Goal: Task Accomplishment & Management: Manage account settings

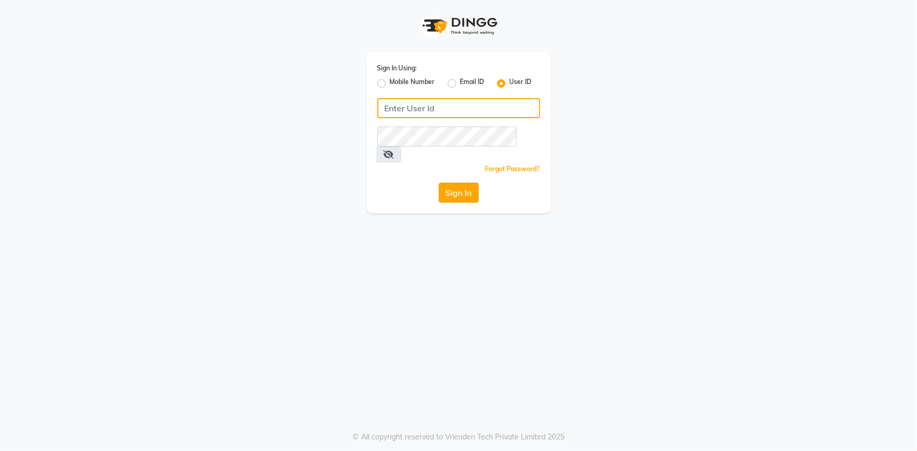
type input "belle and beau"
click at [453, 183] on button "Sign In" at bounding box center [459, 193] width 40 height 20
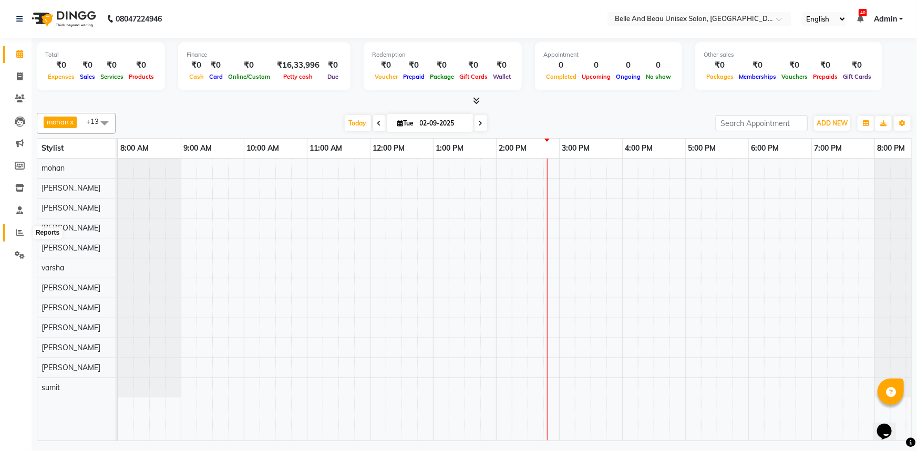
click at [16, 232] on icon at bounding box center [20, 233] width 8 height 8
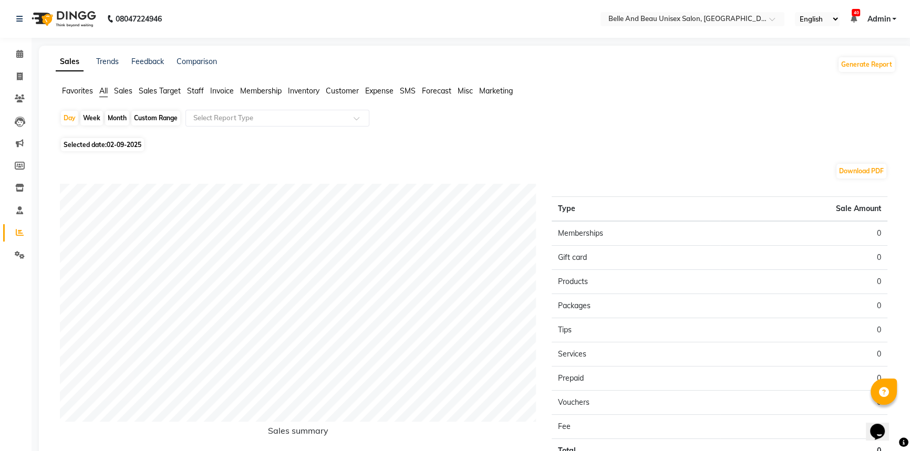
click at [196, 90] on span "Staff" at bounding box center [195, 90] width 17 height 9
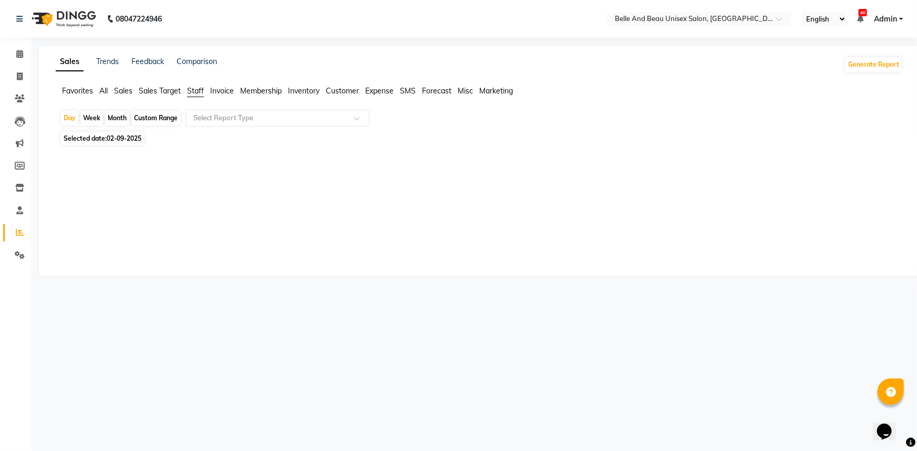
click at [118, 138] on span "02-09-2025" at bounding box center [124, 138] width 35 height 8
select select "9"
select select "2025"
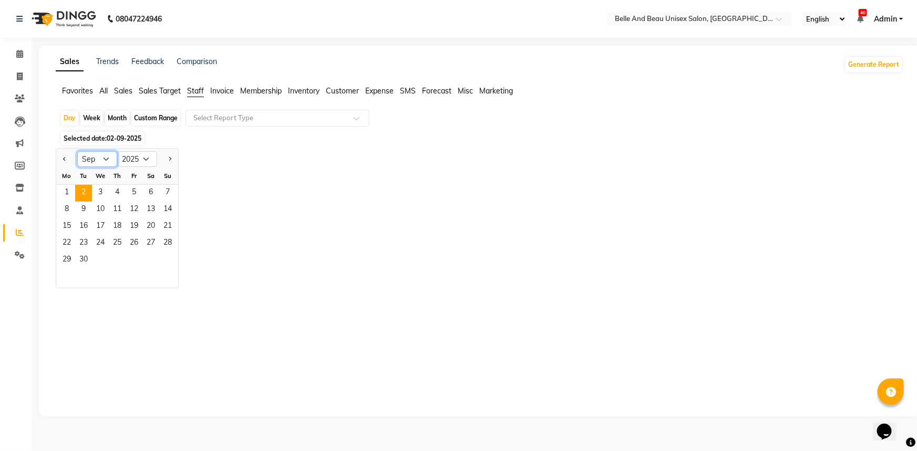
click at [94, 156] on select "Jan Feb Mar Apr May Jun [DATE] Aug Sep Oct Nov Dec" at bounding box center [97, 159] width 40 height 16
select select "8"
click at [77, 151] on select "Jan Feb Mar Apr May Jun [DATE] Aug Sep Oct Nov Dec" at bounding box center [97, 159] width 40 height 16
click at [134, 194] on span "1" at bounding box center [134, 193] width 17 height 17
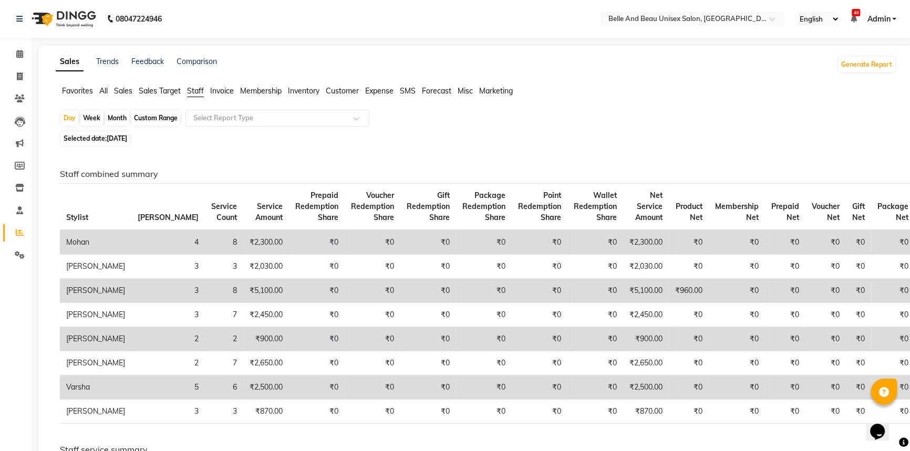
click at [104, 173] on h6 "Staff combined summary" at bounding box center [473, 174] width 827 height 10
click at [195, 89] on span "Staff" at bounding box center [195, 90] width 17 height 9
click at [79, 298] on td "[PERSON_NAME]" at bounding box center [95, 291] width 71 height 24
click at [131, 298] on td "3" at bounding box center [168, 291] width 74 height 24
click at [205, 300] on td "8" at bounding box center [224, 291] width 38 height 24
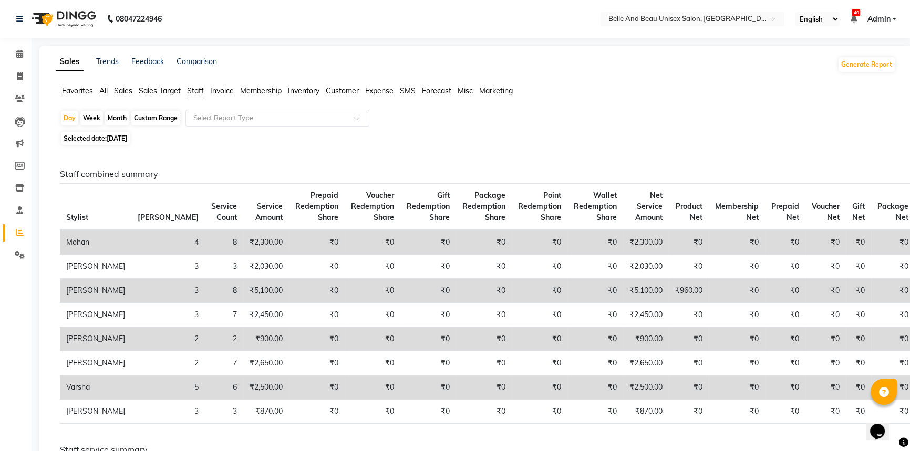
click at [289, 302] on td "₹0" at bounding box center [317, 291] width 56 height 24
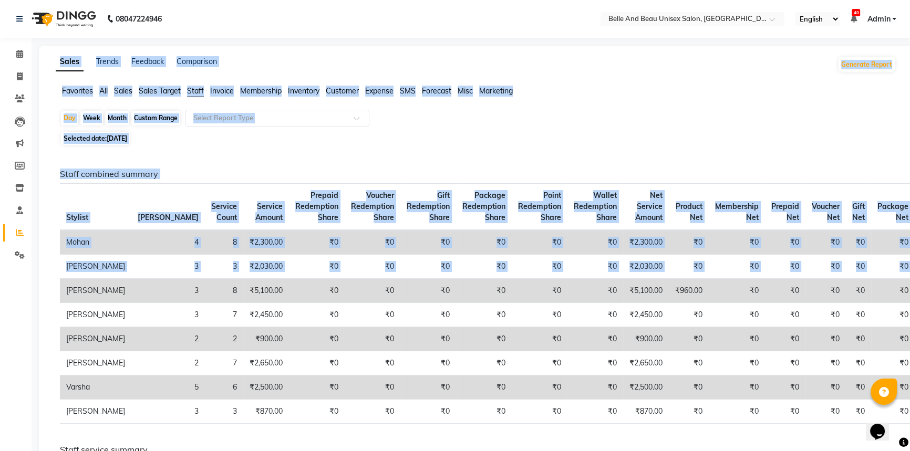
drag, startPoint x: 61, startPoint y: 296, endPoint x: 0, endPoint y: 298, distance: 61.5
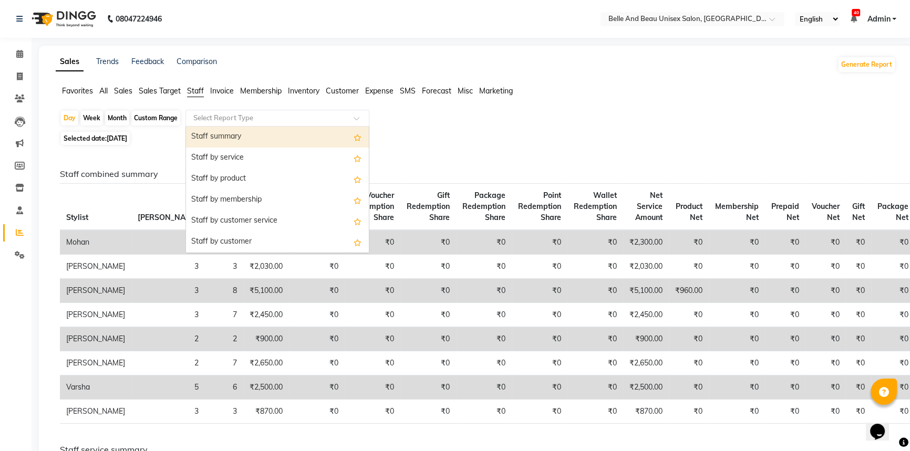
click at [225, 120] on input "text" at bounding box center [266, 118] width 151 height 11
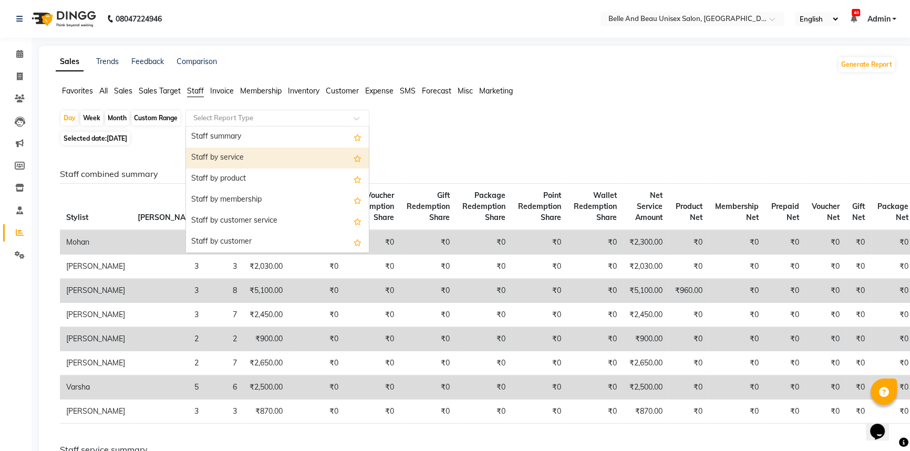
click at [221, 161] on div "Staff by service" at bounding box center [277, 158] width 183 height 21
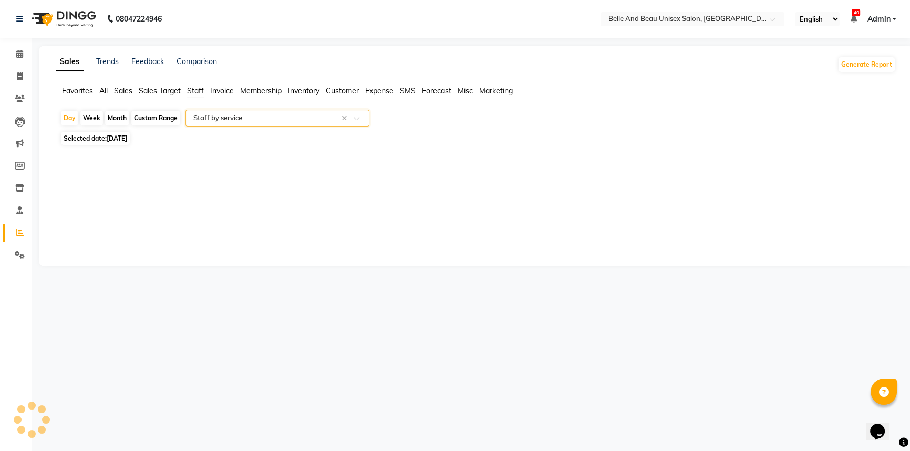
select select "filtered_report"
select select "csv"
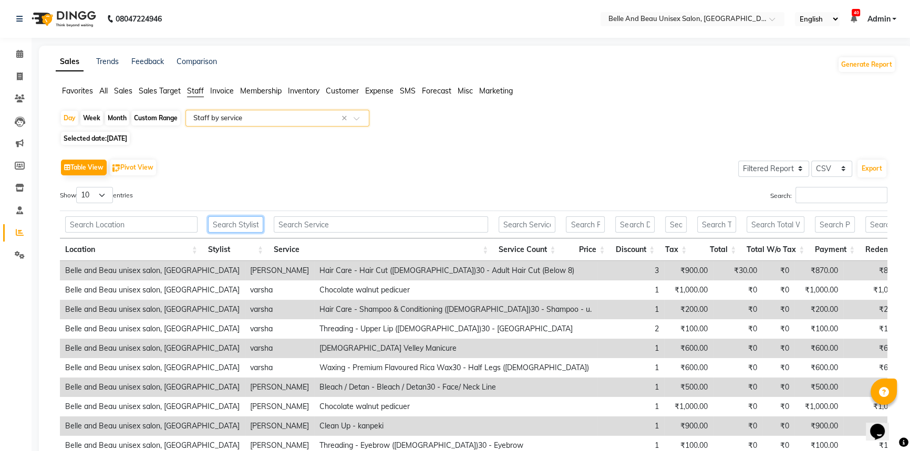
click at [236, 222] on input "text" at bounding box center [235, 224] width 55 height 16
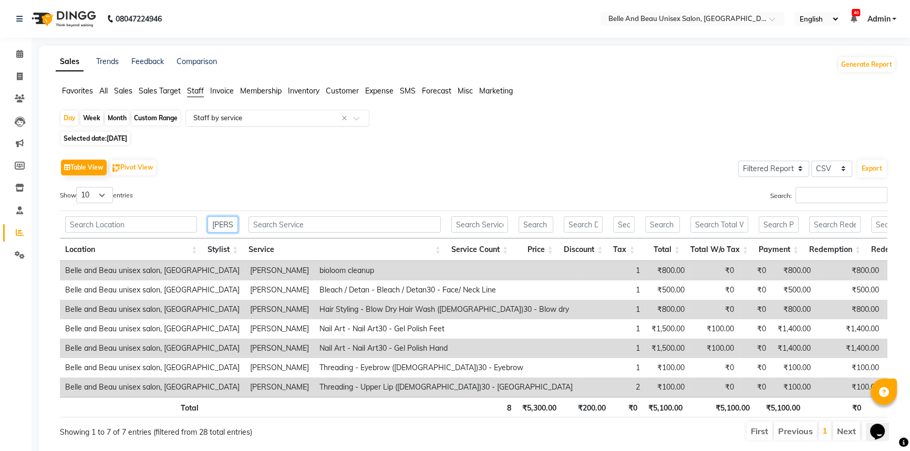
type input "[PERSON_NAME]"
click at [231, 120] on input "text" at bounding box center [266, 118] width 151 height 11
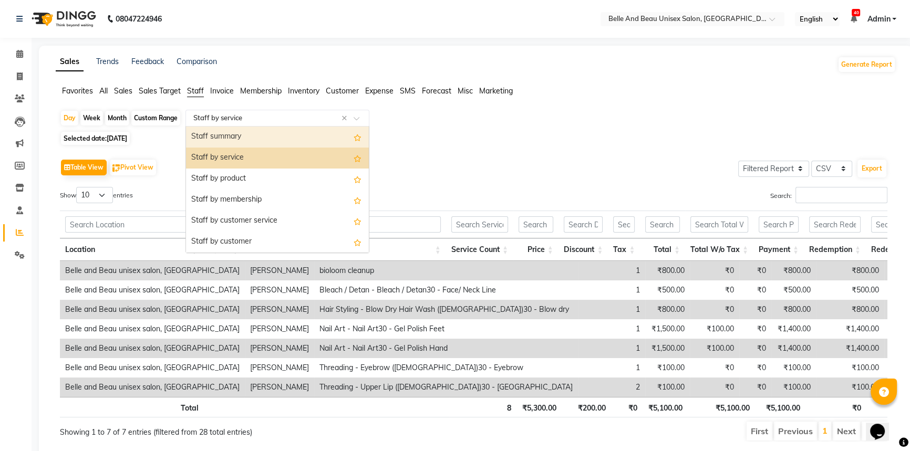
click at [231, 136] on div "Staff summary" at bounding box center [277, 137] width 183 height 21
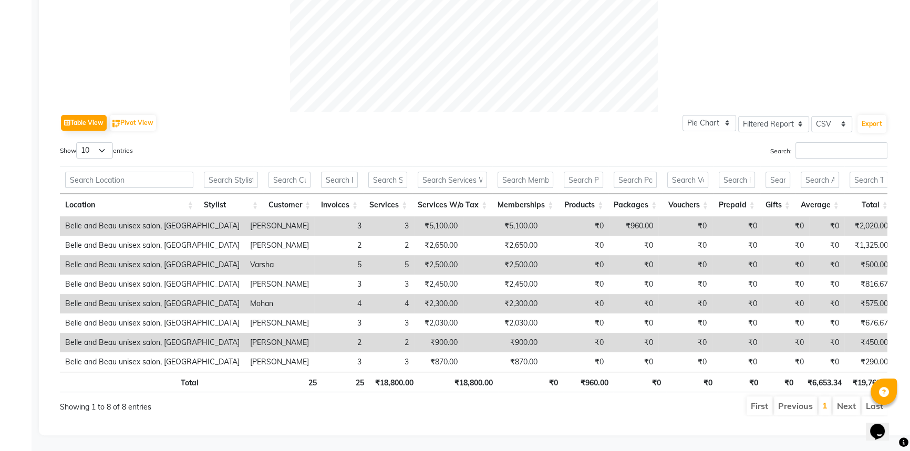
scroll to position [438, 0]
click at [233, 172] on input "text" at bounding box center [231, 180] width 54 height 16
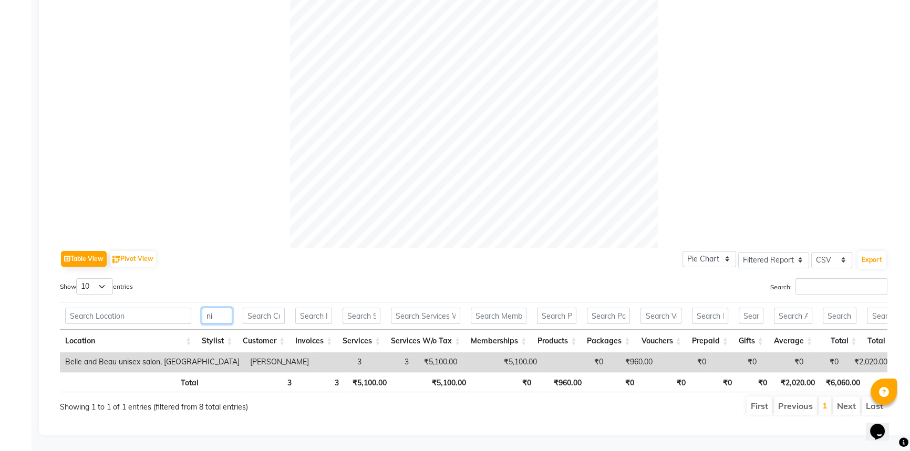
scroll to position [302, 0]
type input "[PERSON_NAME]"
click at [106, 278] on select "10 25 50 100" at bounding box center [94, 286] width 37 height 16
click at [163, 278] on div "Show 10 25 50 100 entries" at bounding box center [263, 288] width 406 height 20
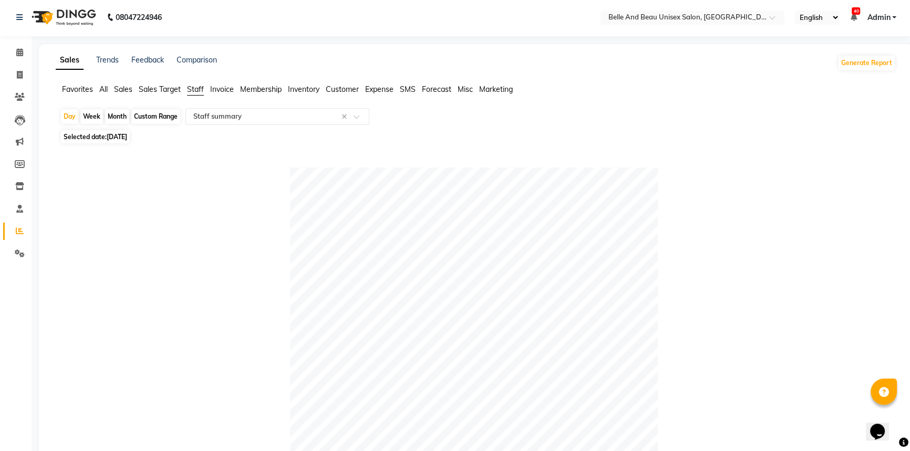
scroll to position [0, 0]
click at [102, 140] on span "Selected date: [DATE]" at bounding box center [95, 138] width 69 height 13
select select "8"
select select "2025"
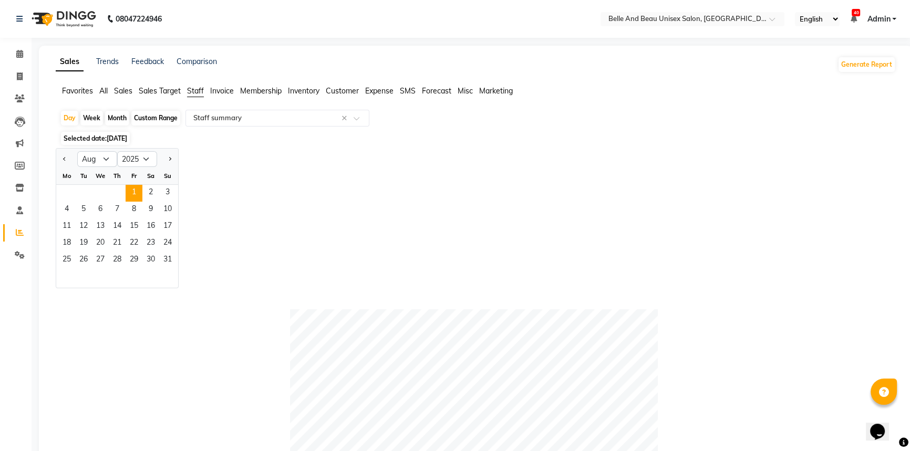
click at [122, 138] on span "[DATE]" at bounding box center [117, 138] width 20 height 8
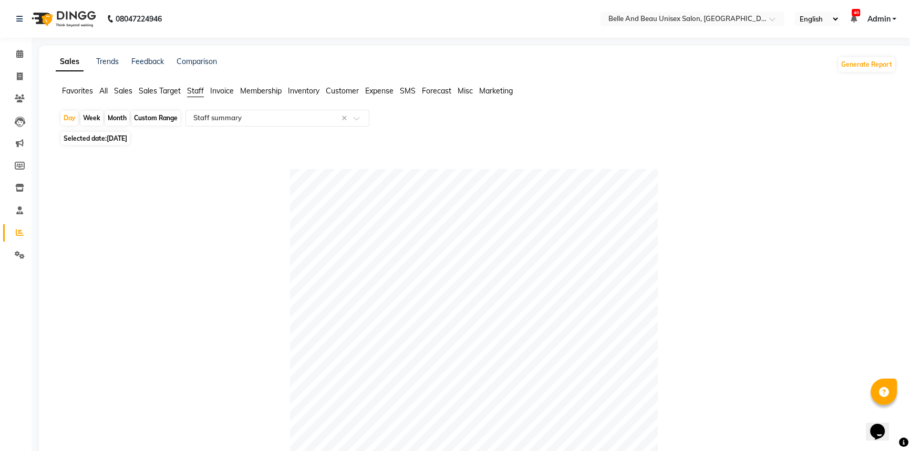
click at [115, 118] on div "Month" at bounding box center [117, 118] width 24 height 15
select select "8"
select select "2025"
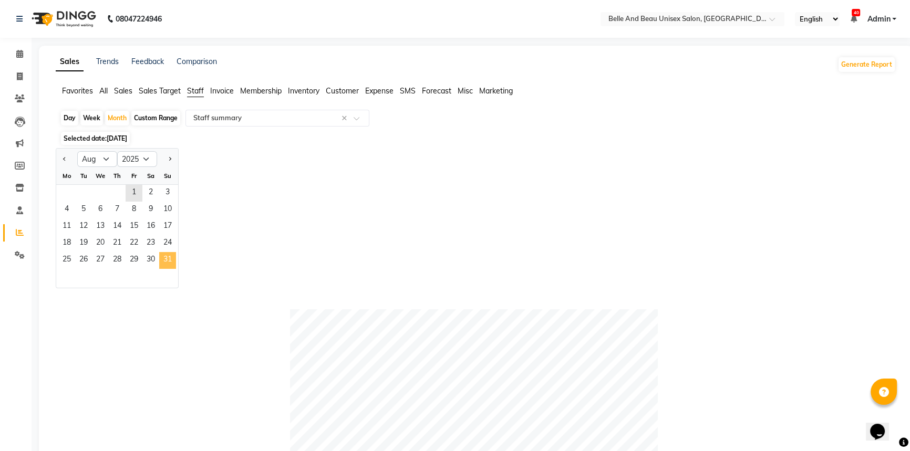
drag, startPoint x: 132, startPoint y: 196, endPoint x: 175, endPoint y: 264, distance: 79.9
click at [175, 264] on ngb-datepicker-month "Mo Tu We Th Fr Sa Su 1 2 3 4 5 6 7 8 9 10 11 12 13 14 15 16 17 18 19 20 21 22 2…" at bounding box center [117, 228] width 122 height 120
click at [191, 240] on div "Jan Feb Mar Apr May Jun [DATE] Aug Sep Oct Nov [DATE] 2016 2017 2018 2019 2020 …" at bounding box center [476, 218] width 840 height 140
click at [153, 119] on div "Custom Range" at bounding box center [155, 118] width 49 height 15
select select "8"
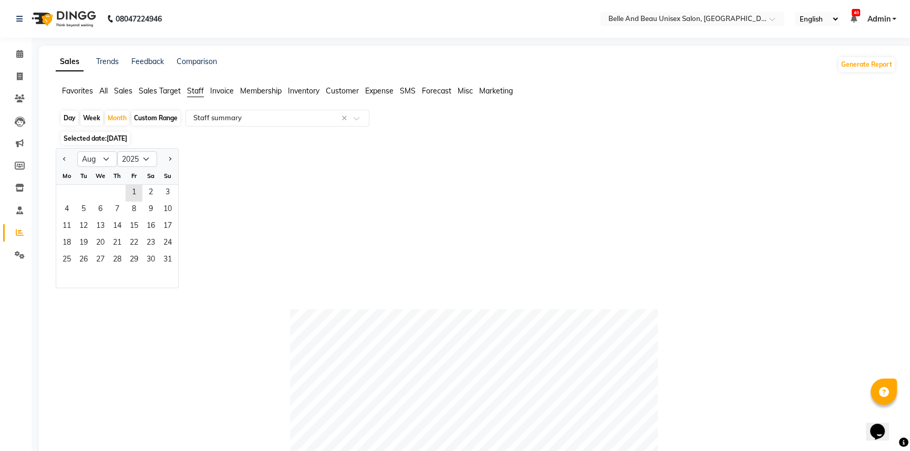
select select "2025"
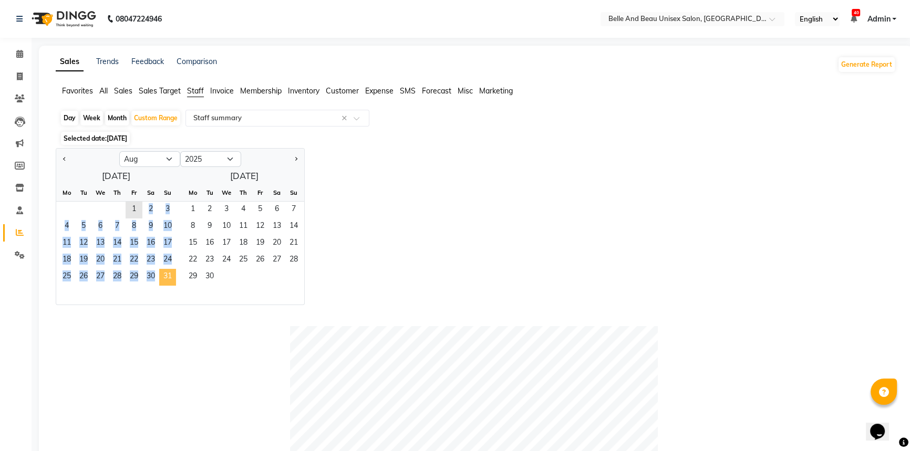
drag, startPoint x: 127, startPoint y: 205, endPoint x: 164, endPoint y: 278, distance: 81.8
click at [164, 278] on ngb-datepicker-month "Mo Tu We Th Fr Sa Su 1 2 3 4 5 6 7 8 9 10 11 12 13 14 15 16 17 18 19 20 21 22 2…" at bounding box center [116, 244] width 120 height 120
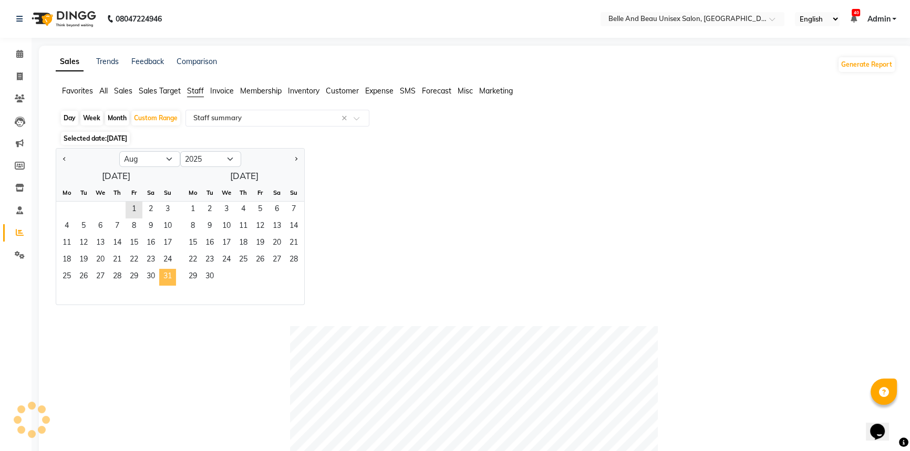
click at [167, 276] on span "31" at bounding box center [167, 277] width 17 height 17
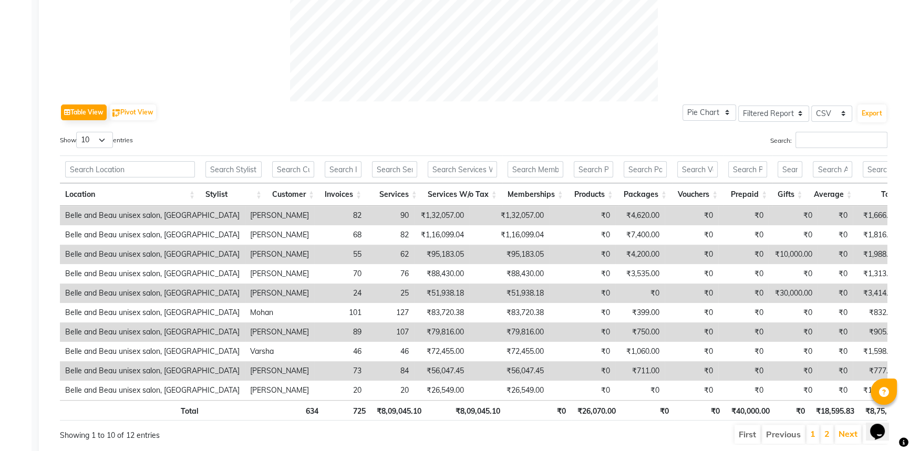
scroll to position [478, 0]
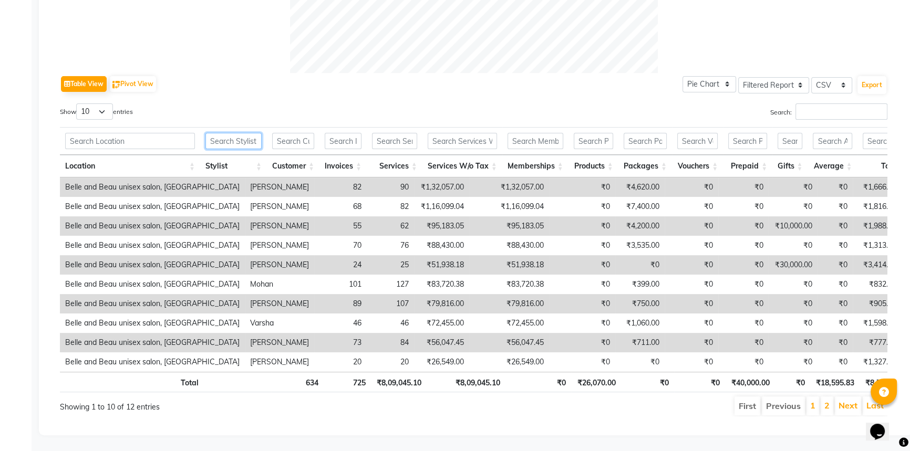
click at [234, 133] on input "text" at bounding box center [233, 141] width 56 height 16
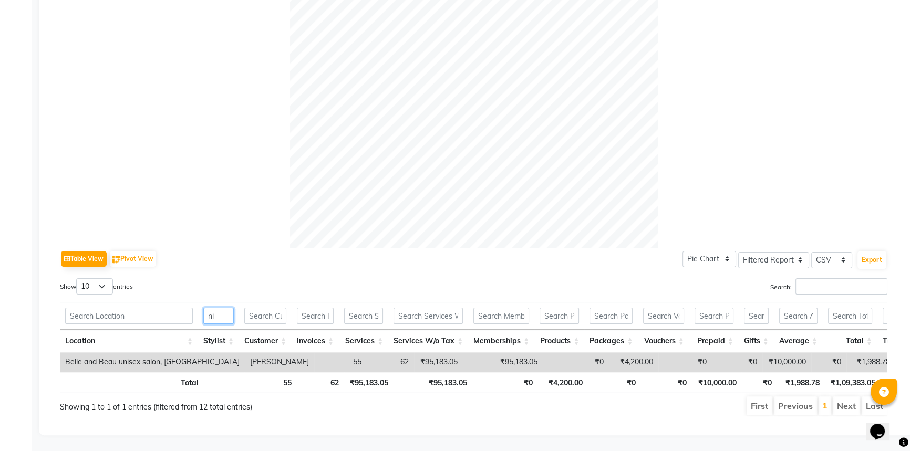
scroll to position [302, 0]
type input "[PERSON_NAME]"
click at [876, 251] on button "Export" at bounding box center [871, 260] width 29 height 18
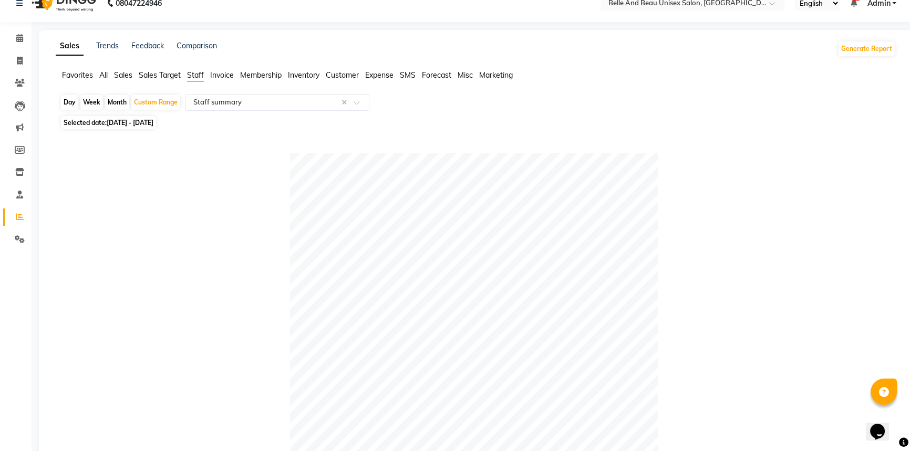
scroll to position [0, 0]
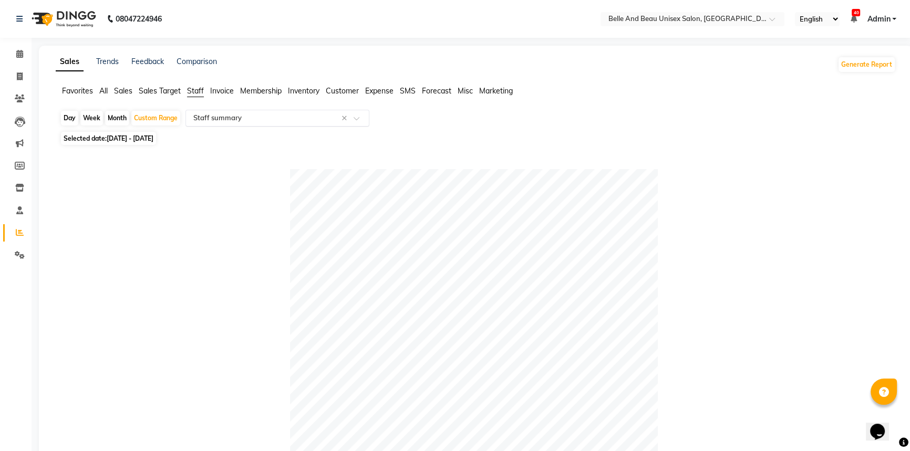
click at [229, 117] on input "text" at bounding box center [266, 118] width 151 height 11
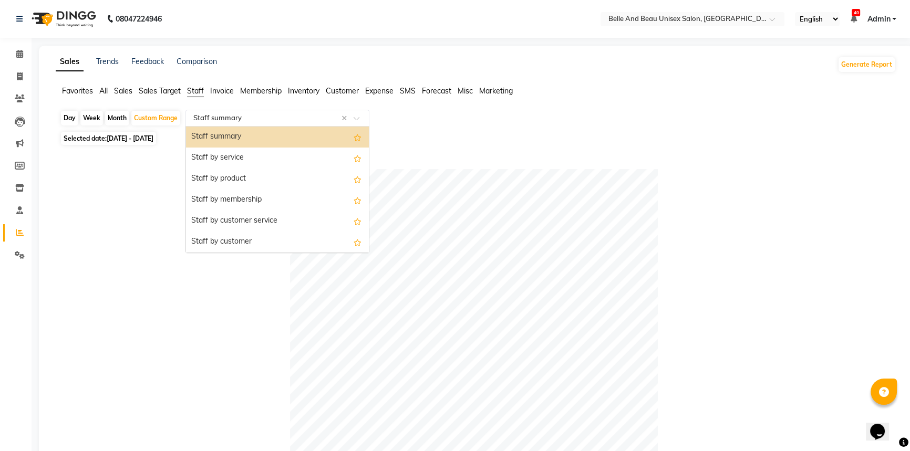
click at [242, 138] on div "Staff summary" at bounding box center [277, 137] width 183 height 21
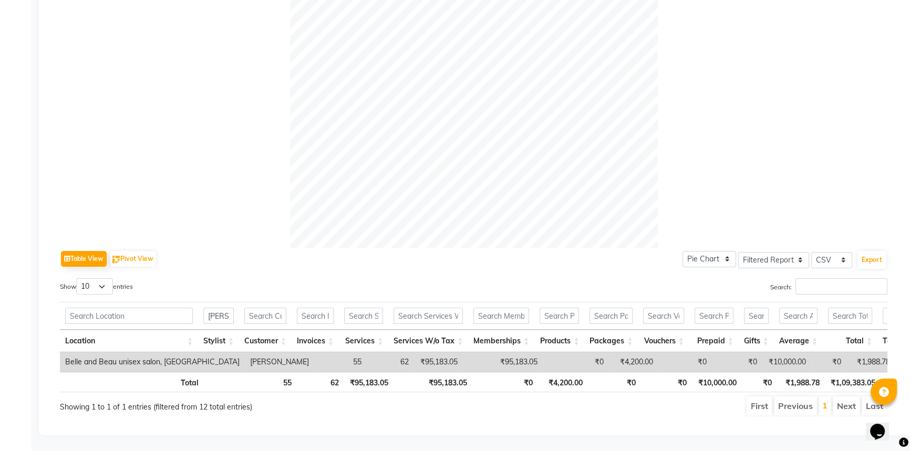
scroll to position [302, 0]
click at [867, 251] on button "Export" at bounding box center [871, 260] width 29 height 18
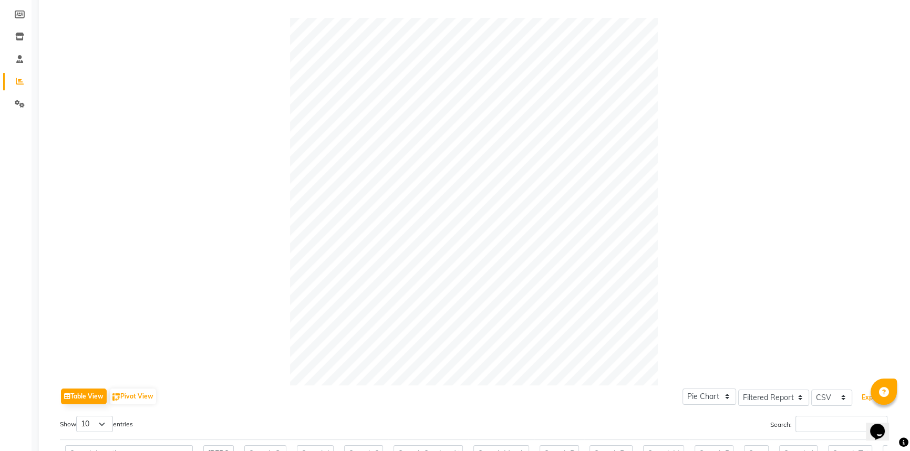
scroll to position [0, 0]
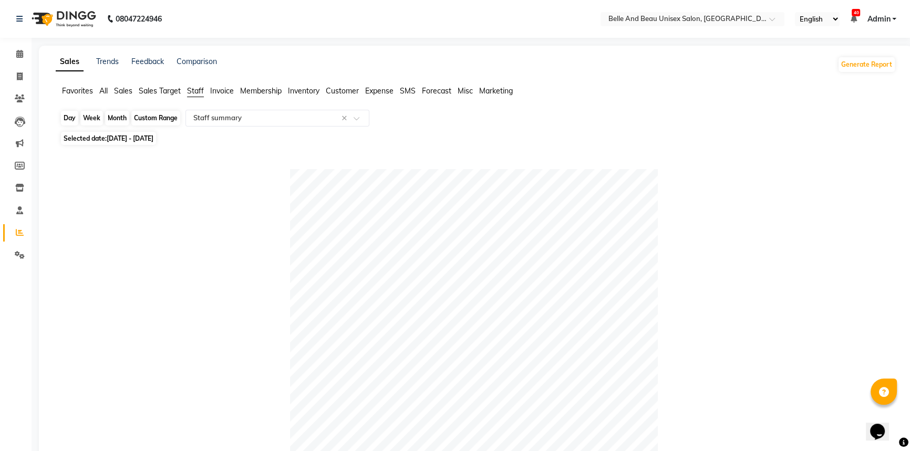
click at [155, 115] on div "Custom Range" at bounding box center [155, 118] width 49 height 15
select select "8"
select select "2025"
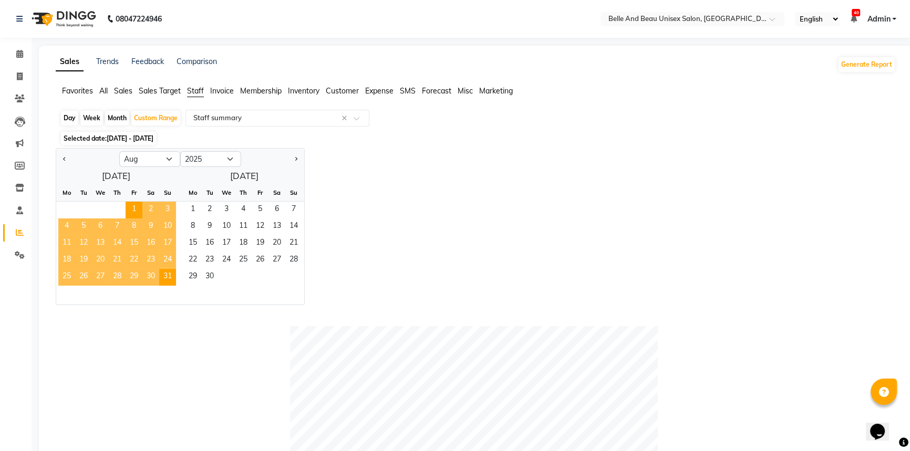
click at [129, 210] on span "1" at bounding box center [134, 210] width 17 height 17
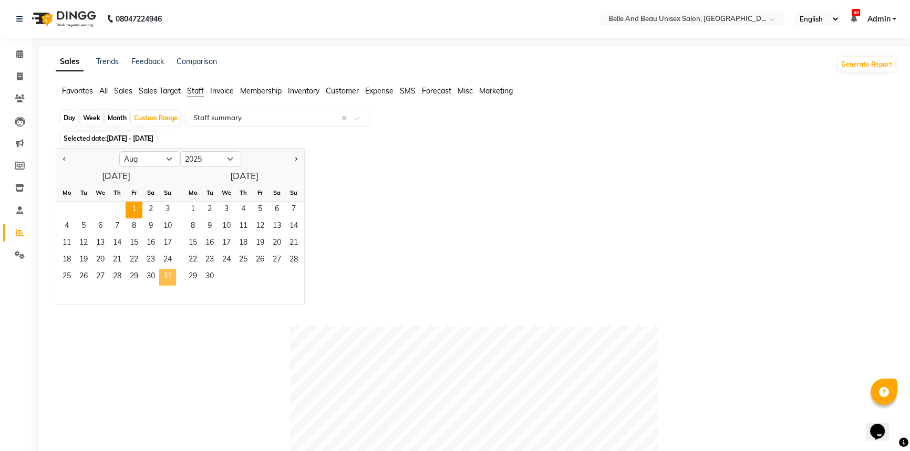
click at [163, 278] on span "31" at bounding box center [167, 277] width 17 height 17
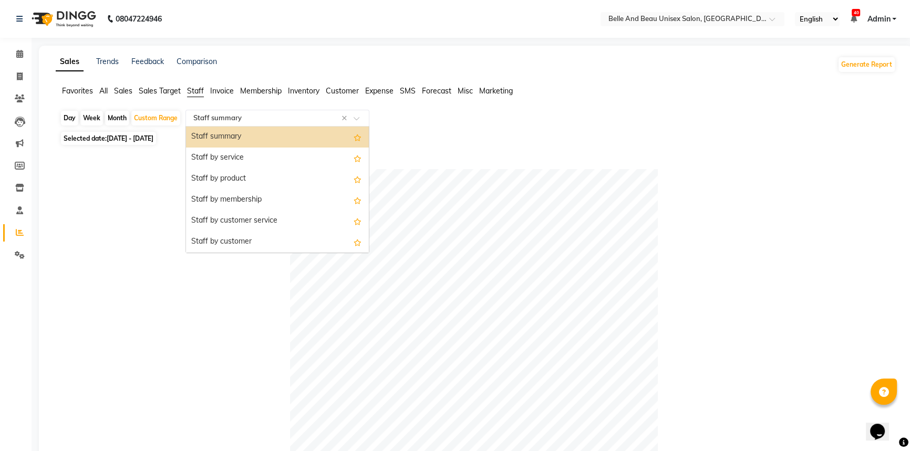
click at [245, 119] on input "text" at bounding box center [266, 118] width 151 height 11
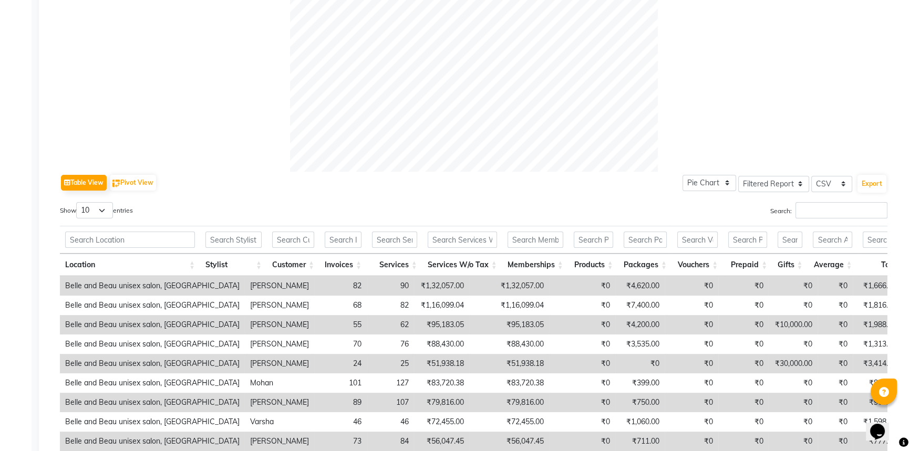
scroll to position [382, 0]
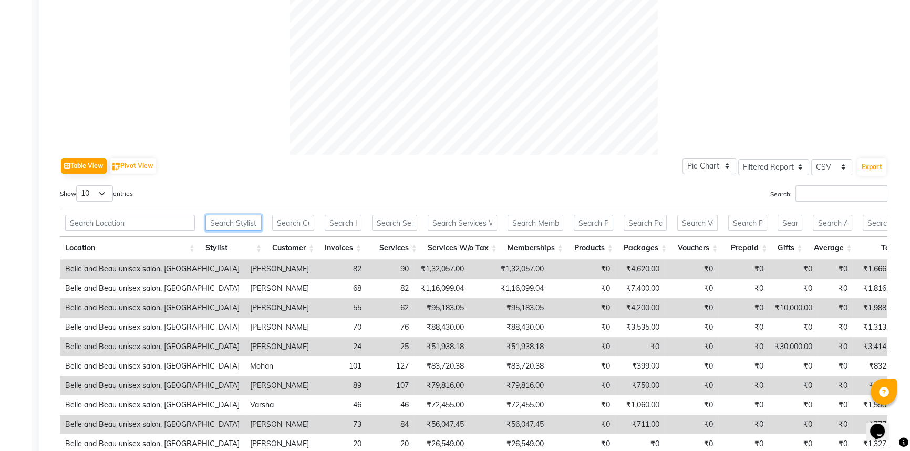
click at [235, 222] on input "text" at bounding box center [233, 223] width 56 height 16
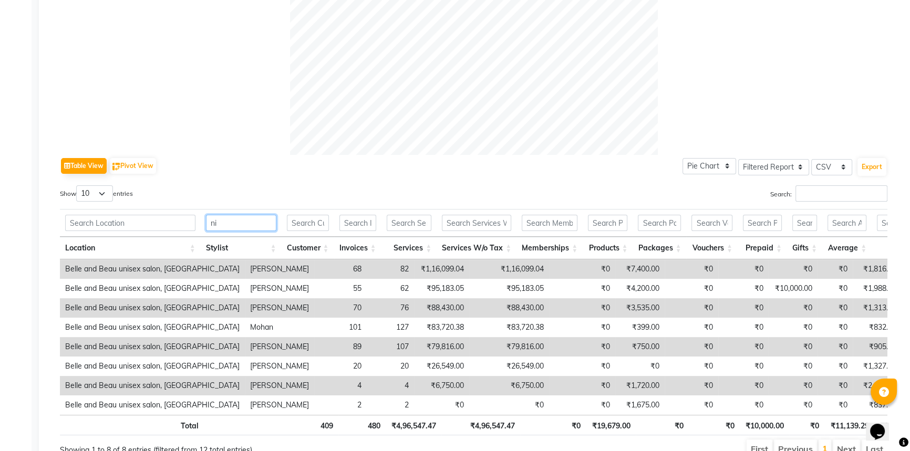
scroll to position [302, 0]
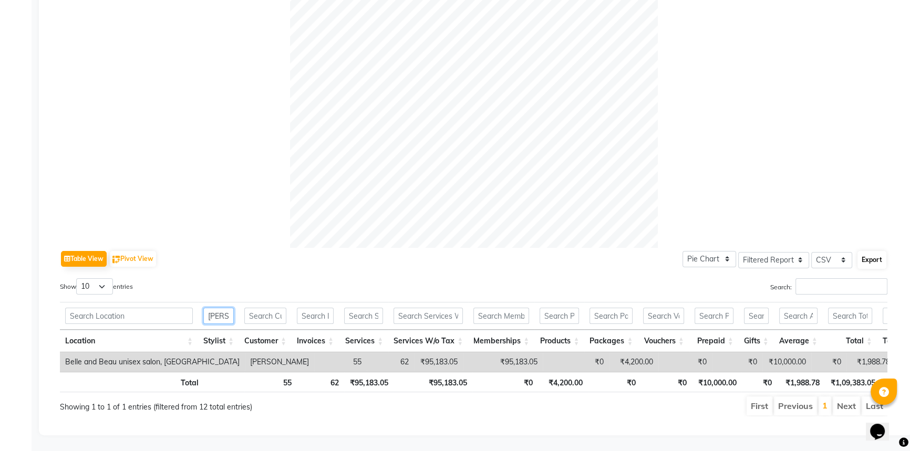
type input "[PERSON_NAME]"
click at [860, 251] on button "Export" at bounding box center [871, 260] width 29 height 18
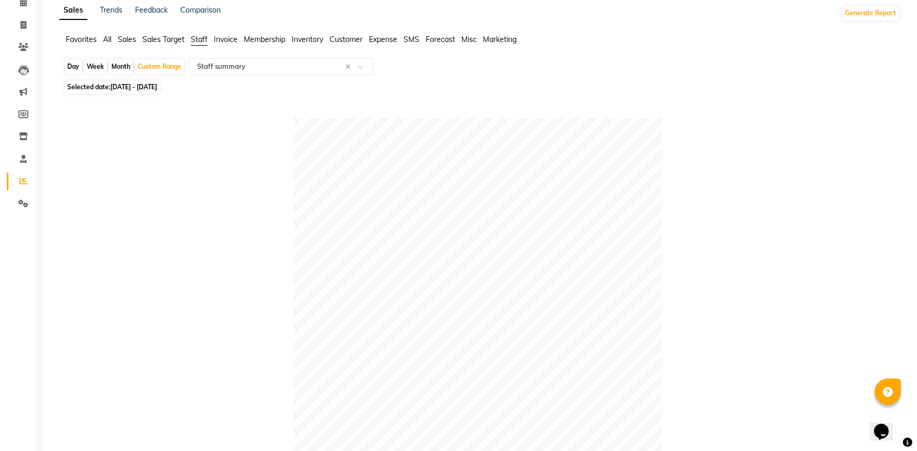
scroll to position [0, 0]
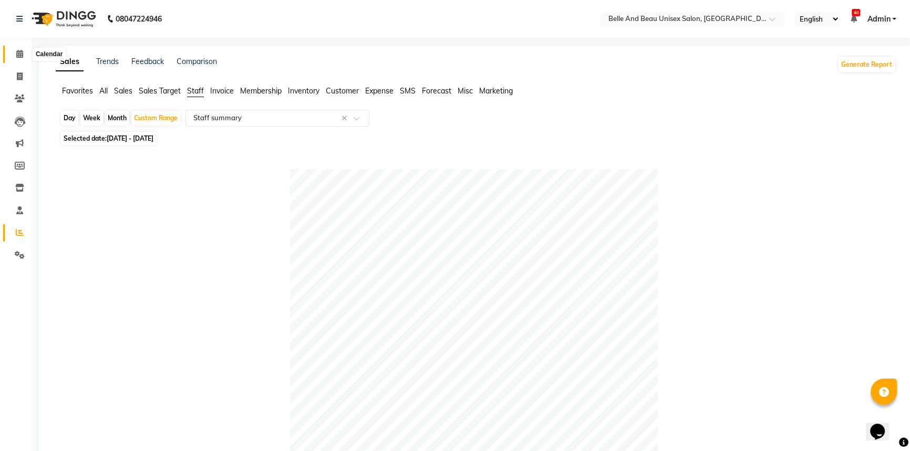
click at [21, 54] on icon at bounding box center [19, 54] width 7 height 8
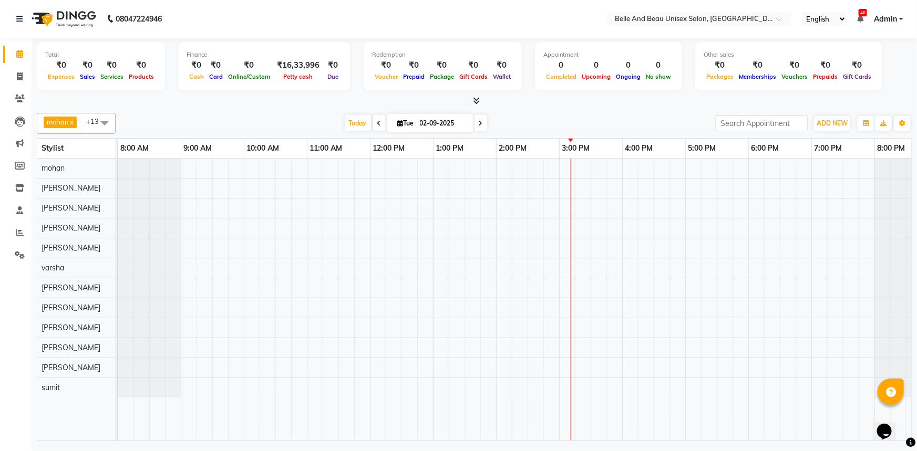
click at [598, 248] on div at bounding box center [528, 300] width 820 height 282
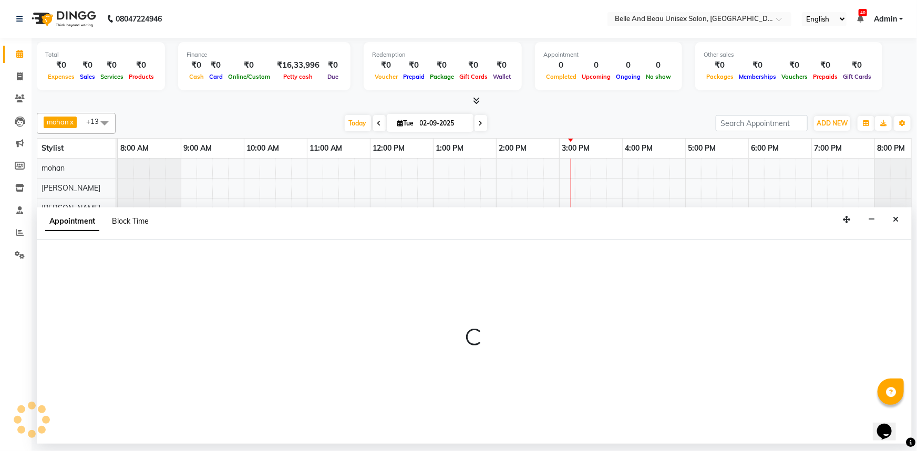
select select "59701"
select select "tentative"
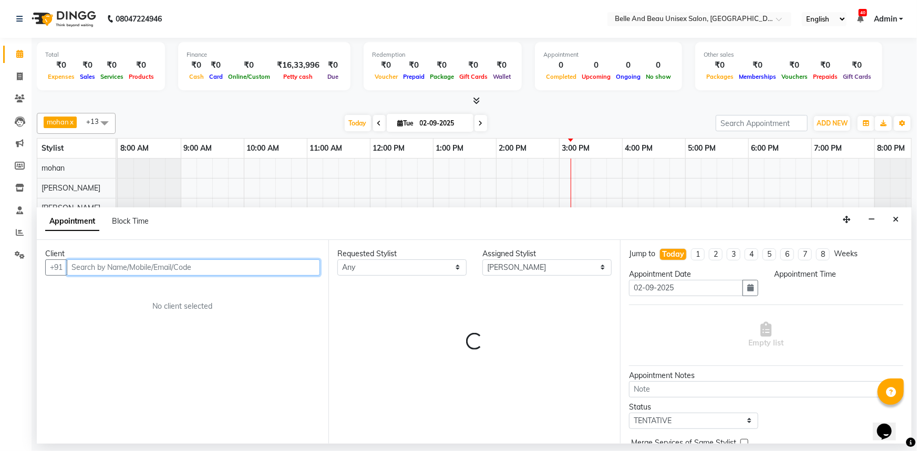
select select "930"
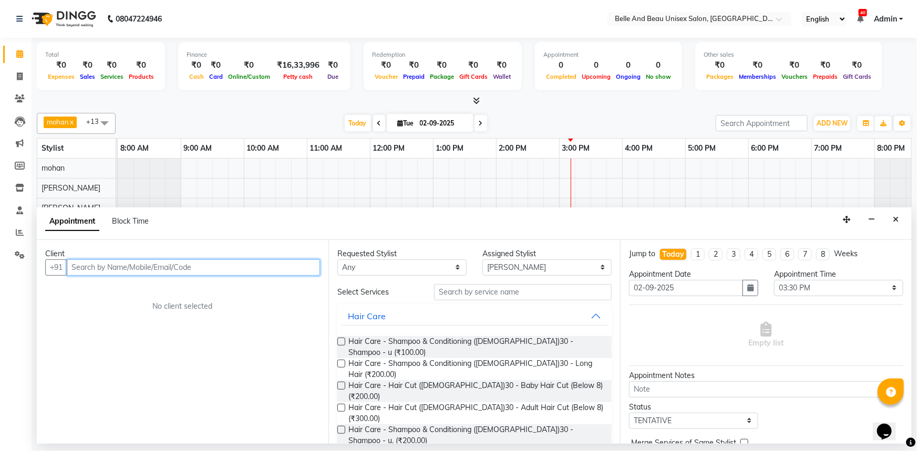
click at [136, 263] on input "text" at bounding box center [193, 268] width 253 height 16
click at [110, 262] on input "text" at bounding box center [193, 268] width 253 height 16
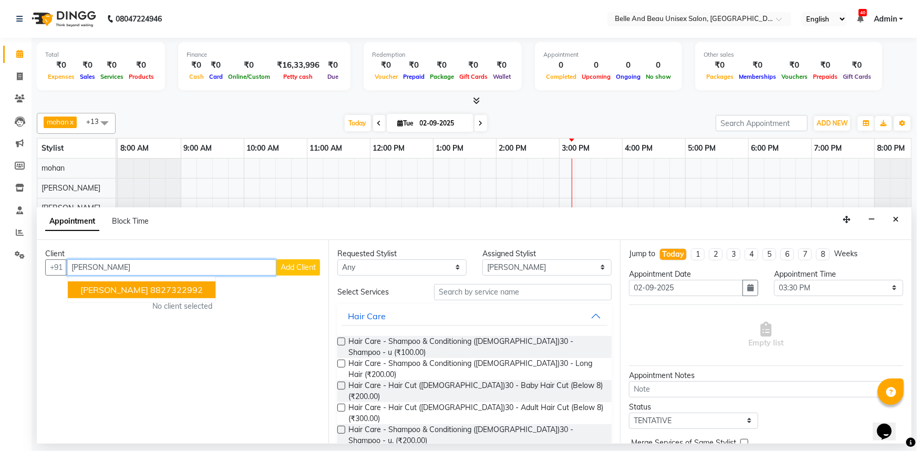
click at [142, 284] on button "[PERSON_NAME] 8827322992" at bounding box center [142, 290] width 148 height 17
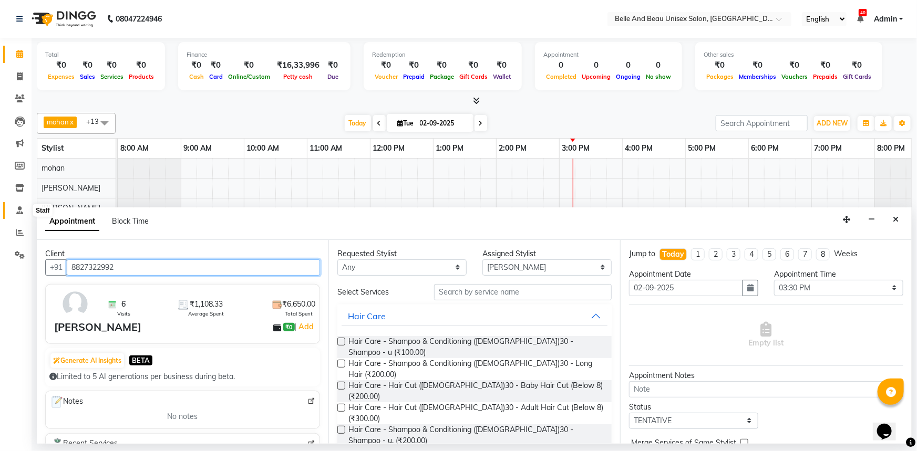
type input "8827322992"
click at [18, 210] on icon at bounding box center [19, 210] width 7 height 8
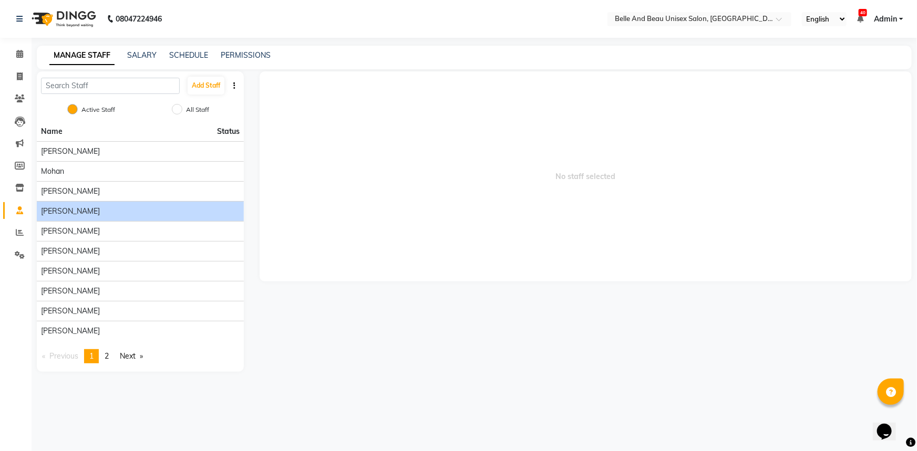
click at [48, 210] on span "[PERSON_NAME]" at bounding box center [70, 211] width 59 height 11
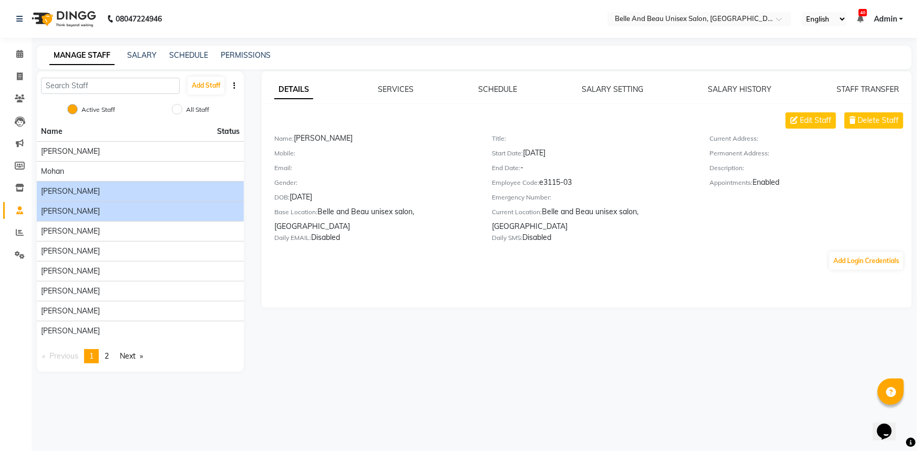
click at [78, 197] on li "[PERSON_NAME]" at bounding box center [140, 191] width 207 height 20
click at [81, 211] on div "[PERSON_NAME]" at bounding box center [140, 211] width 199 height 11
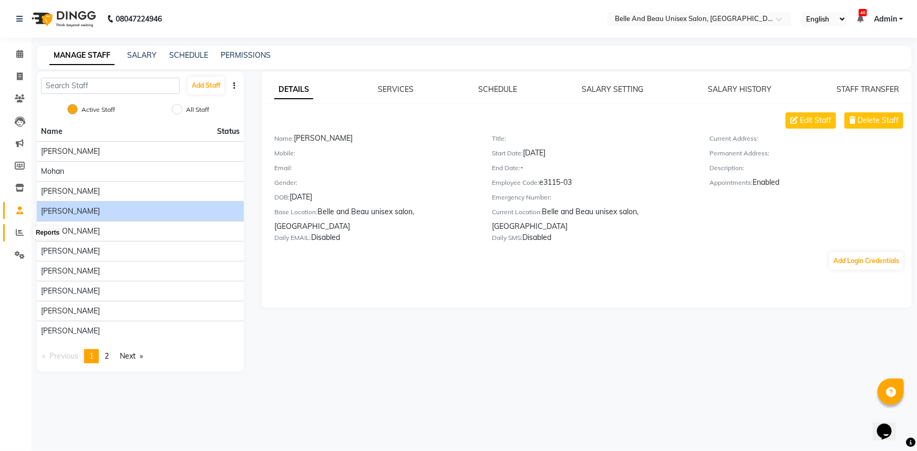
click at [21, 235] on icon at bounding box center [20, 233] width 8 height 8
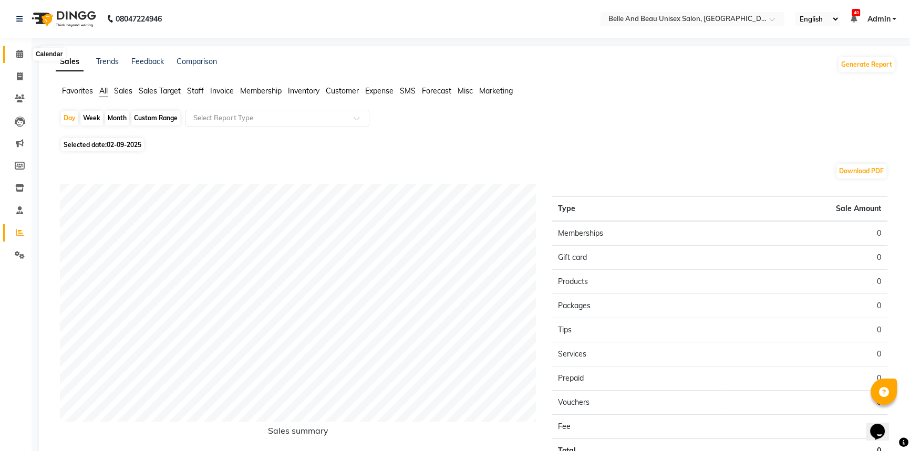
click at [22, 51] on icon at bounding box center [19, 54] width 7 height 8
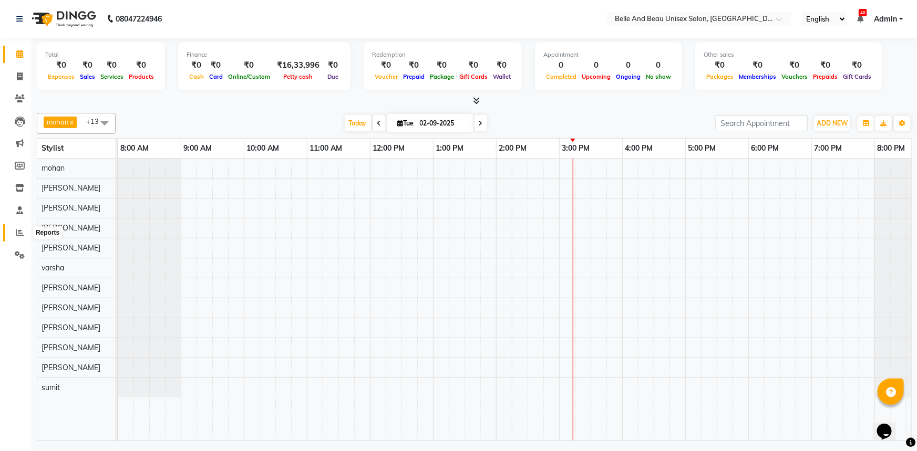
click at [18, 230] on icon at bounding box center [20, 233] width 8 height 8
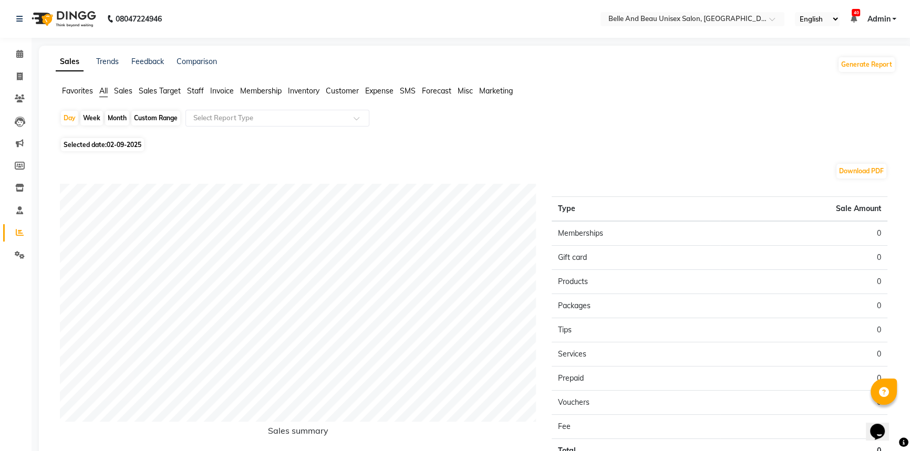
click at [199, 89] on span "Staff" at bounding box center [195, 90] width 17 height 9
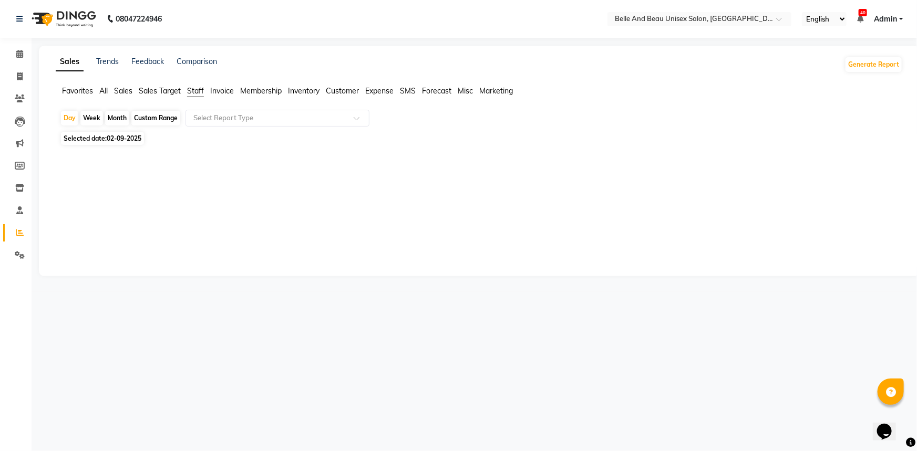
click at [157, 119] on div "Custom Range" at bounding box center [155, 118] width 49 height 15
select select "9"
select select "2025"
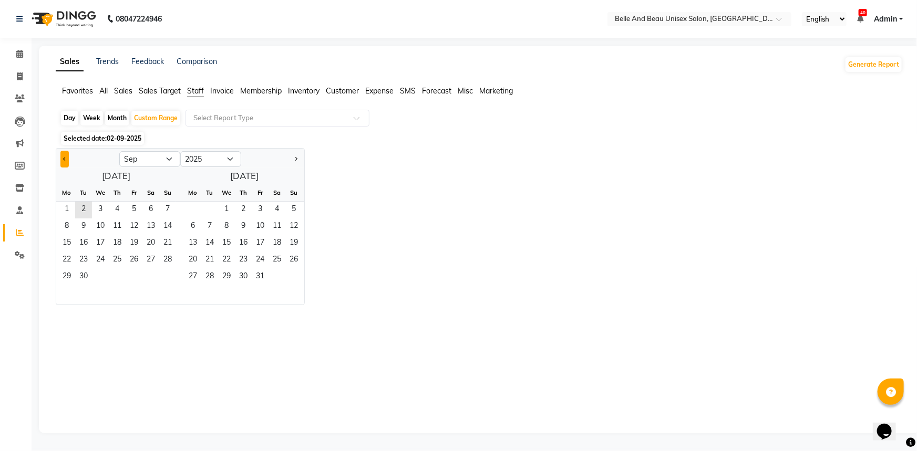
click at [65, 161] on button "Previous month" at bounding box center [64, 159] width 8 height 17
select select "8"
click at [129, 210] on span "1" at bounding box center [134, 210] width 17 height 17
click at [167, 277] on span "31" at bounding box center [167, 277] width 17 height 17
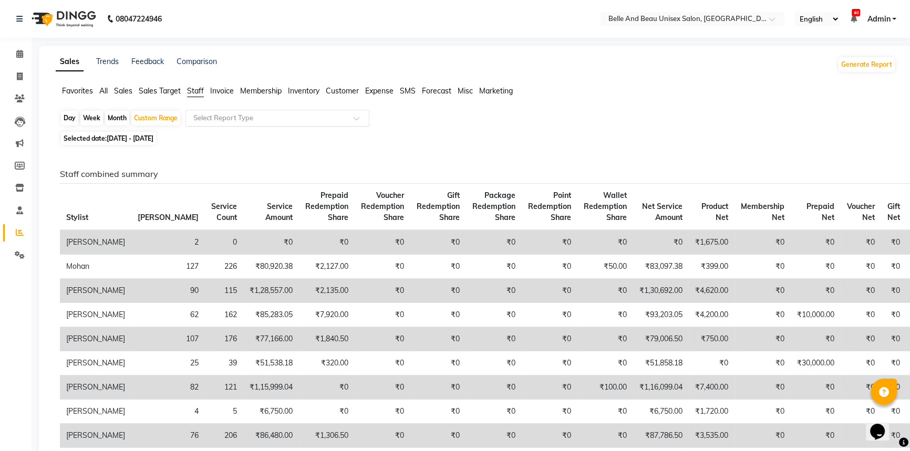
click at [275, 113] on input "text" at bounding box center [266, 118] width 151 height 11
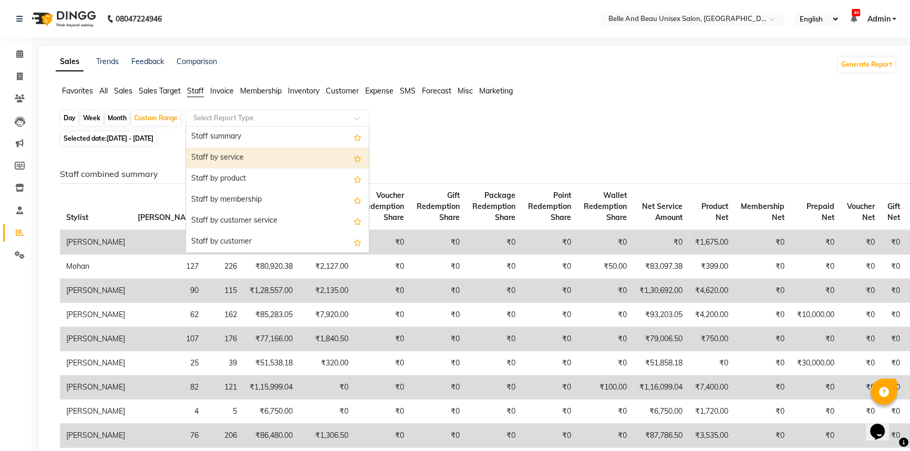
click at [278, 164] on div "Staff by service" at bounding box center [277, 158] width 183 height 21
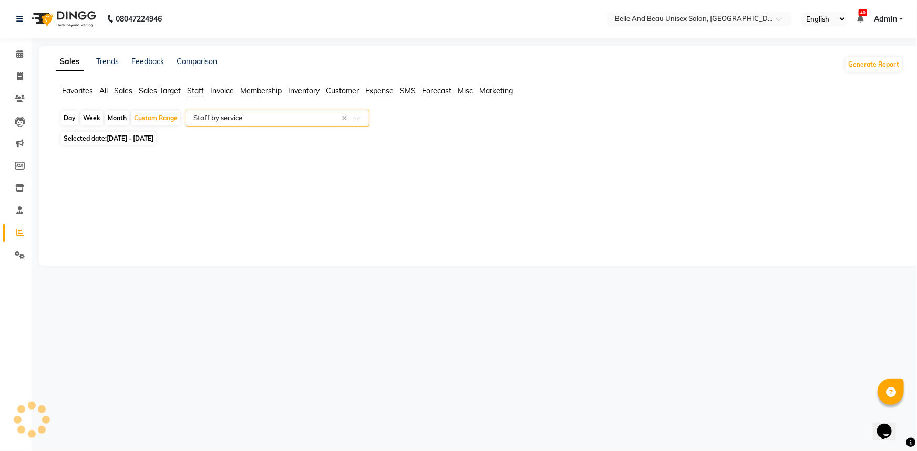
select select "filtered_report"
select select "csv"
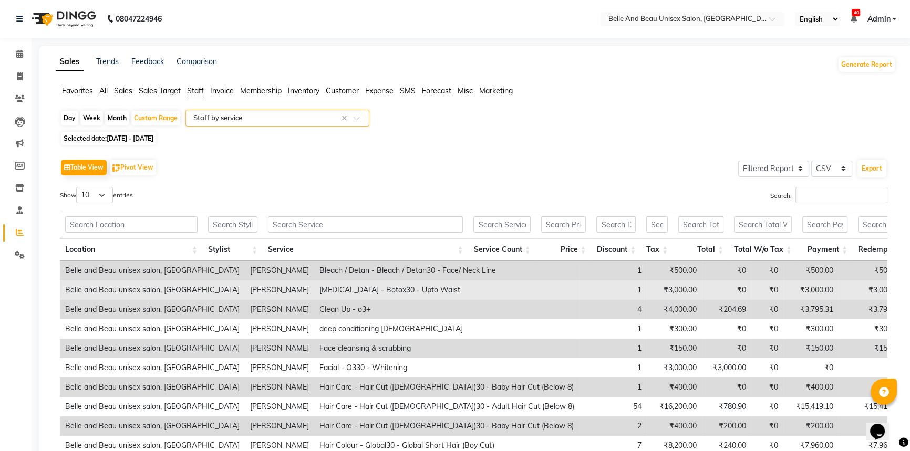
scroll to position [95, 0]
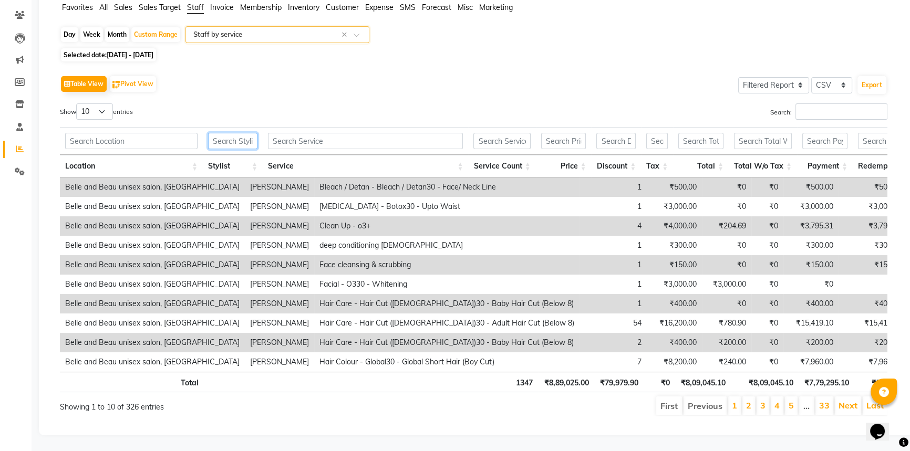
click at [237, 133] on input "text" at bounding box center [232, 141] width 49 height 16
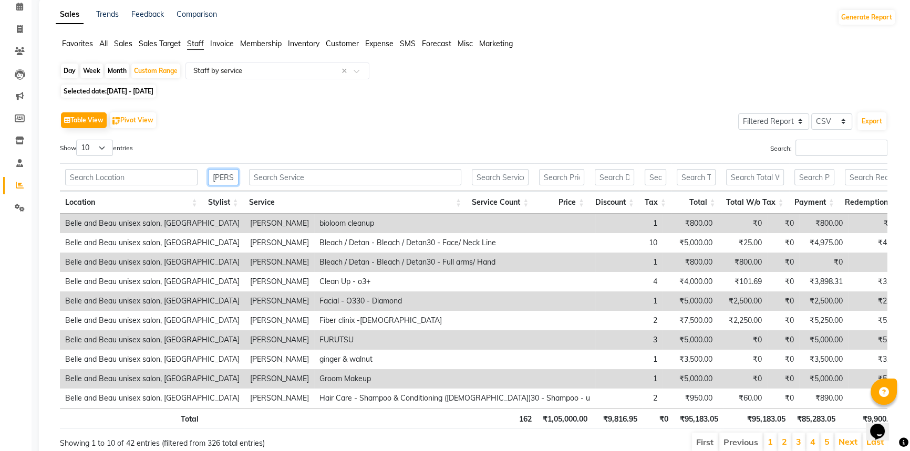
scroll to position [97, 0]
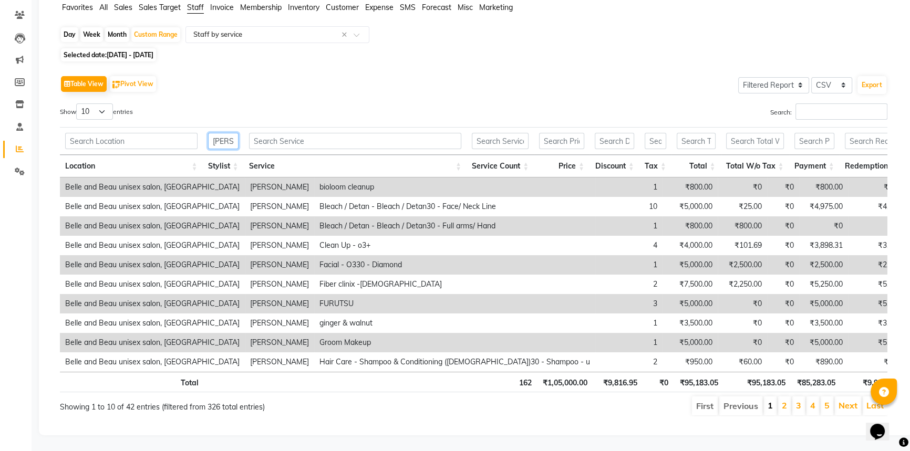
type input "[PERSON_NAME]"
click at [770, 404] on link "1" at bounding box center [769, 405] width 5 height 11
click at [106, 103] on select "10 25 50 100" at bounding box center [94, 111] width 37 height 16
click at [78, 103] on select "10 25 50 100" at bounding box center [94, 111] width 37 height 16
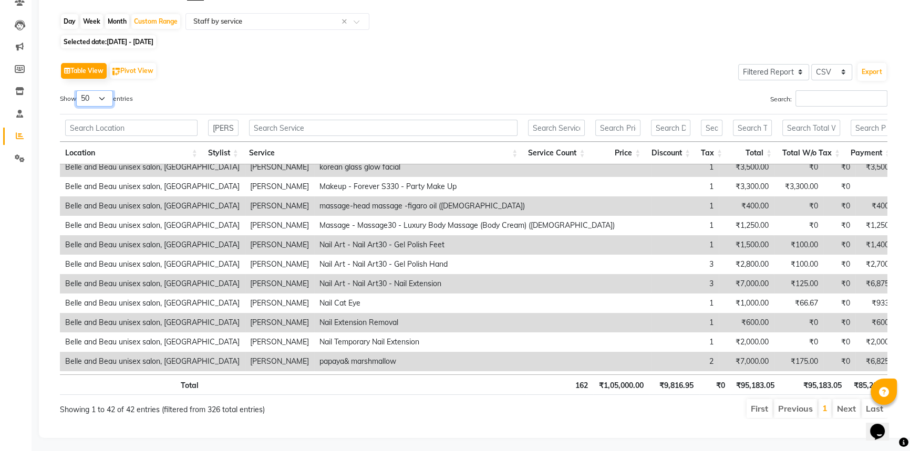
scroll to position [278, 0]
click at [105, 99] on select "10 25 50 100" at bounding box center [94, 98] width 37 height 16
select select "100"
click at [78, 90] on select "10 25 50 100" at bounding box center [94, 98] width 37 height 16
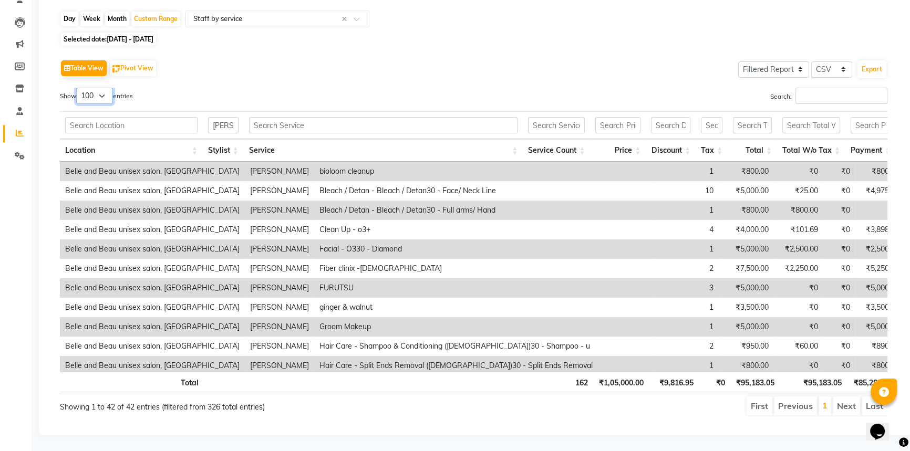
scroll to position [0, 226]
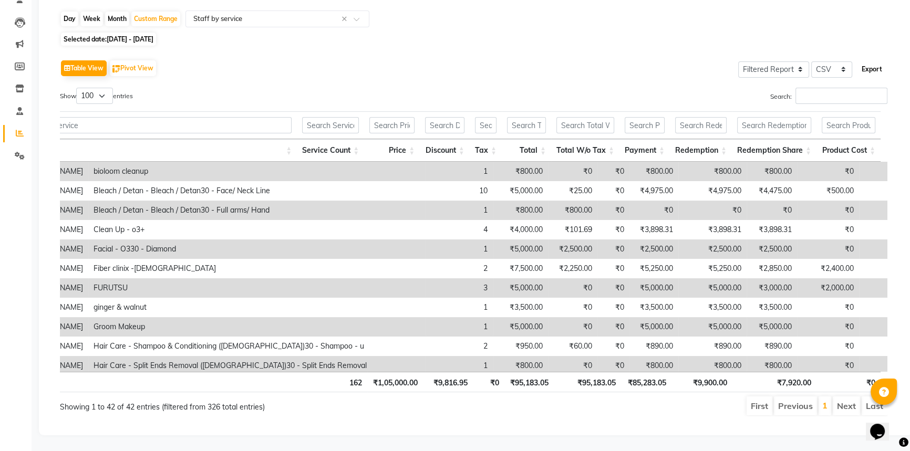
click at [862, 66] on button "Export" at bounding box center [871, 69] width 29 height 18
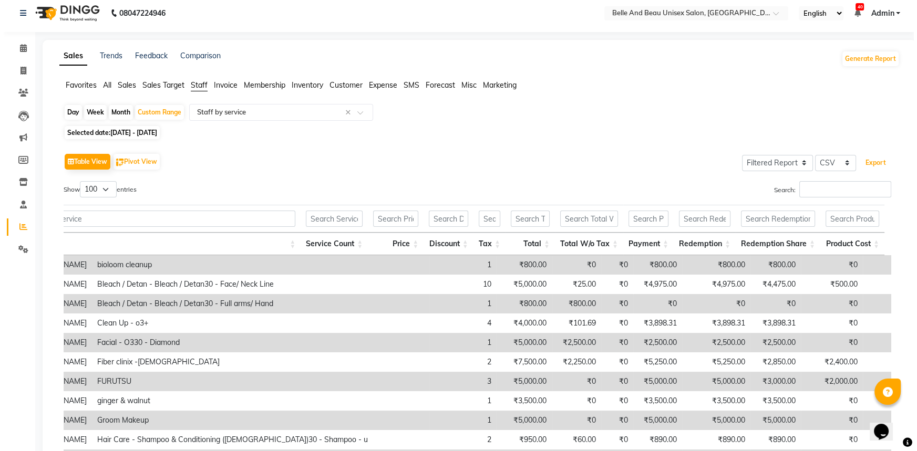
scroll to position [0, 0]
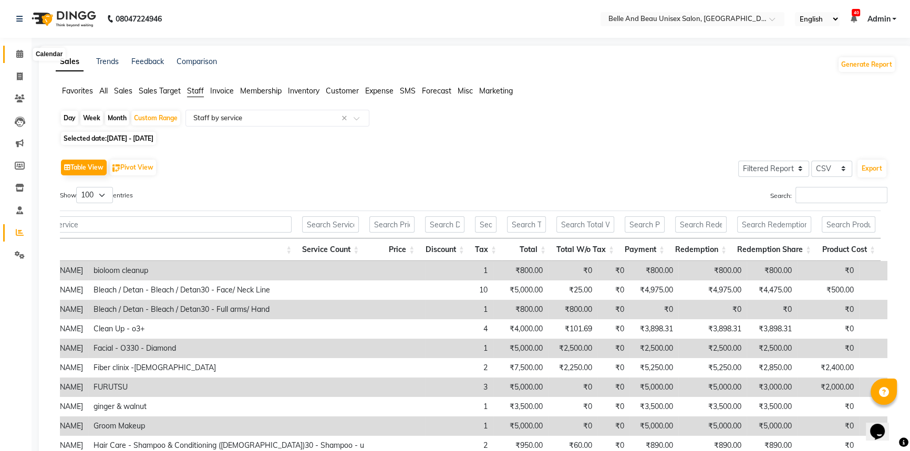
click at [17, 53] on icon at bounding box center [19, 54] width 7 height 8
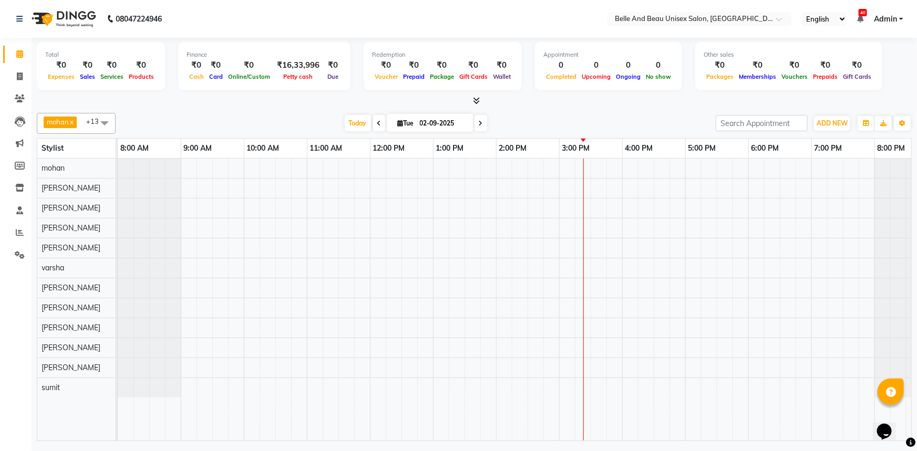
click at [577, 227] on div at bounding box center [528, 300] width 820 height 282
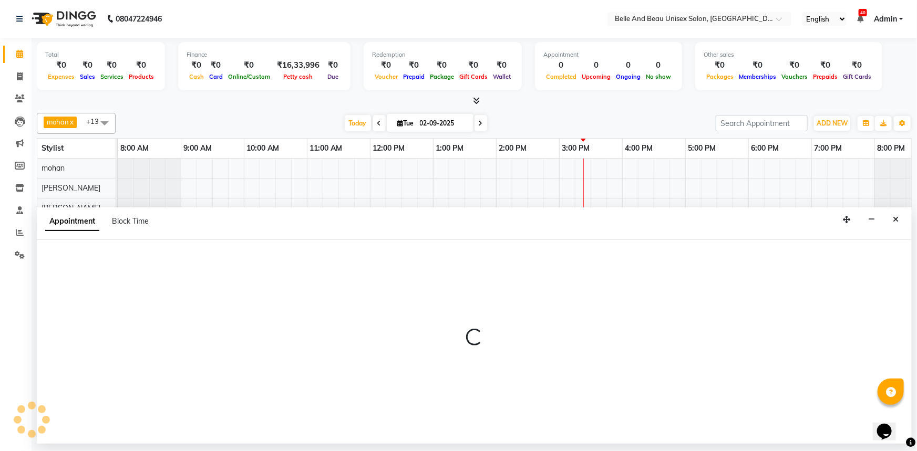
select select "62596"
select select "915"
select select "tentative"
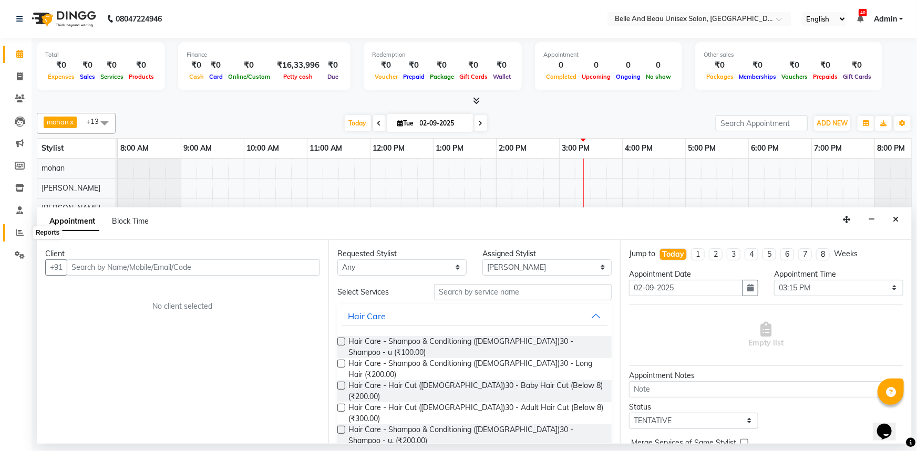
click at [19, 234] on icon at bounding box center [20, 233] width 8 height 8
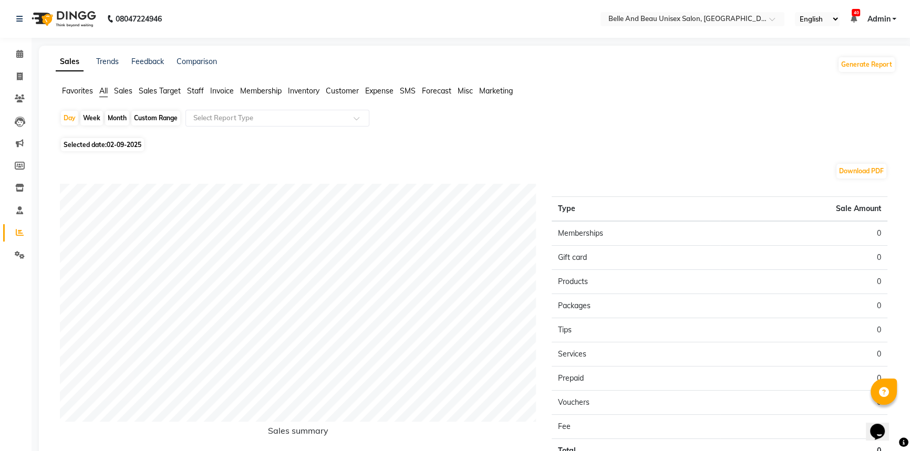
click at [193, 90] on span "Staff" at bounding box center [195, 90] width 17 height 9
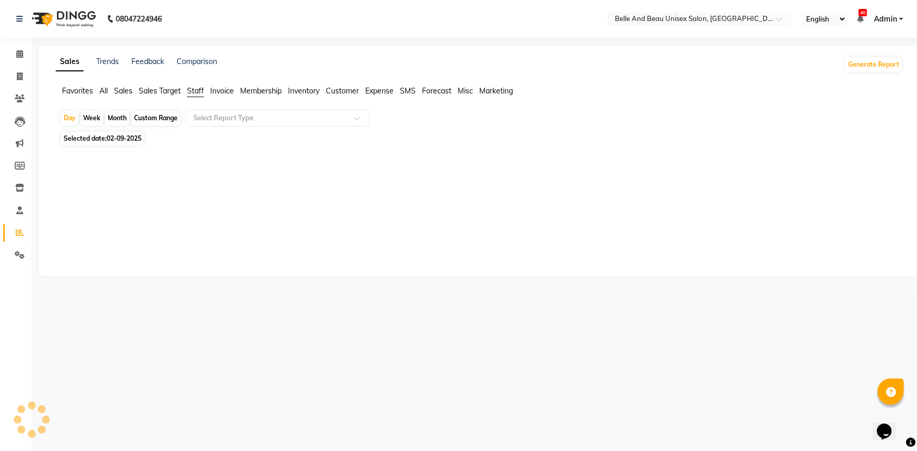
click at [156, 117] on div "Custom Range" at bounding box center [155, 118] width 49 height 15
select select "9"
select select "2025"
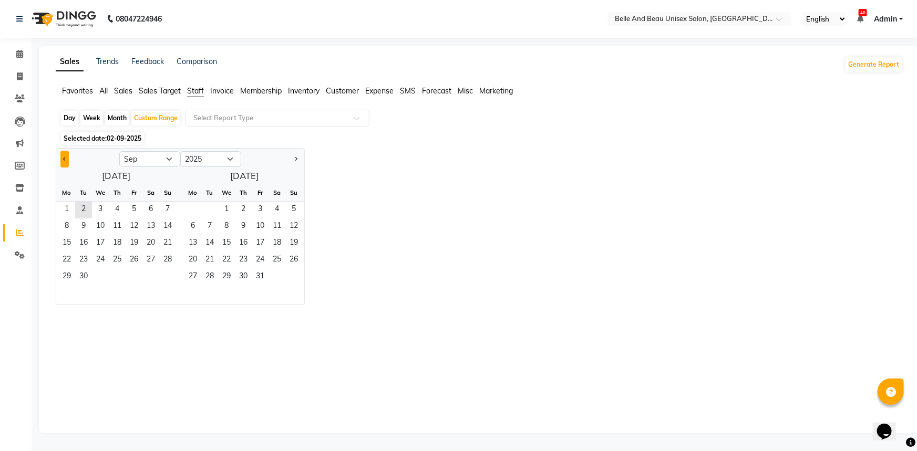
click at [62, 160] on button "Previous month" at bounding box center [64, 159] width 8 height 17
select select "8"
click at [131, 210] on span "1" at bounding box center [134, 210] width 17 height 17
click at [167, 274] on span "31" at bounding box center [167, 277] width 17 height 17
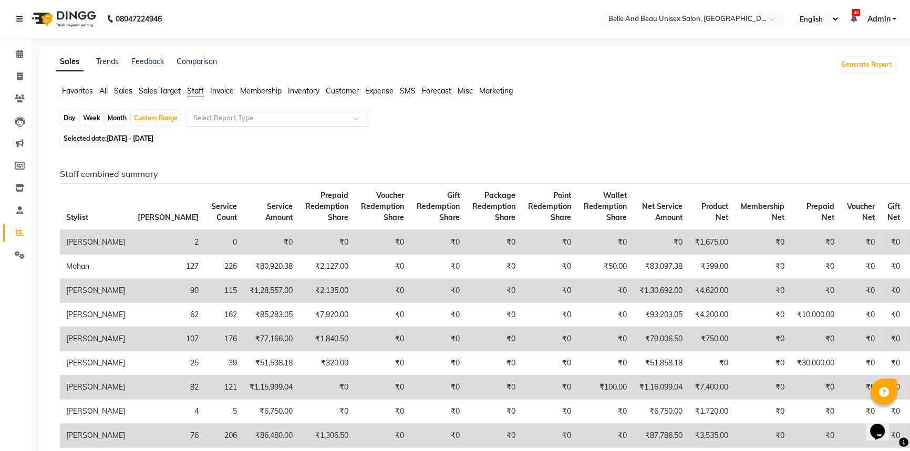
click at [253, 117] on input "text" at bounding box center [266, 118] width 151 height 11
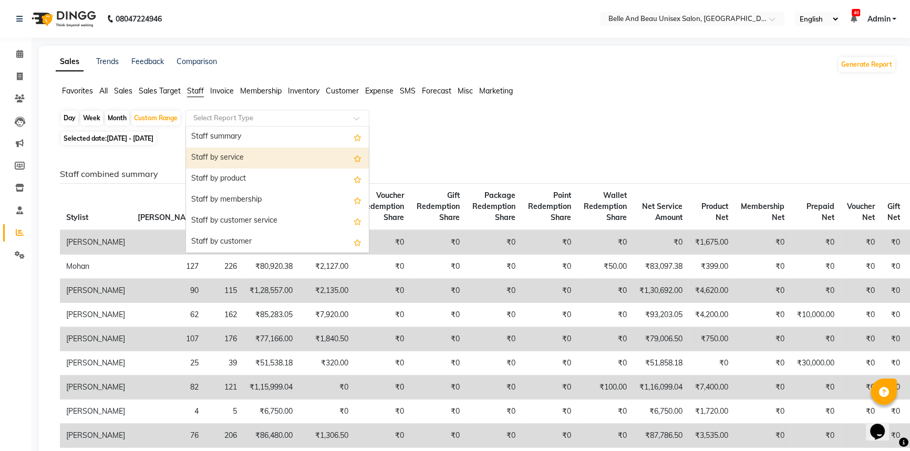
click at [246, 155] on div "Staff by service" at bounding box center [277, 158] width 183 height 21
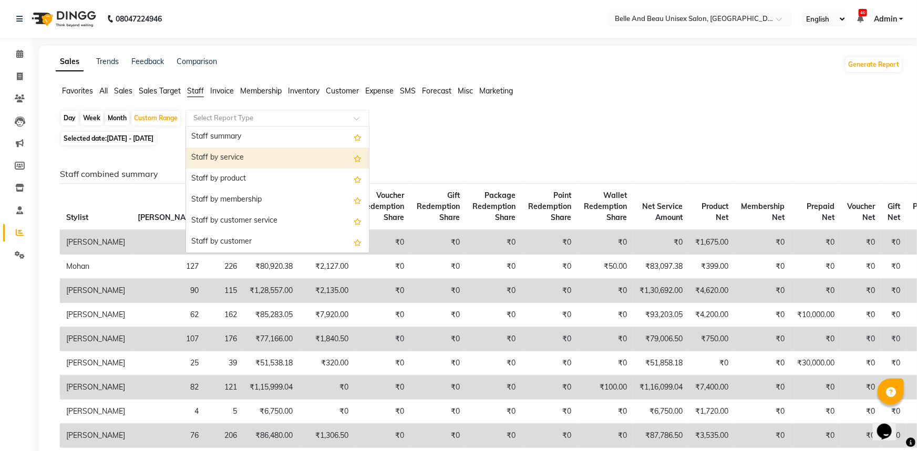
select select "filtered_report"
select select "csv"
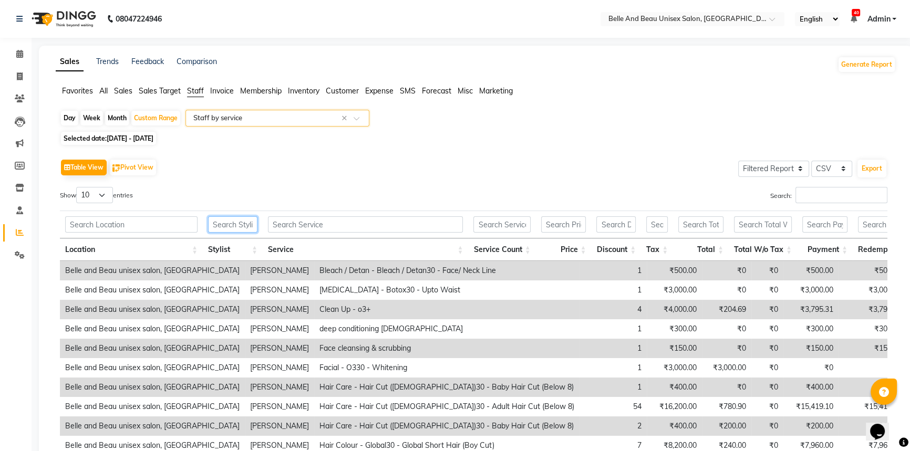
click at [234, 224] on input "text" at bounding box center [232, 224] width 49 height 16
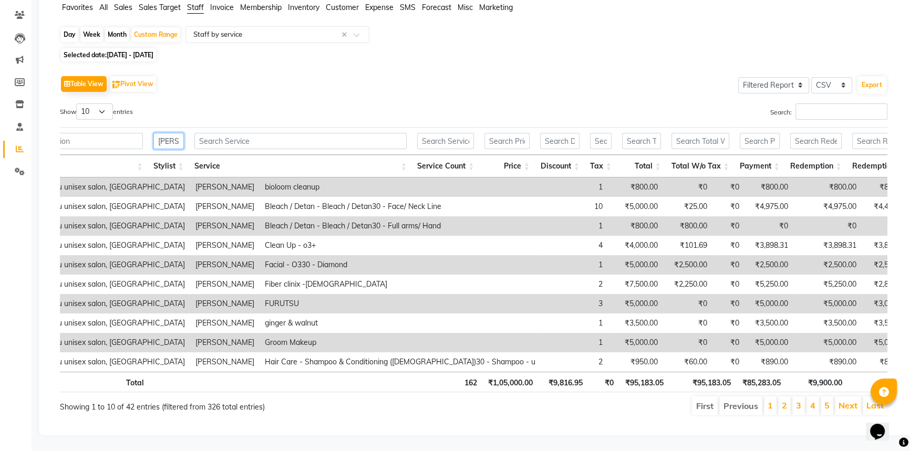
scroll to position [0, 63]
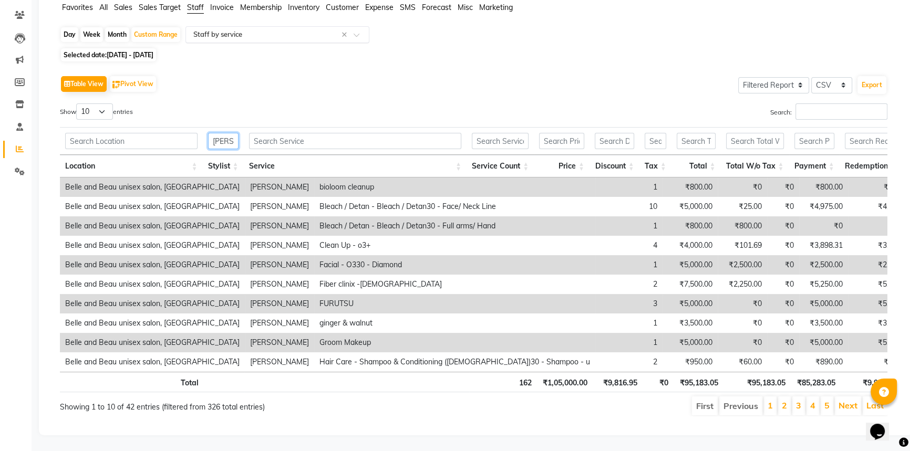
type input "[PERSON_NAME]"
click at [255, 29] on input "text" at bounding box center [266, 34] width 151 height 11
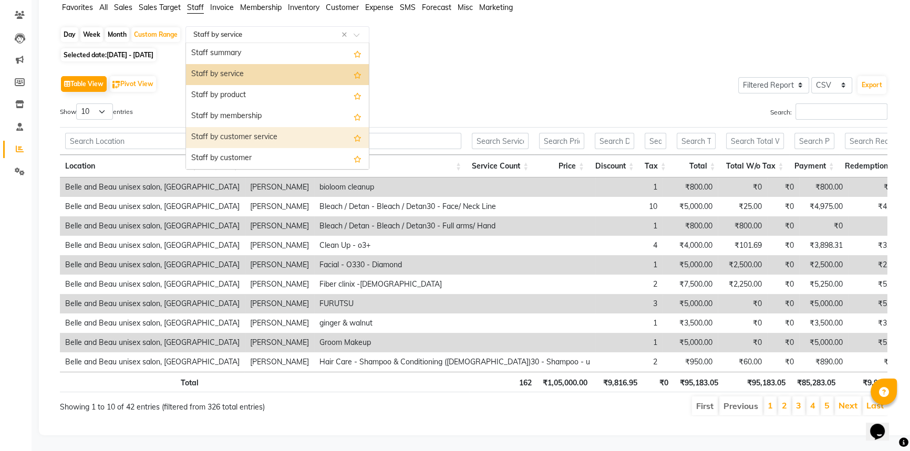
click at [271, 127] on div "Staff by customer service" at bounding box center [277, 137] width 183 height 21
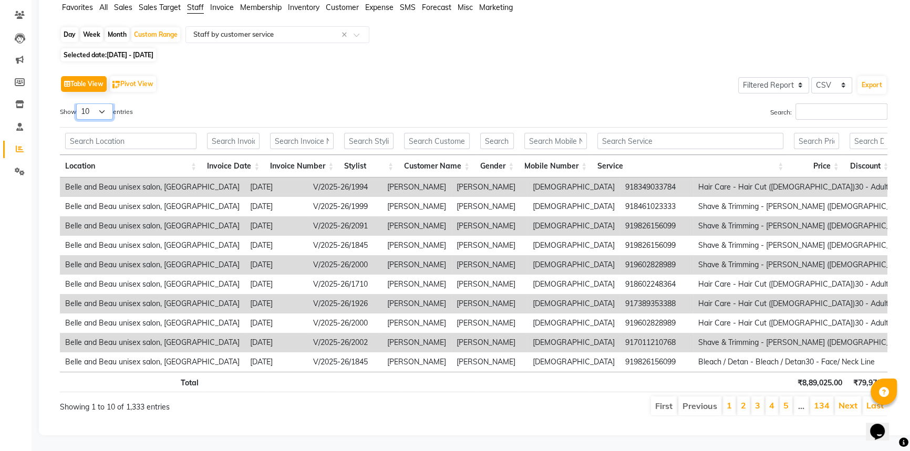
click at [100, 103] on select "10 25 50 100" at bounding box center [94, 111] width 37 height 16
select select "100"
click at [78, 103] on select "10 25 50 100" at bounding box center [94, 111] width 37 height 16
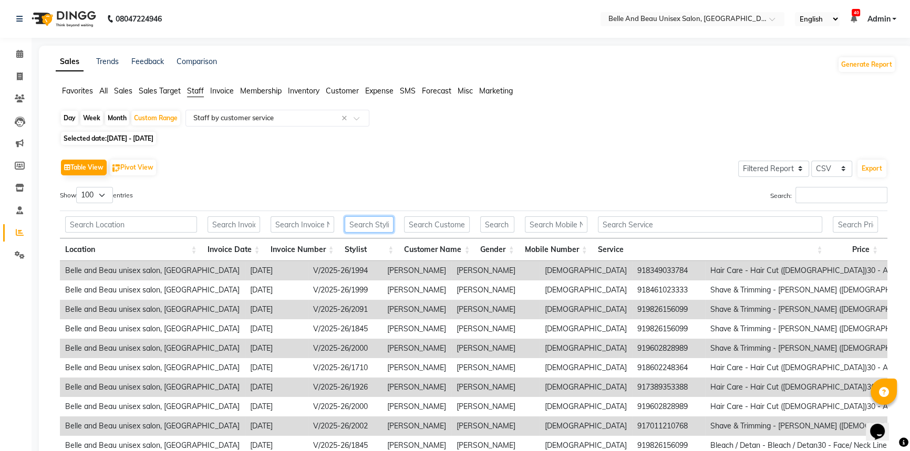
click at [376, 228] on input "text" at bounding box center [369, 224] width 49 height 16
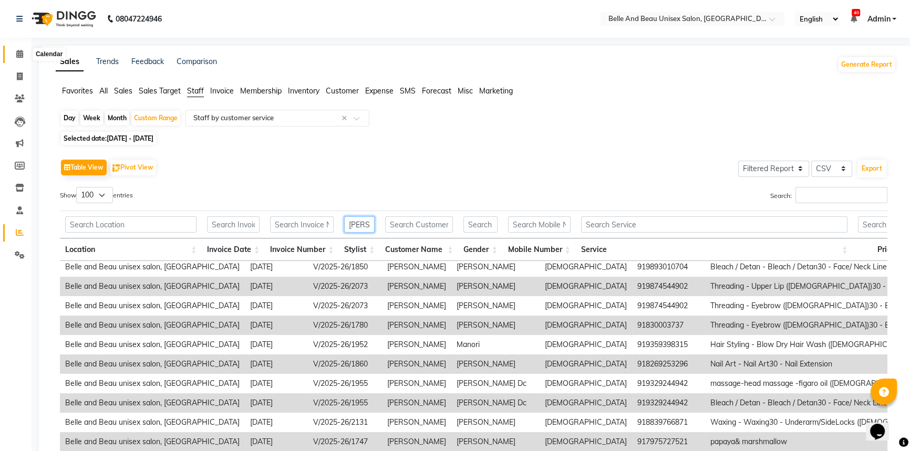
type input "[PERSON_NAME]"
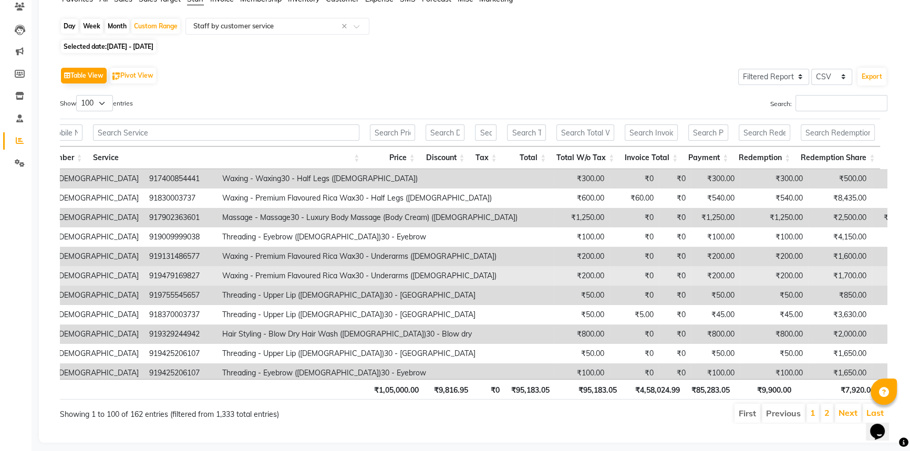
scroll to position [0, 0]
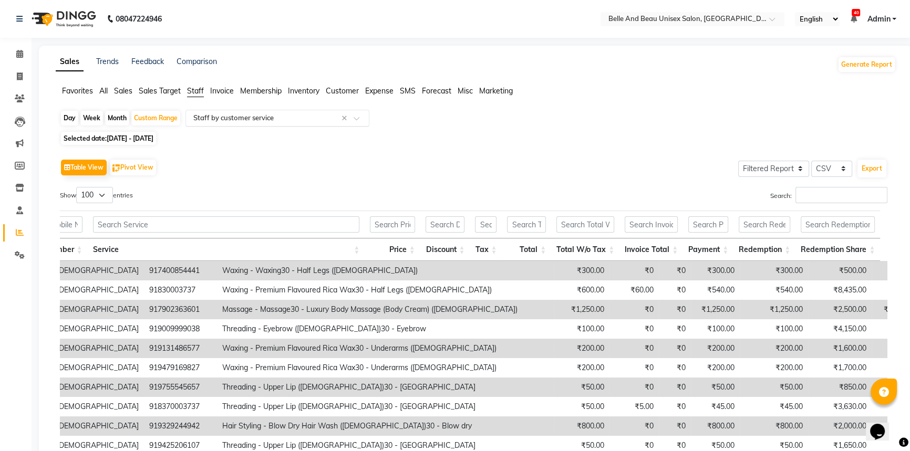
click at [257, 120] on input "text" at bounding box center [266, 118] width 151 height 11
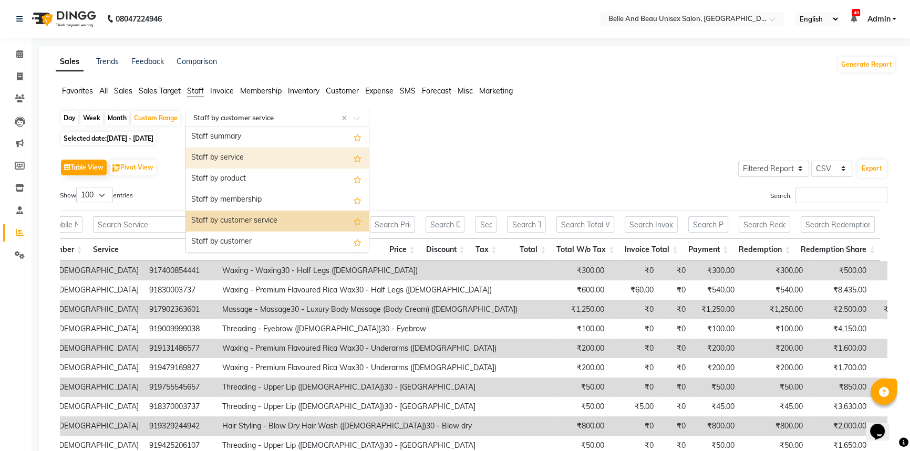
click at [306, 159] on div "Staff by service" at bounding box center [277, 158] width 183 height 21
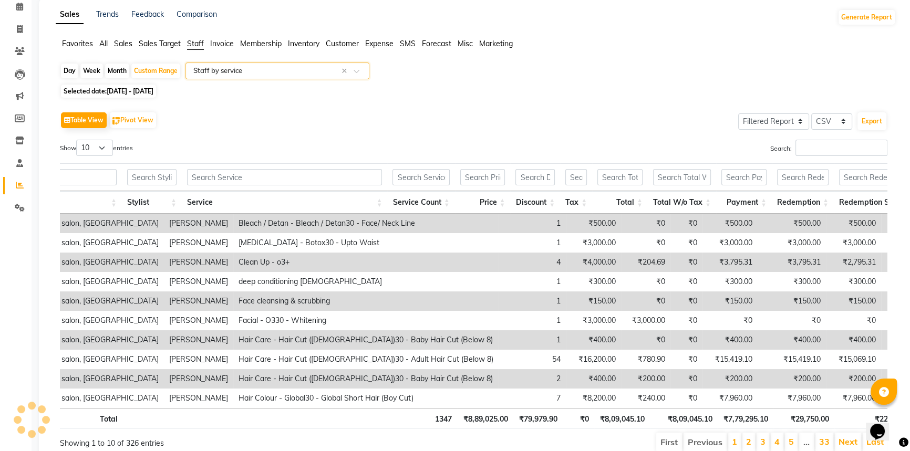
scroll to position [0, 117]
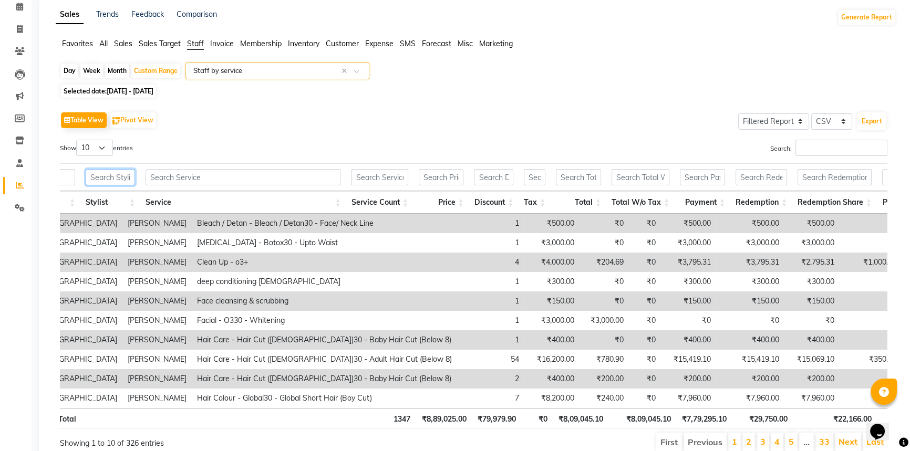
click at [128, 175] on input "text" at bounding box center [110, 177] width 49 height 16
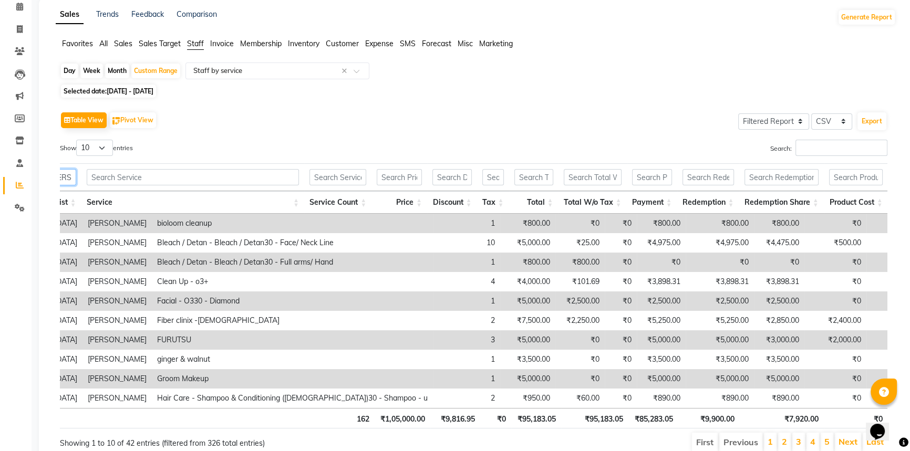
type input "[PERSON_NAME]"
click at [500, 341] on td "₹5,000.00" at bounding box center [527, 339] width 55 height 19
click at [152, 337] on td "FURUTSU" at bounding box center [292, 339] width 281 height 19
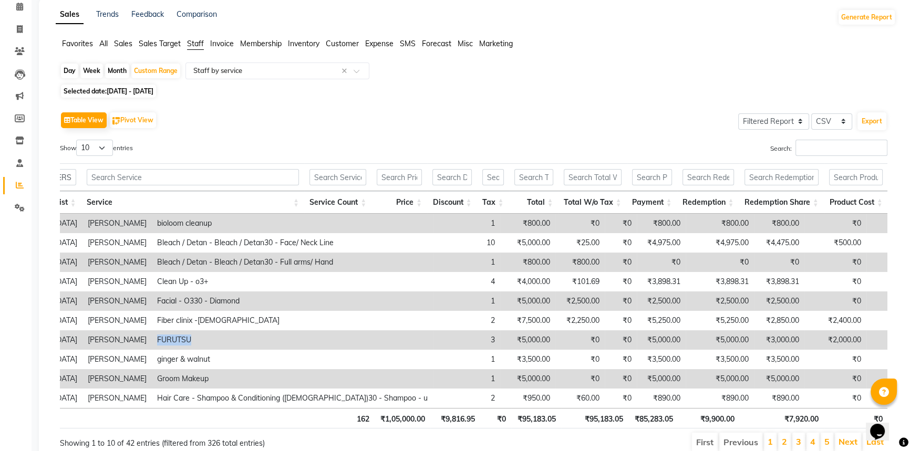
click at [152, 337] on td "FURUTSU" at bounding box center [292, 339] width 281 height 19
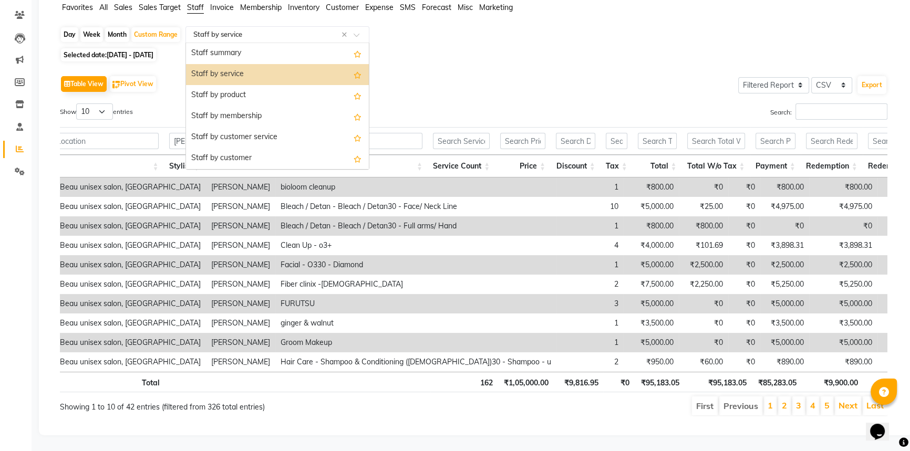
click at [224, 29] on input "text" at bounding box center [266, 34] width 151 height 11
click at [266, 148] on div "Staff by customer" at bounding box center [277, 158] width 183 height 21
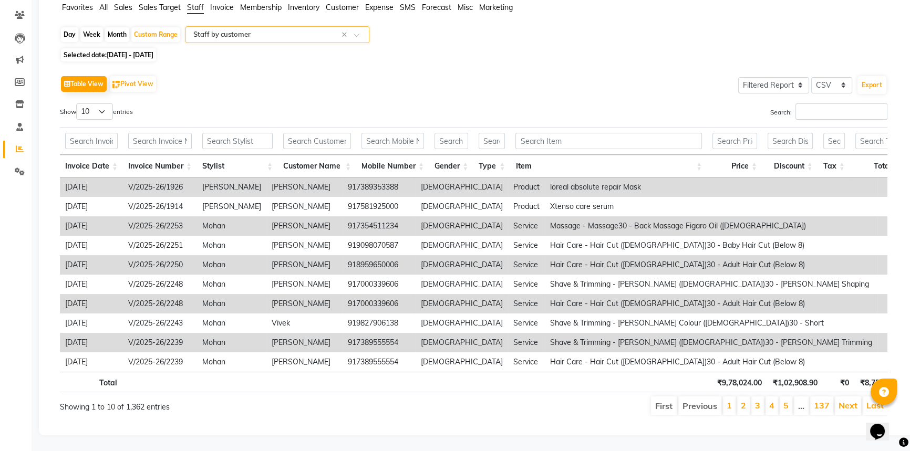
scroll to position [0, 0]
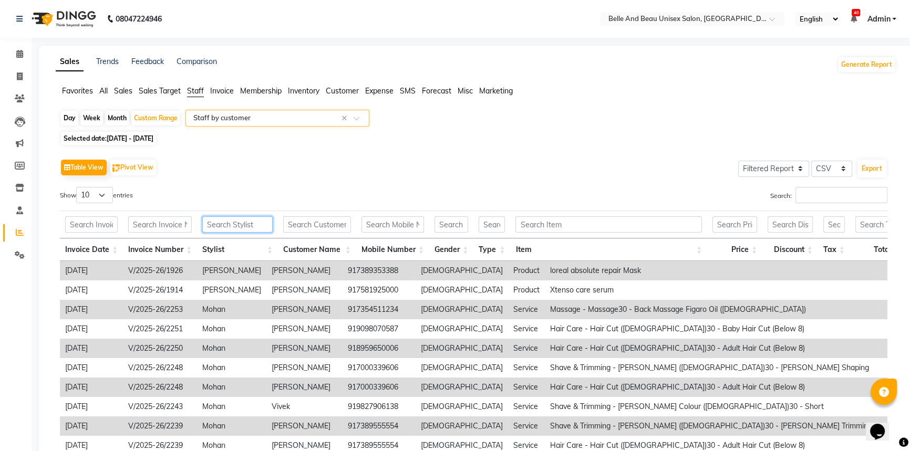
click at [257, 221] on input "text" at bounding box center [237, 224] width 70 height 16
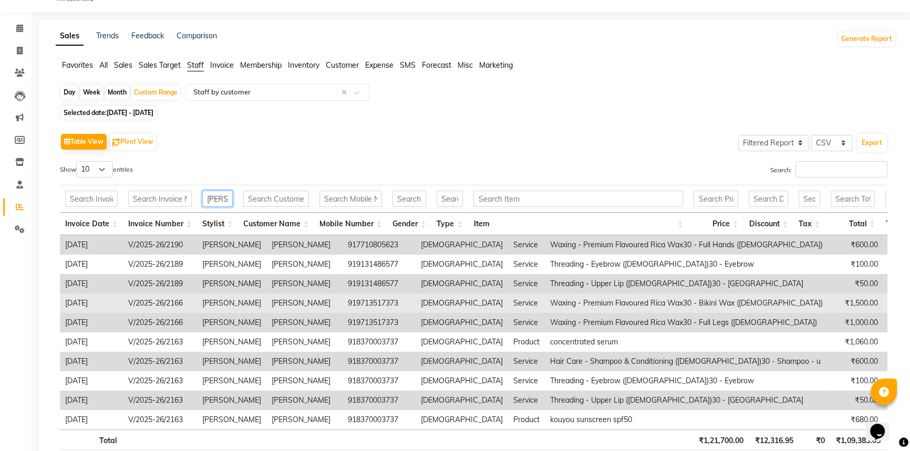
scroll to position [47, 0]
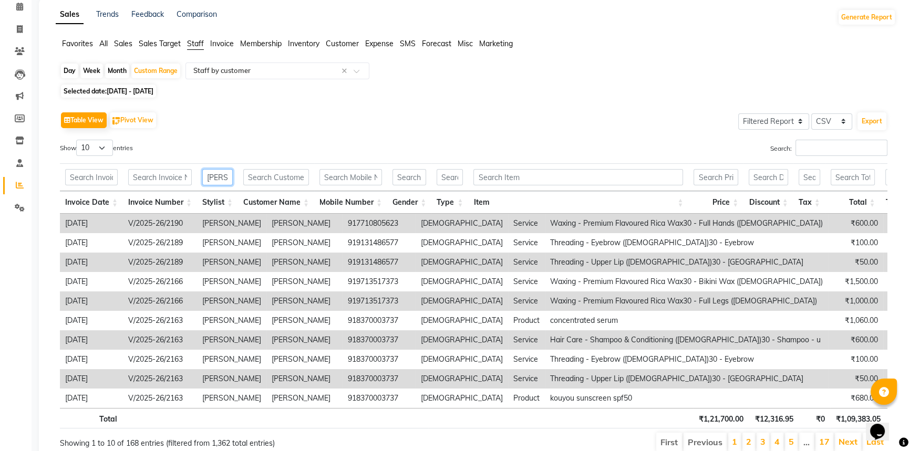
type input "[PERSON_NAME]"
click at [107, 148] on select "10 25 50 100" at bounding box center [94, 148] width 37 height 16
select select "100"
click at [78, 140] on select "10 25 50 100" at bounding box center [94, 148] width 37 height 16
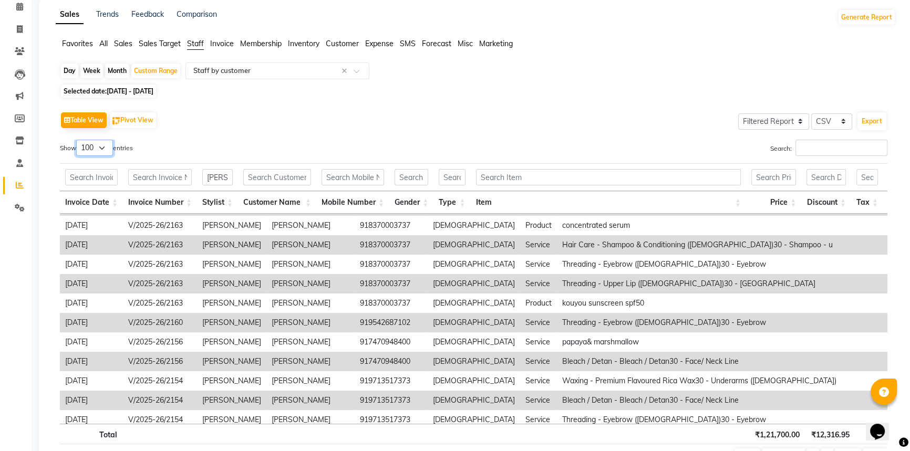
scroll to position [95, 697]
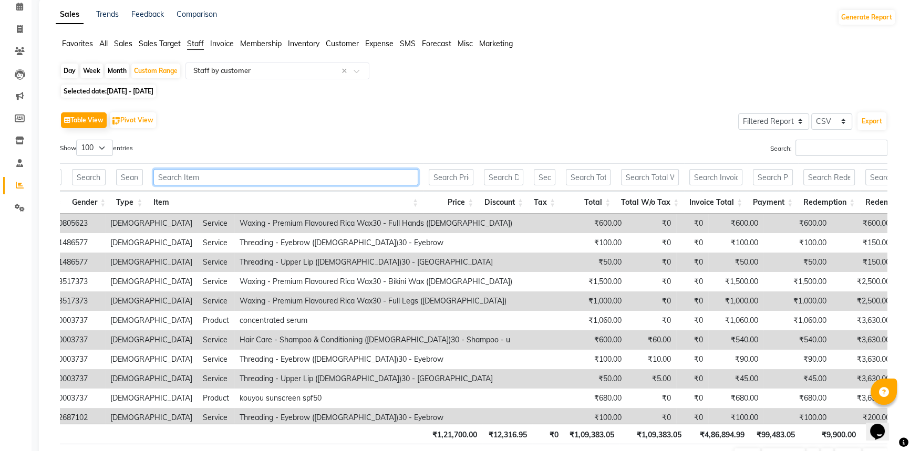
click at [223, 177] on input "text" at bounding box center [285, 177] width 265 height 16
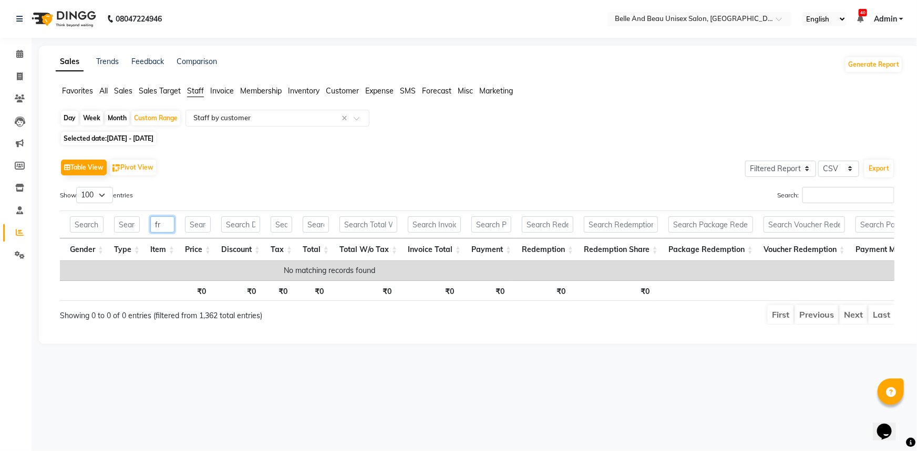
type input "f"
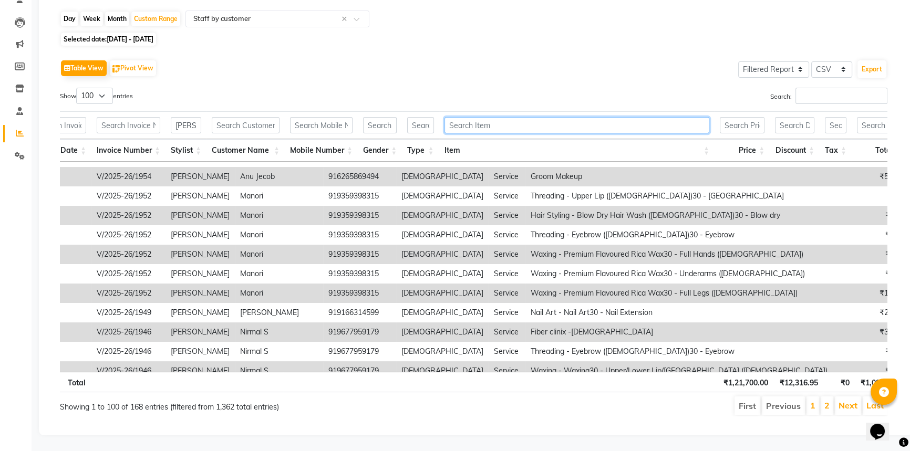
click at [500, 118] on input "text" at bounding box center [576, 125] width 265 height 16
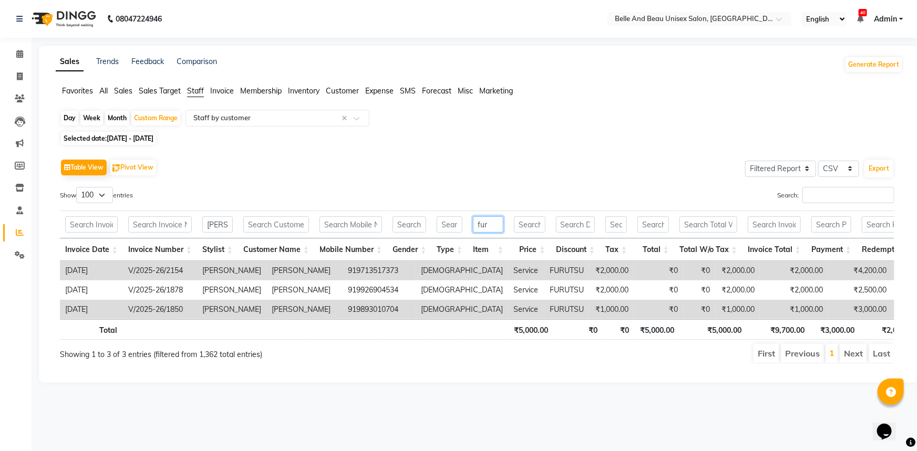
type input "fur"
click at [161, 308] on td "V/2025-26/1850" at bounding box center [160, 309] width 74 height 19
click at [18, 52] on icon at bounding box center [19, 54] width 7 height 8
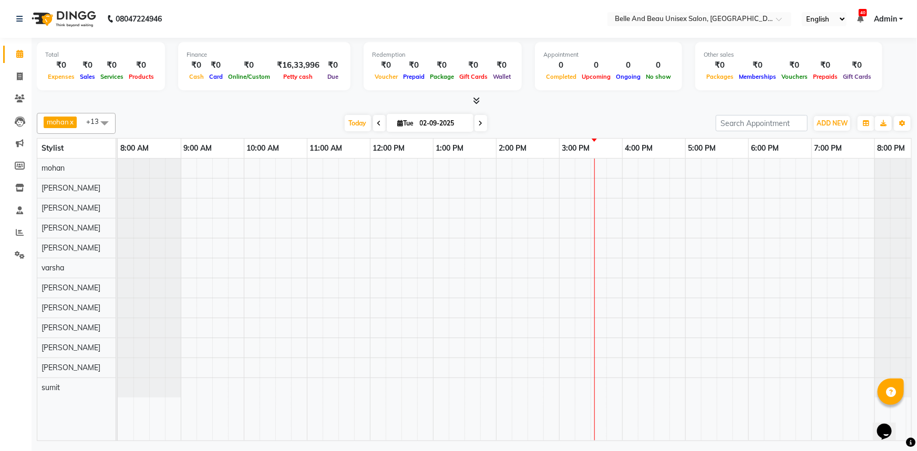
click at [400, 123] on icon at bounding box center [401, 123] width 6 height 7
select select "9"
select select "2025"
click at [371, 158] on button "Previous month" at bounding box center [369, 155] width 9 height 17
select select "8"
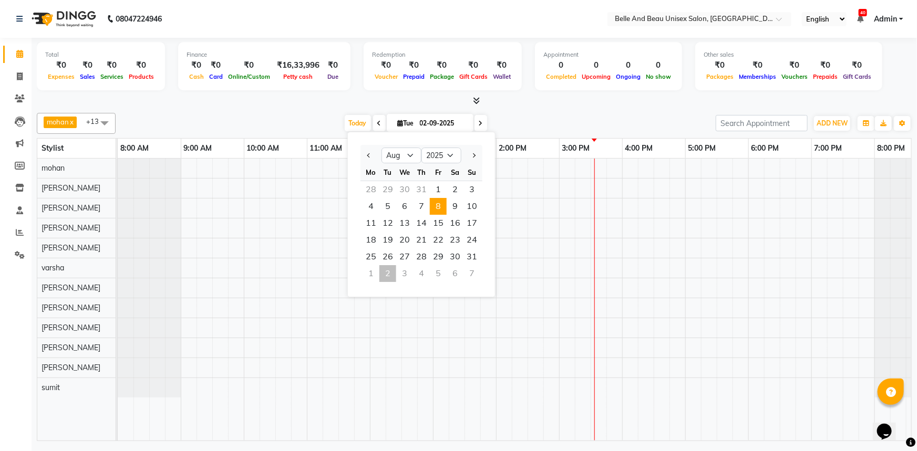
click at [440, 211] on span "8" at bounding box center [438, 206] width 17 height 17
type input "08-08-2025"
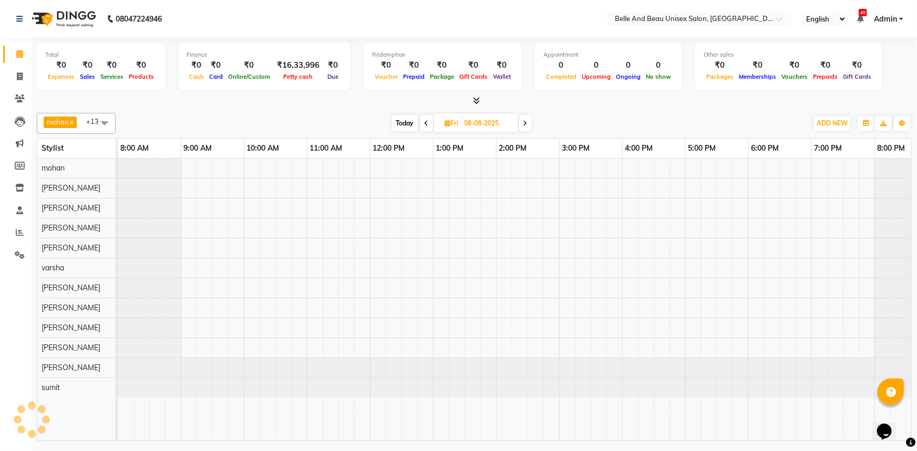
scroll to position [0, 26]
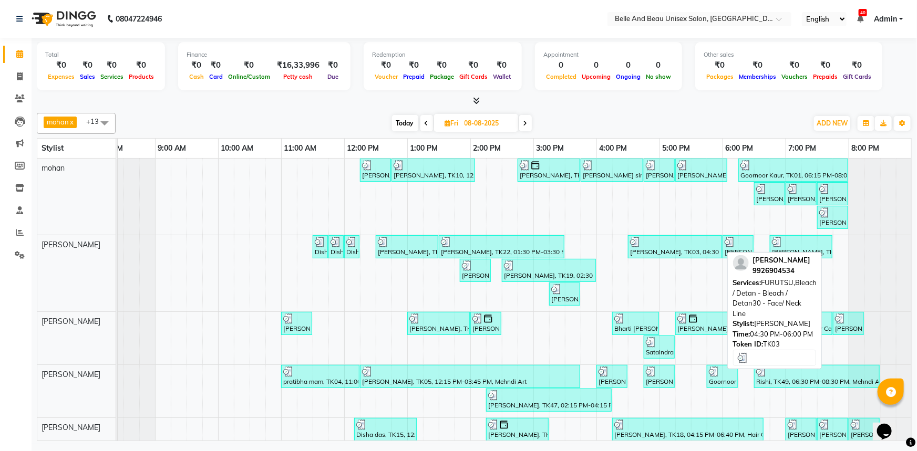
click at [667, 252] on div "[PERSON_NAME], TK03, 04:30 PM-06:00 PM, FURUTSU,Bleach / Detan - Bleach / Detan…" at bounding box center [675, 247] width 92 height 20
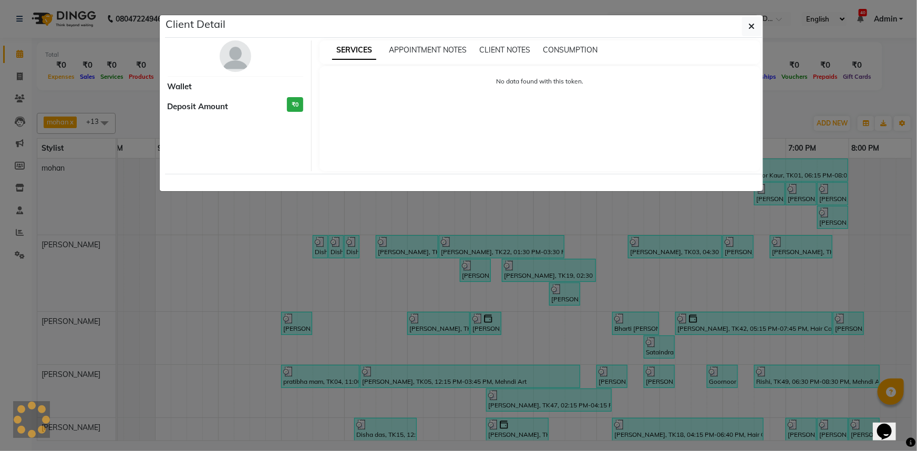
select select "3"
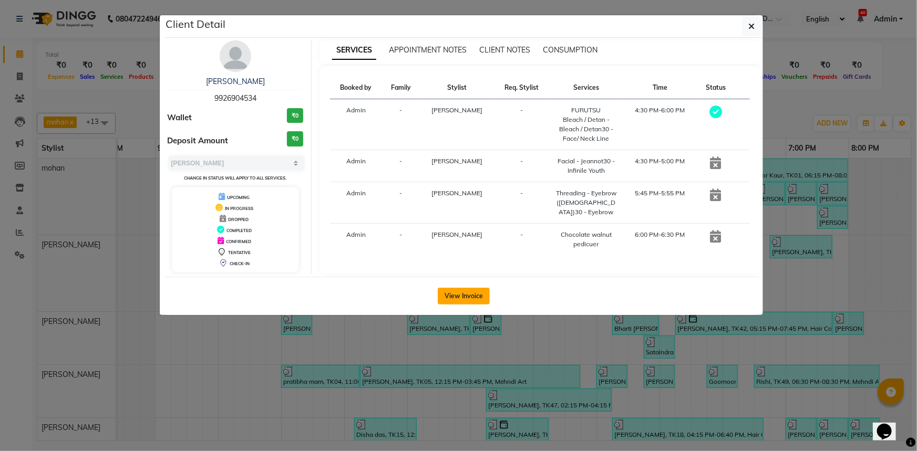
click at [462, 290] on button "View Invoice" at bounding box center [464, 296] width 52 height 17
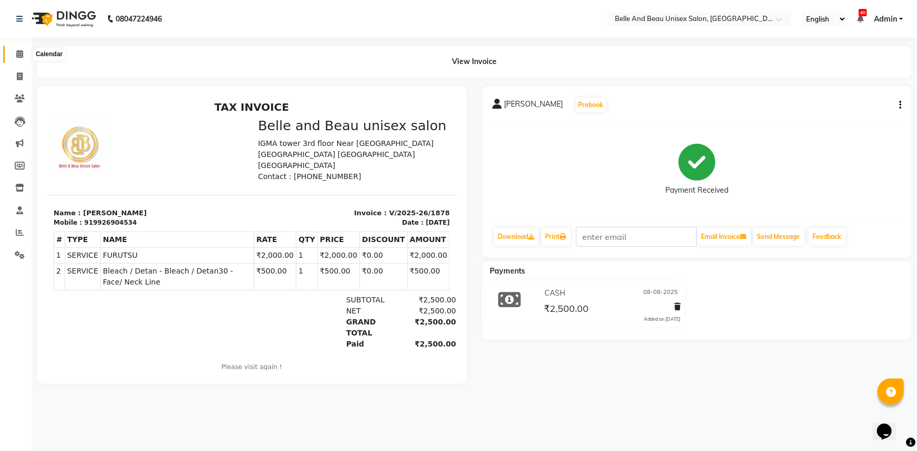
click at [23, 57] on icon at bounding box center [19, 54] width 7 height 8
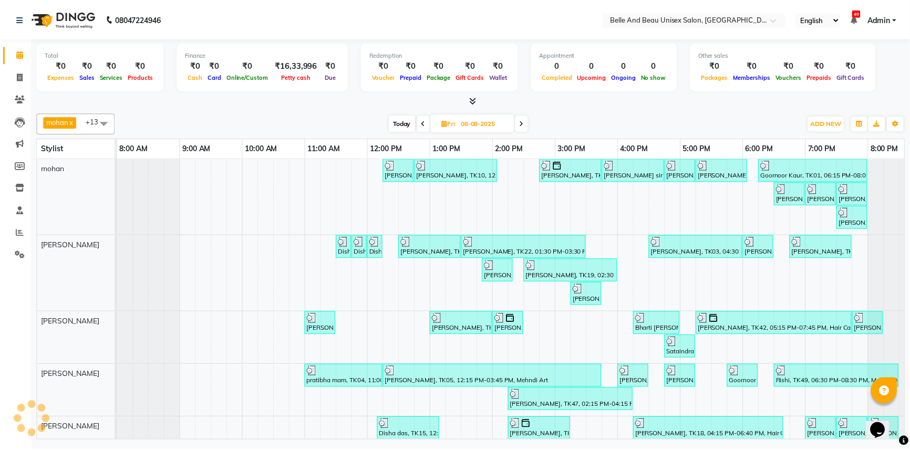
scroll to position [0, 26]
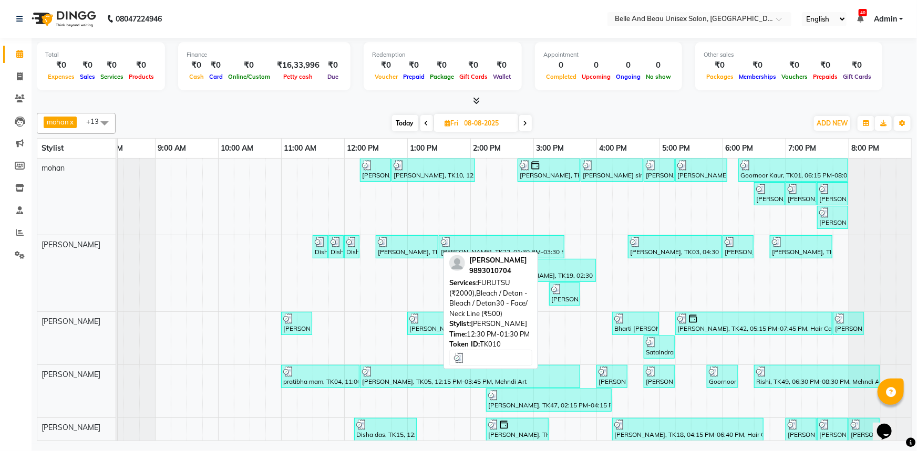
click at [396, 242] on div at bounding box center [407, 242] width 58 height 11
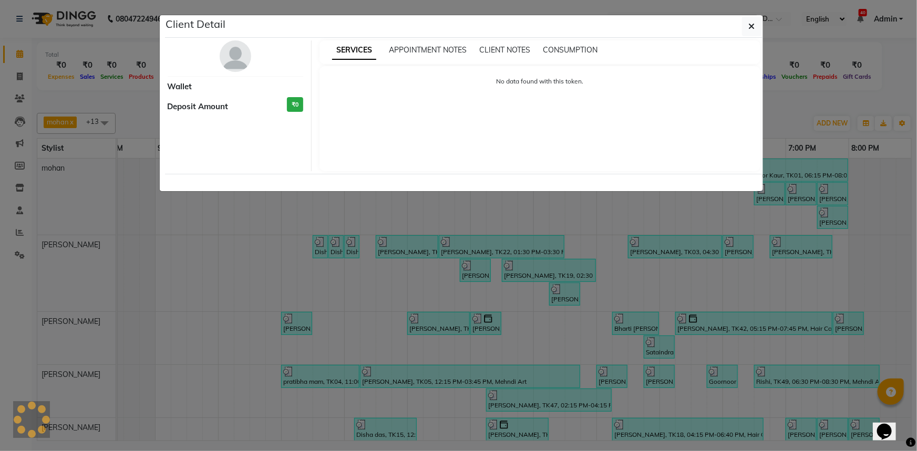
select select "3"
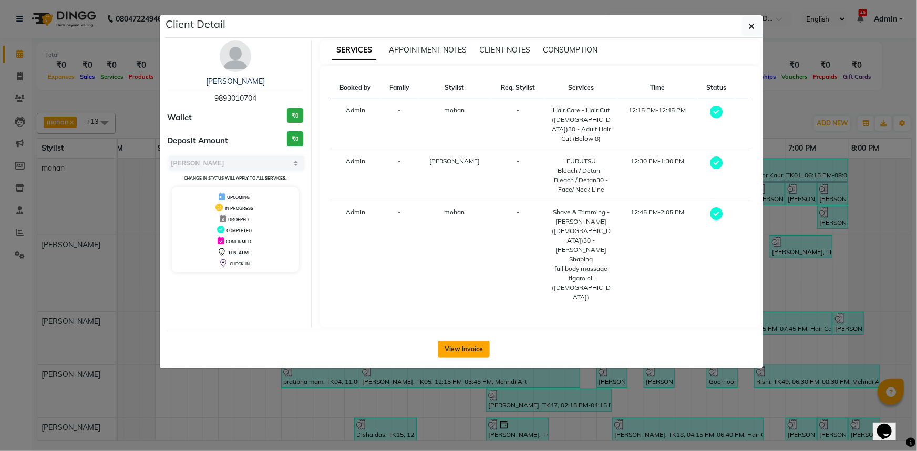
click at [480, 341] on button "View Invoice" at bounding box center [464, 349] width 52 height 17
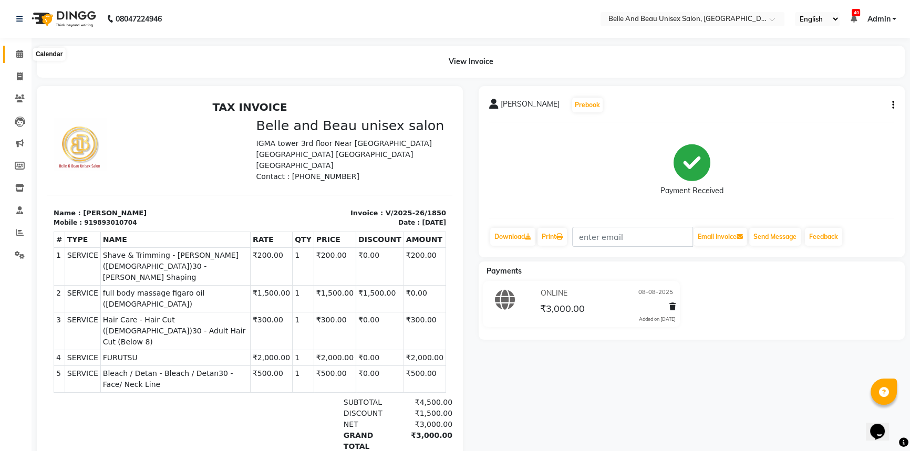
click at [19, 53] on icon at bounding box center [19, 54] width 7 height 8
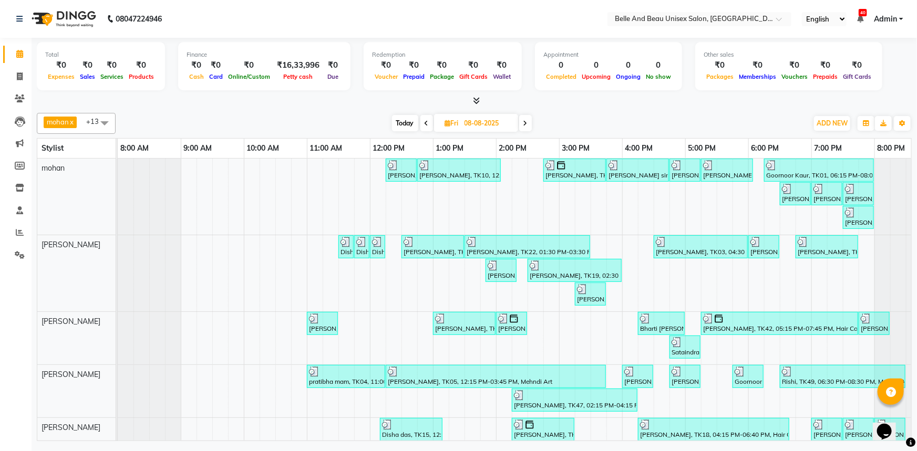
click at [403, 125] on span "Today" at bounding box center [405, 123] width 26 height 16
type input "02-09-2025"
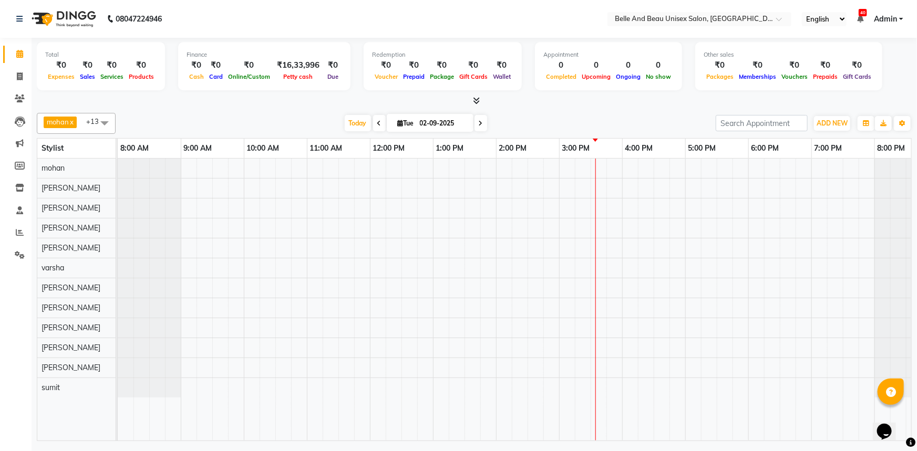
scroll to position [0, 26]
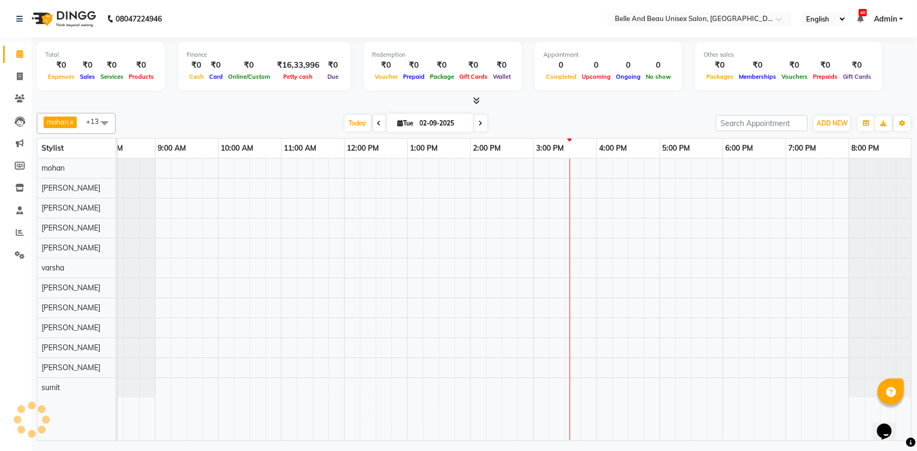
click at [446, 120] on input "02-09-2025" at bounding box center [443, 124] width 53 height 16
select select "9"
select select "2025"
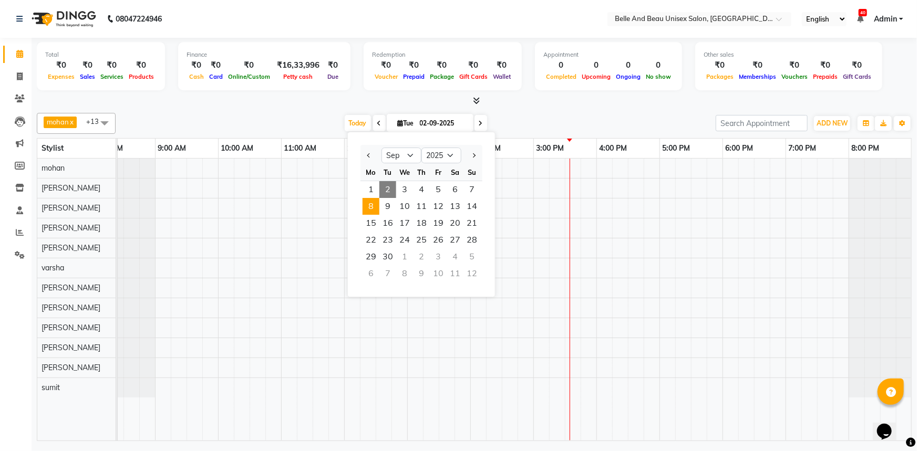
click at [373, 210] on span "8" at bounding box center [370, 206] width 17 height 17
type input "[DATE]"
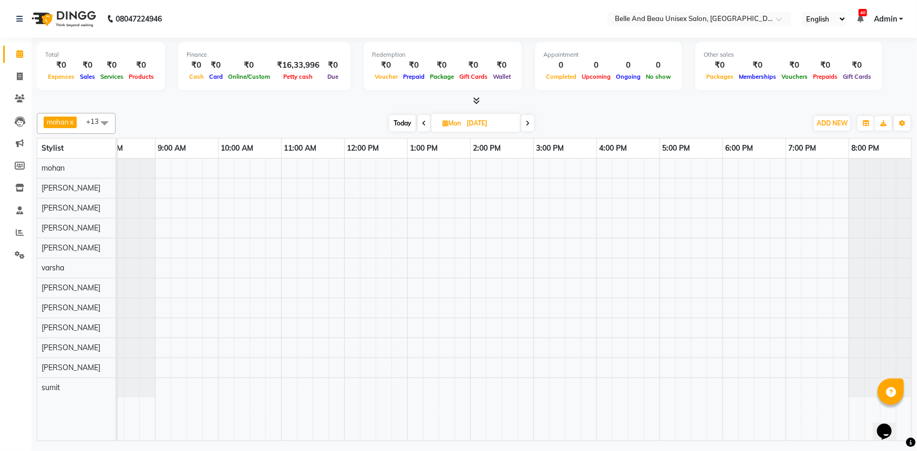
click at [480, 122] on input "[DATE]" at bounding box center [489, 124] width 53 height 16
select select "9"
select select "2025"
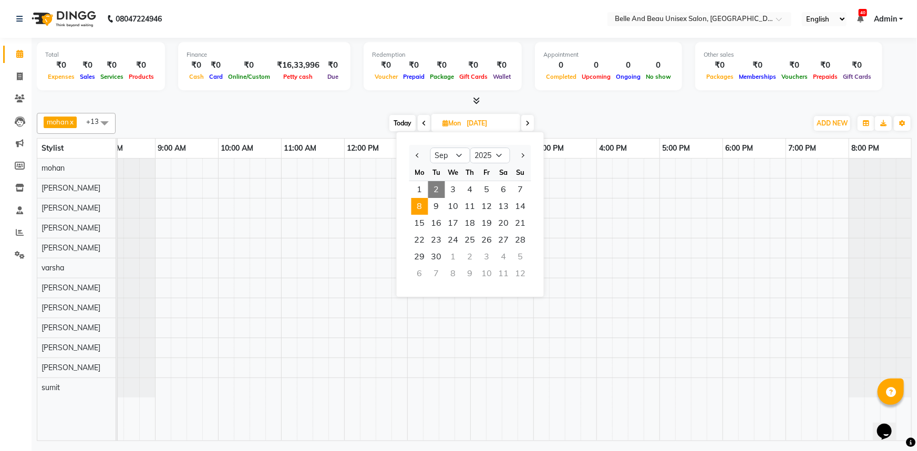
click at [422, 202] on span "8" at bounding box center [419, 206] width 17 height 17
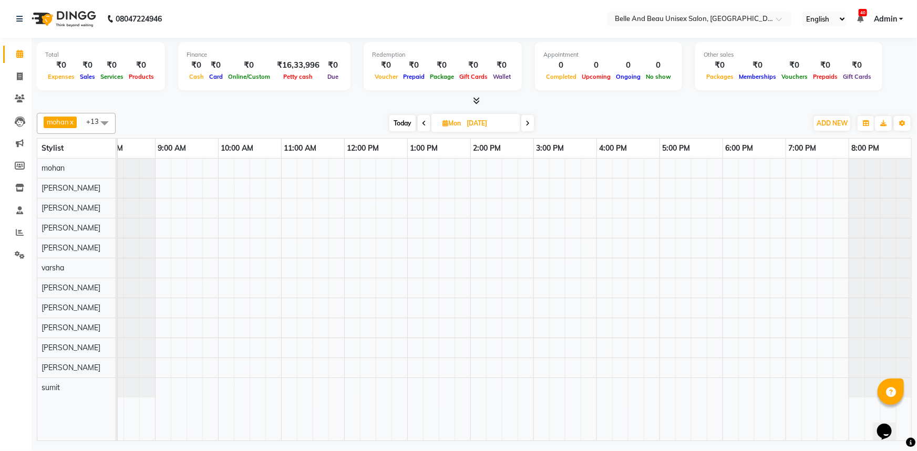
click at [485, 123] on input "[DATE]" at bounding box center [489, 124] width 53 height 16
select select "9"
select select "2025"
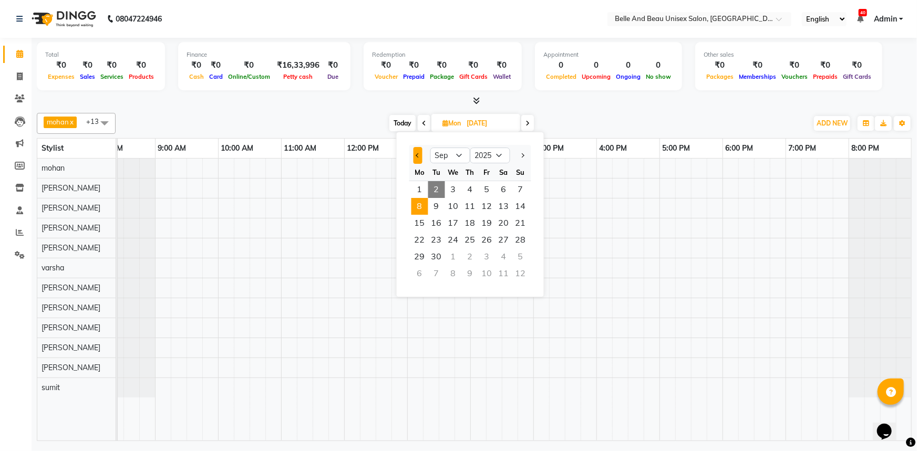
click at [419, 152] on button "Previous month" at bounding box center [417, 155] width 9 height 17
select select "8"
click at [490, 208] on span "8" at bounding box center [487, 206] width 17 height 17
type input "08-08-2025"
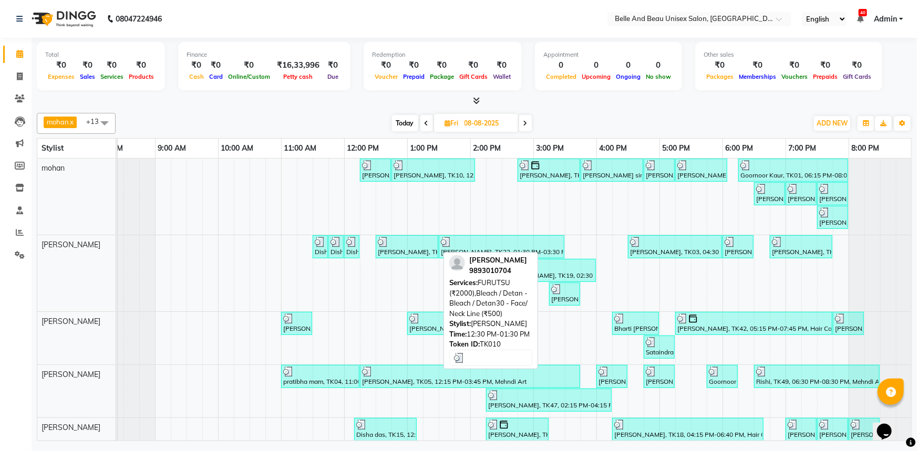
click at [395, 252] on div "[PERSON_NAME], TK10, 12:30 PM-01:30 PM, FURUTSU (₹2000),Bleach / Detan - Bleach…" at bounding box center [407, 247] width 60 height 20
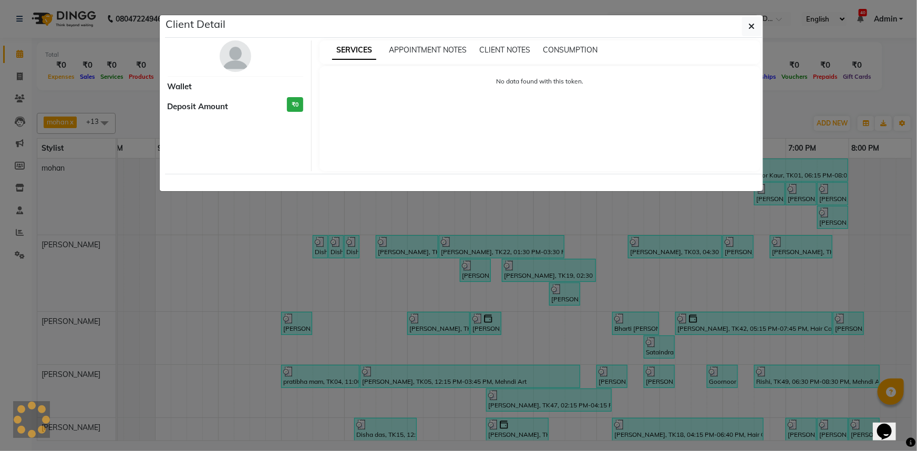
select select "3"
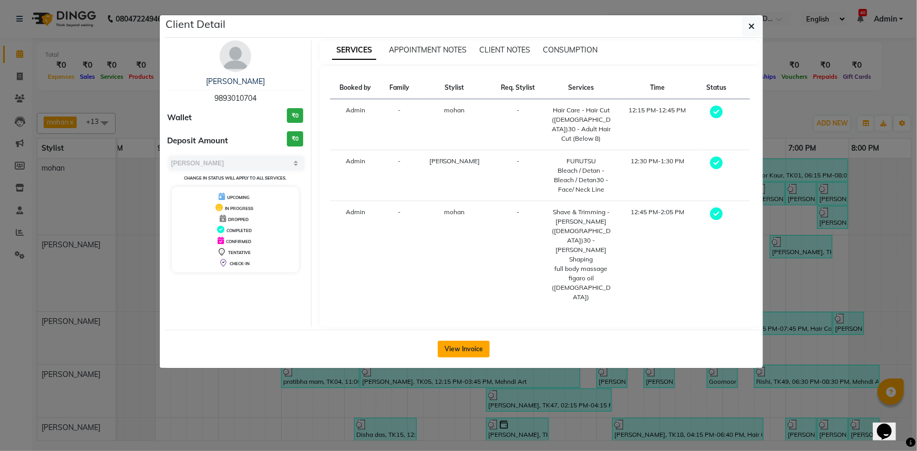
click at [462, 341] on button "View Invoice" at bounding box center [464, 349] width 52 height 17
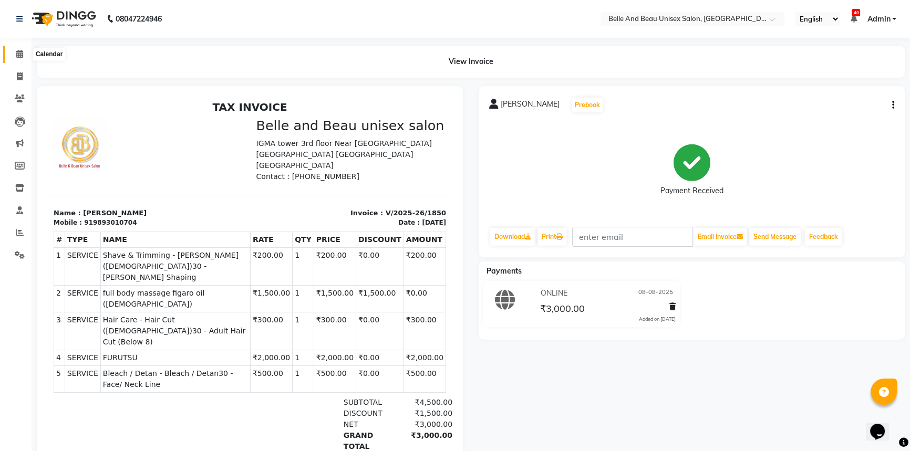
click at [22, 54] on icon at bounding box center [19, 54] width 7 height 8
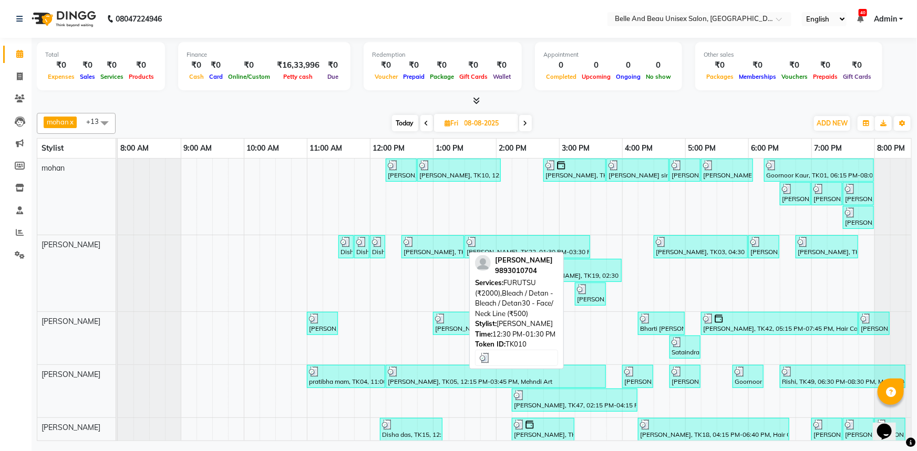
click at [416, 246] on div at bounding box center [432, 242] width 58 height 11
select select "3"
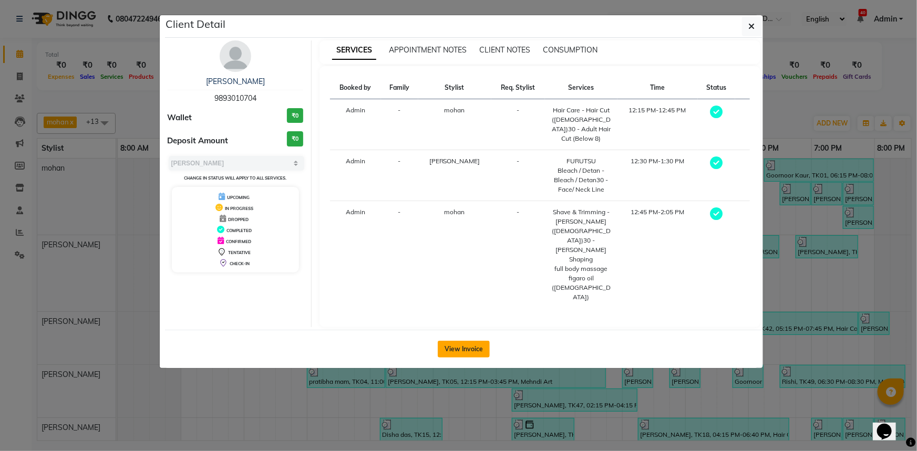
click at [455, 341] on button "View Invoice" at bounding box center [464, 349] width 52 height 17
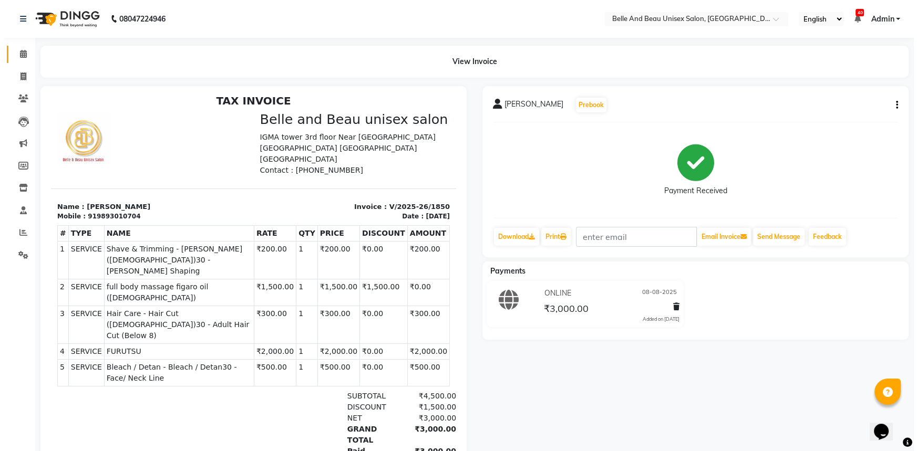
scroll to position [8, 0]
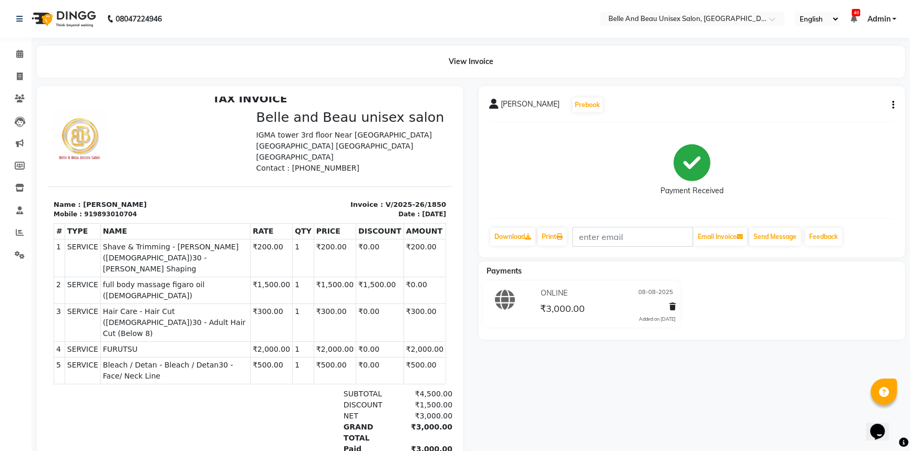
click at [893, 106] on icon "button" at bounding box center [893, 105] width 2 height 1
click at [825, 106] on div "Edit Item Staff" at bounding box center [840, 104] width 72 height 13
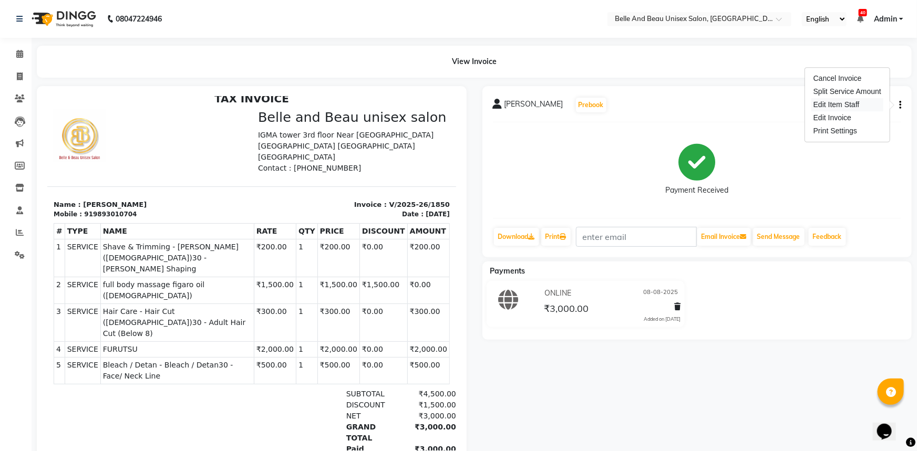
select select
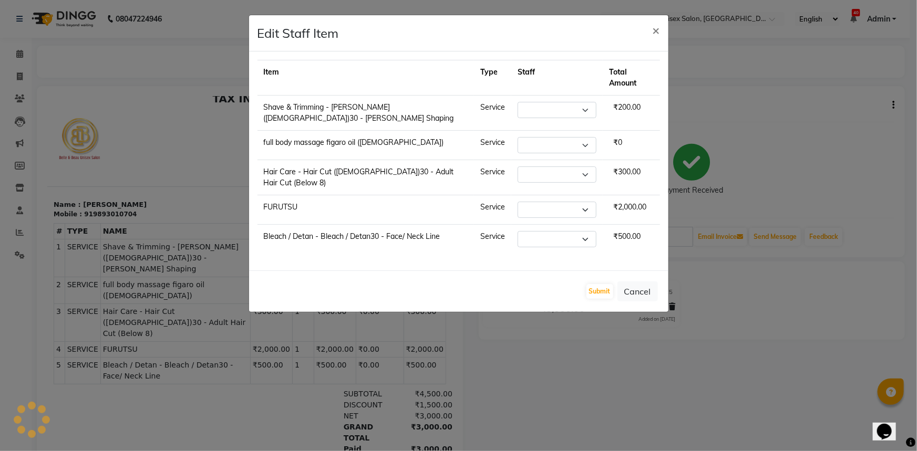
select select "65137"
select select "59222"
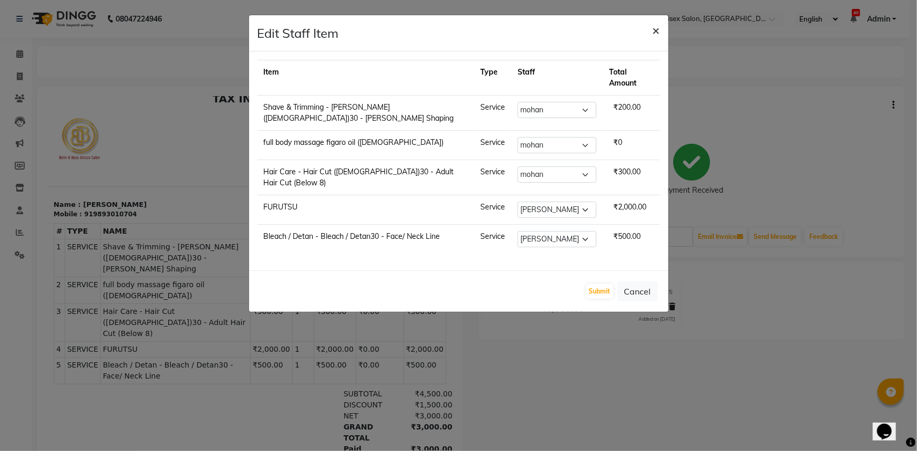
click at [657, 32] on span "×" at bounding box center [655, 30] width 7 height 16
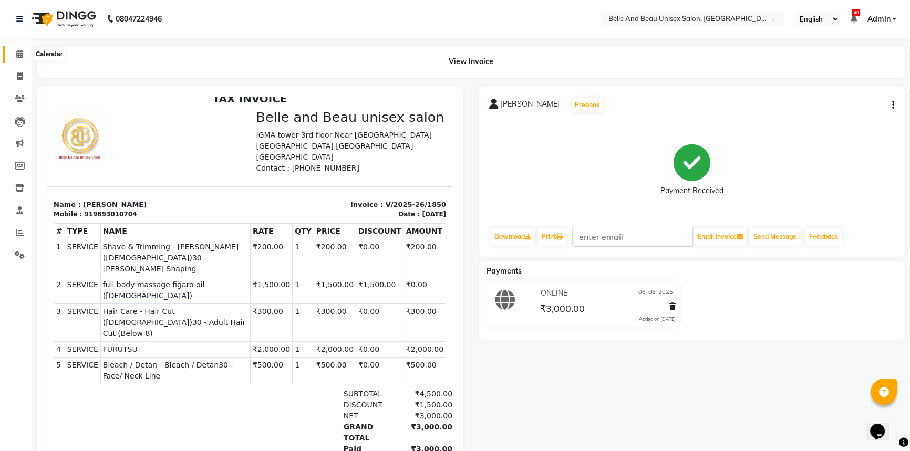
click at [17, 56] on icon at bounding box center [19, 54] width 7 height 8
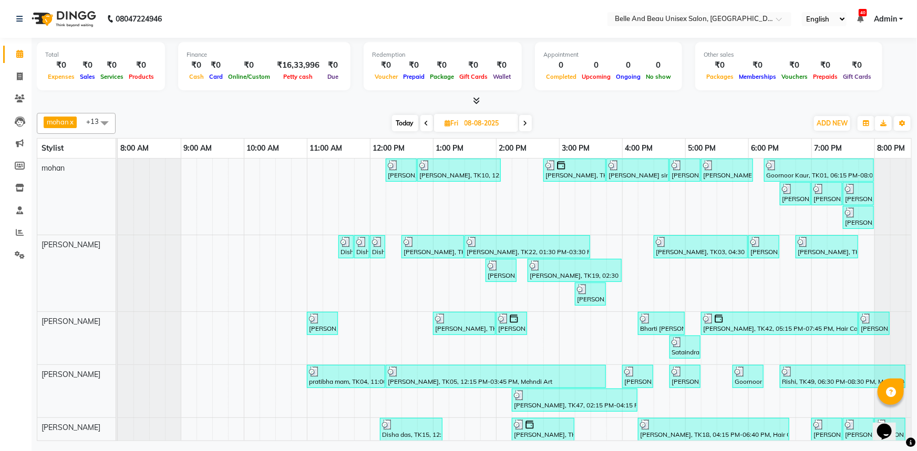
click at [522, 126] on span at bounding box center [525, 123] width 13 height 16
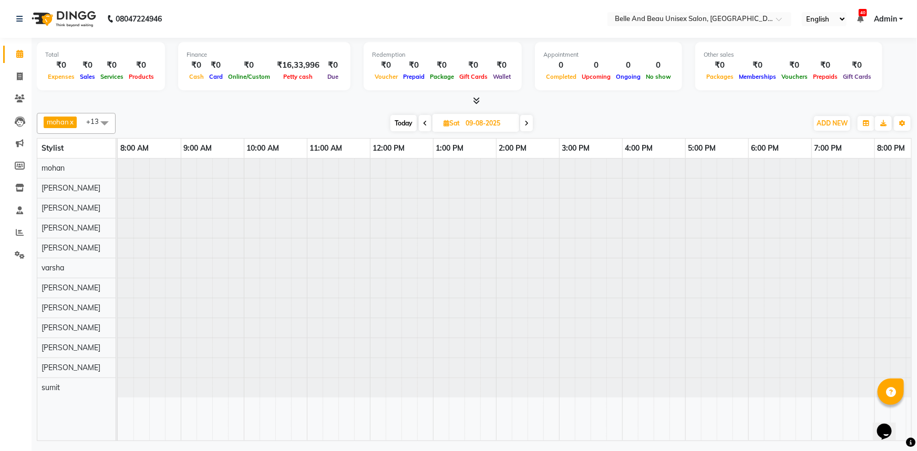
scroll to position [0, 26]
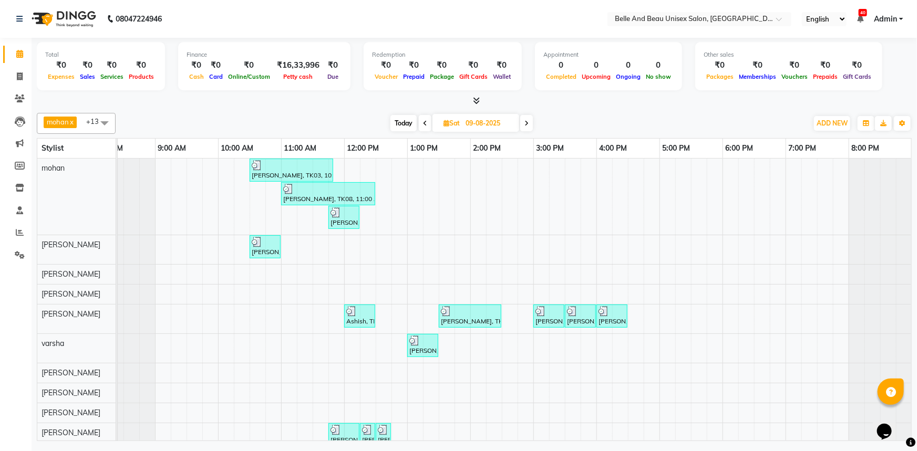
click at [522, 126] on span at bounding box center [526, 123] width 13 height 16
type input "[DATE]"
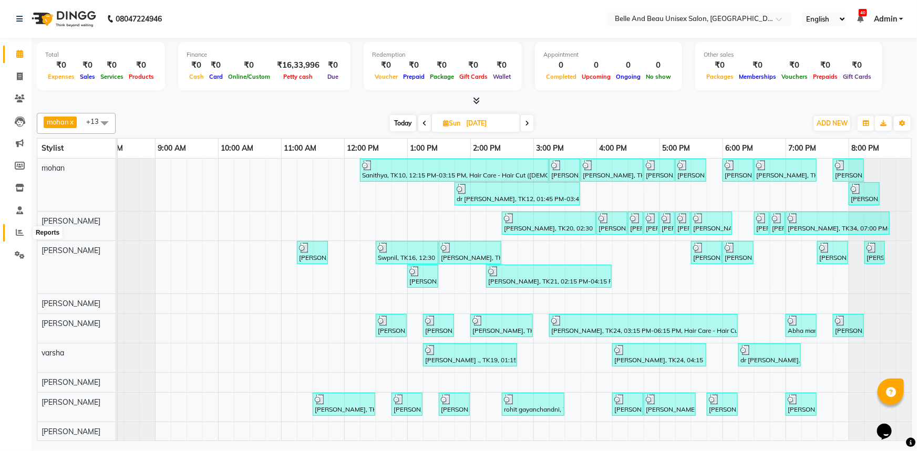
click at [19, 234] on icon at bounding box center [20, 233] width 8 height 8
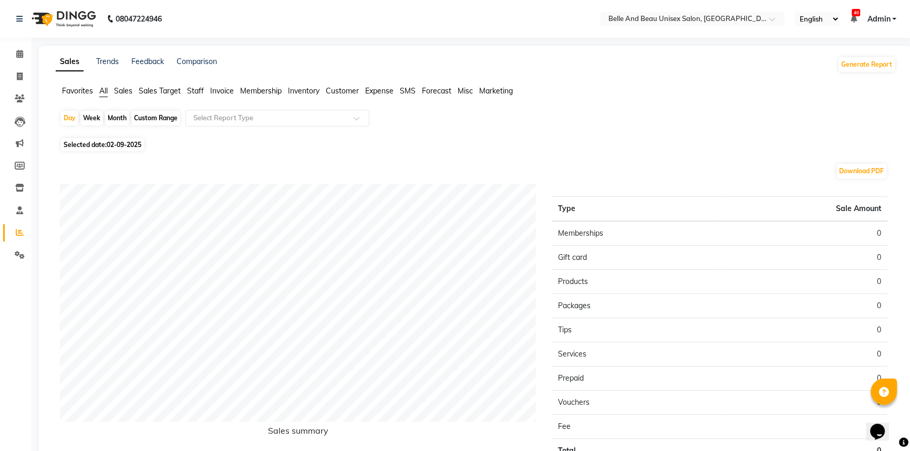
click at [154, 118] on div "Custom Range" at bounding box center [155, 118] width 49 height 15
select select "9"
select select "2025"
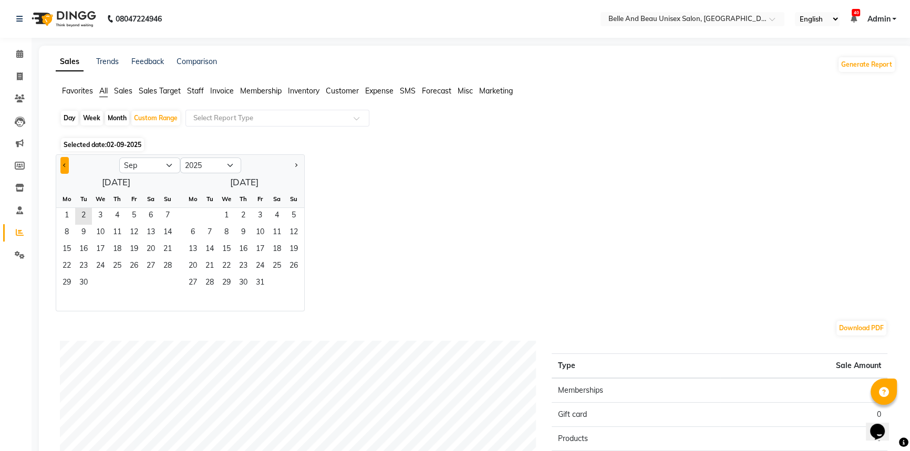
click at [67, 168] on button "Previous month" at bounding box center [64, 165] width 8 height 17
select select "8"
click at [119, 237] on span "7" at bounding box center [117, 233] width 17 height 17
click at [68, 235] on span "4" at bounding box center [66, 233] width 17 height 17
click at [134, 238] on span "8" at bounding box center [134, 233] width 17 height 17
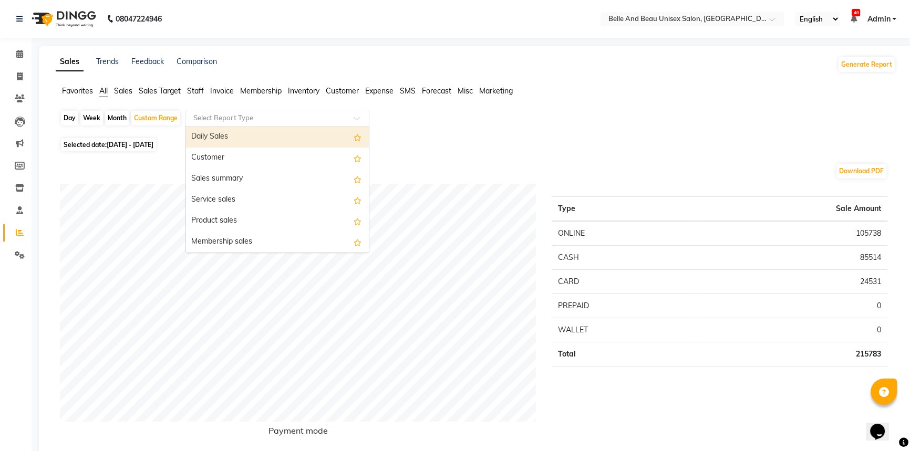
click at [223, 119] on input "text" at bounding box center [266, 118] width 151 height 11
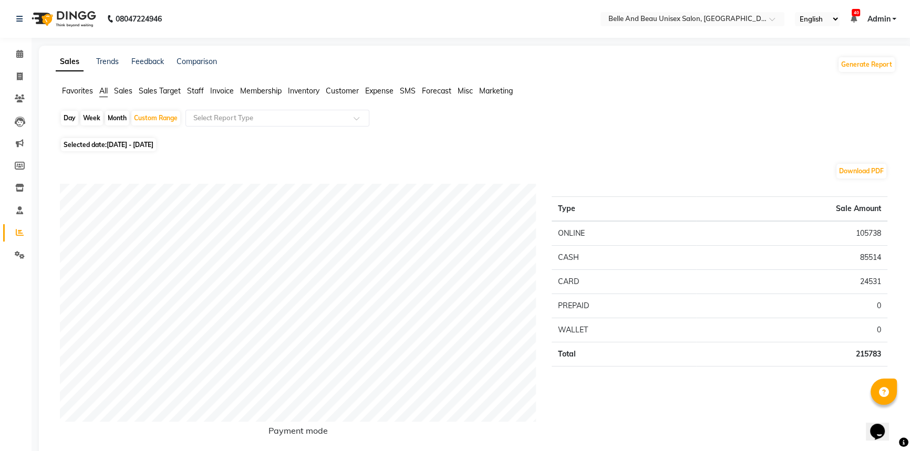
click at [192, 89] on span "Staff" at bounding box center [195, 90] width 17 height 9
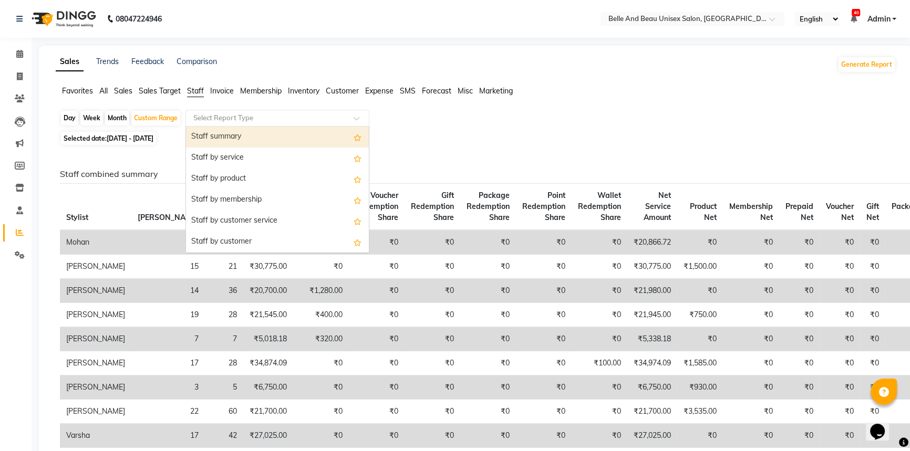
click at [234, 116] on input "text" at bounding box center [266, 118] width 151 height 11
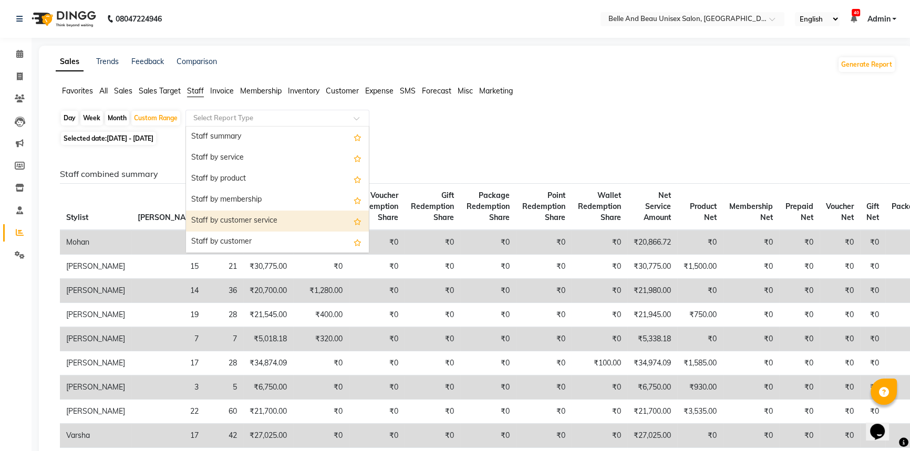
click at [237, 218] on div "Staff by customer service" at bounding box center [277, 221] width 183 height 21
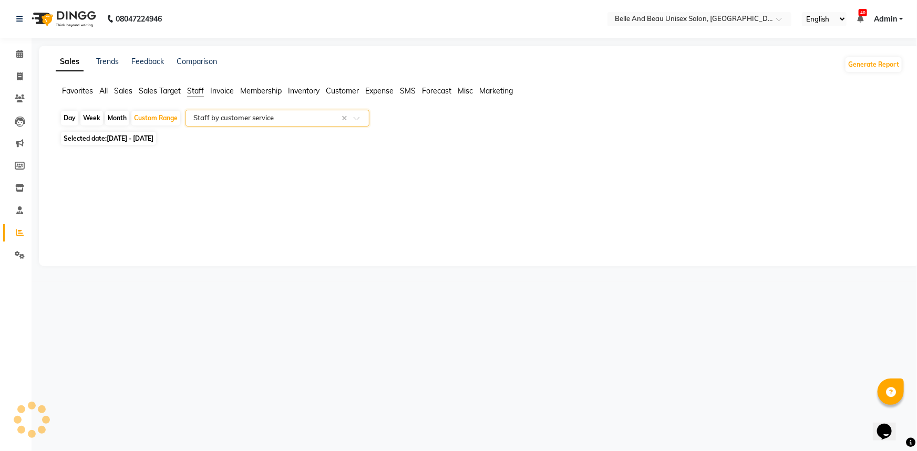
select select "filtered_report"
select select "csv"
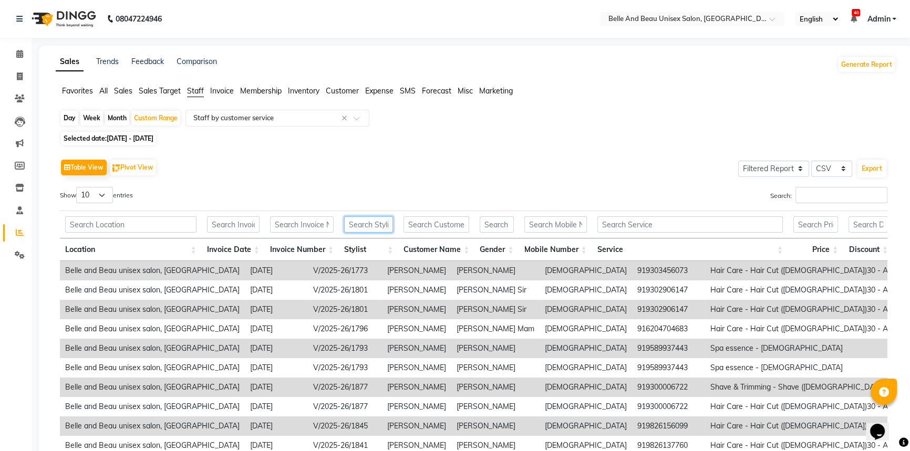
click at [372, 222] on input "text" at bounding box center [368, 224] width 49 height 16
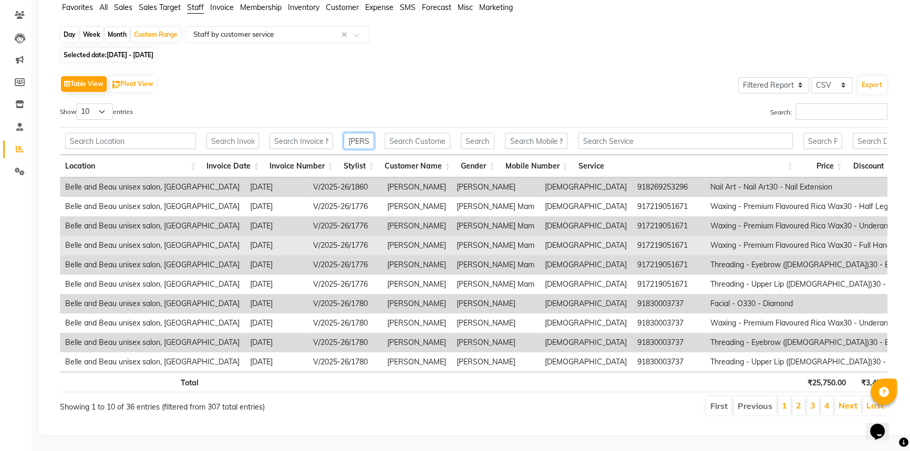
scroll to position [97, 0]
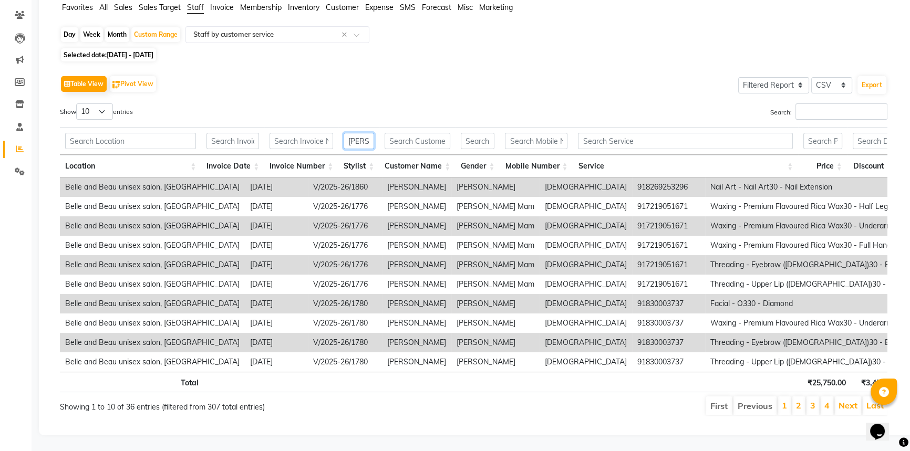
type input "[PERSON_NAME]"
click at [103, 103] on select "10 25 50 100" at bounding box center [94, 111] width 37 height 16
select select "100"
click at [78, 103] on select "10 25 50 100" at bounding box center [94, 111] width 37 height 16
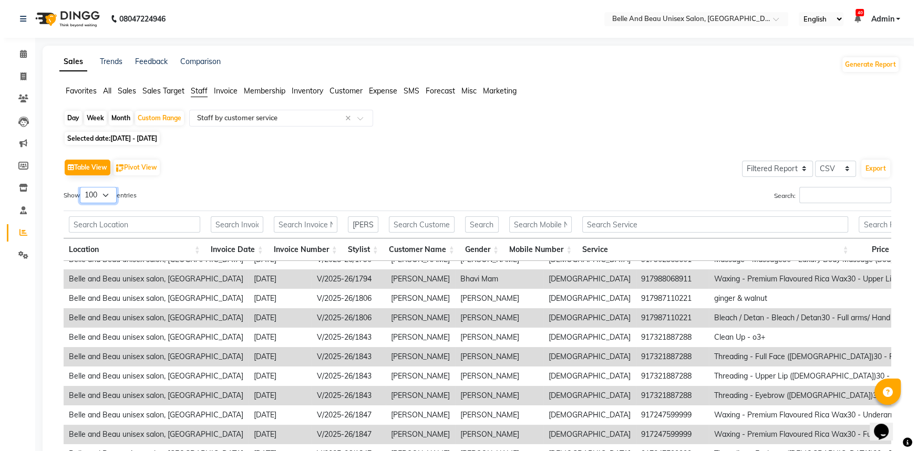
scroll to position [286, 0]
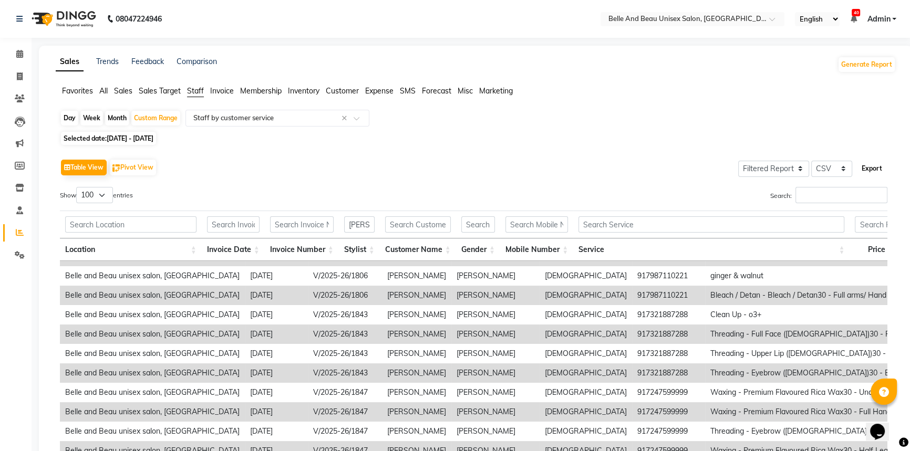
click at [878, 164] on button "Export" at bounding box center [871, 169] width 29 height 18
click at [873, 169] on button "Export" at bounding box center [871, 169] width 29 height 18
click at [23, 51] on span at bounding box center [20, 54] width 18 height 12
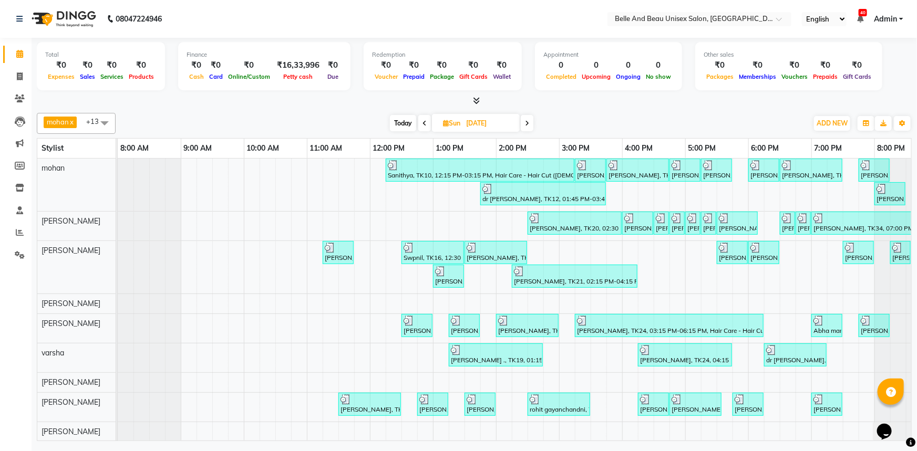
click at [406, 120] on span "Today" at bounding box center [403, 123] width 26 height 16
type input "02-09-2025"
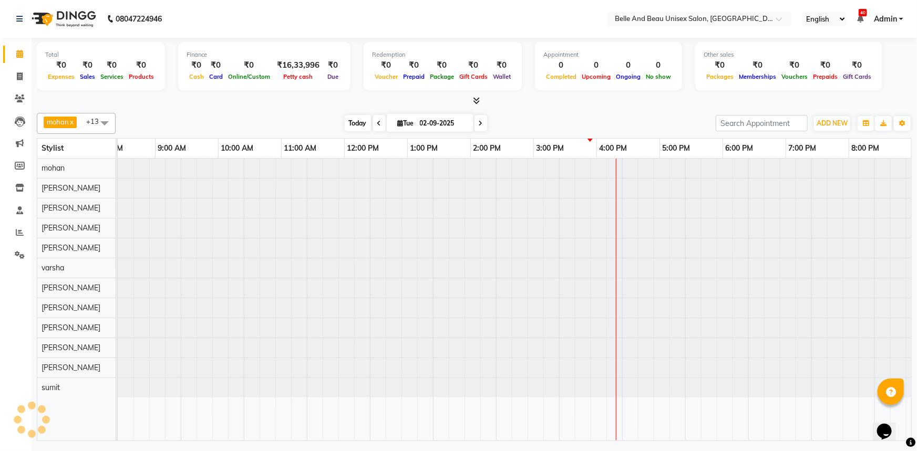
scroll to position [0, 26]
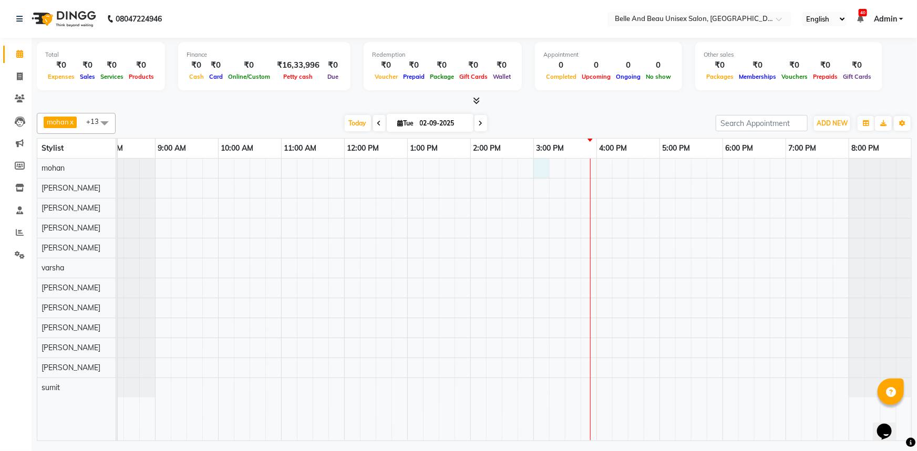
click at [548, 172] on div at bounding box center [502, 300] width 820 height 282
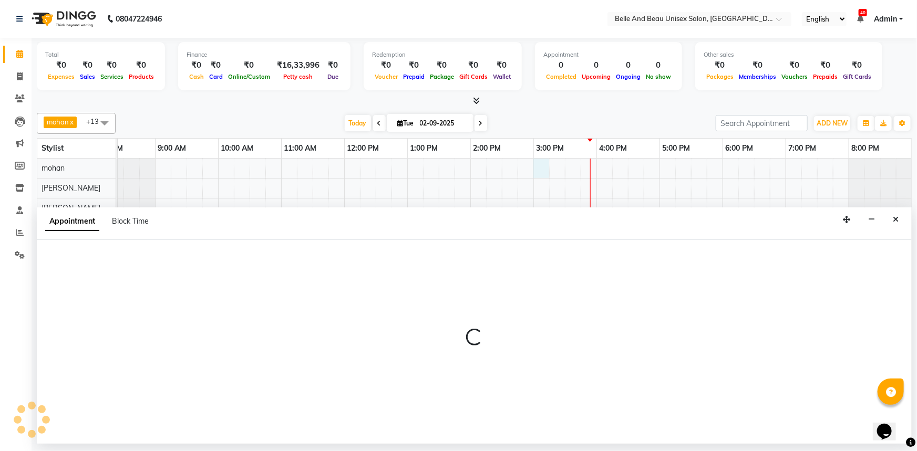
select select "65137"
select select "900"
select select "tentative"
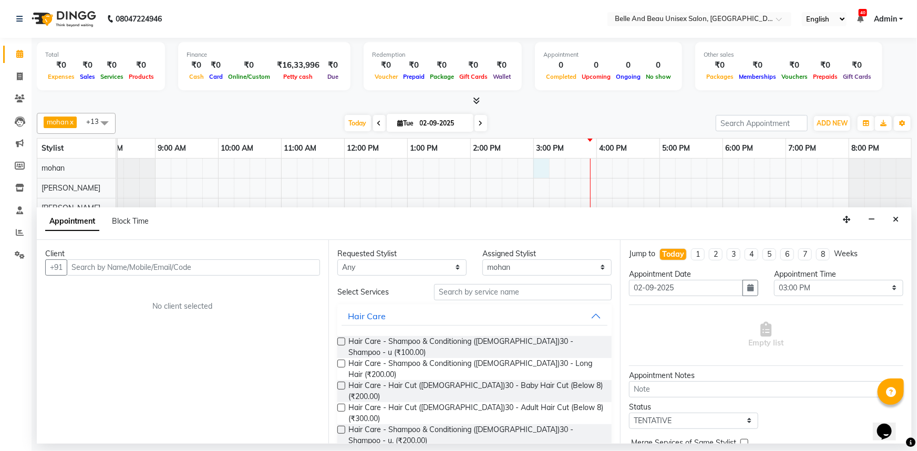
click at [147, 269] on input "text" at bounding box center [193, 268] width 253 height 16
click at [790, 288] on select "Select 09:00 AM 09:15 AM 09:30 AM 09:45 AM 10:00 AM 10:15 AM 10:30 AM 10:45 AM …" at bounding box center [838, 288] width 129 height 16
click at [774, 280] on select "Select 09:00 AM 09:15 AM 09:30 AM 09:45 AM 10:00 AM 10:15 AM 10:30 AM 10:45 AM …" at bounding box center [838, 288] width 129 height 16
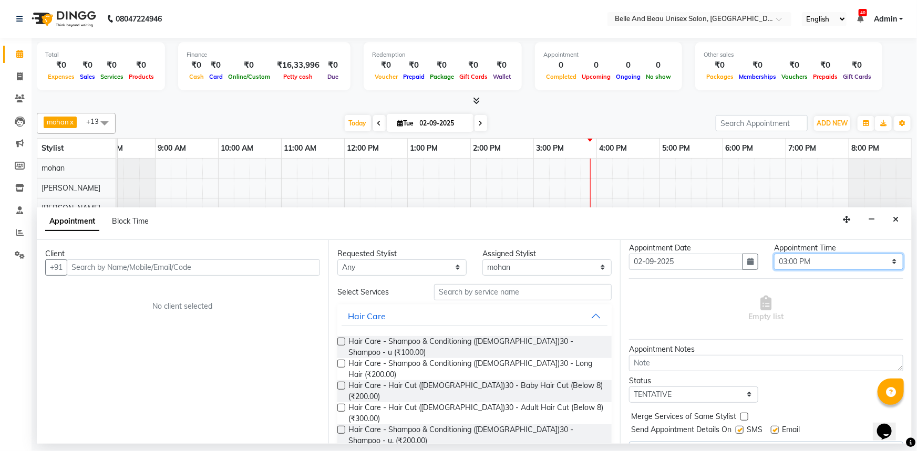
scroll to position [51, 0]
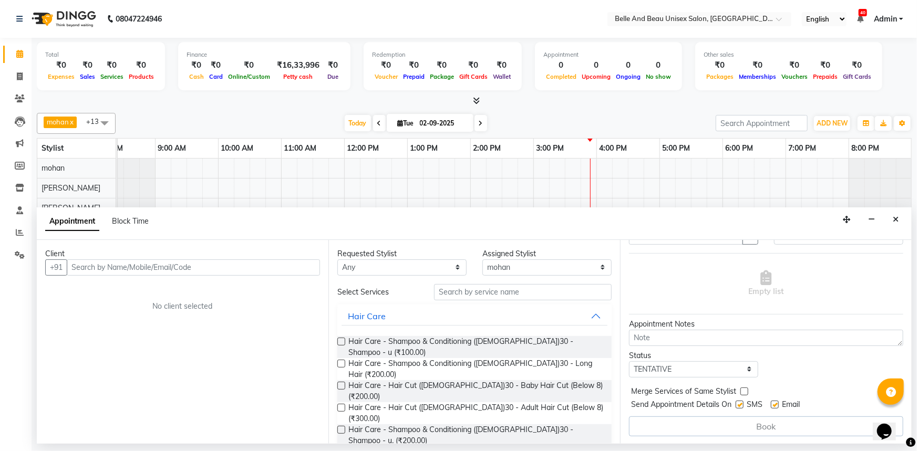
click at [691, 419] on div "Book" at bounding box center [766, 427] width 274 height 20
click at [198, 267] on input "text" at bounding box center [193, 268] width 253 height 16
click at [898, 221] on icon "Close" at bounding box center [896, 219] width 6 height 7
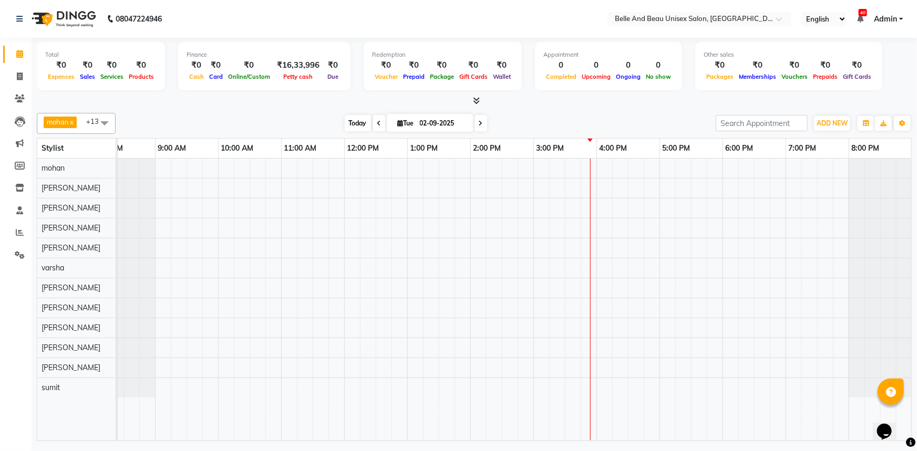
click at [364, 122] on span "Today" at bounding box center [358, 123] width 26 height 16
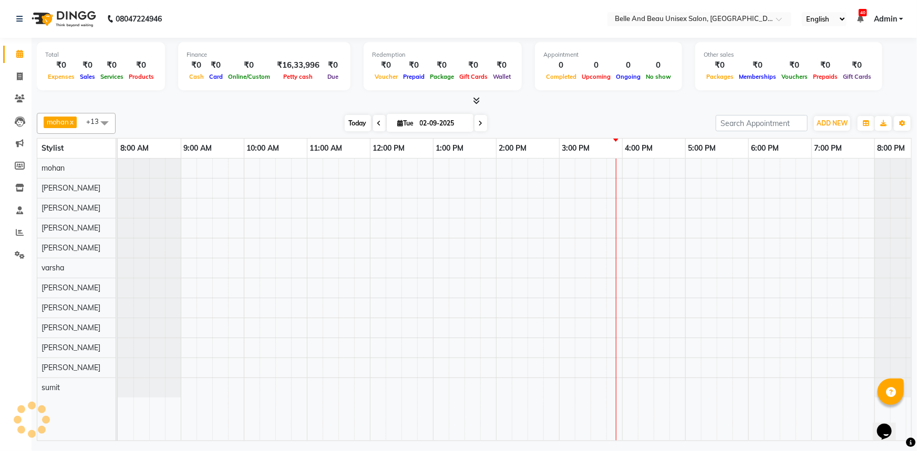
scroll to position [0, 26]
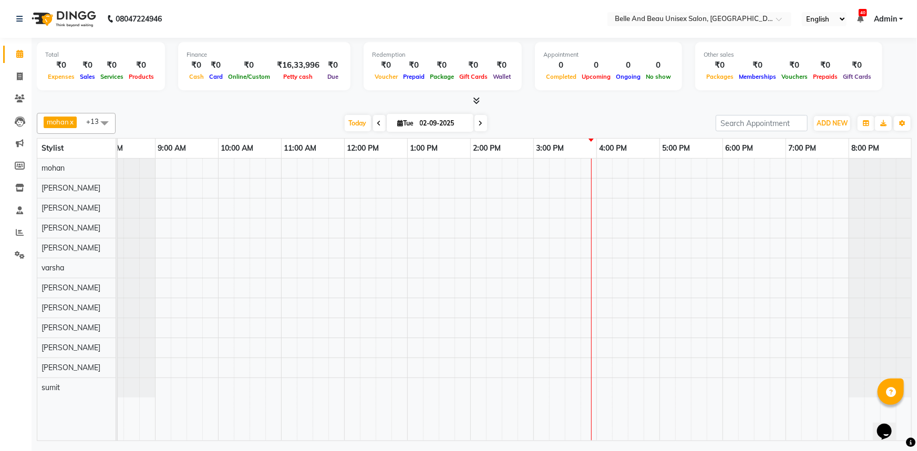
click at [367, 261] on div at bounding box center [502, 300] width 820 height 282
select select "60511"
select select "735"
select select "tentative"
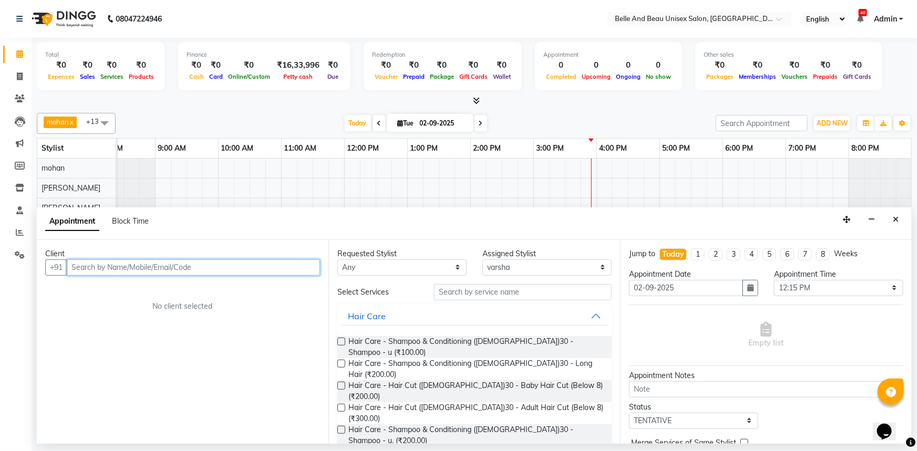
click at [189, 268] on input "text" at bounding box center [193, 268] width 253 height 16
type input "y"
type input "v"
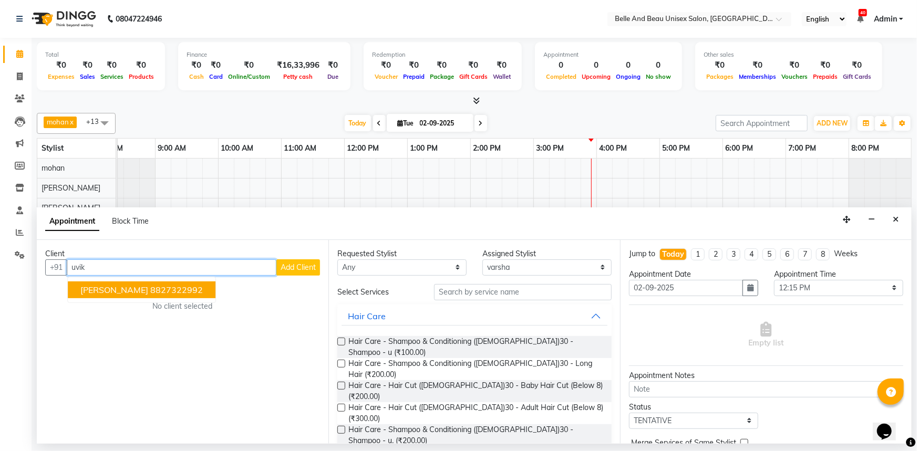
click at [116, 289] on span "[PERSON_NAME]" at bounding box center [114, 290] width 68 height 11
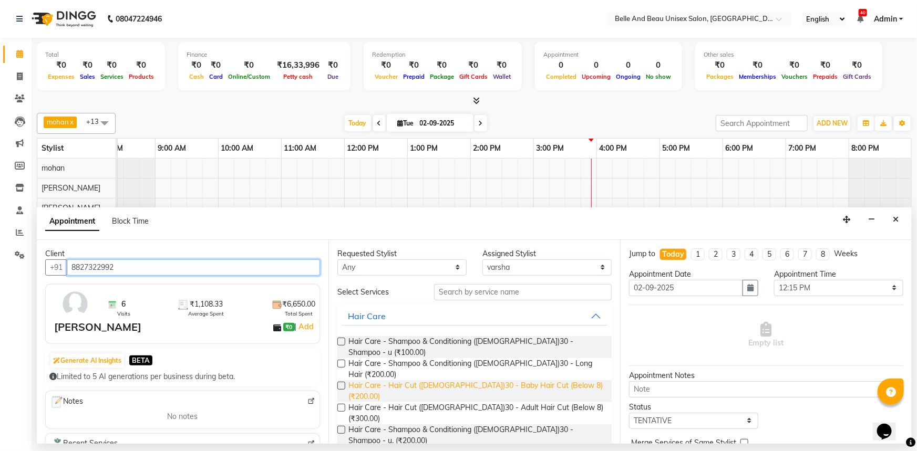
type input "8827322992"
click at [467, 380] on span "Hair Care - Hair Cut ([DEMOGRAPHIC_DATA])30 - Baby Hair Cut (Below 8) (₹200.00)" at bounding box center [475, 391] width 255 height 22
checkbox input "false"
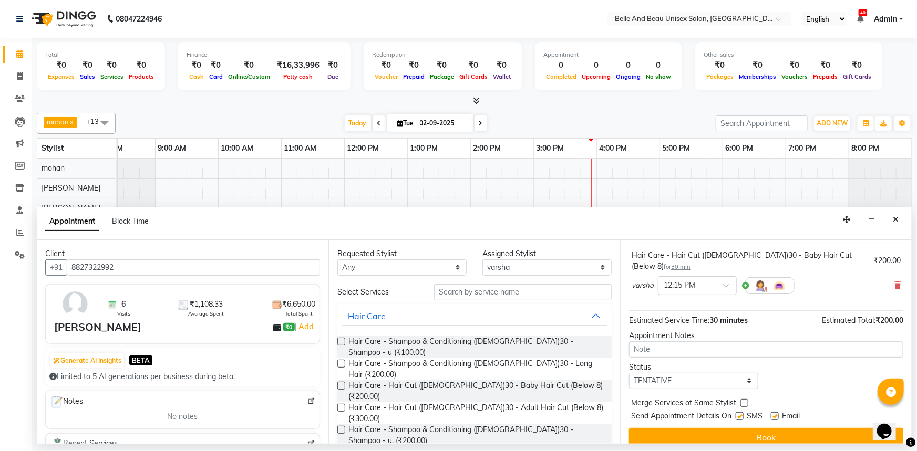
scroll to position [0, 0]
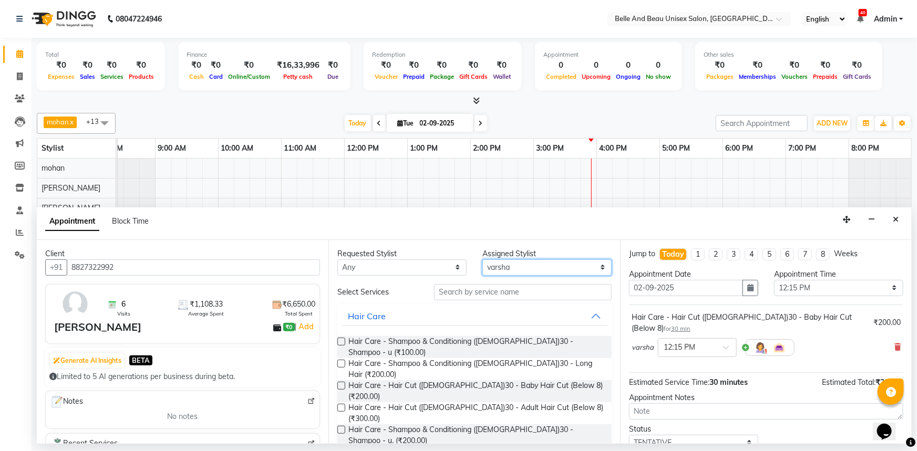
click at [528, 266] on select "Select [PERSON_NAME] [PERSON_NAME] [PERSON_NAME] [PERSON_NAME] [PERSON_NAME] [P…" at bounding box center [546, 268] width 129 height 16
select select "59701"
click at [482, 260] on select "Select [PERSON_NAME] [PERSON_NAME] [PERSON_NAME] [PERSON_NAME] [PERSON_NAME] [P…" at bounding box center [546, 268] width 129 height 16
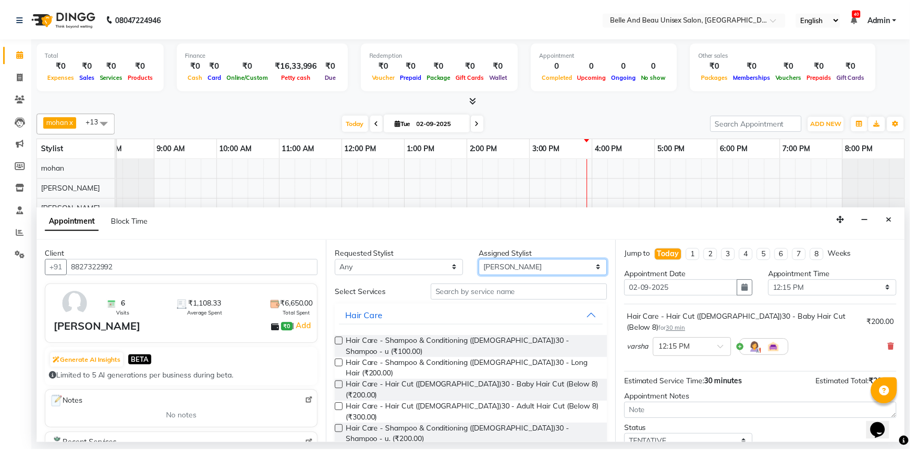
scroll to position [62, 0]
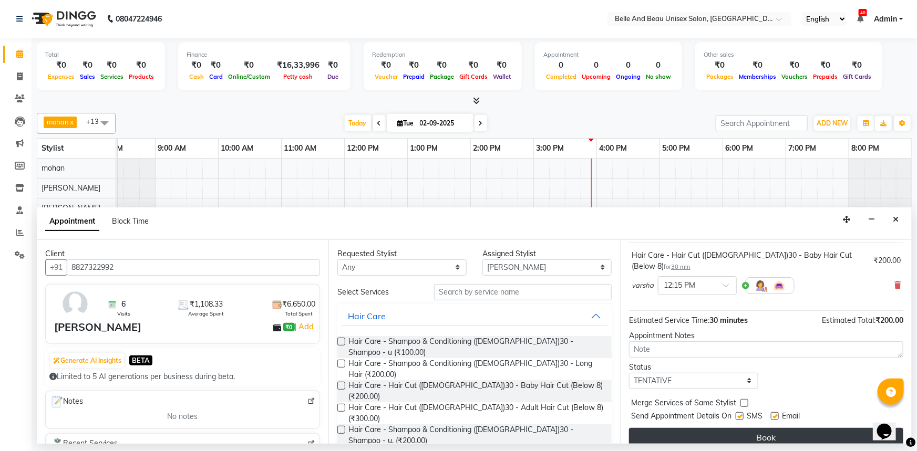
click at [722, 428] on button "Book" at bounding box center [766, 437] width 274 height 19
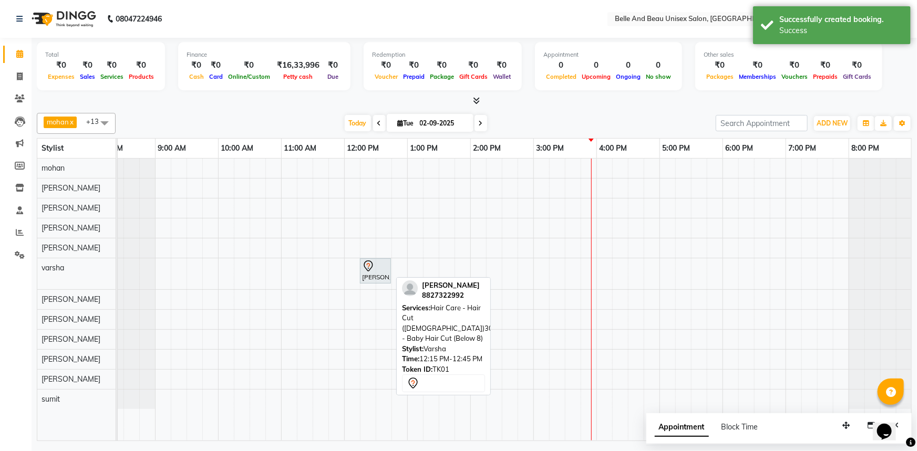
click at [378, 273] on div "[PERSON_NAME], TK01, 12:15 PM-12:45 PM, Hair Care - Hair Cut ([DEMOGRAPHIC_DATA…" at bounding box center [375, 271] width 29 height 22
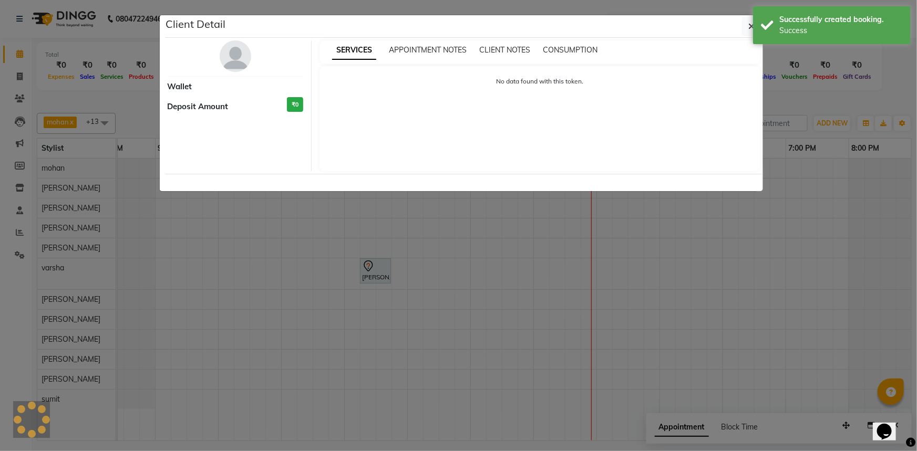
select select "7"
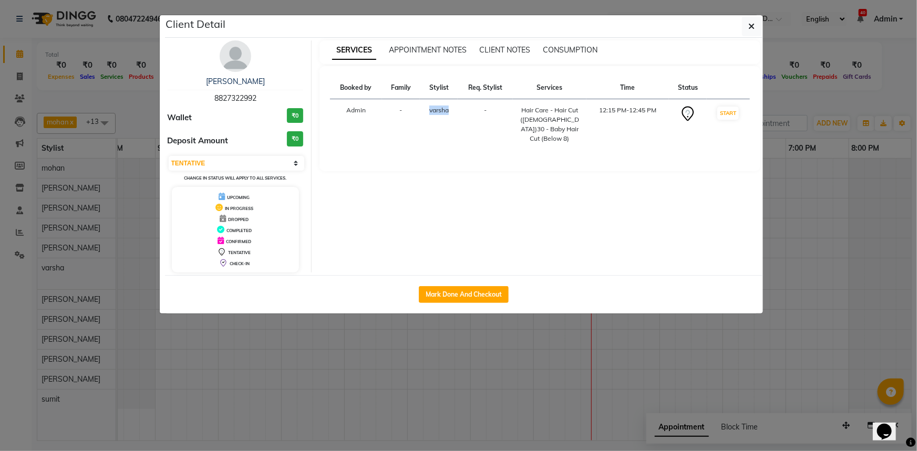
drag, startPoint x: 429, startPoint y: 111, endPoint x: 448, endPoint y: 111, distance: 19.4
click at [448, 111] on span "varsha" at bounding box center [438, 110] width 19 height 8
click at [753, 21] on span "button" at bounding box center [752, 26] width 6 height 11
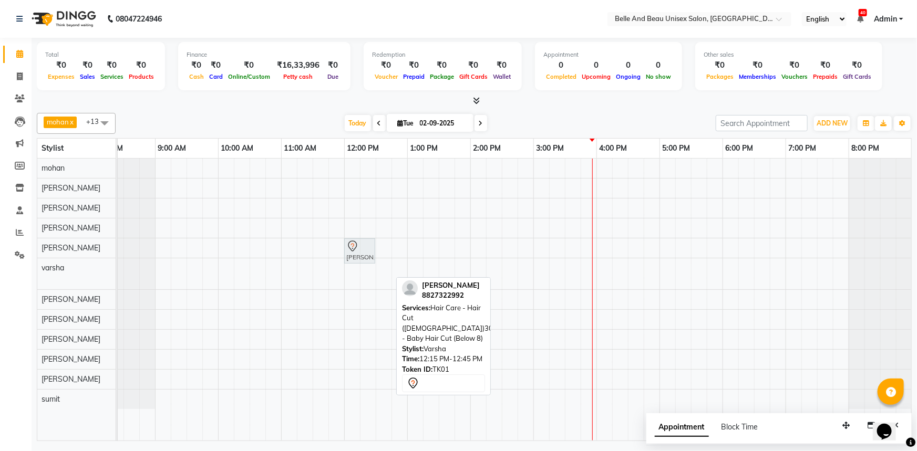
drag, startPoint x: 378, startPoint y: 275, endPoint x: 368, endPoint y: 248, distance: 28.4
click at [368, 248] on tbody "[PERSON_NAME], TK01, 12:15 PM-12:45 PM, Hair Care - Hair Cut ([DEMOGRAPHIC_DATA…" at bounding box center [502, 284] width 820 height 251
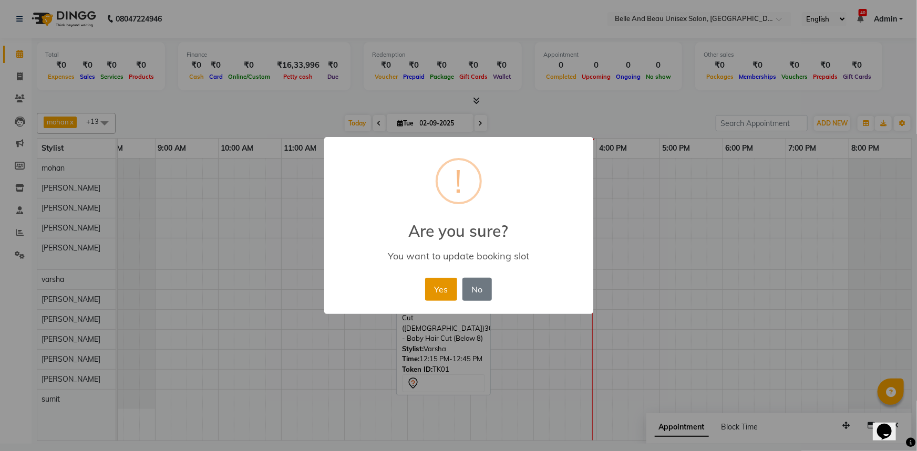
click at [446, 288] on button "Yes" at bounding box center [441, 289] width 32 height 23
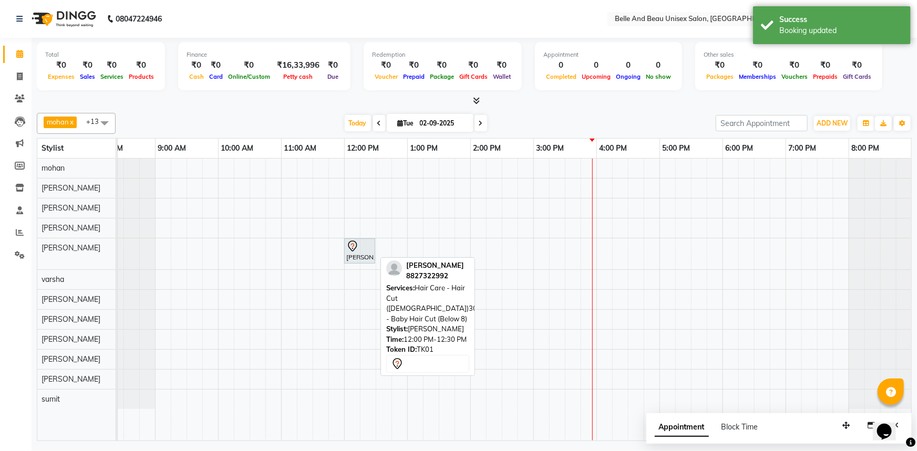
click at [363, 246] on div at bounding box center [359, 246] width 27 height 13
click at [354, 240] on icon at bounding box center [352, 246] width 13 height 13
select select "7"
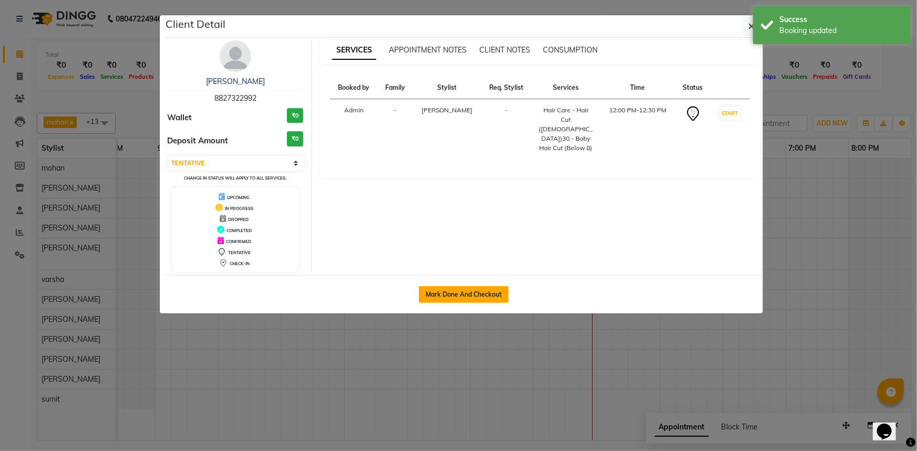
click at [472, 294] on button "Mark Done And Checkout" at bounding box center [464, 294] width 90 height 17
select select "service"
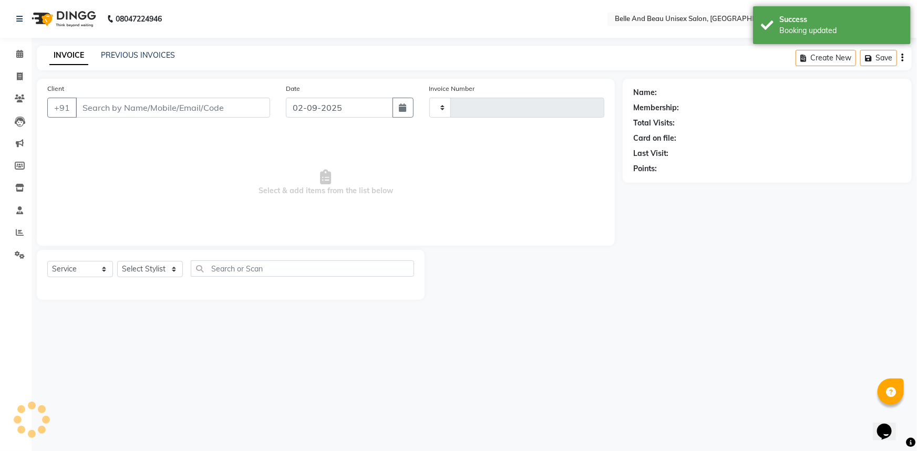
type input "2264"
select select "7066"
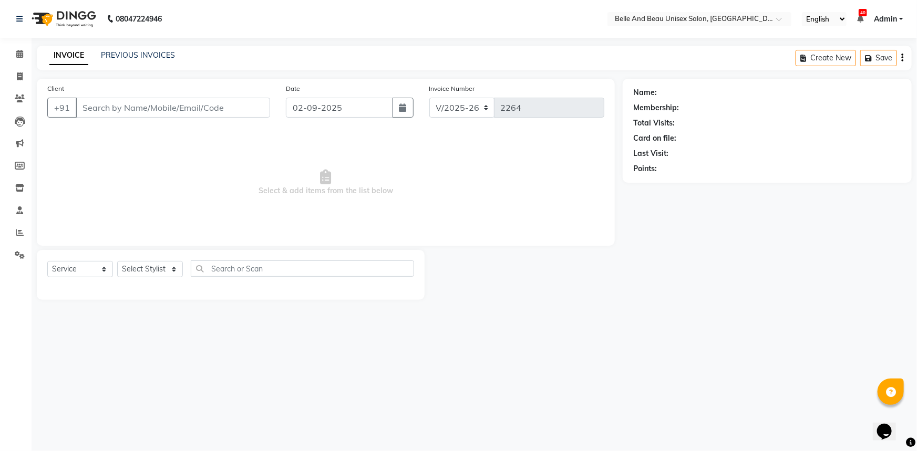
type input "8827322992"
select select "59701"
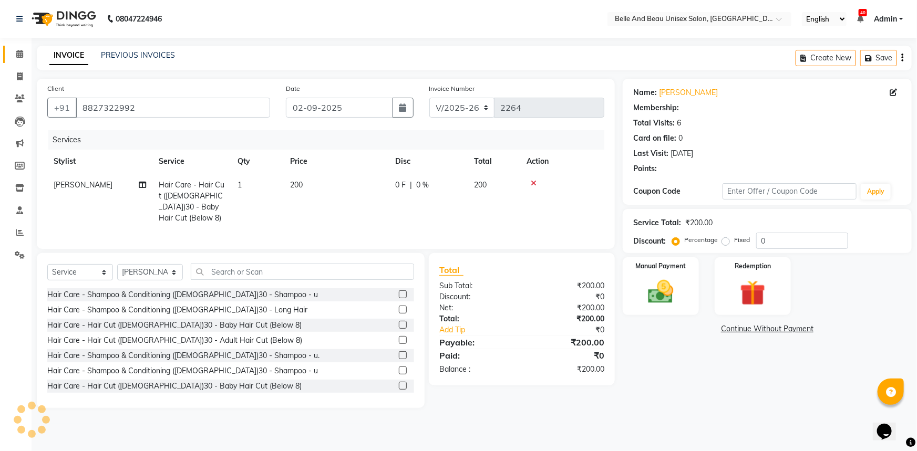
select select "1: Object"
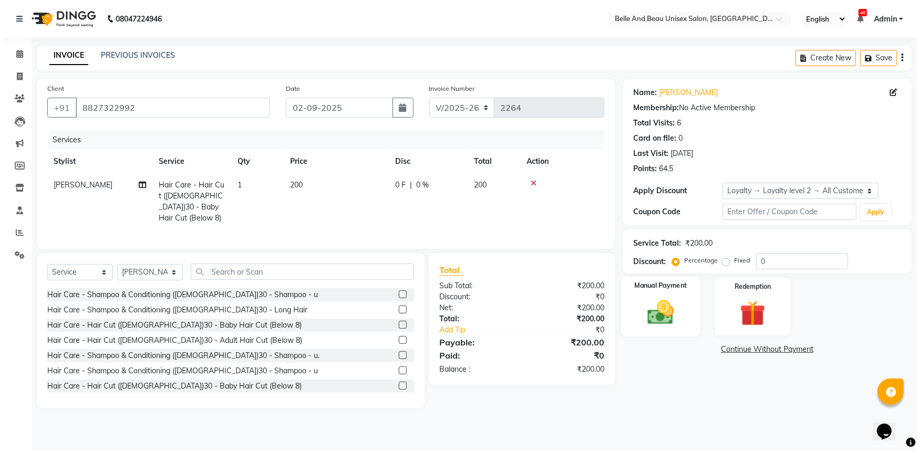
click at [644, 301] on img at bounding box center [660, 312] width 43 height 30
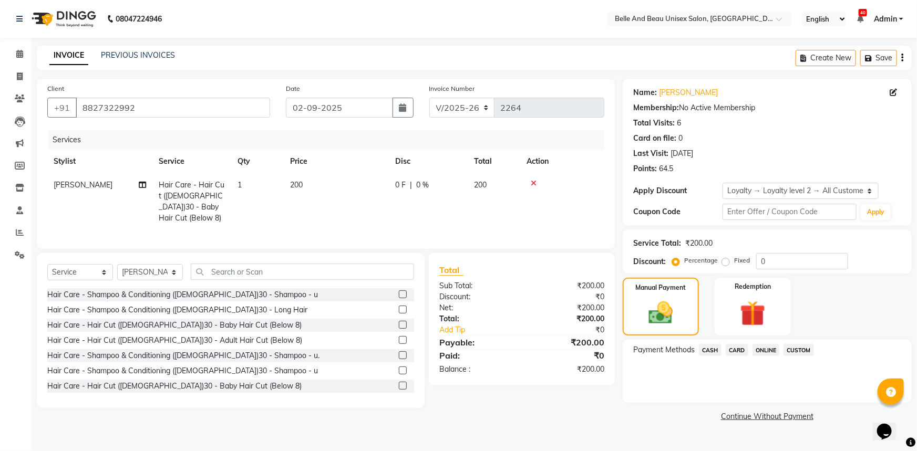
click at [769, 350] on span "ONLINE" at bounding box center [765, 350] width 27 height 12
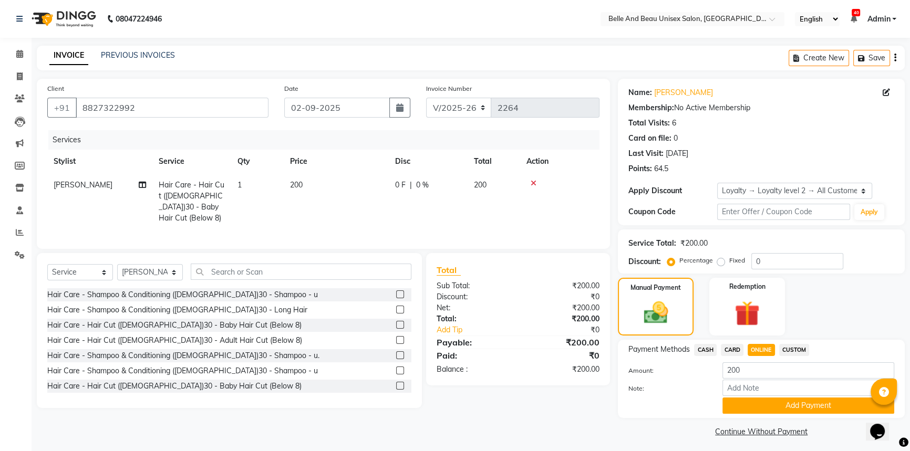
click at [762, 402] on button "Add Payment" at bounding box center [808, 406] width 172 height 16
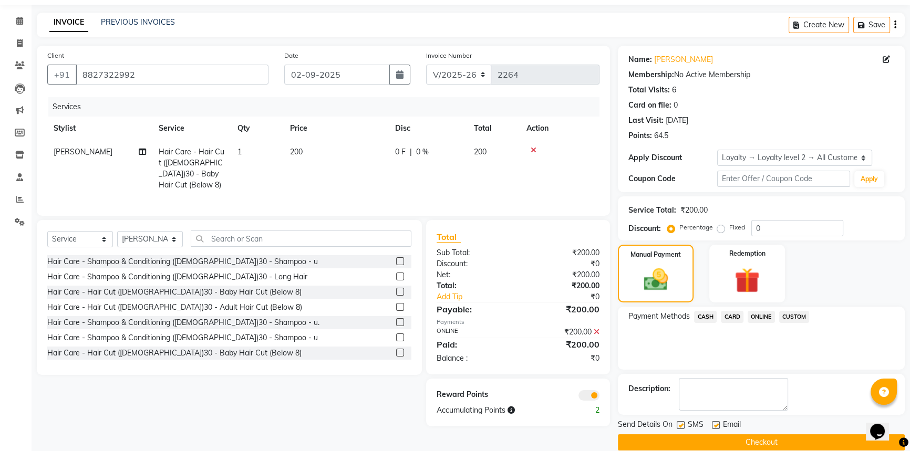
scroll to position [47, 0]
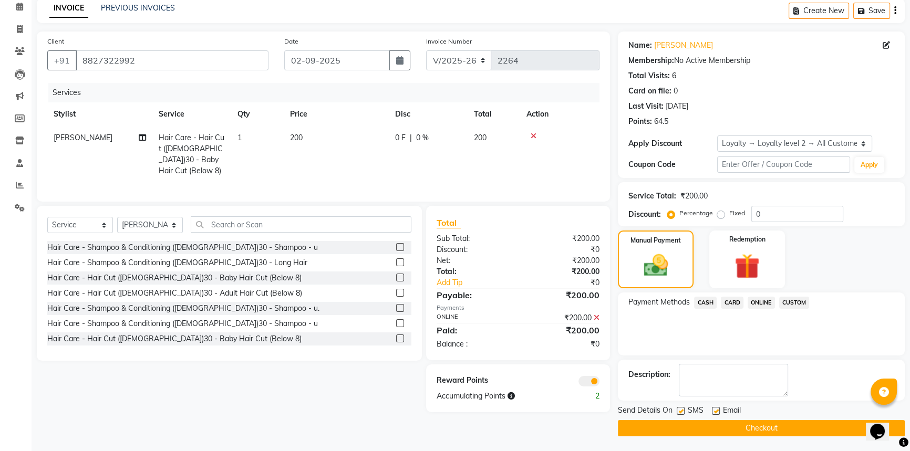
click at [729, 427] on button "Checkout" at bounding box center [761, 428] width 287 height 16
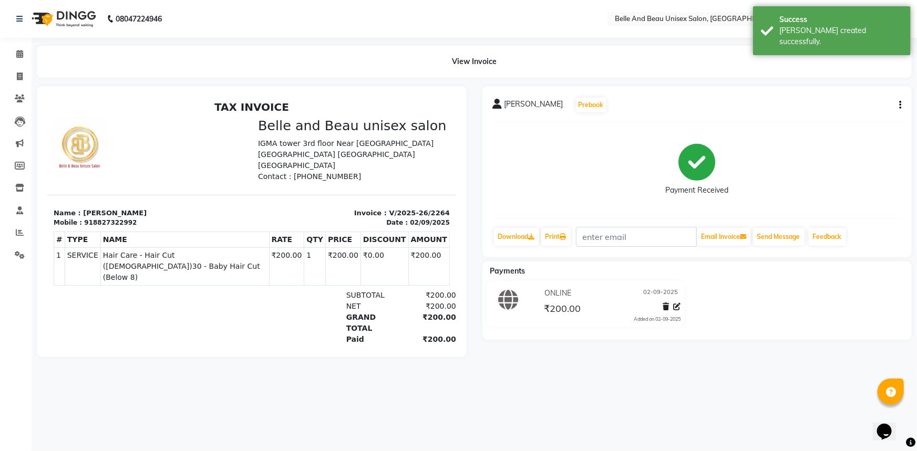
click at [23, 64] on li "Calendar" at bounding box center [16, 54] width 32 height 23
click at [25, 53] on span at bounding box center [20, 54] width 18 height 12
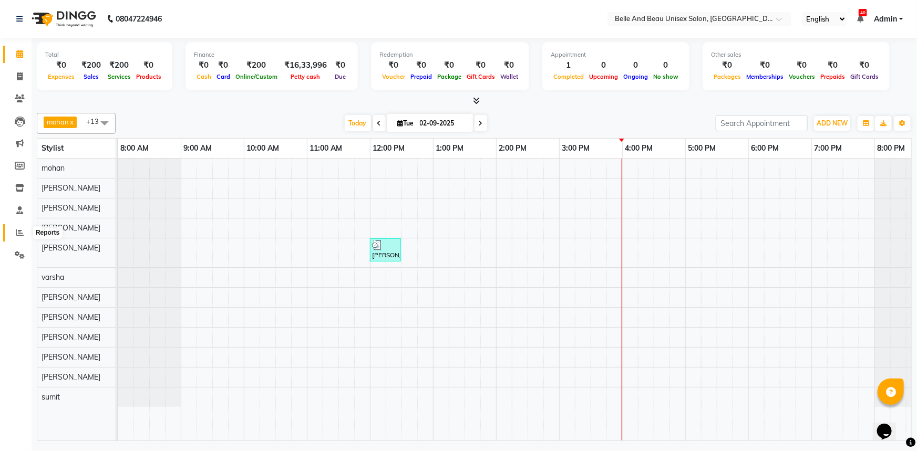
click at [20, 235] on icon at bounding box center [20, 233] width 8 height 8
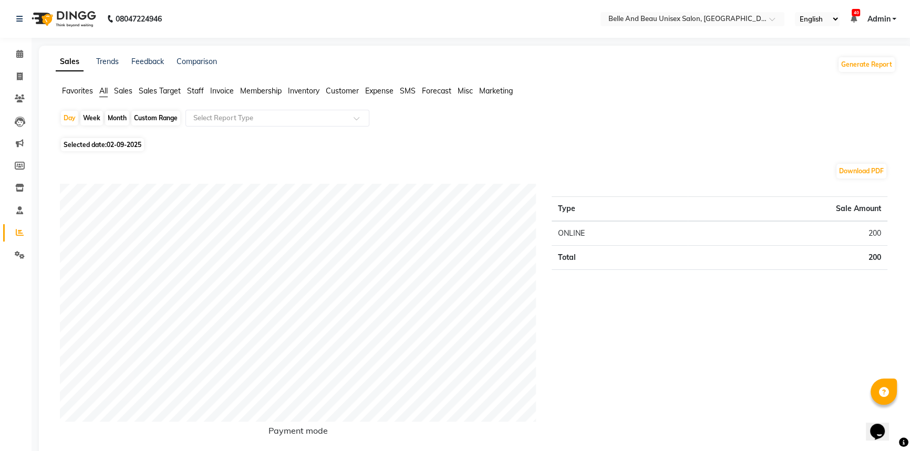
click at [159, 120] on div "Custom Range" at bounding box center [155, 118] width 49 height 15
select select "9"
select select "2025"
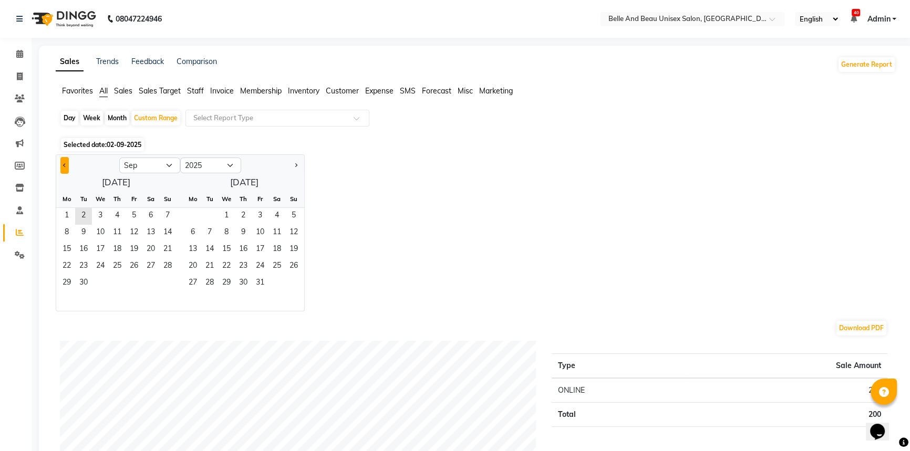
click at [61, 161] on button "Previous month" at bounding box center [64, 165] width 8 height 17
select select "8"
click at [133, 215] on span "1" at bounding box center [134, 216] width 17 height 17
click at [162, 287] on span "31" at bounding box center [167, 283] width 17 height 17
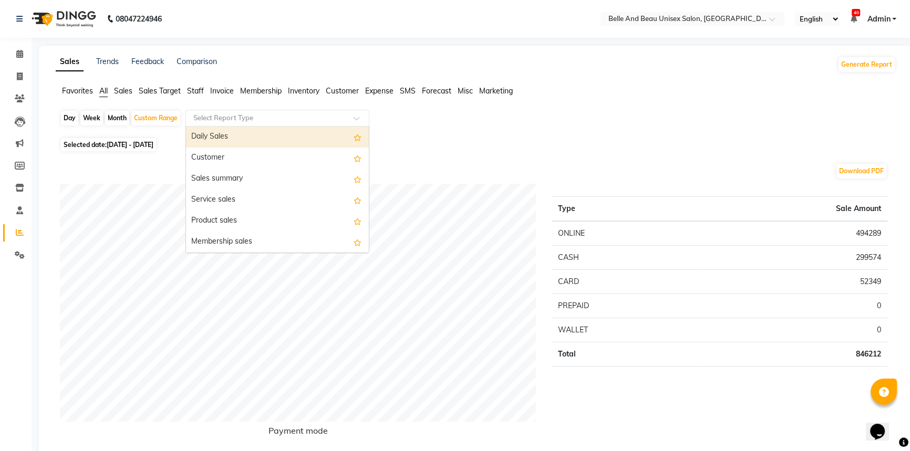
click at [223, 118] on input "text" at bounding box center [266, 118] width 151 height 11
click at [235, 116] on input "text" at bounding box center [266, 118] width 151 height 11
click at [190, 91] on span "Staff" at bounding box center [195, 90] width 17 height 9
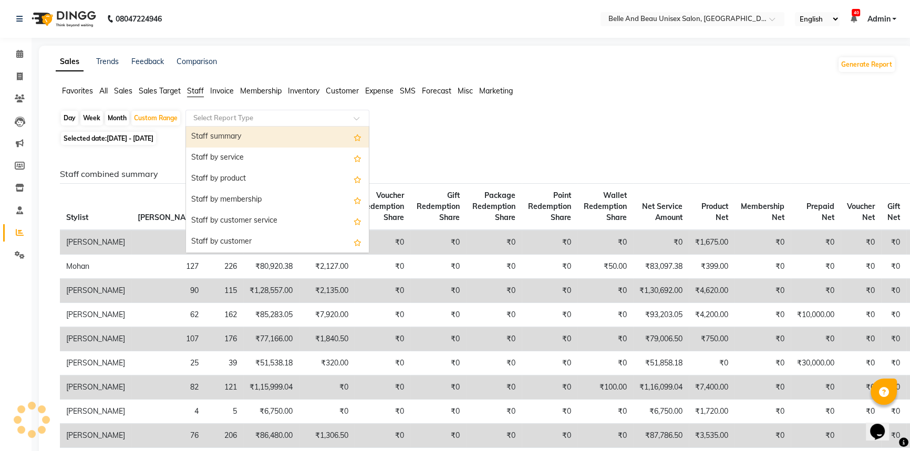
click at [219, 120] on input "text" at bounding box center [266, 118] width 151 height 11
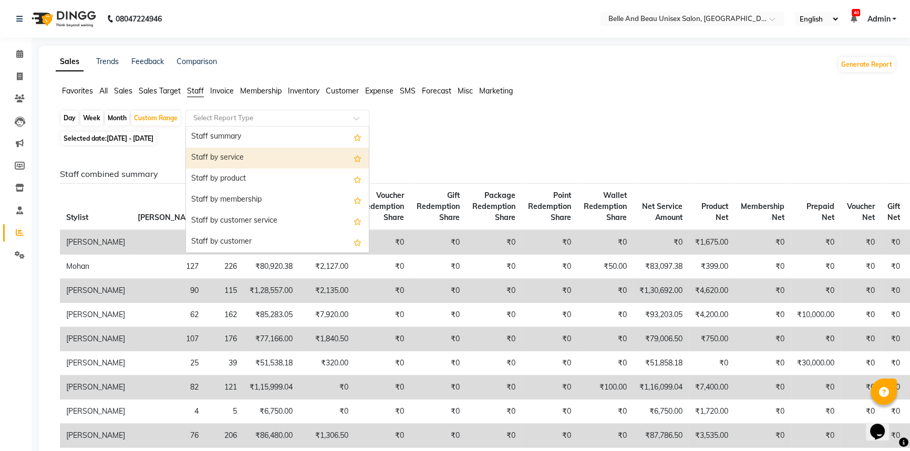
click at [273, 165] on div "Staff by service" at bounding box center [277, 158] width 183 height 21
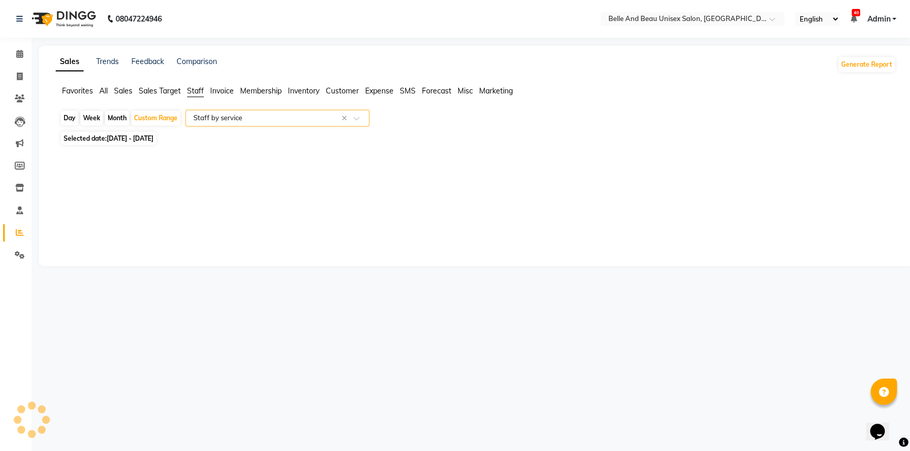
select select "filtered_report"
select select "csv"
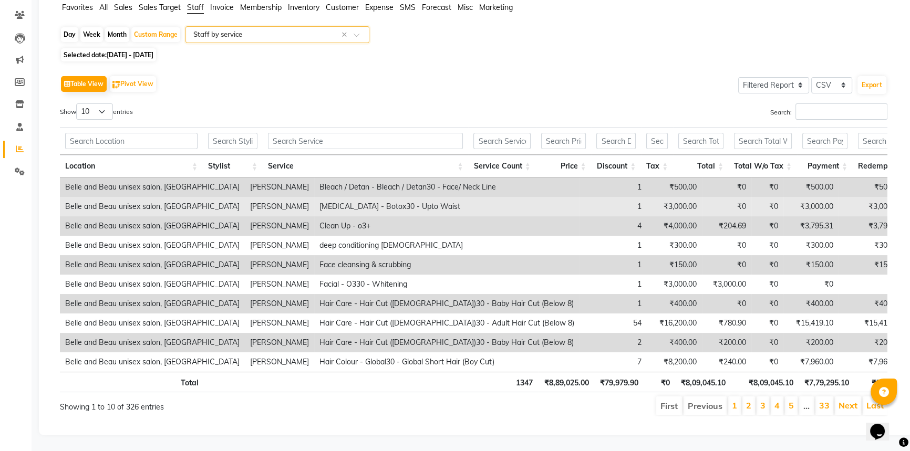
scroll to position [97, 0]
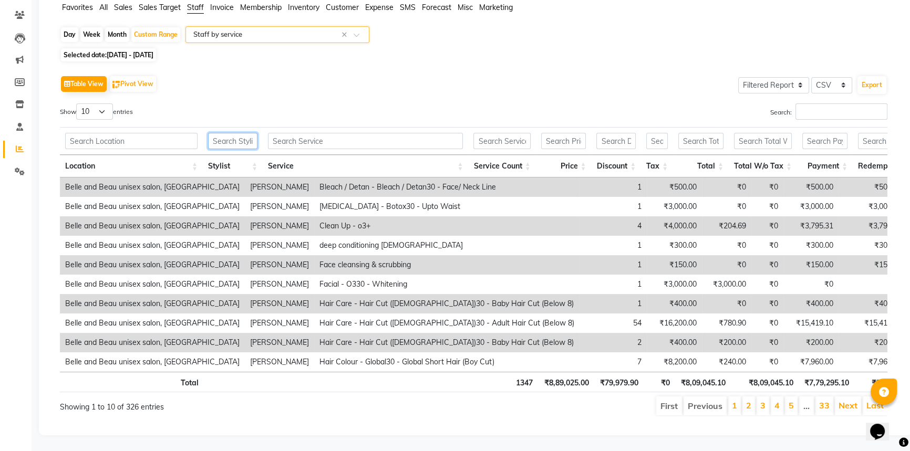
click at [246, 133] on input "text" at bounding box center [232, 141] width 49 height 16
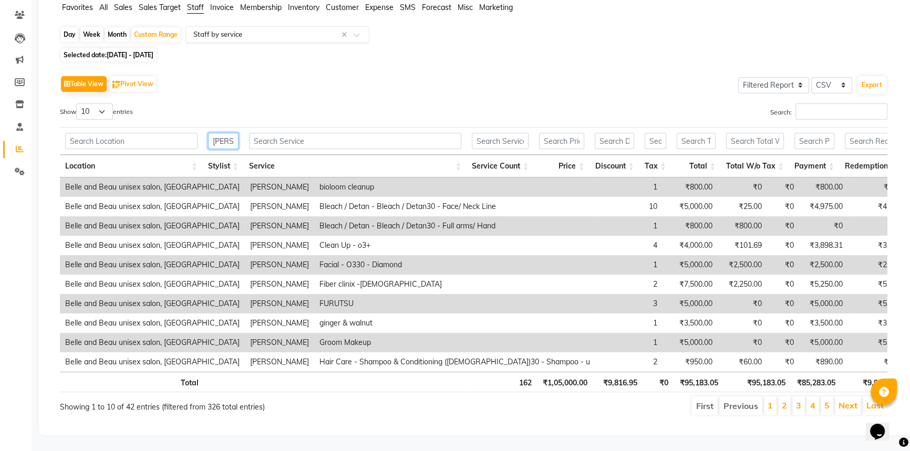
type input "[PERSON_NAME]"
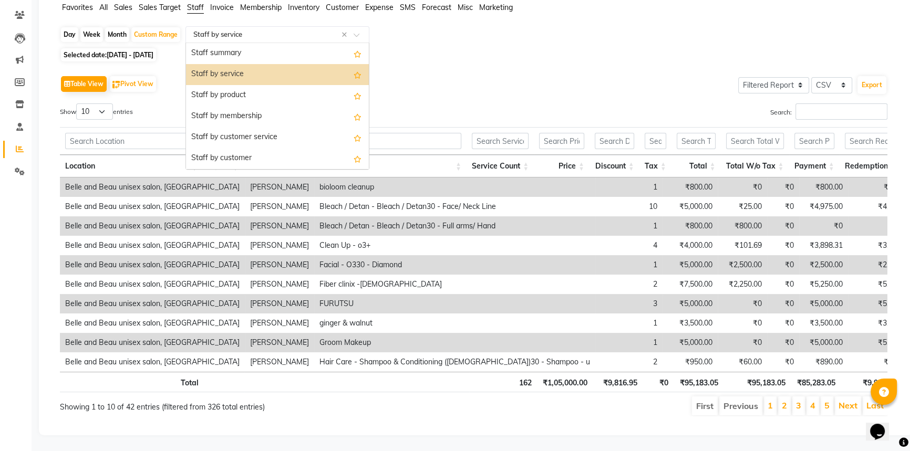
click at [239, 29] on input "text" at bounding box center [266, 34] width 151 height 11
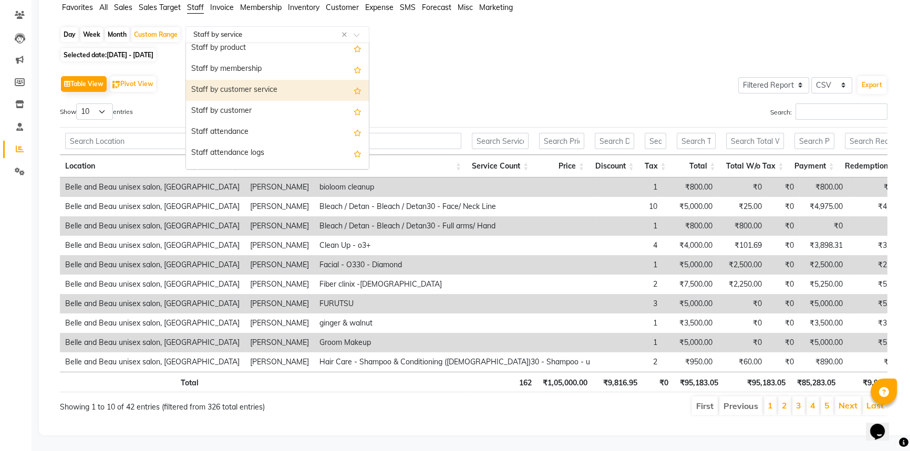
click at [269, 80] on div "Staff by customer service" at bounding box center [277, 90] width 183 height 21
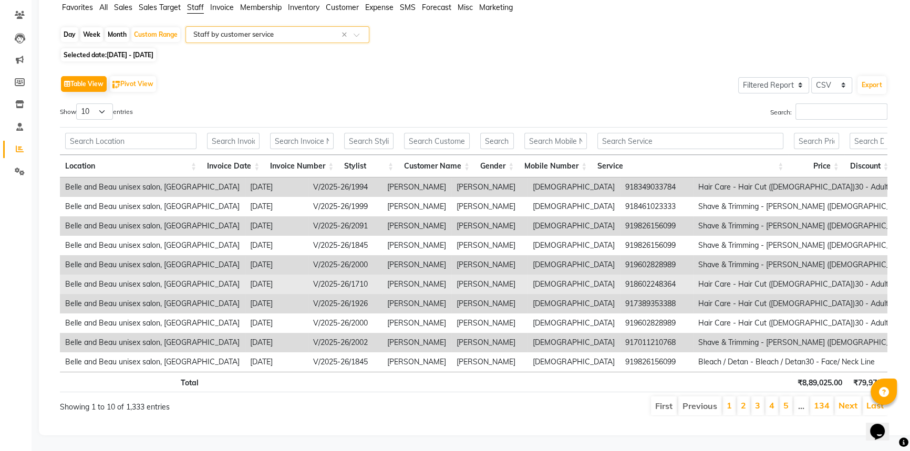
scroll to position [97, 0]
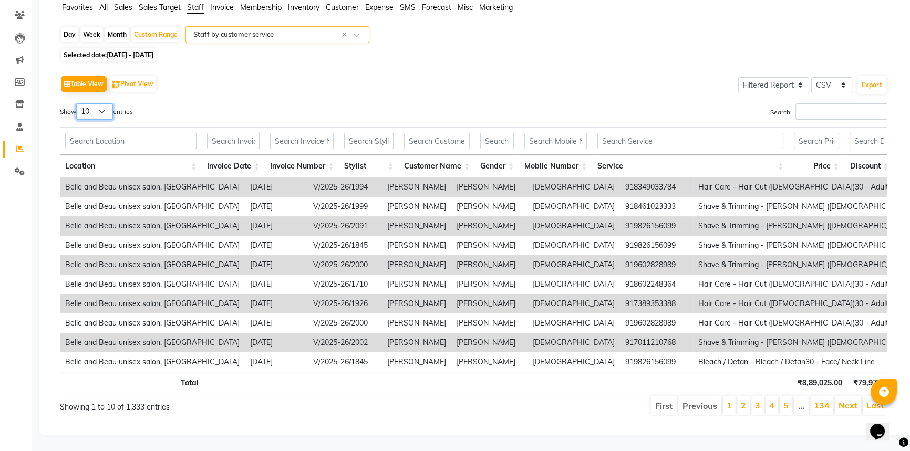
drag, startPoint x: 106, startPoint y: 97, endPoint x: 105, endPoint y: 105, distance: 7.4
click at [105, 103] on select "10 25 50 100" at bounding box center [94, 111] width 37 height 16
select select "100"
click at [78, 103] on select "10 25 50 100" at bounding box center [94, 111] width 37 height 16
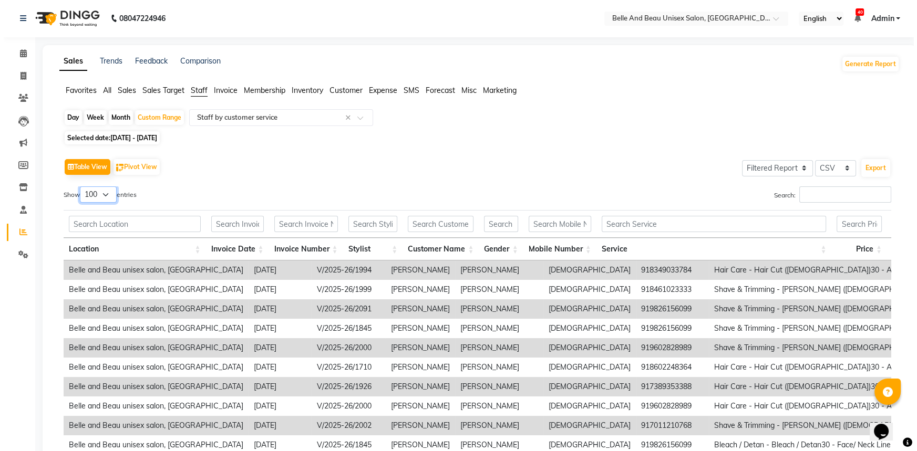
scroll to position [0, 0]
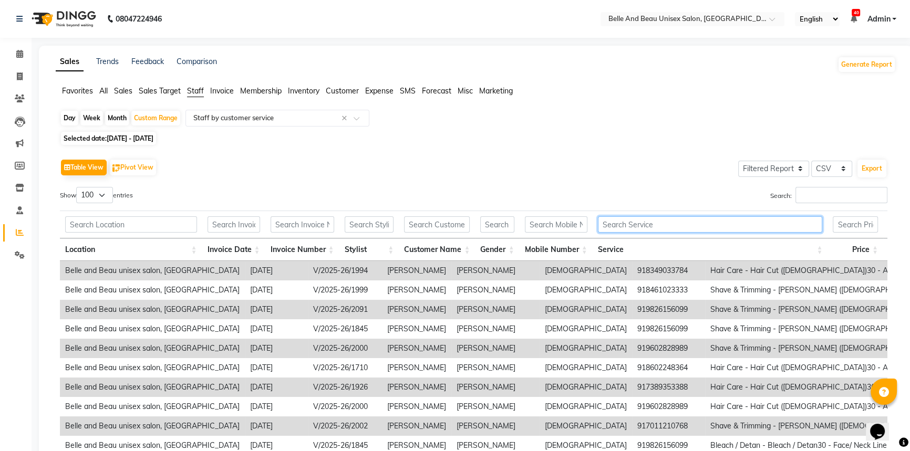
click at [642, 222] on input "text" at bounding box center [710, 224] width 225 height 16
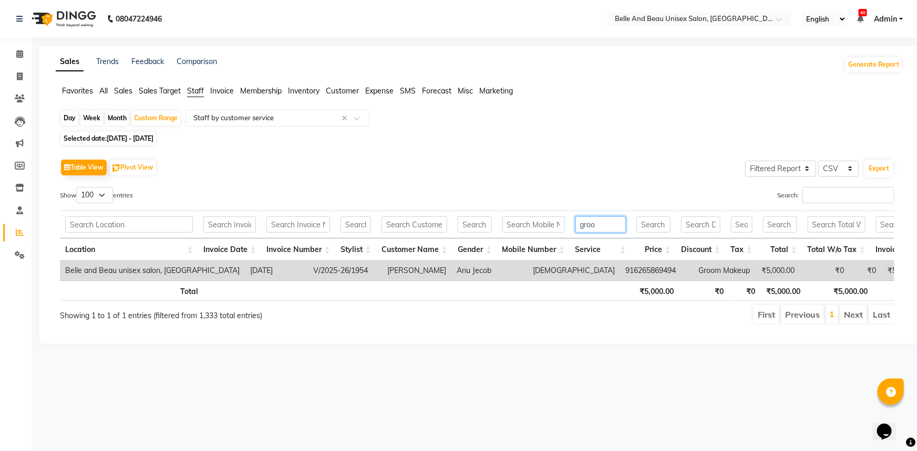
type input "groo"
click at [26, 54] on span at bounding box center [20, 54] width 18 height 12
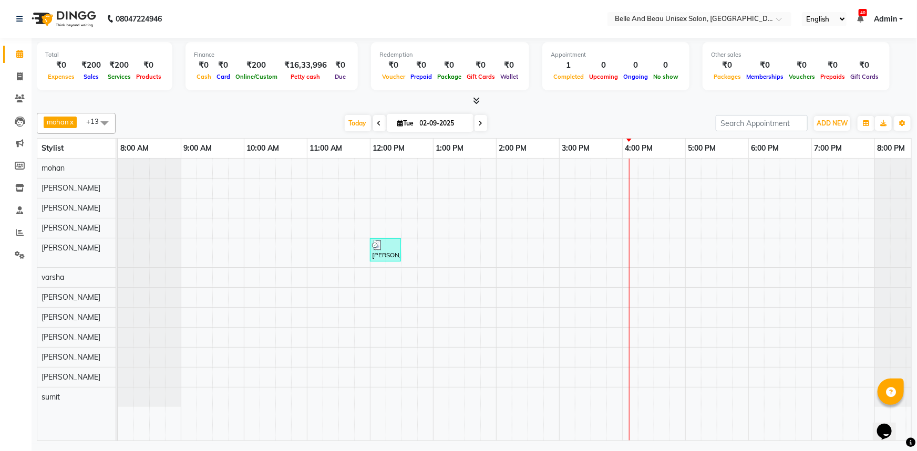
click at [432, 128] on input "02-09-2025" at bounding box center [443, 124] width 53 height 16
select select "9"
select select "2025"
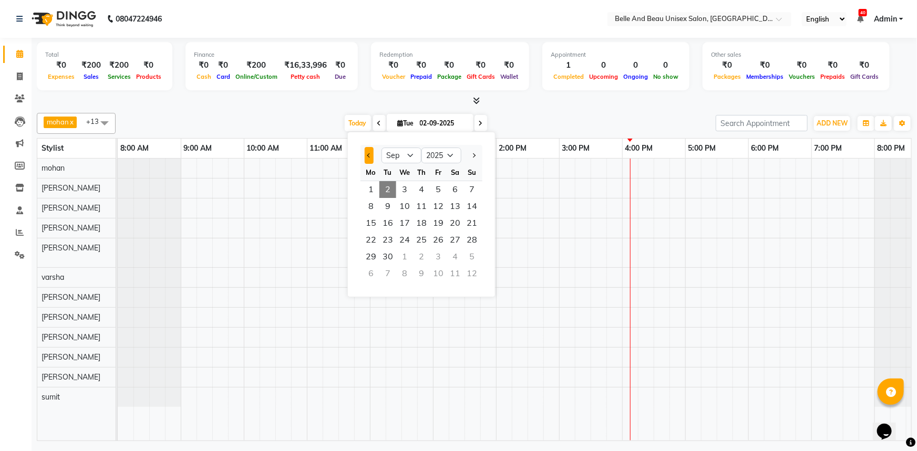
click at [371, 151] on button "Previous month" at bounding box center [369, 155] width 9 height 17
select select "8"
click at [388, 227] on span "12" at bounding box center [387, 223] width 17 height 17
type input "[DATE]"
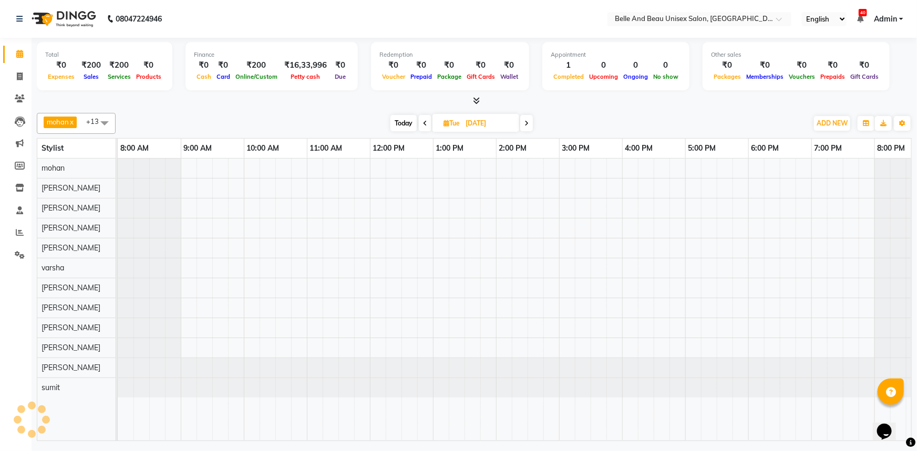
scroll to position [0, 26]
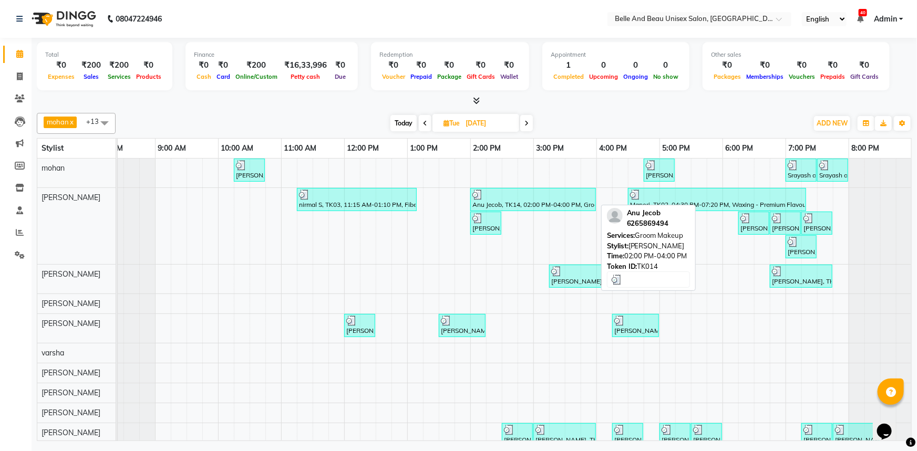
click at [501, 201] on div "Anu Jecob, TK14, 02:00 PM-04:00 PM, Groom Makeup" at bounding box center [532, 200] width 123 height 20
select select "3"
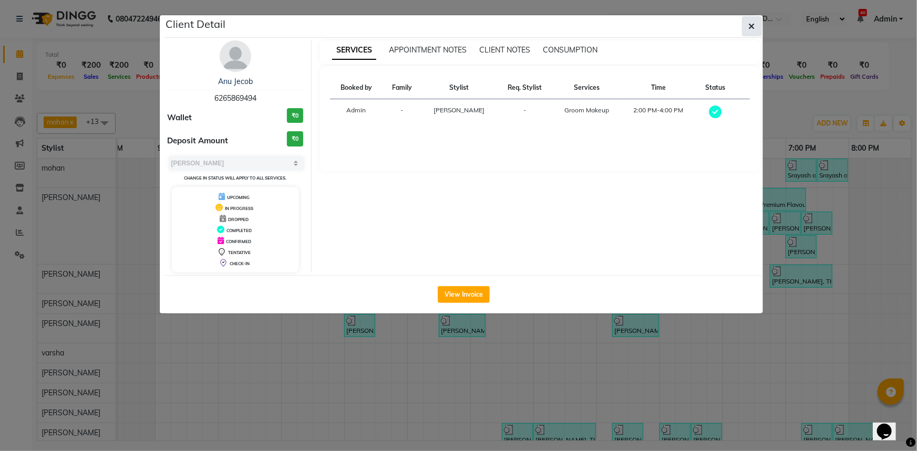
click at [746, 31] on button "button" at bounding box center [752, 26] width 20 height 20
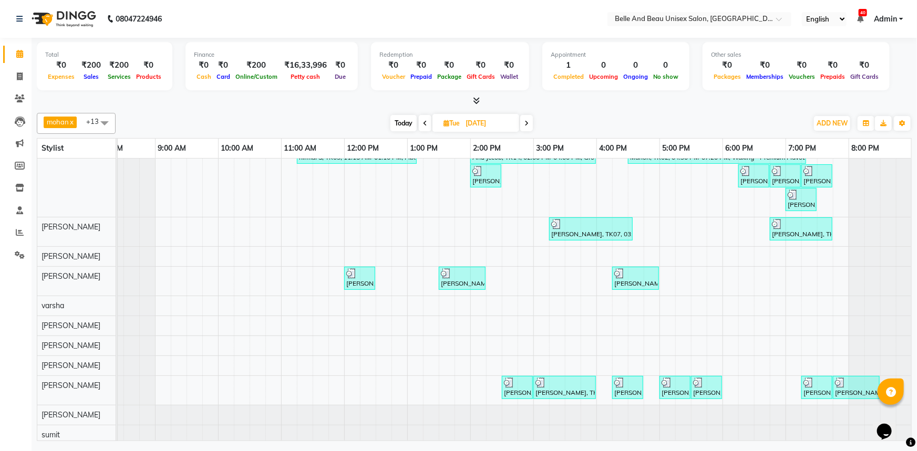
scroll to position [0, 0]
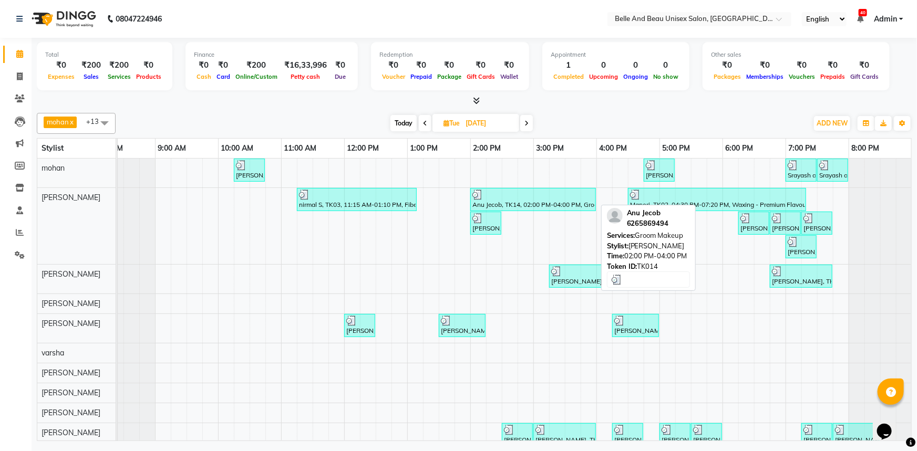
click at [514, 202] on div "Anu Jecob, TK14, 02:00 PM-04:00 PM, Groom Makeup" at bounding box center [532, 200] width 123 height 20
select select "3"
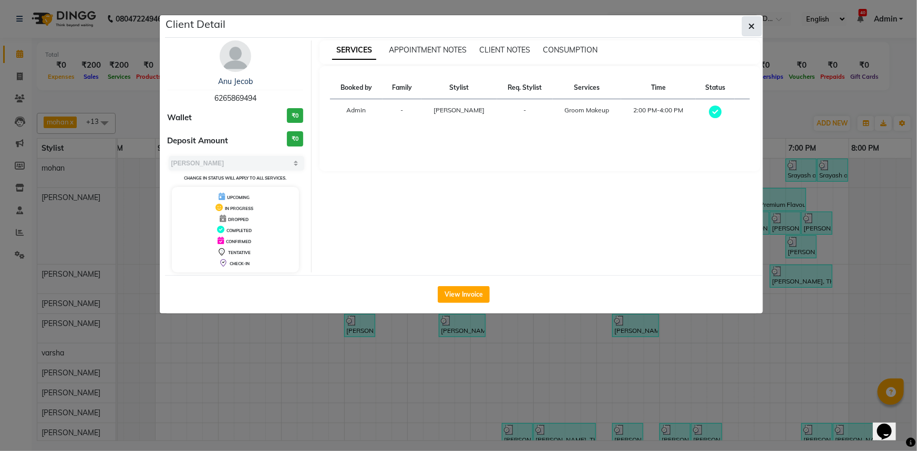
click at [743, 23] on button "button" at bounding box center [752, 26] width 20 height 20
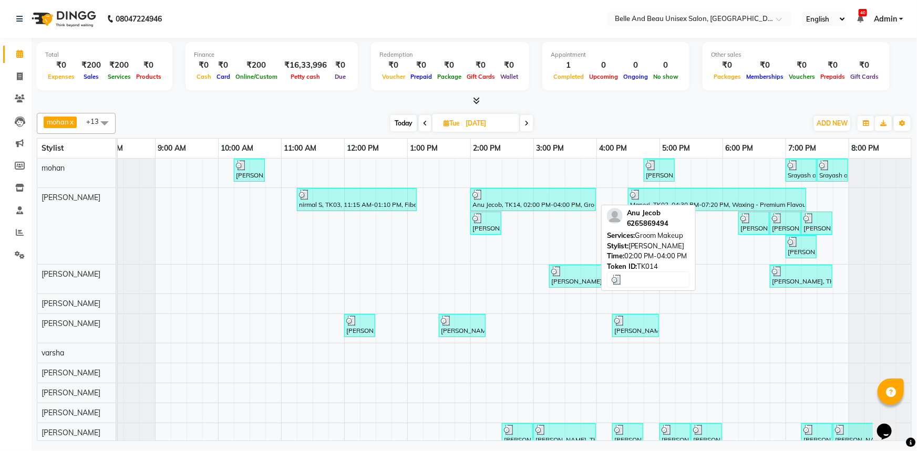
click at [533, 202] on div "Anu Jecob, TK14, 02:00 PM-04:00 PM, Groom Makeup" at bounding box center [532, 200] width 123 height 20
select select "3"
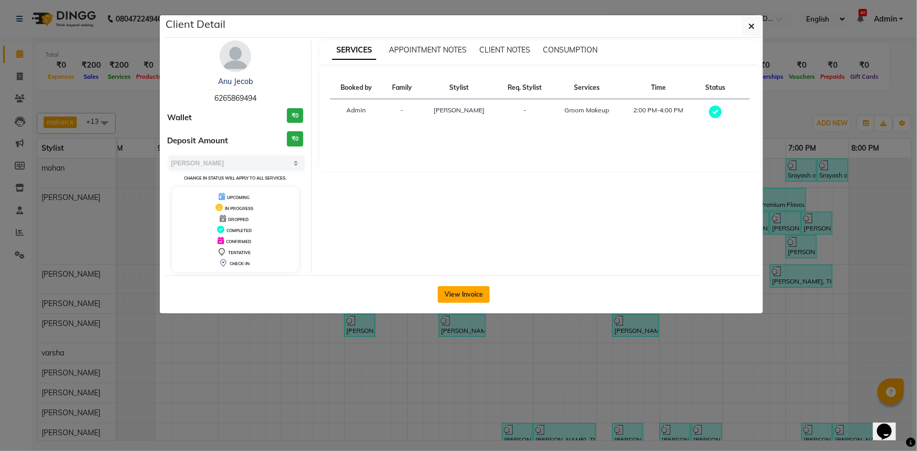
click at [454, 292] on button "View Invoice" at bounding box center [464, 294] width 52 height 17
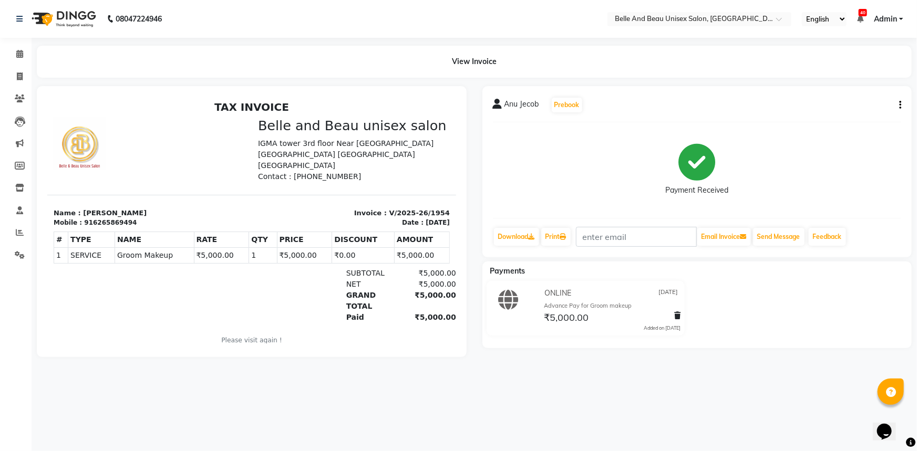
click at [899, 105] on icon "button" at bounding box center [900, 105] width 2 height 1
click at [841, 108] on div "Edit Item Staff" at bounding box center [848, 104] width 72 height 13
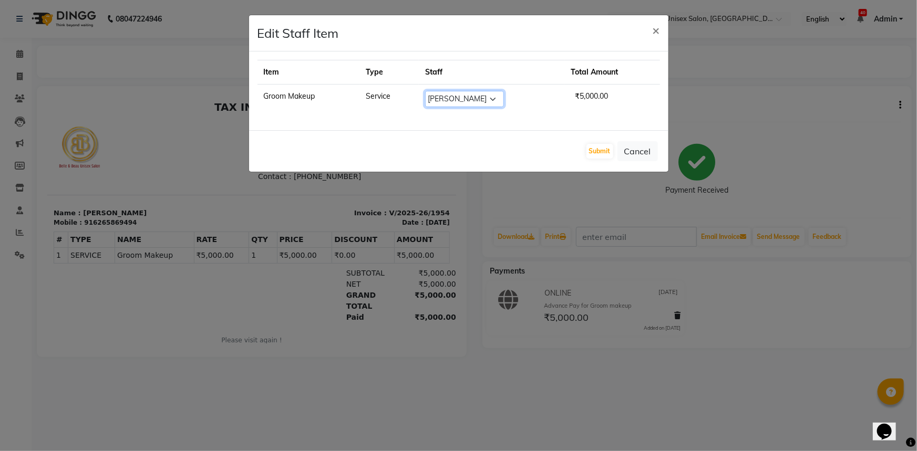
click at [476, 99] on select "Select [PERSON_NAME] [PERSON_NAME] [PERSON_NAME] [PERSON_NAME] [PERSON_NAME] [P…" at bounding box center [464, 99] width 79 height 16
select select "62596"
click at [425, 91] on select "Select [PERSON_NAME] [PERSON_NAME] [PERSON_NAME] [PERSON_NAME] [PERSON_NAME] [P…" at bounding box center [464, 99] width 79 height 16
click at [602, 150] on button "Submit" at bounding box center [599, 151] width 27 height 15
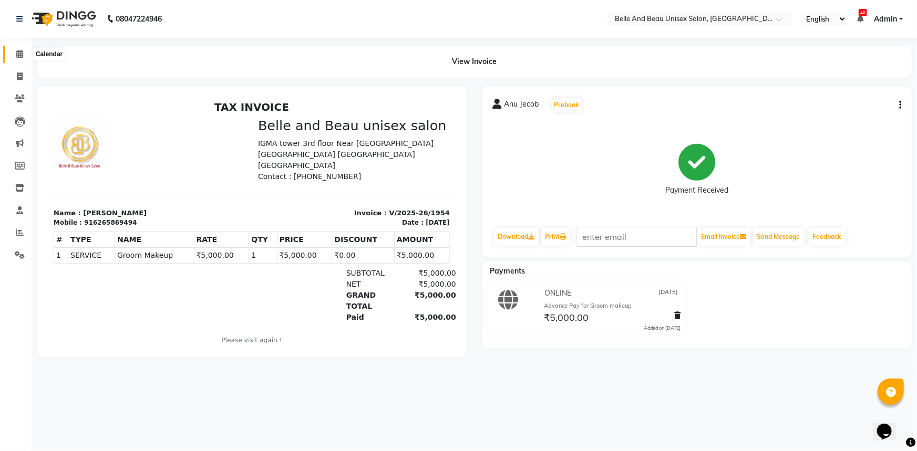
click at [26, 54] on span at bounding box center [20, 54] width 18 height 12
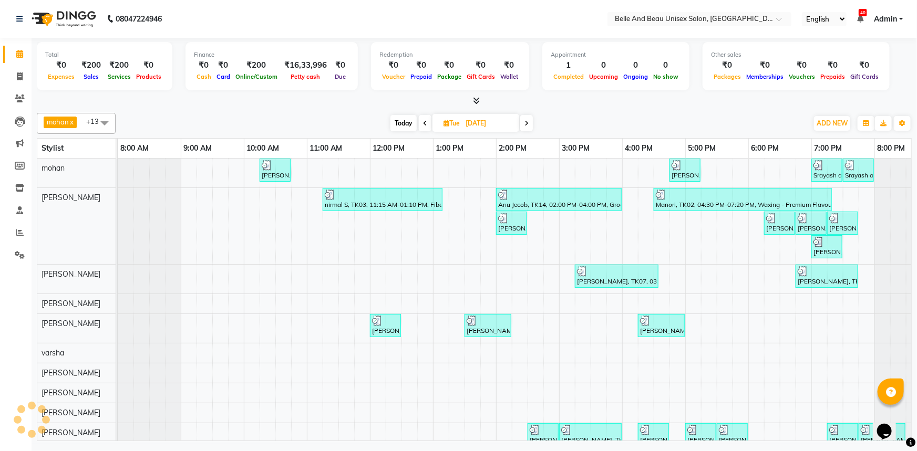
click at [423, 267] on div "[PERSON_NAME], TK01, 10:15 AM-10:45 AM, Hair Styling - Blow Dry Hair Wash ([DEM…" at bounding box center [528, 326] width 820 height 334
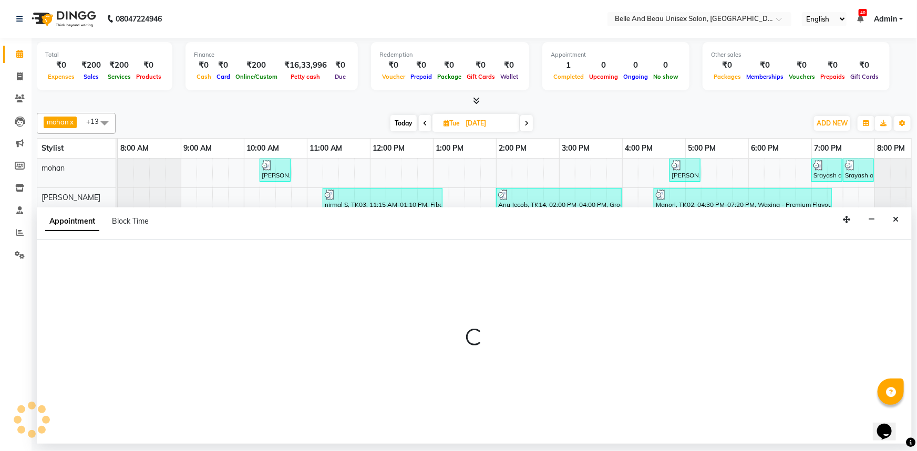
select select "59227"
select select "765"
select select "tentative"
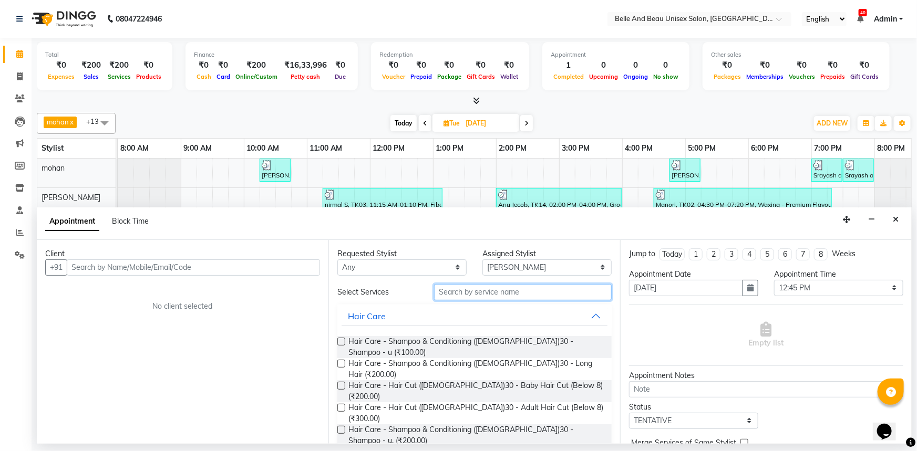
click at [502, 291] on input "text" at bounding box center [523, 292] width 178 height 16
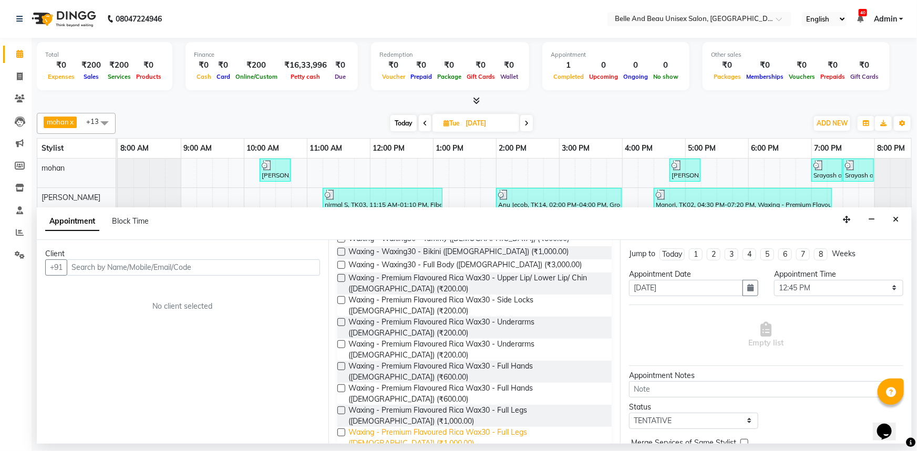
scroll to position [430, 0]
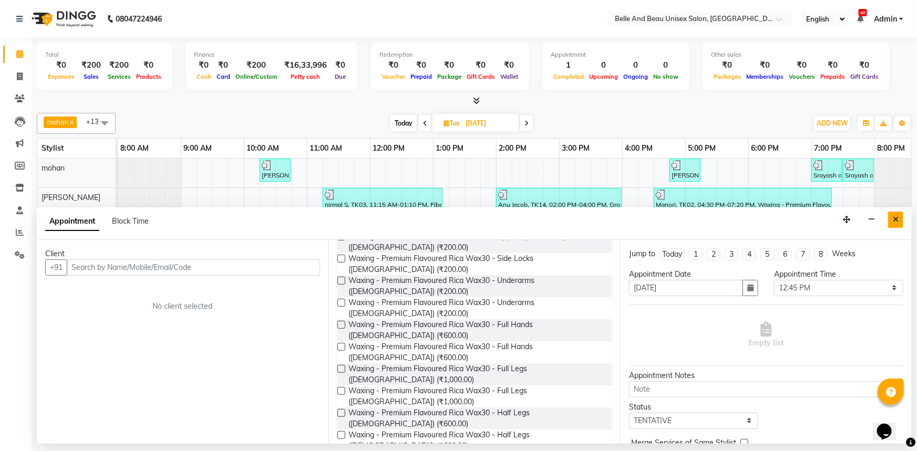
type input "wax"
click at [898, 223] on button "Close" at bounding box center [895, 220] width 15 height 16
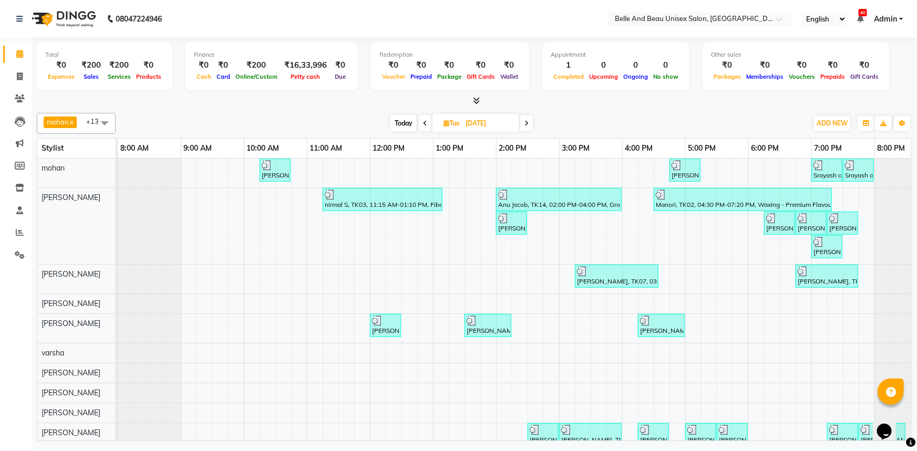
click at [405, 127] on span "Today" at bounding box center [403, 123] width 26 height 16
type input "02-09-2025"
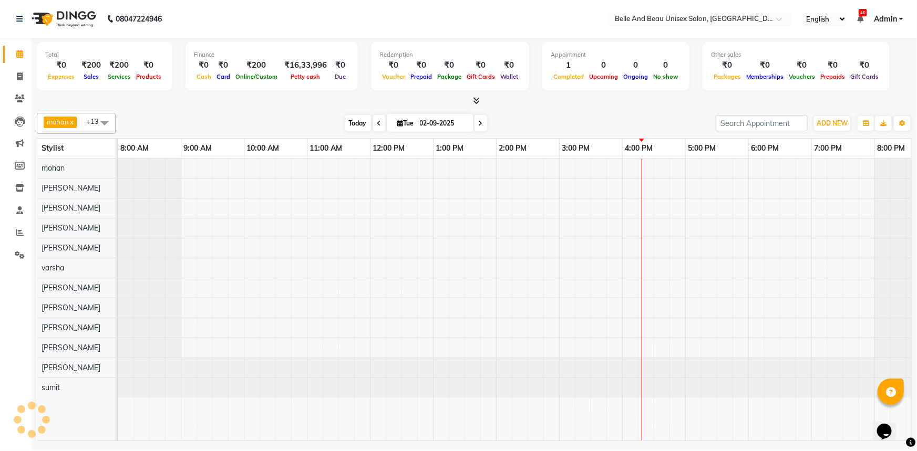
scroll to position [0, 26]
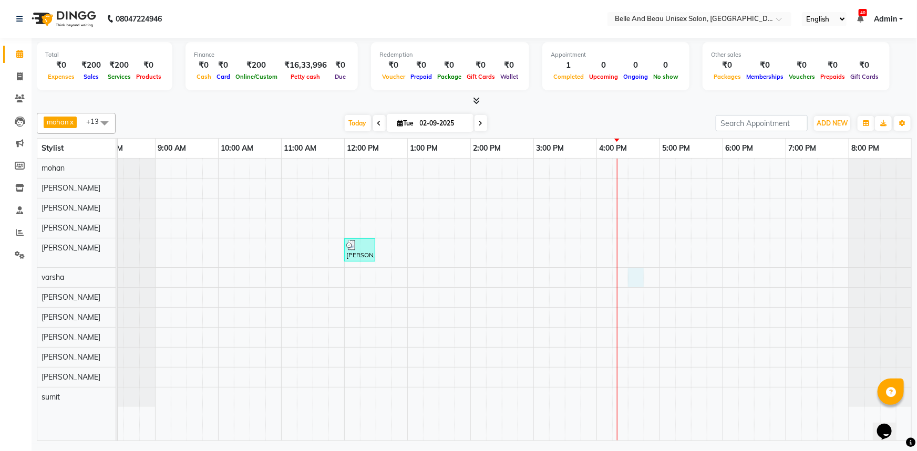
click at [628, 281] on div "[PERSON_NAME], TK01, 12:00 PM-12:30 PM, Hair Care - Hair Cut ([DEMOGRAPHIC_DATA…" at bounding box center [502, 300] width 820 height 282
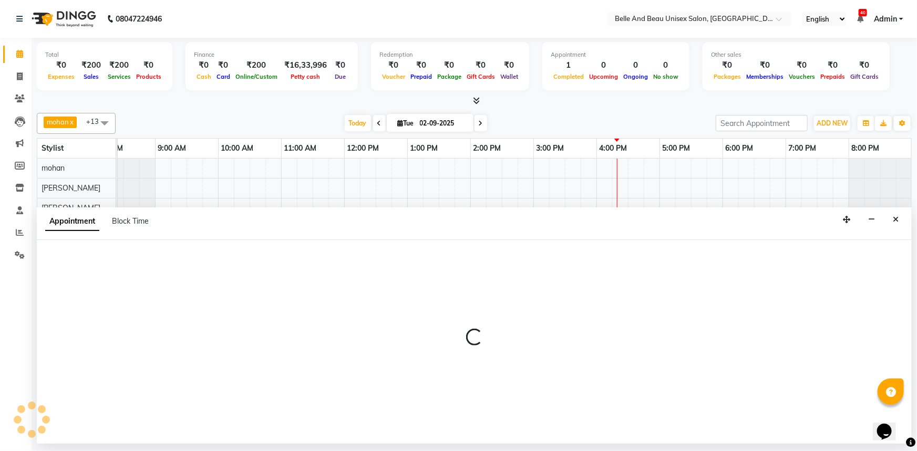
select select "60511"
select select "tentative"
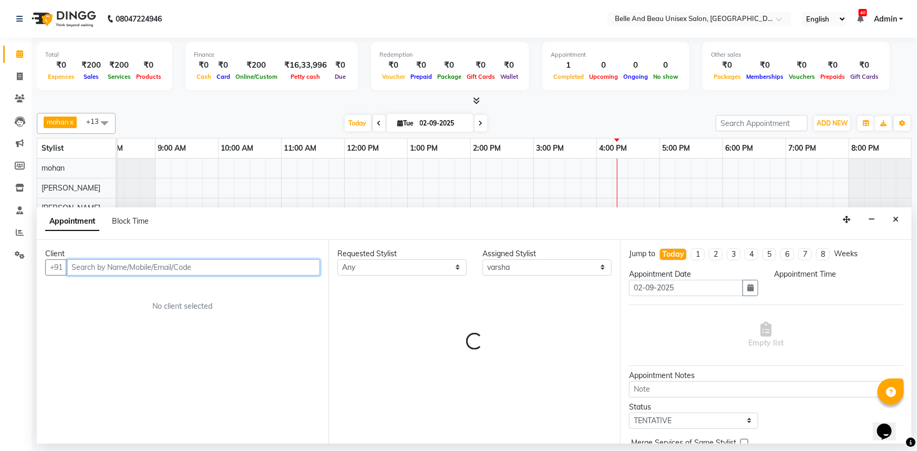
select select "990"
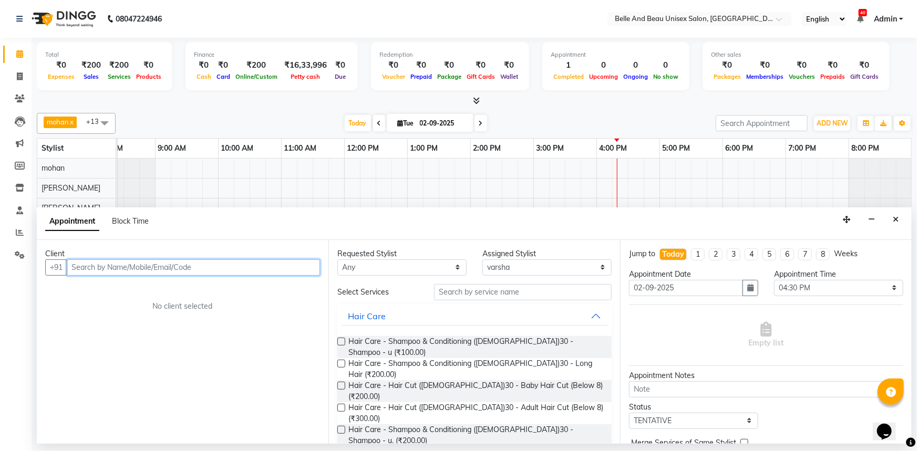
click at [142, 267] on input "text" at bounding box center [193, 268] width 253 height 16
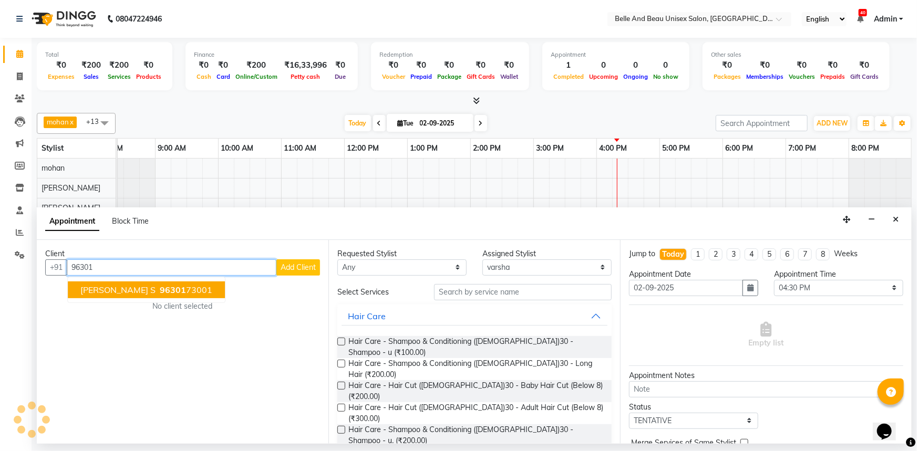
click at [88, 292] on span "[PERSON_NAME] S" at bounding box center [117, 290] width 75 height 11
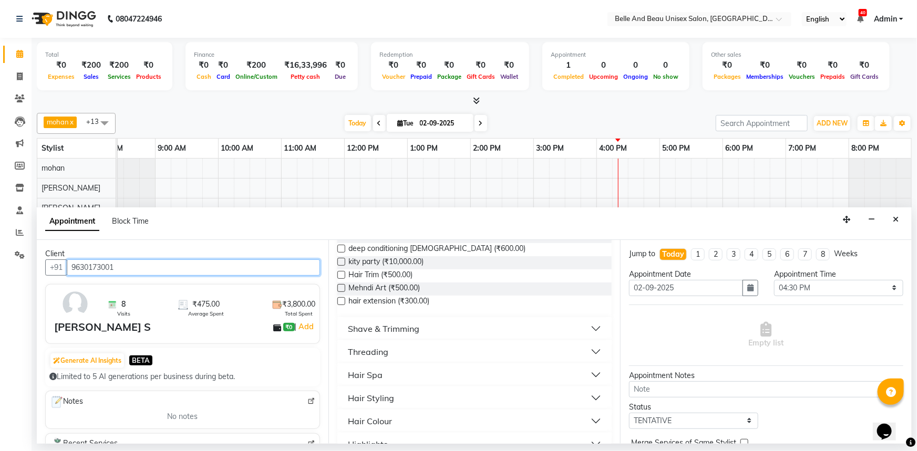
scroll to position [430, 0]
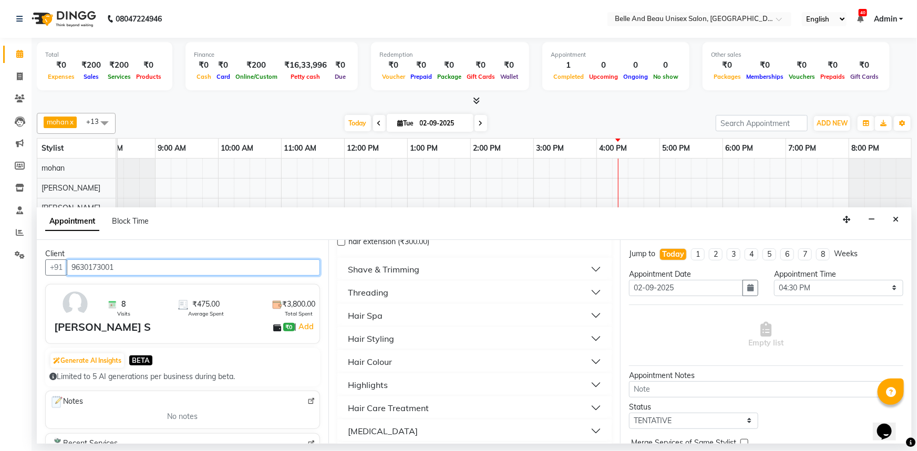
type input "9630173001"
click at [417, 306] on button "Hair Spa" at bounding box center [474, 315] width 266 height 19
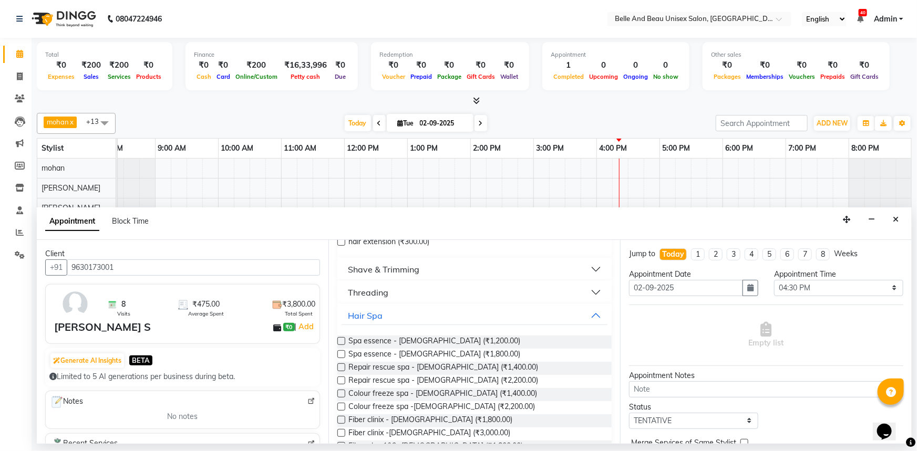
click at [342, 350] on label at bounding box center [341, 354] width 8 height 8
click at [342, 352] on input "checkbox" at bounding box center [340, 355] width 7 height 7
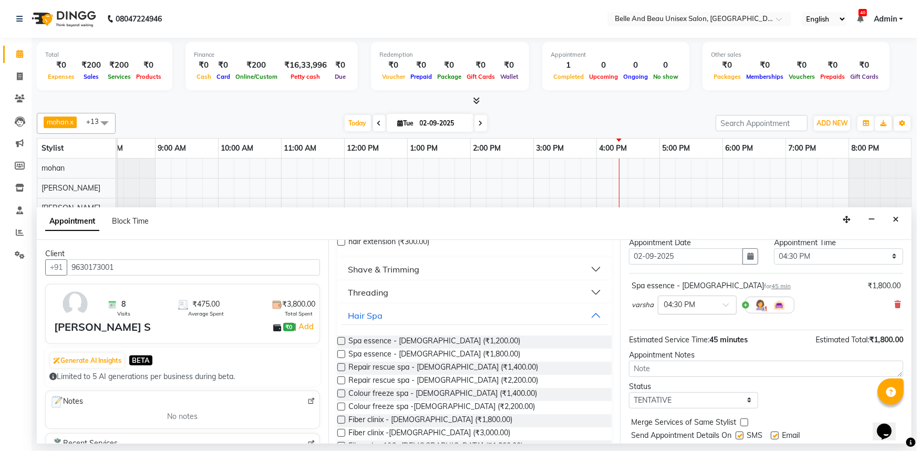
scroll to position [62, 0]
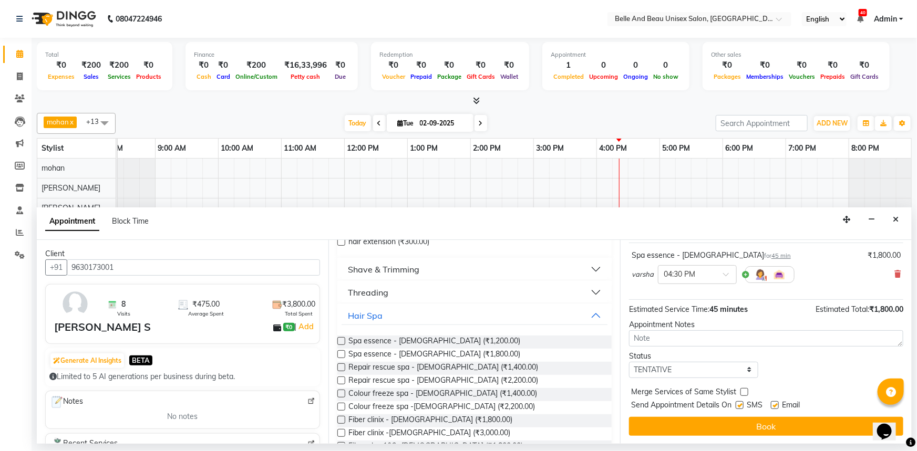
click at [343, 350] on label at bounding box center [341, 354] width 8 height 8
click at [343, 352] on input "checkbox" at bounding box center [340, 355] width 7 height 7
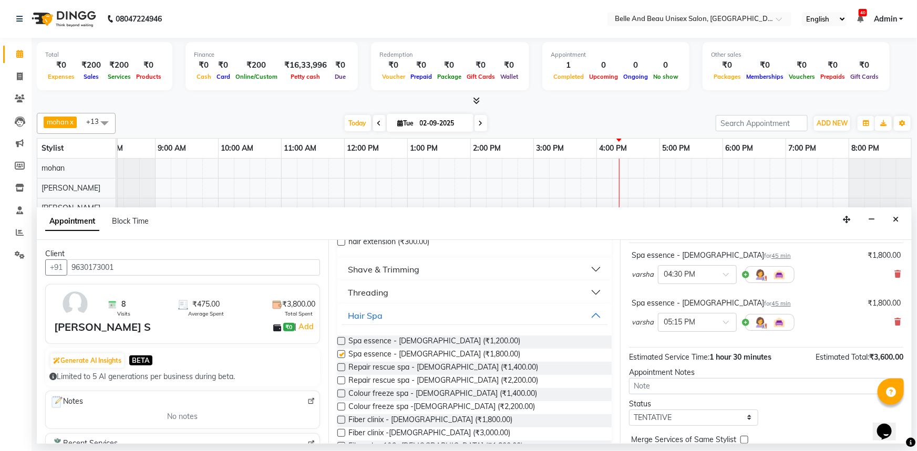
checkbox input "false"
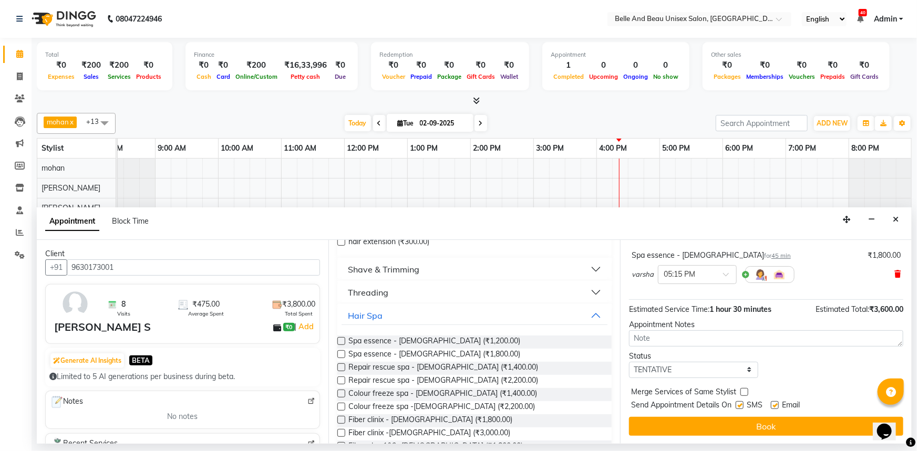
click at [894, 272] on icon at bounding box center [897, 274] width 6 height 7
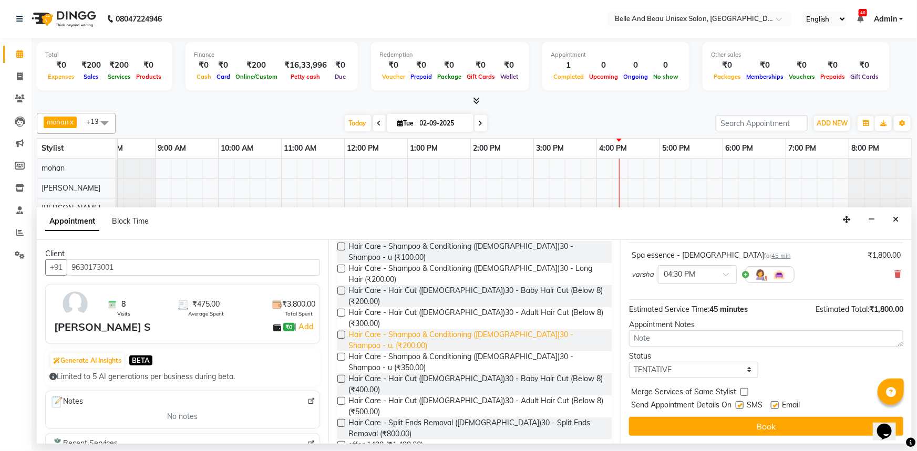
scroll to position [0, 0]
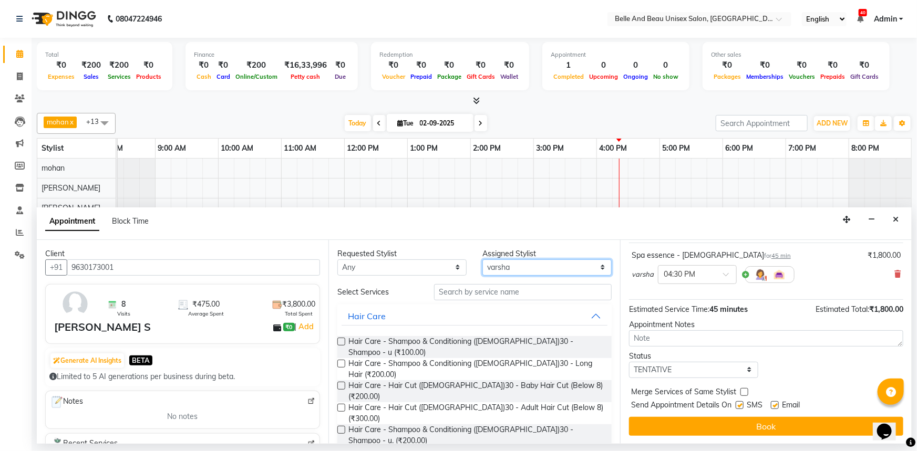
click at [540, 266] on select "Select [PERSON_NAME] [PERSON_NAME] [PERSON_NAME] [PERSON_NAME] [PERSON_NAME] [P…" at bounding box center [546, 268] width 129 height 16
click at [482, 260] on select "Select [PERSON_NAME] [PERSON_NAME] [PERSON_NAME] [PERSON_NAME] [PERSON_NAME] [P…" at bounding box center [546, 268] width 129 height 16
click at [507, 267] on select "Select [PERSON_NAME] [PERSON_NAME] [PERSON_NAME] [PERSON_NAME] [PERSON_NAME] [P…" at bounding box center [546, 268] width 129 height 16
select select "89706"
click at [482, 260] on select "Select [PERSON_NAME] [PERSON_NAME] [PERSON_NAME] [PERSON_NAME] [PERSON_NAME] [P…" at bounding box center [546, 268] width 129 height 16
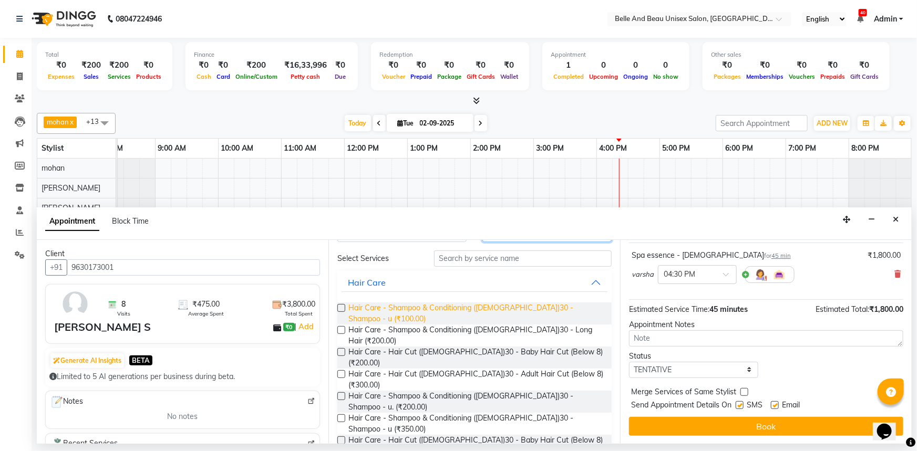
scroll to position [47, 0]
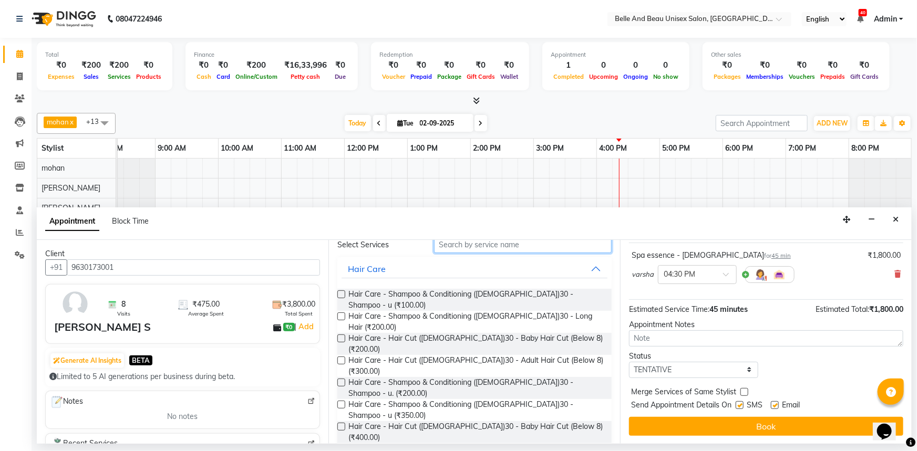
click at [500, 246] on input "text" at bounding box center [523, 245] width 178 height 16
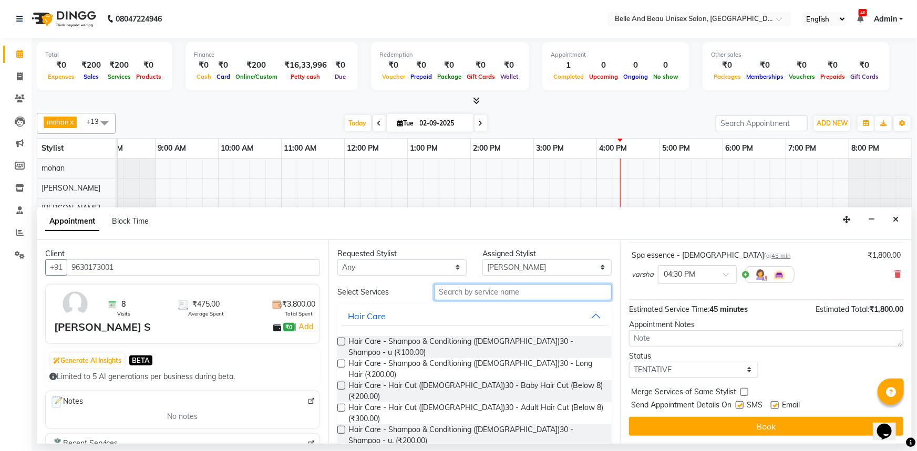
click at [523, 296] on input "text" at bounding box center [523, 292] width 178 height 16
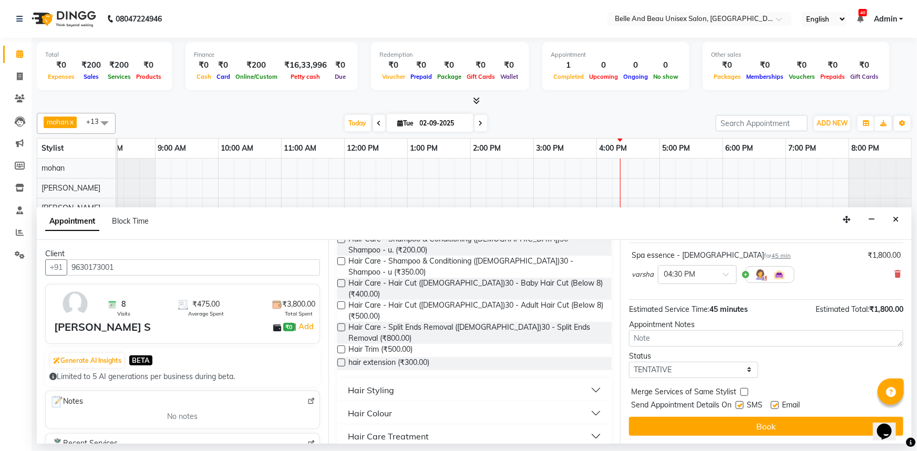
scroll to position [195, 0]
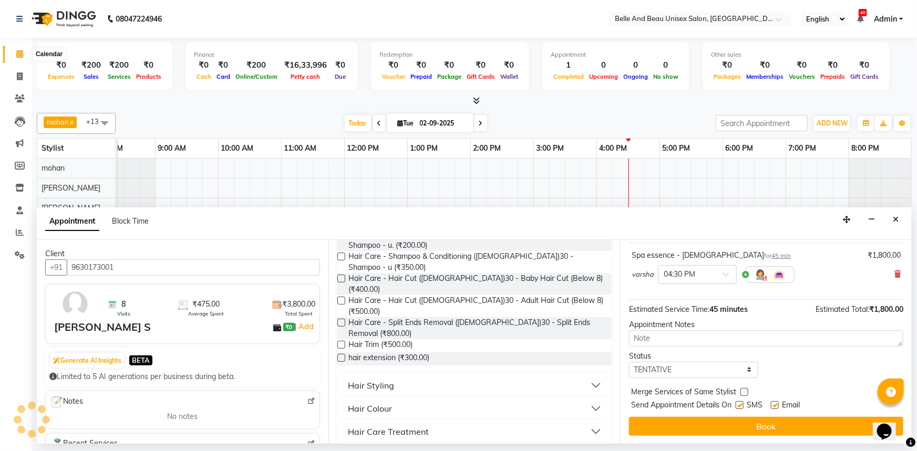
click at [18, 53] on icon at bounding box center [19, 54] width 7 height 8
click at [399, 399] on button "Hair Colour" at bounding box center [474, 408] width 266 height 19
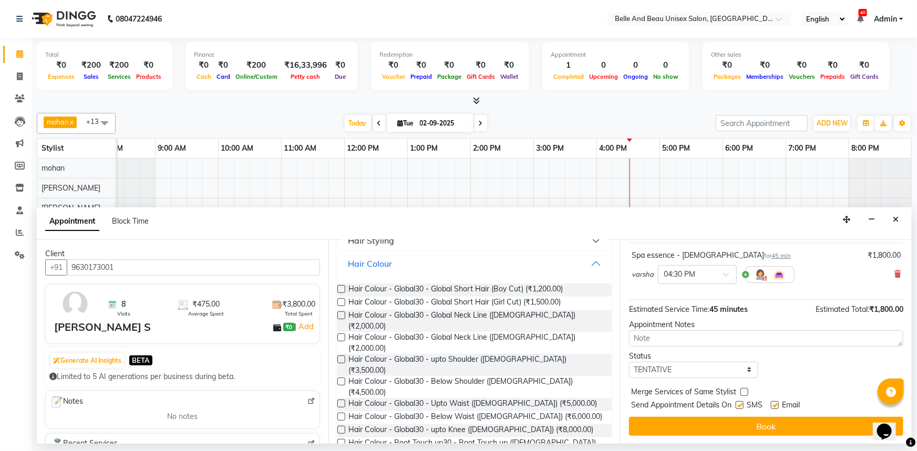
scroll to position [344, 0]
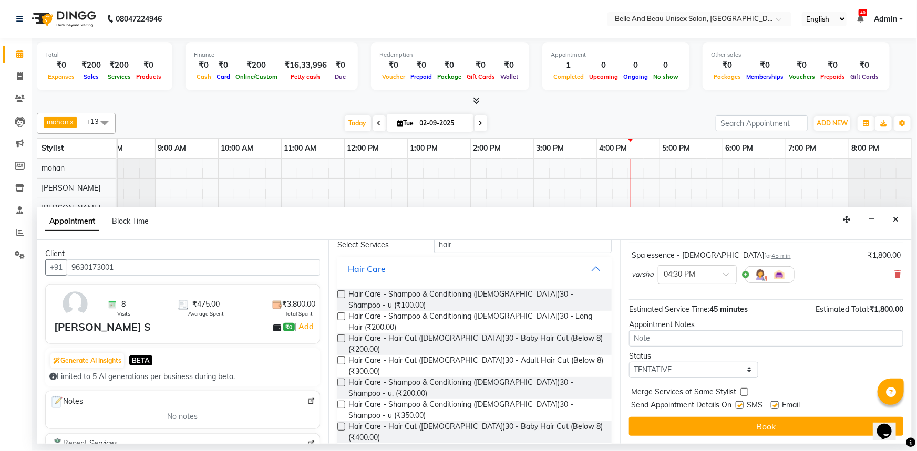
scroll to position [0, 0]
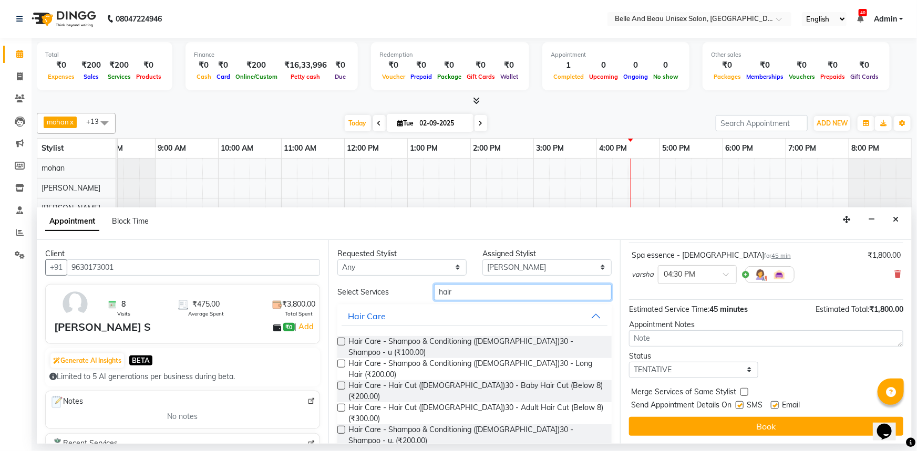
click at [457, 295] on input "hair" at bounding box center [523, 292] width 178 height 16
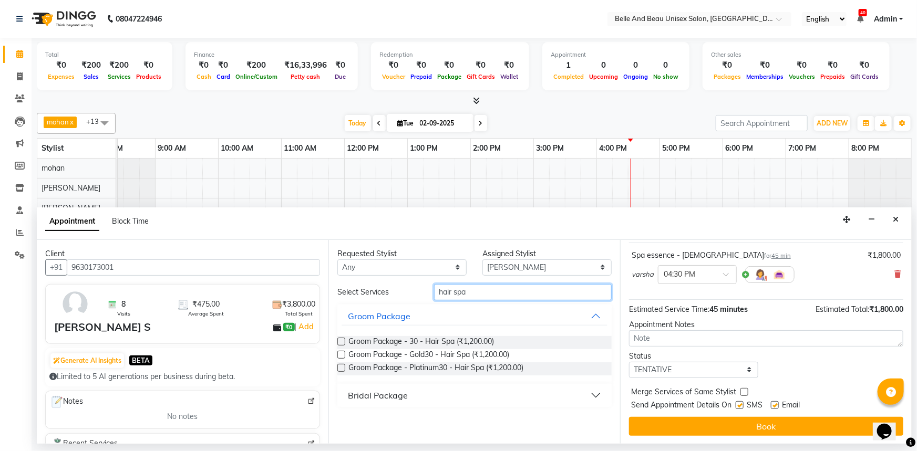
click at [453, 291] on input "hair spa" at bounding box center [523, 292] width 178 height 16
click at [485, 287] on input "hair spa" at bounding box center [523, 292] width 178 height 16
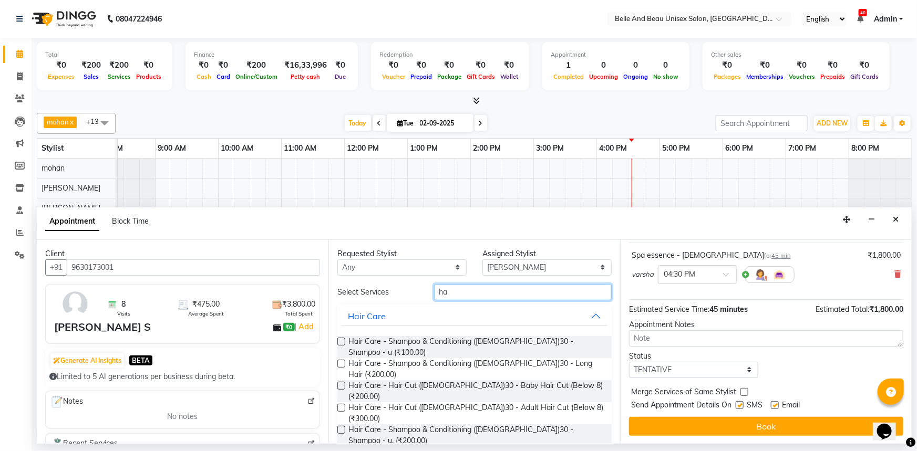
type input "h"
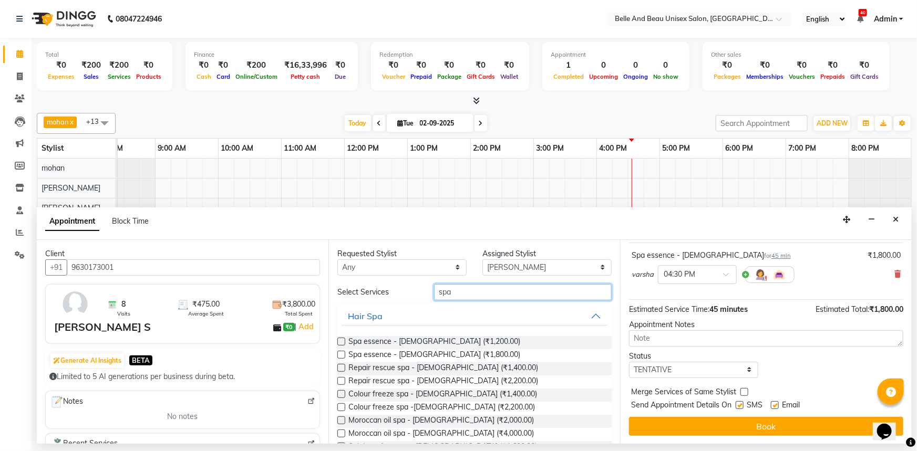
type input "spa"
click at [344, 354] on label at bounding box center [341, 355] width 8 height 8
click at [344, 354] on input "checkbox" at bounding box center [340, 355] width 7 height 7
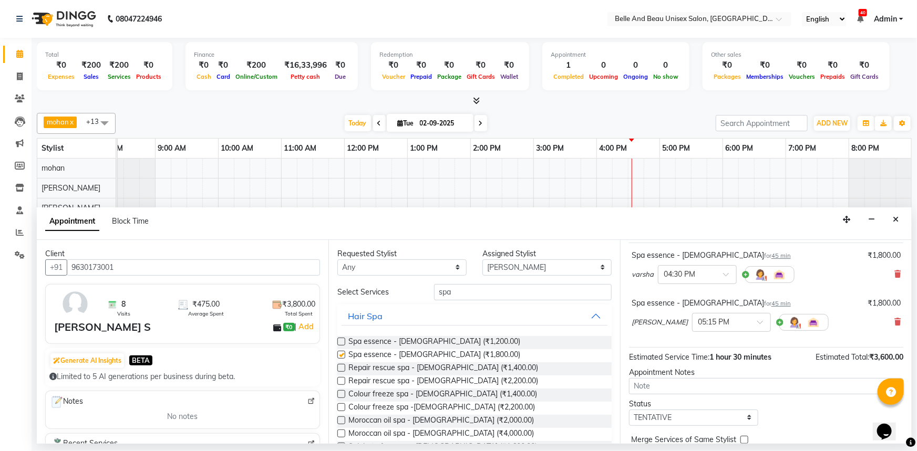
scroll to position [110, 0]
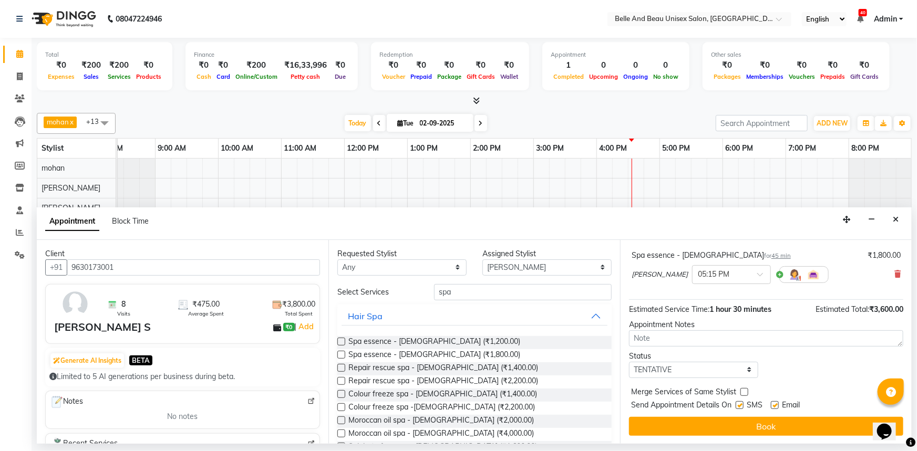
checkbox input "false"
click at [756, 429] on button "Book" at bounding box center [766, 426] width 274 height 19
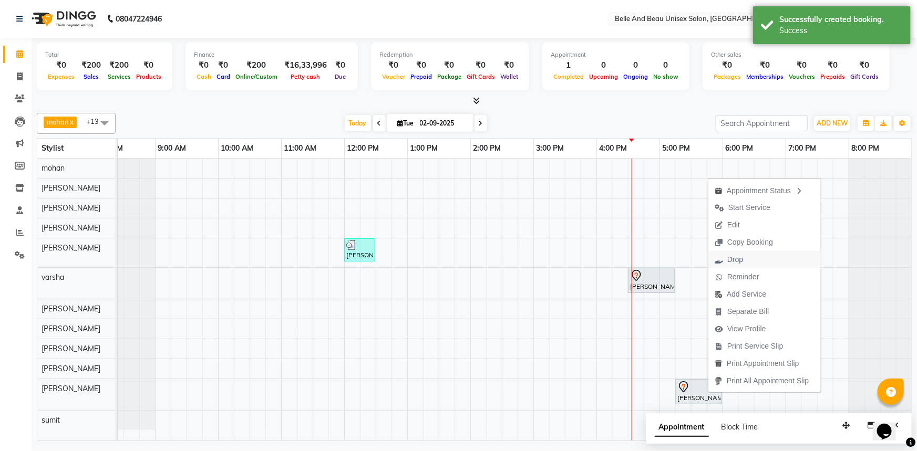
click at [748, 257] on span "Drop" at bounding box center [728, 259] width 41 height 17
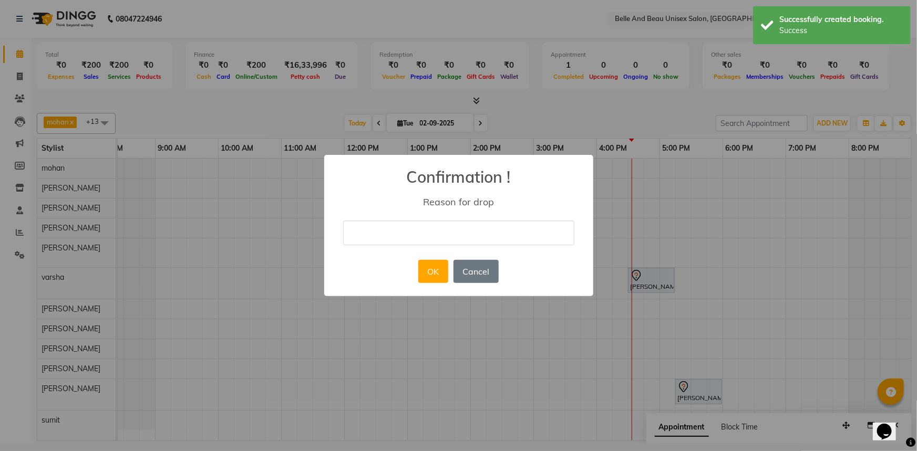
drag, startPoint x: 390, startPoint y: 222, endPoint x: 397, endPoint y: 233, distance: 13.4
click at [390, 222] on input "text" at bounding box center [458, 233] width 231 height 25
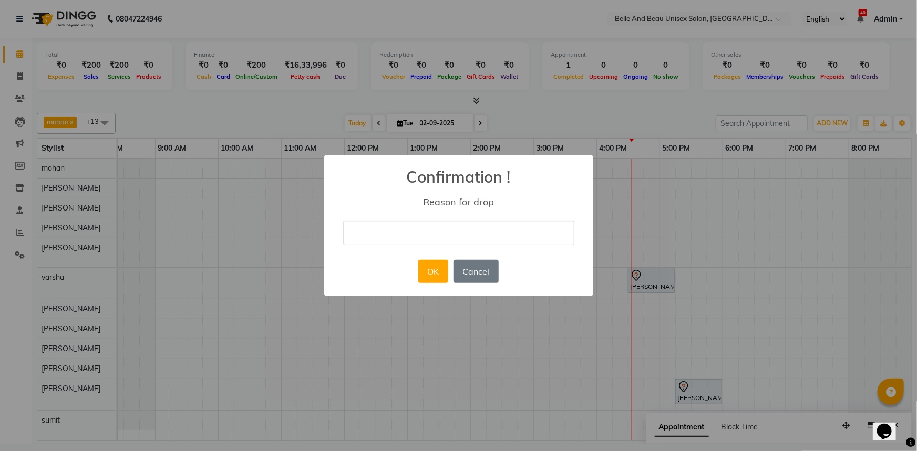
type input "cancel"
click at [422, 274] on button "OK" at bounding box center [433, 271] width 30 height 23
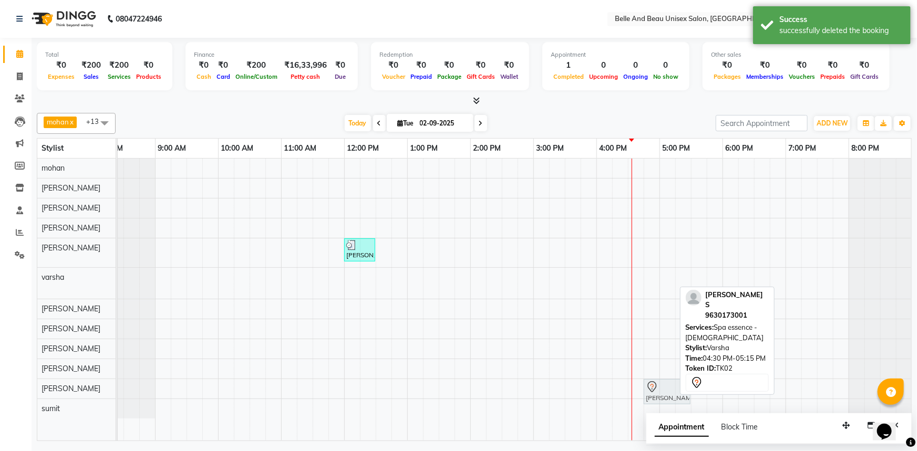
drag, startPoint x: 642, startPoint y: 282, endPoint x: 665, endPoint y: 388, distance: 108.9
click at [665, 388] on tbody "[PERSON_NAME], TK01, 12:00 PM-12:30 PM, Hair Care - Hair Cut ([DEMOGRAPHIC_DATA…" at bounding box center [502, 289] width 820 height 260
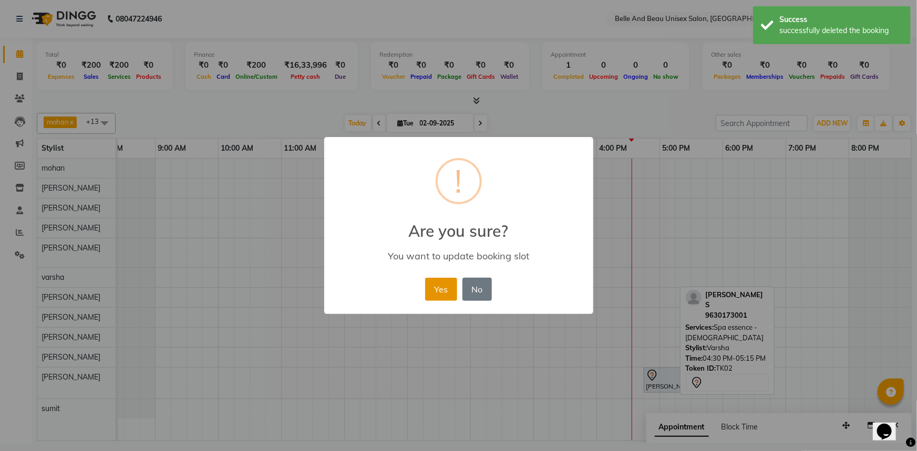
click at [441, 289] on button "Yes" at bounding box center [441, 289] width 32 height 23
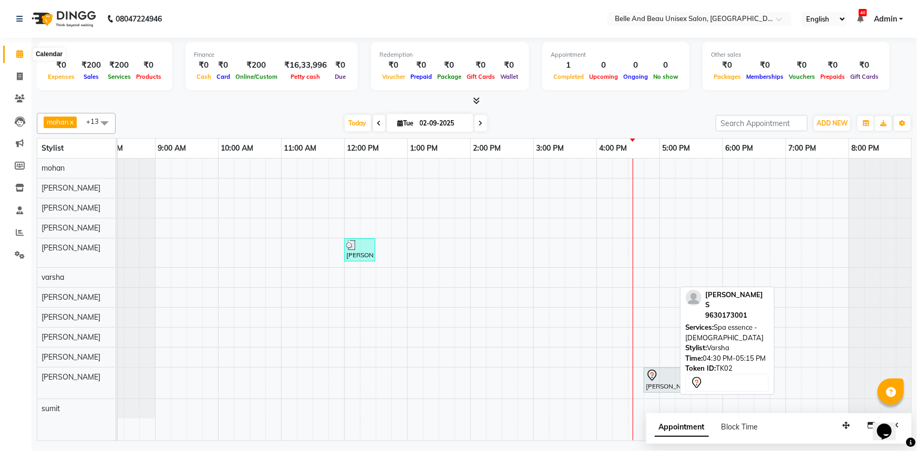
click at [22, 51] on icon at bounding box center [19, 54] width 7 height 8
click at [74, 185] on div "[PERSON_NAME]" at bounding box center [76, 188] width 78 height 19
click at [237, 217] on td at bounding box center [242, 300] width 16 height 282
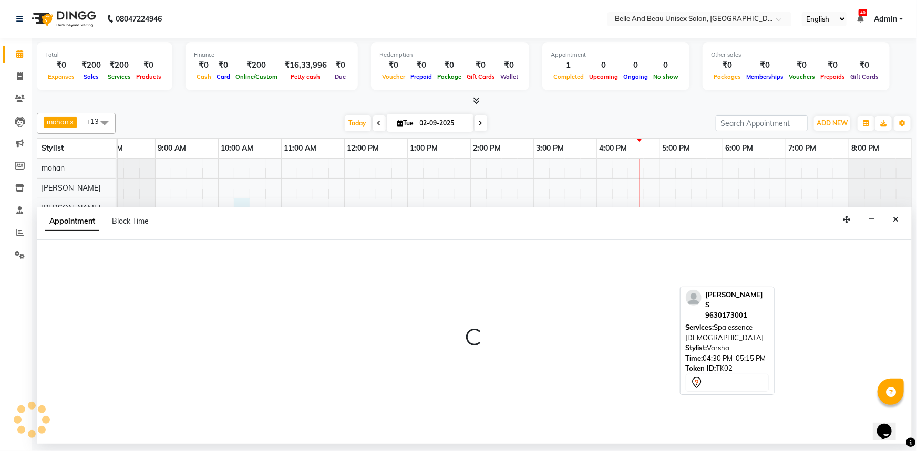
select select "59227"
select select "tentative"
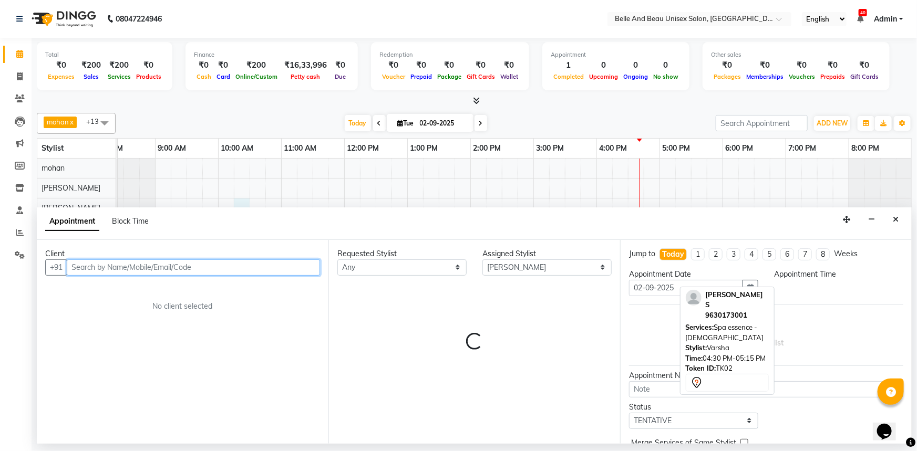
select select "615"
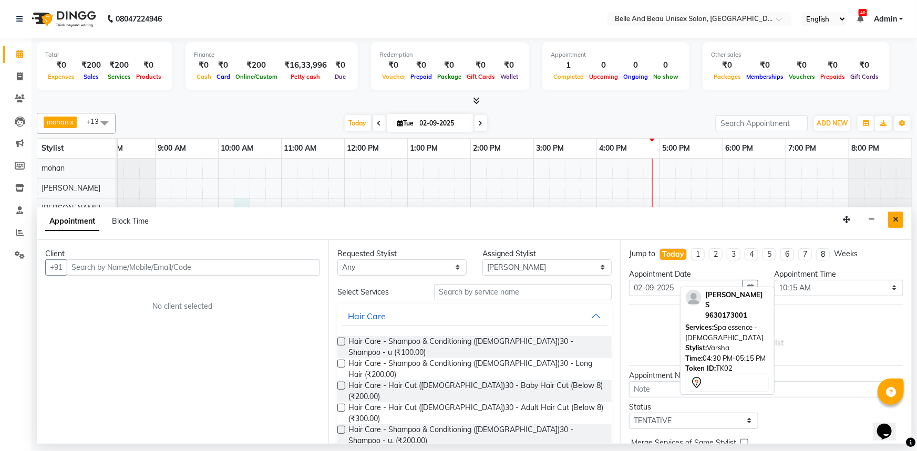
click at [893, 217] on icon "Close" at bounding box center [896, 219] width 6 height 7
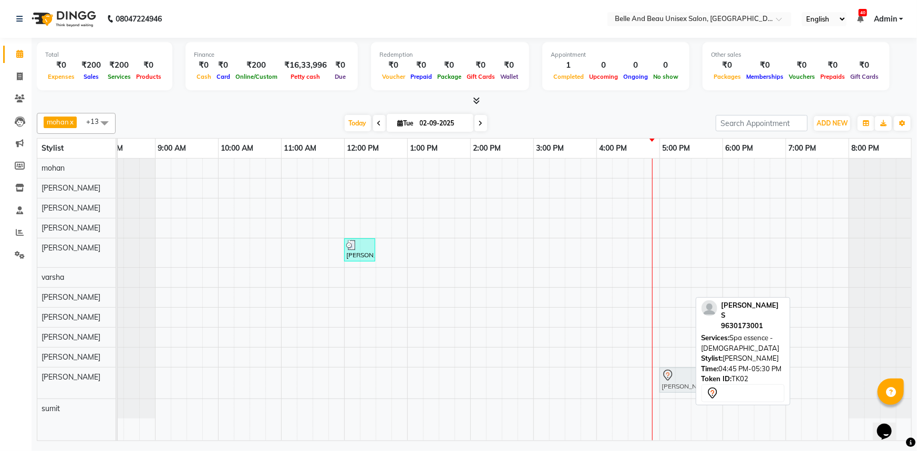
drag, startPoint x: 662, startPoint y: 378, endPoint x: 673, endPoint y: 380, distance: 11.7
click at [92, 380] on div "[PERSON_NAME] S, TK02, 04:45 PM-05:30 PM, Spa essence - [DEMOGRAPHIC_DATA] [PER…" at bounding box center [92, 383] width 0 height 31
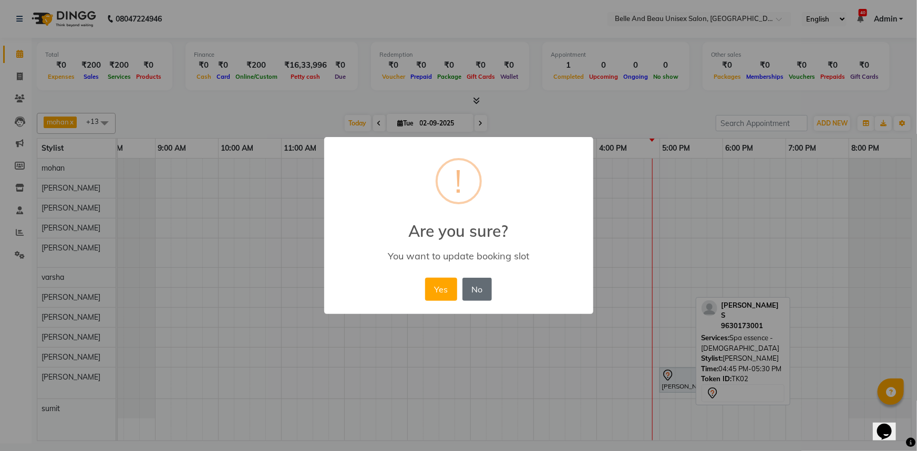
click at [478, 292] on button "No" at bounding box center [476, 289] width 29 height 23
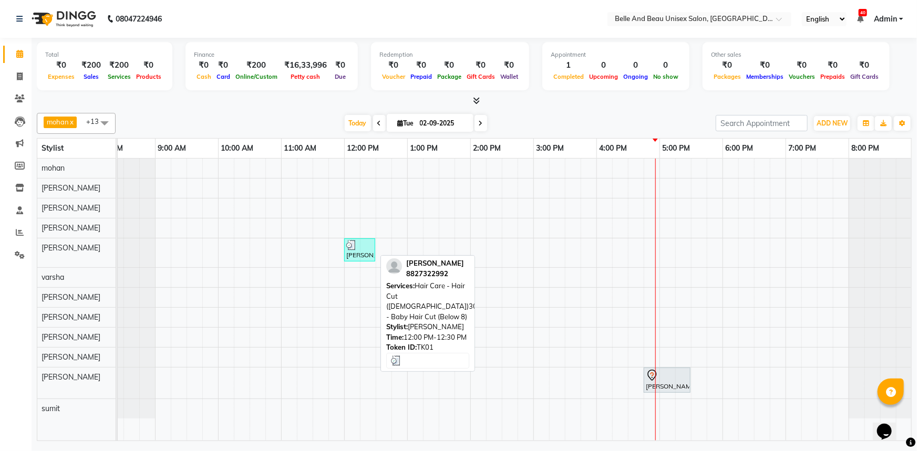
click at [359, 256] on div "[PERSON_NAME], TK01, 12:00 PM-12:30 PM, Hair Care - Hair Cut ([DEMOGRAPHIC_DATA…" at bounding box center [359, 250] width 29 height 20
click at [360, 250] on div "[PERSON_NAME], TK01, 12:00 PM-12:30 PM, Hair Care - Hair Cut ([DEMOGRAPHIC_DATA…" at bounding box center [359, 250] width 29 height 20
select select "3"
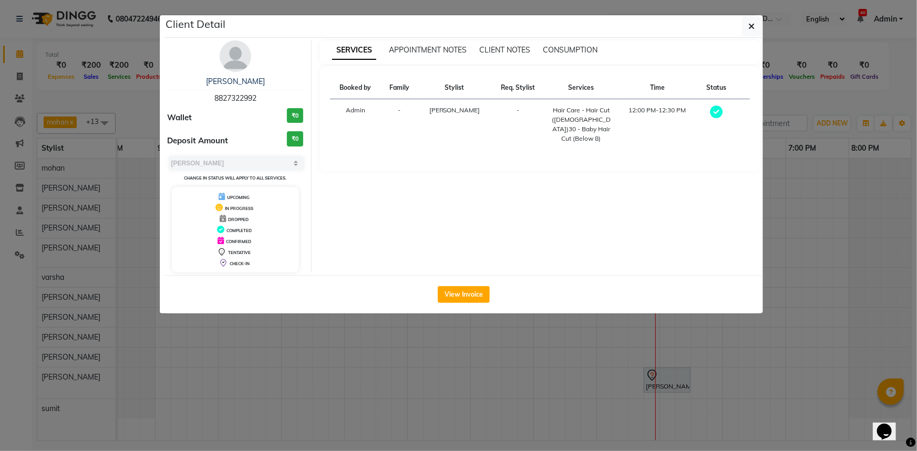
click at [230, 97] on span "8827322992" at bounding box center [235, 98] width 42 height 9
drag, startPoint x: 207, startPoint y: 91, endPoint x: 305, endPoint y: 92, distance: 97.7
click at [305, 92] on div "[PERSON_NAME] 8827322992 Wallet ₹0 Deposit Amount ₹0 Select MARK DONE UPCOMING …" at bounding box center [236, 156] width 152 height 232
copy span "8827322992"
click at [510, 399] on ngb-modal-window "Client Detail [PERSON_NAME] 8827322992 Wallet ₹0 Deposit Amount ₹0 Select MARK …" at bounding box center [458, 225] width 917 height 451
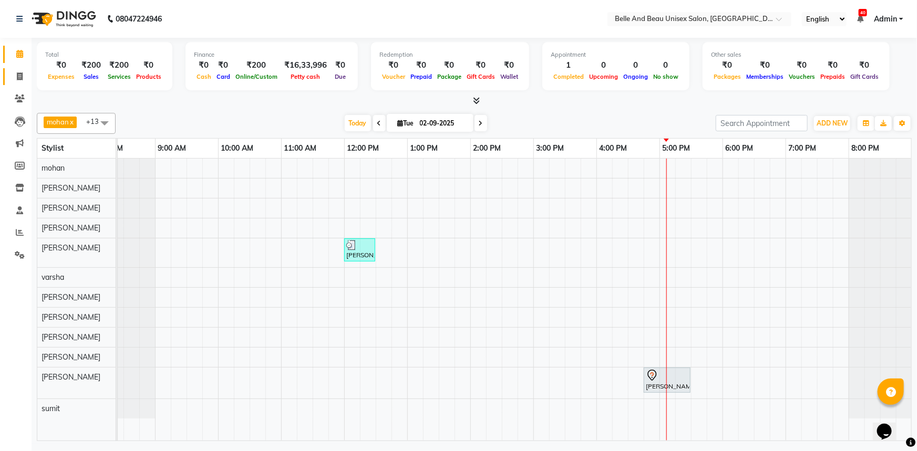
click at [22, 75] on icon at bounding box center [20, 76] width 6 height 8
select select "service"
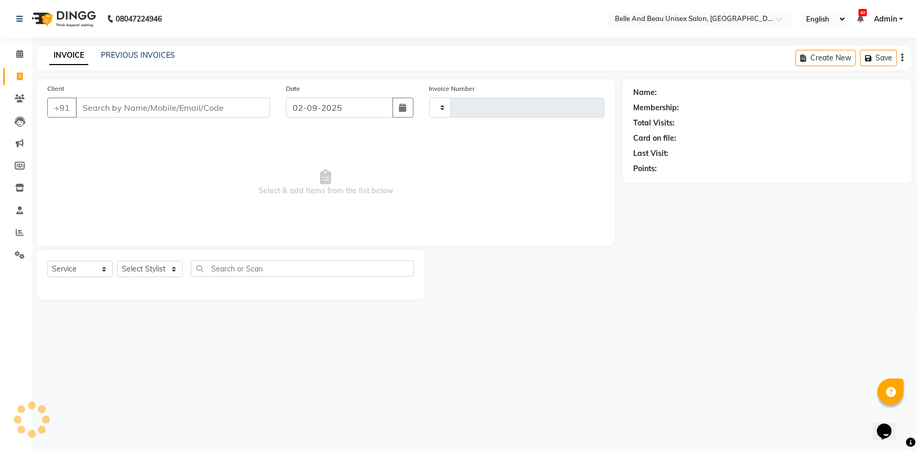
type input "2265"
select select "7066"
click at [164, 54] on link "PREVIOUS INVOICES" at bounding box center [138, 54] width 74 height 9
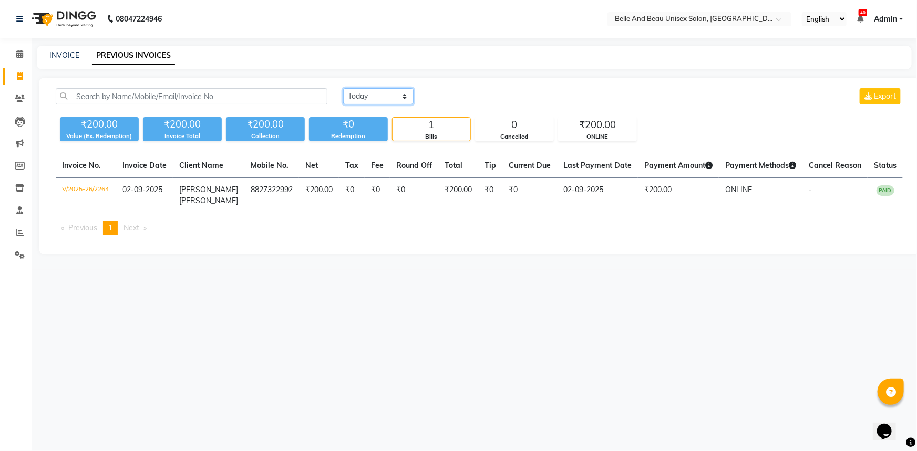
click at [361, 95] on select "[DATE] [DATE] Custom Range" at bounding box center [378, 96] width 70 height 16
select select "[DATE]"
click at [343, 88] on select "[DATE] [DATE] Custom Range" at bounding box center [378, 96] width 70 height 16
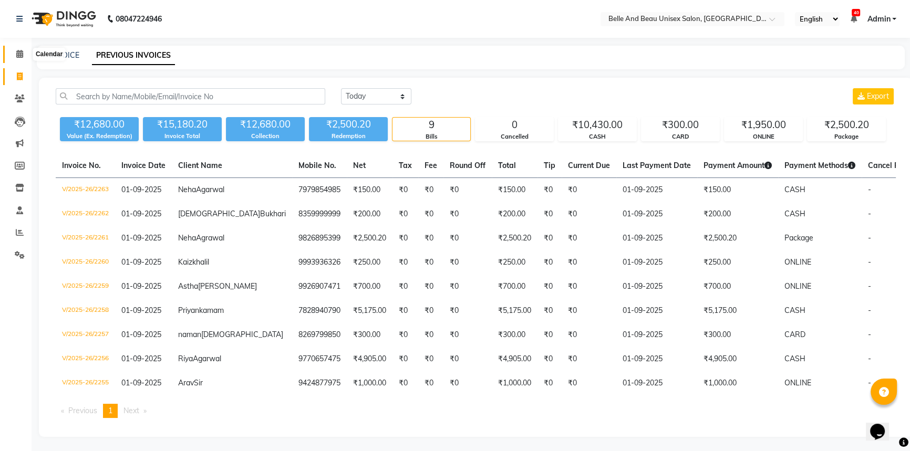
drag, startPoint x: 15, startPoint y: 55, endPoint x: 30, endPoint y: 55, distance: 15.2
click at [15, 55] on span at bounding box center [20, 54] width 18 height 12
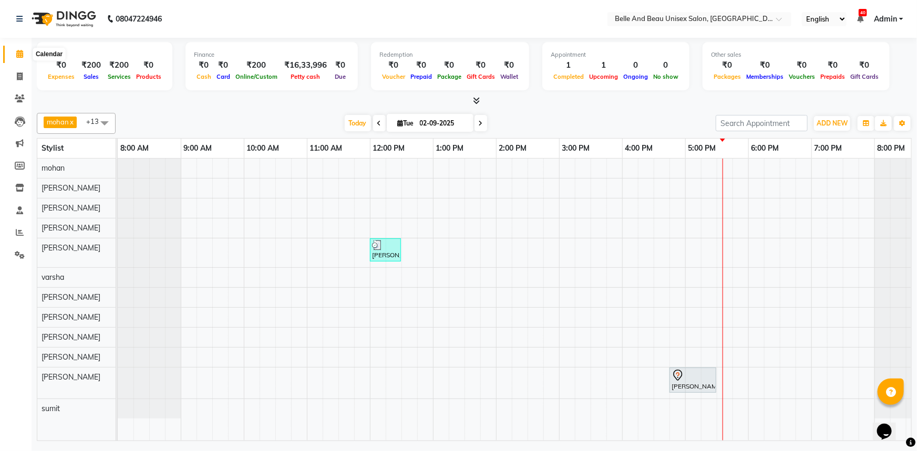
click at [16, 54] on icon at bounding box center [19, 54] width 7 height 8
click at [730, 376] on div "[PERSON_NAME], TK01, 12:00 PM-12:30 PM, Hair Care - Hair Cut ([DEMOGRAPHIC_DATA…" at bounding box center [528, 300] width 820 height 282
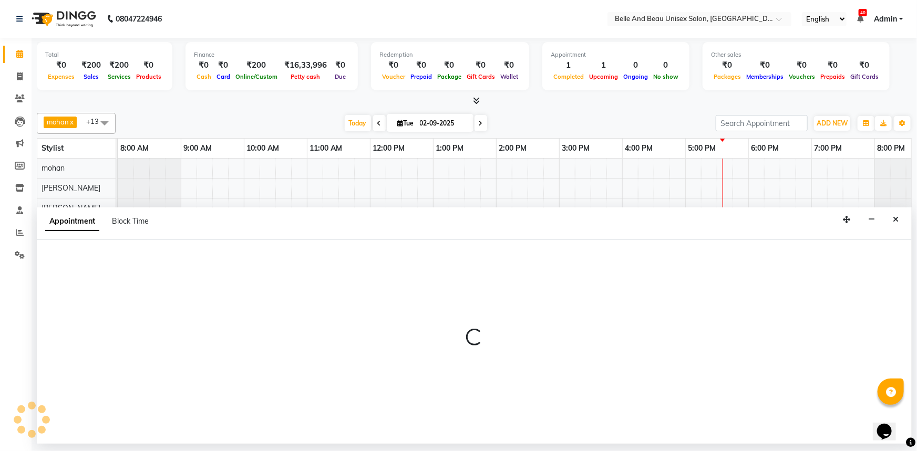
select select "89706"
select select "1050"
select select "tentative"
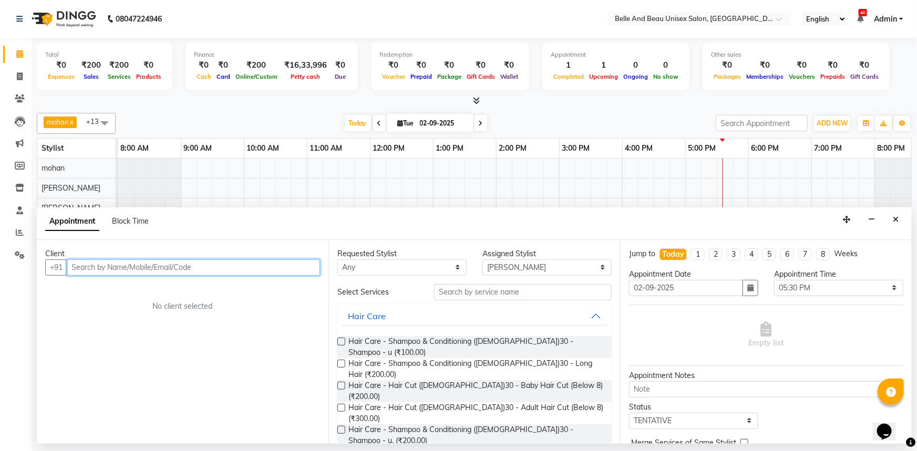
click at [185, 267] on input "text" at bounding box center [193, 268] width 253 height 16
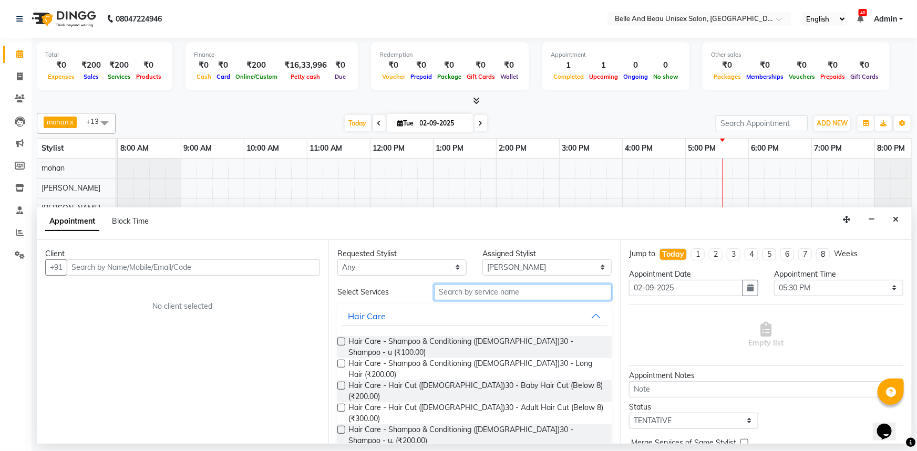
click at [462, 292] on input "text" at bounding box center [523, 292] width 178 height 16
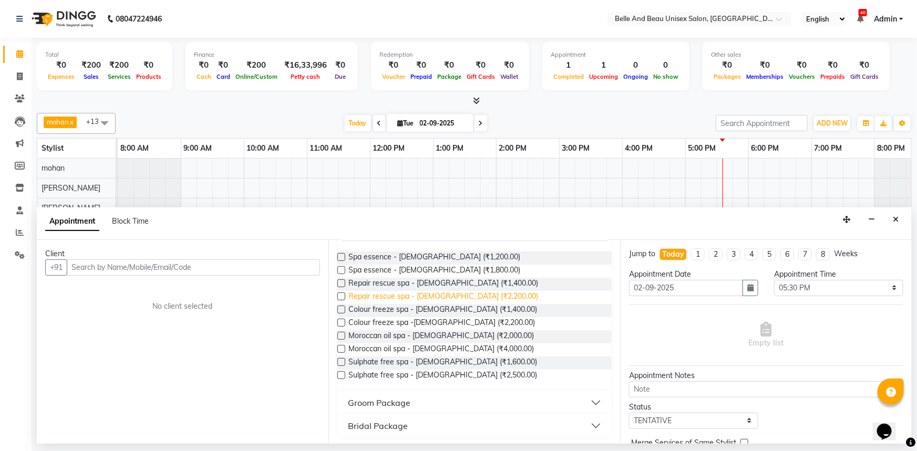
scroll to position [86, 0]
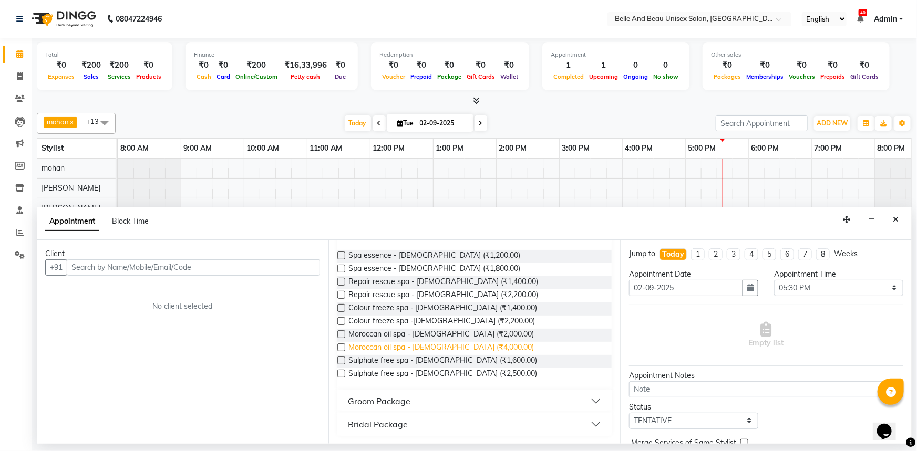
type input "spa"
click at [424, 347] on span "Moroccan oil spa - [DEMOGRAPHIC_DATA] (₹4,000.00)" at bounding box center [440, 348] width 185 height 13
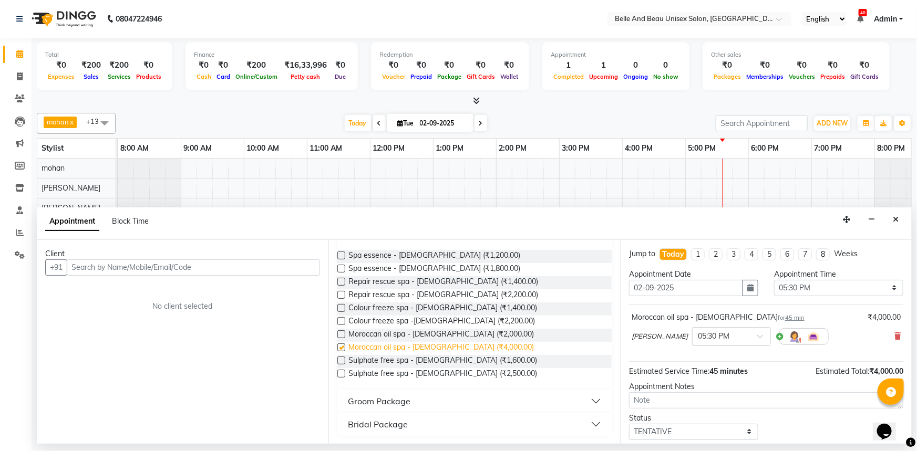
checkbox input "false"
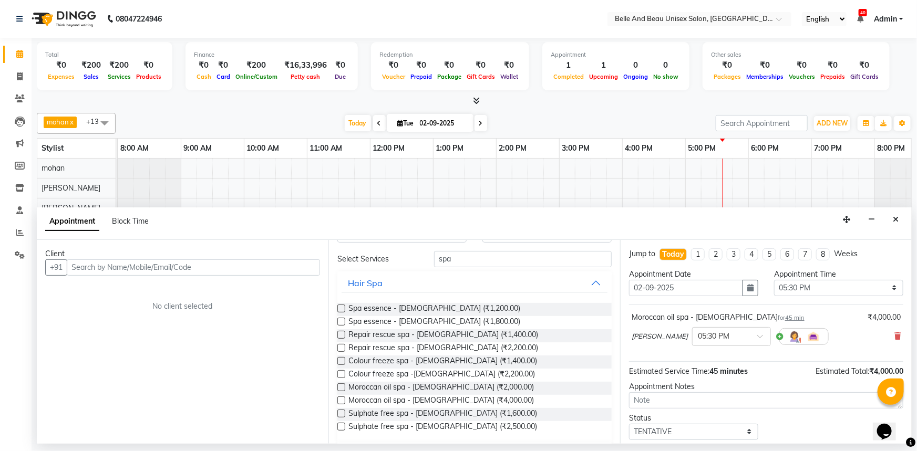
scroll to position [0, 0]
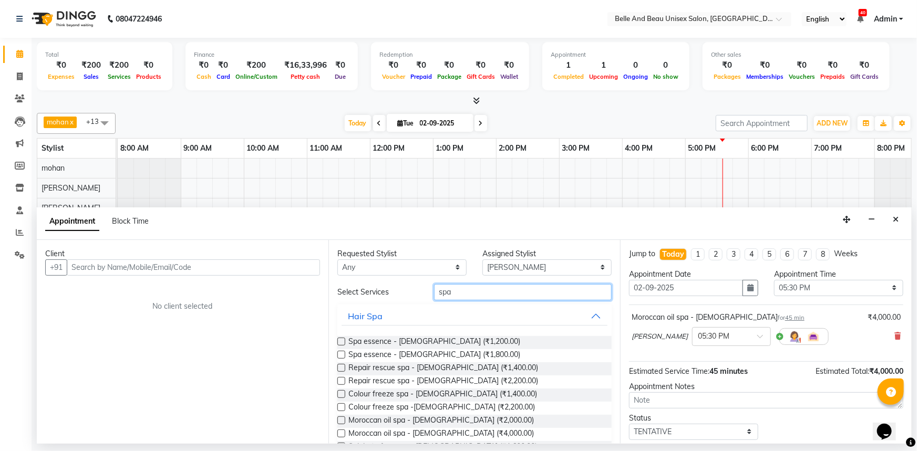
click at [461, 289] on input "spa" at bounding box center [523, 292] width 178 height 16
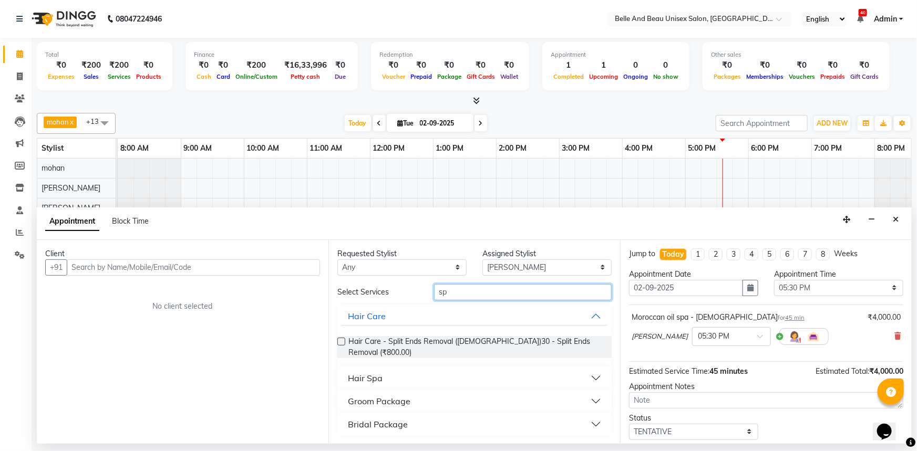
type input "s"
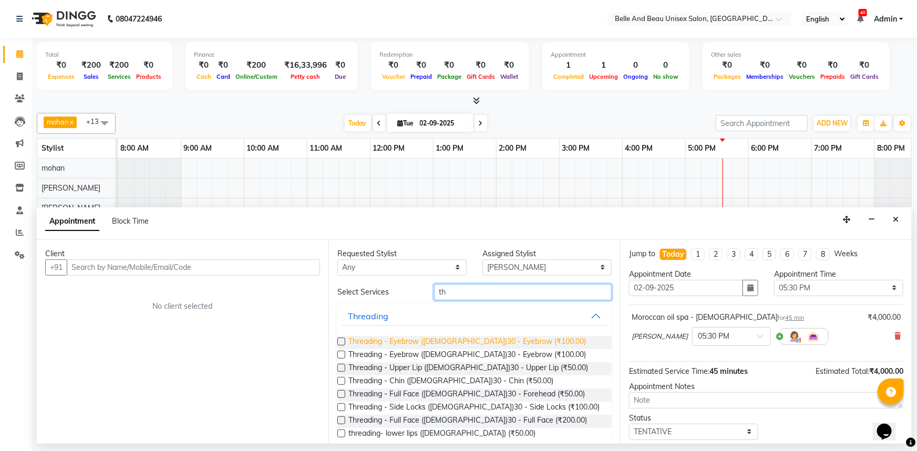
type input "th"
click at [486, 339] on span "Threading - Eyebrow ([DEMOGRAPHIC_DATA])30 - Eyebrow (₹100.00)" at bounding box center [466, 342] width 237 height 13
checkbox input "false"
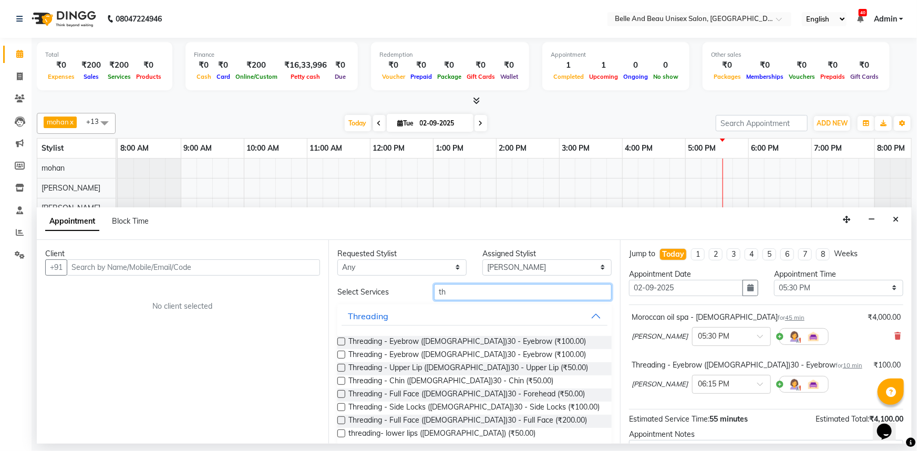
click at [478, 291] on input "th" at bounding box center [523, 292] width 178 height 16
type input "t"
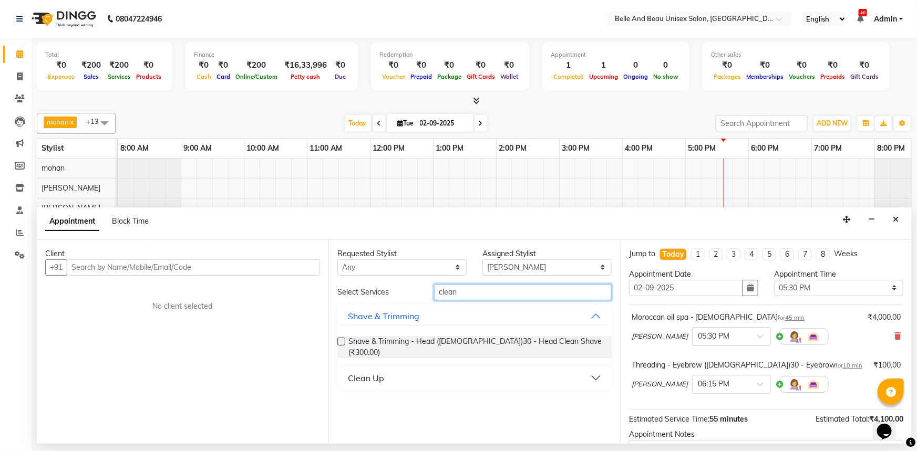
type input "clean"
click at [445, 369] on button "Clean Up" at bounding box center [474, 378] width 266 height 19
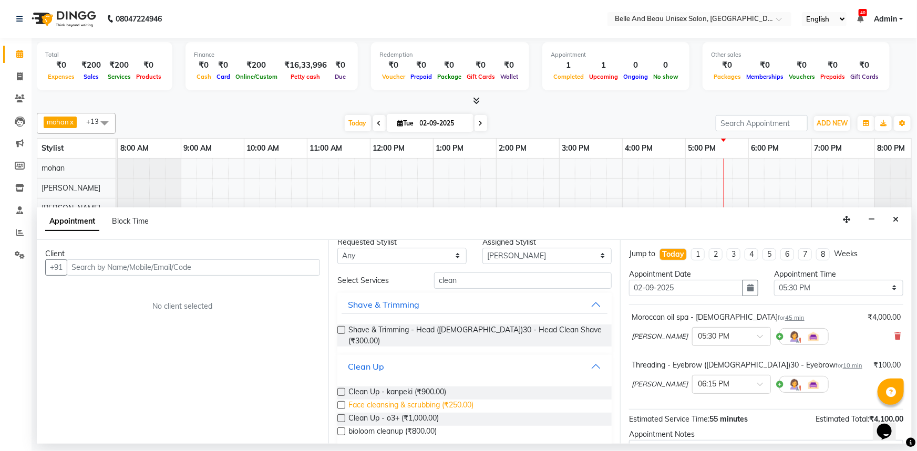
scroll to position [14, 0]
click at [442, 410] on div "Clean Up - o3+ (₹1,000.00)" at bounding box center [474, 416] width 274 height 13
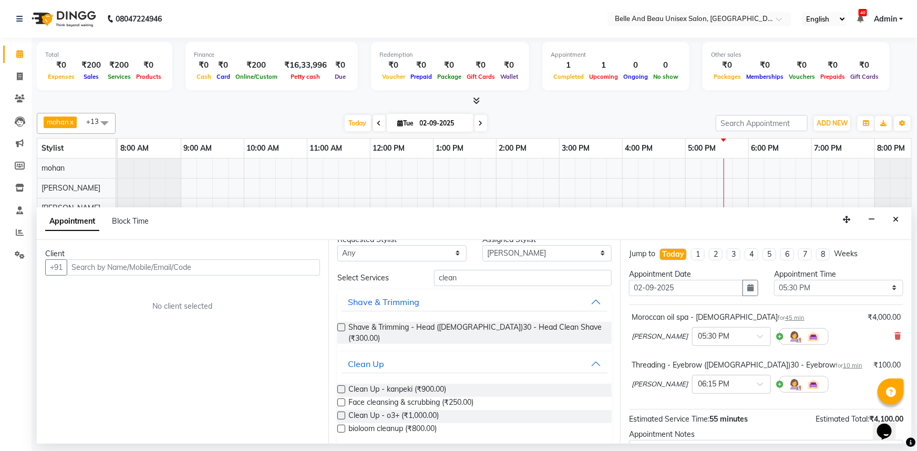
click at [442, 410] on div "Clean Up - o3+ (₹1,000.00)" at bounding box center [474, 416] width 274 height 13
click at [337, 412] on label at bounding box center [341, 416] width 8 height 8
click at [337, 413] on input "checkbox" at bounding box center [340, 416] width 7 height 7
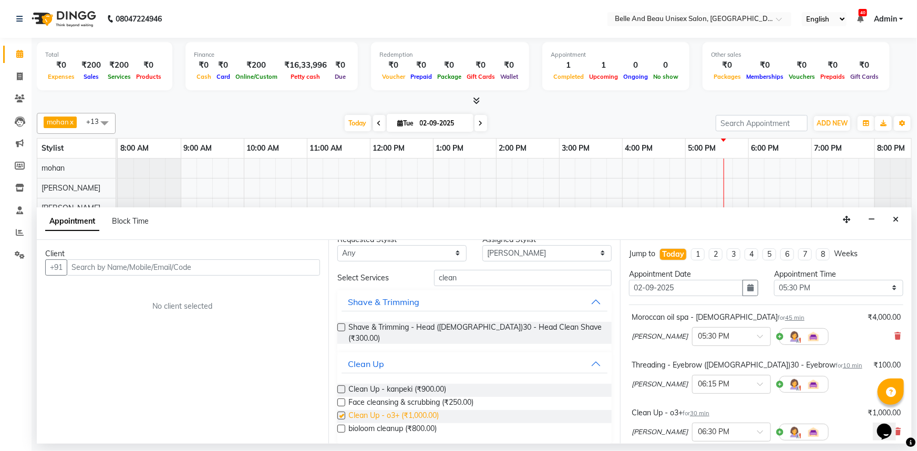
checkbox input "false"
click at [463, 275] on input "clean" at bounding box center [523, 278] width 178 height 16
type input "c"
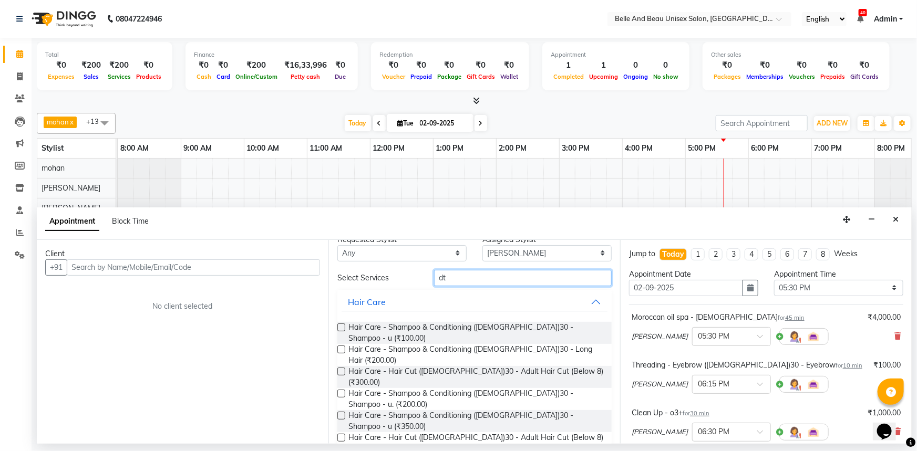
scroll to position [0, 0]
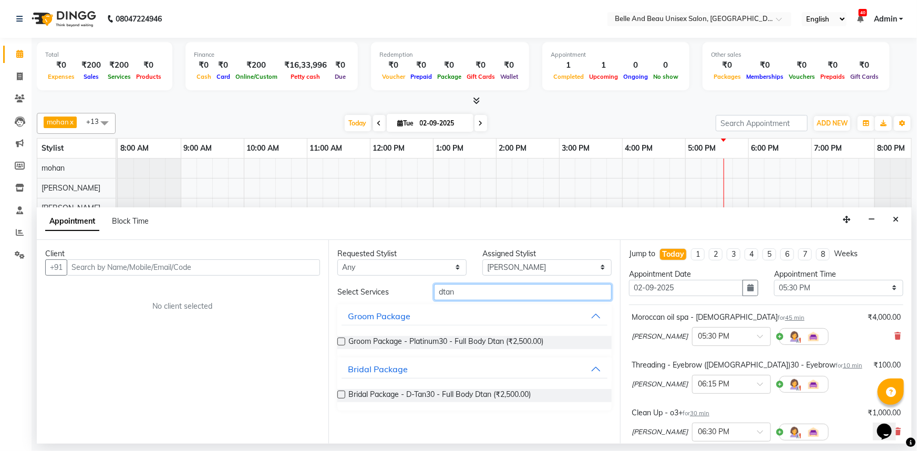
click at [460, 292] on input "dtan" at bounding box center [523, 292] width 178 height 16
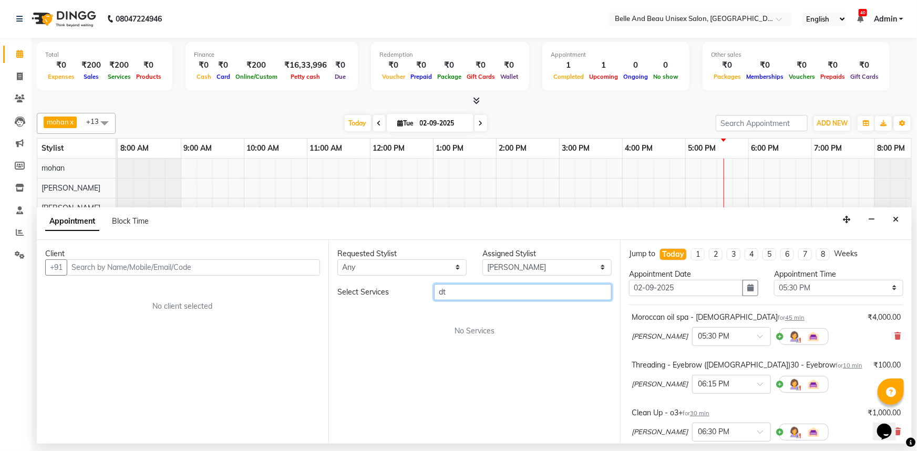
type input "d"
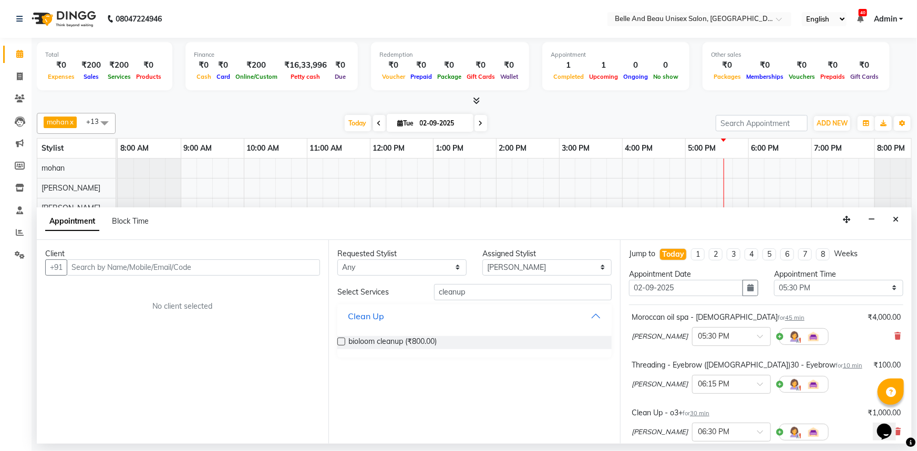
click at [392, 310] on button "Clean Up" at bounding box center [474, 316] width 266 height 19
click at [440, 340] on div "bioloom cleanup (₹800.00)" at bounding box center [474, 342] width 274 height 13
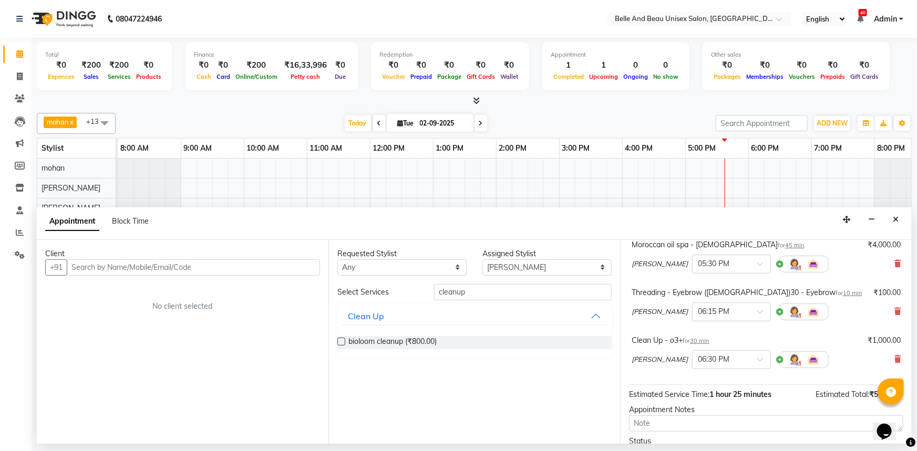
scroll to position [95, 0]
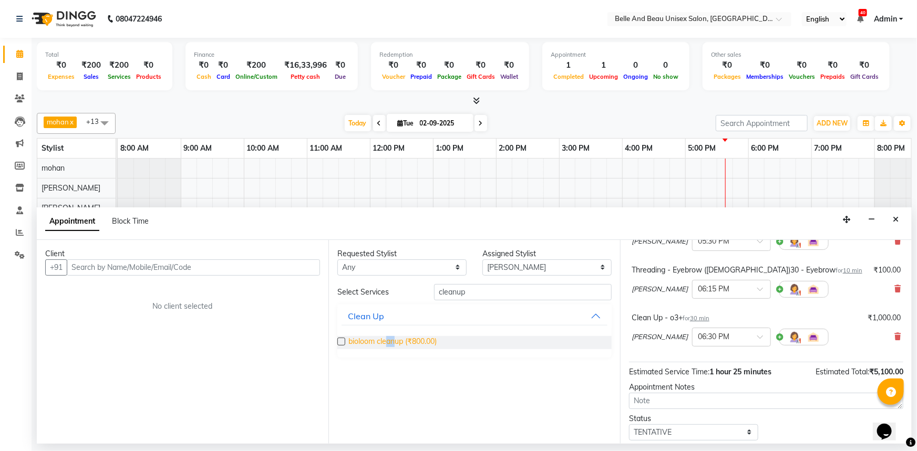
drag, startPoint x: 386, startPoint y: 359, endPoint x: 404, endPoint y: 343, distance: 25.3
click at [403, 345] on div "Requested Stylist Any [PERSON_NAME] [PERSON_NAME] [PERSON_NAME] [PERSON_NAME] […" at bounding box center [474, 342] width 292 height 204
click at [460, 341] on div "bioloom cleanup (₹800.00)" at bounding box center [474, 342] width 274 height 13
drag, startPoint x: 465, startPoint y: 347, endPoint x: 457, endPoint y: 352, distance: 9.8
click at [457, 352] on div "bioloom cleanup (₹800.00)" at bounding box center [474, 343] width 274 height 30
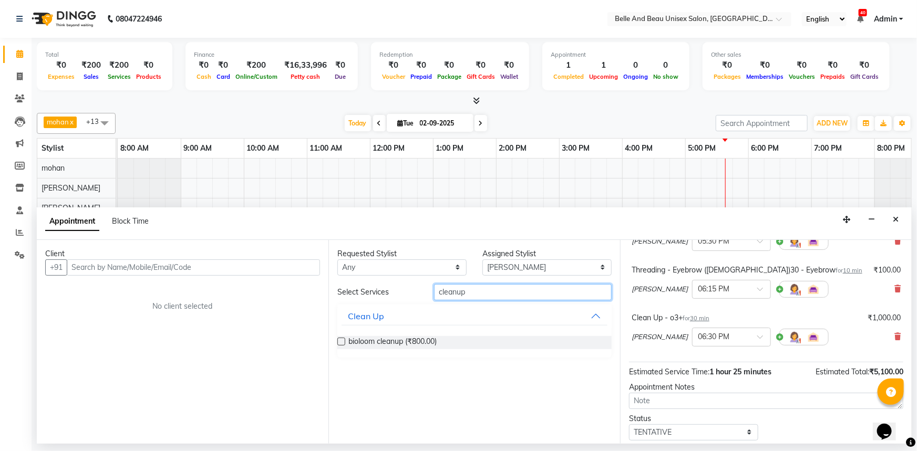
click at [465, 298] on input "cleanup" at bounding box center [523, 292] width 178 height 16
type input "c"
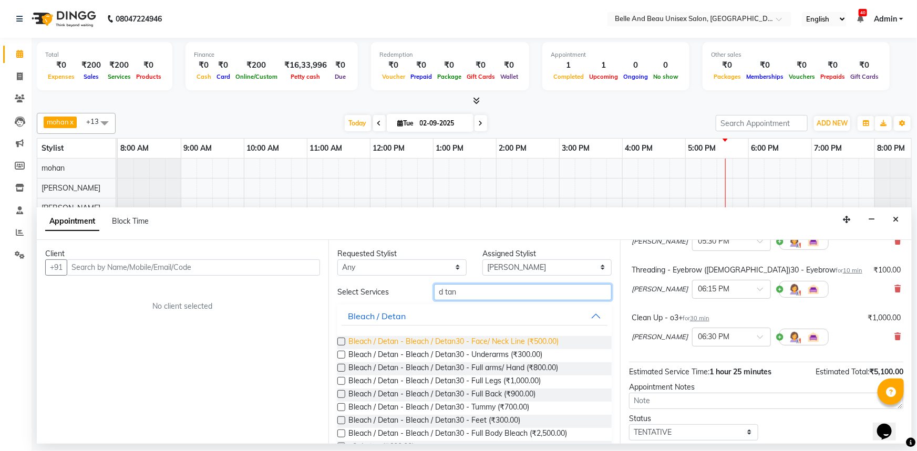
type input "d tan"
click at [446, 340] on span "Bleach / Detan - Bleach / Detan30 - Face/ Neck Line (₹500.00)" at bounding box center [453, 342] width 210 height 13
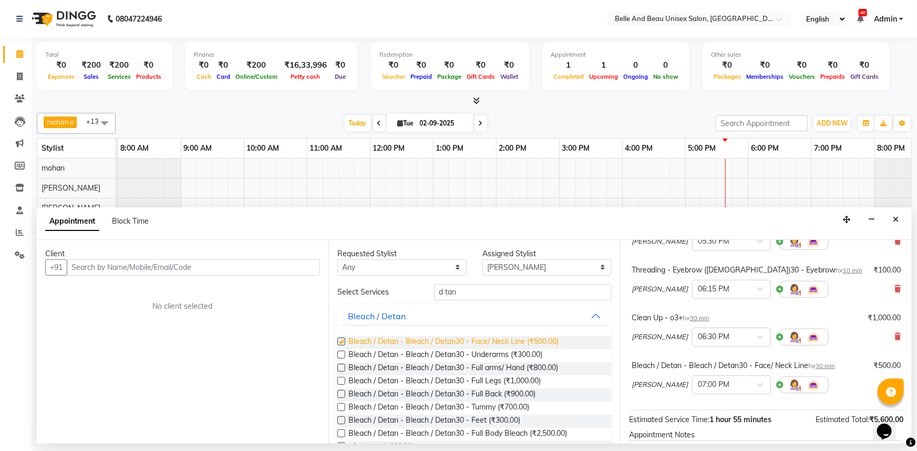
checkbox input "false"
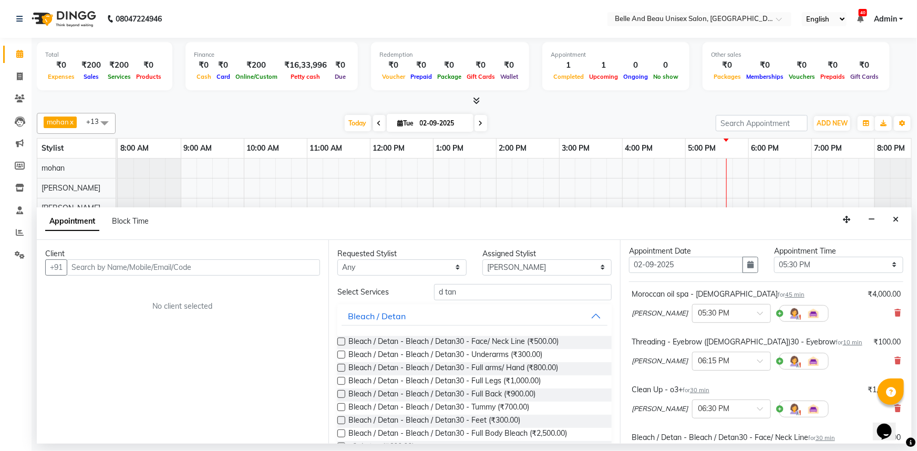
scroll to position [16, 0]
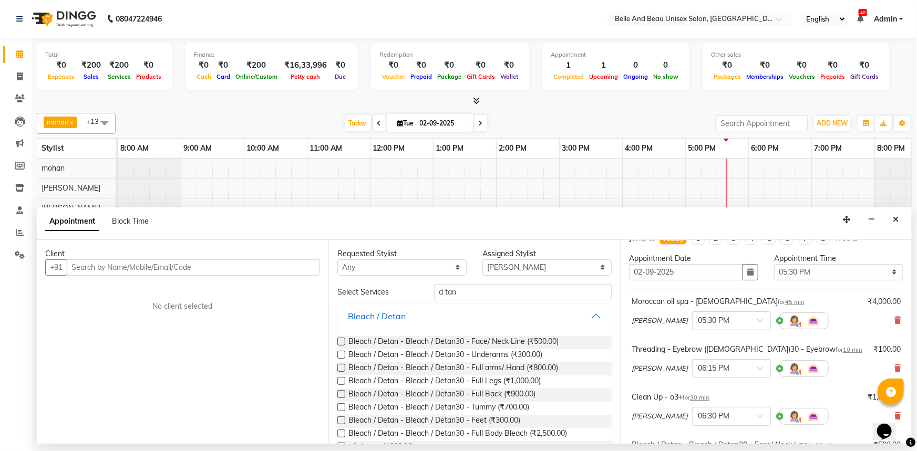
click at [587, 315] on button "Bleach / Detan" at bounding box center [474, 316] width 266 height 19
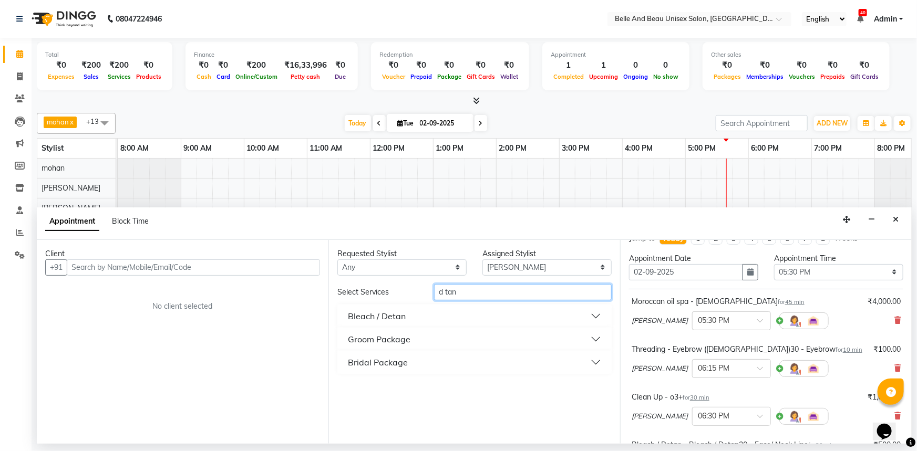
click at [490, 289] on input "d tan" at bounding box center [523, 292] width 178 height 16
type input "d"
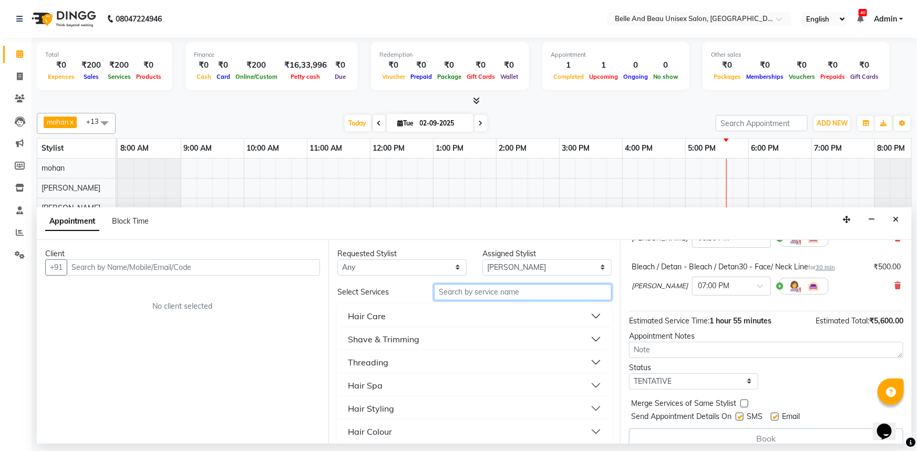
scroll to position [206, 0]
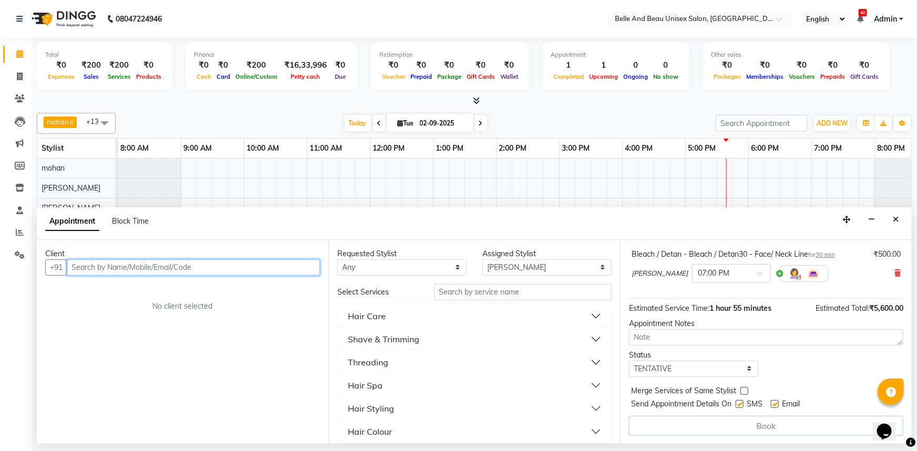
click at [233, 266] on input "text" at bounding box center [193, 268] width 253 height 16
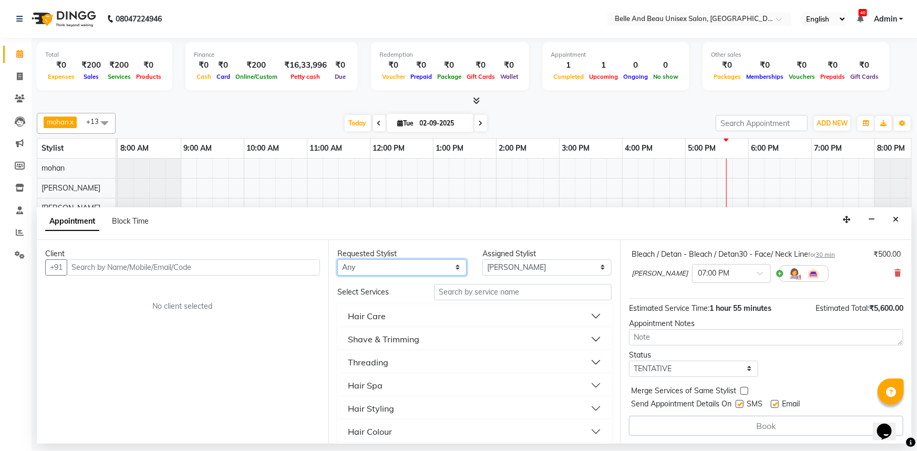
click at [434, 264] on select "Any [PERSON_NAME] [PERSON_NAME] [PERSON_NAME] [PERSON_NAME] [PERSON_NAME] [PERS…" at bounding box center [401, 268] width 129 height 16
select select "60511"
click at [337, 260] on select "Any [PERSON_NAME] [PERSON_NAME] [PERSON_NAME] [PERSON_NAME] [PERSON_NAME] [PERS…" at bounding box center [401, 268] width 129 height 16
select select "60511"
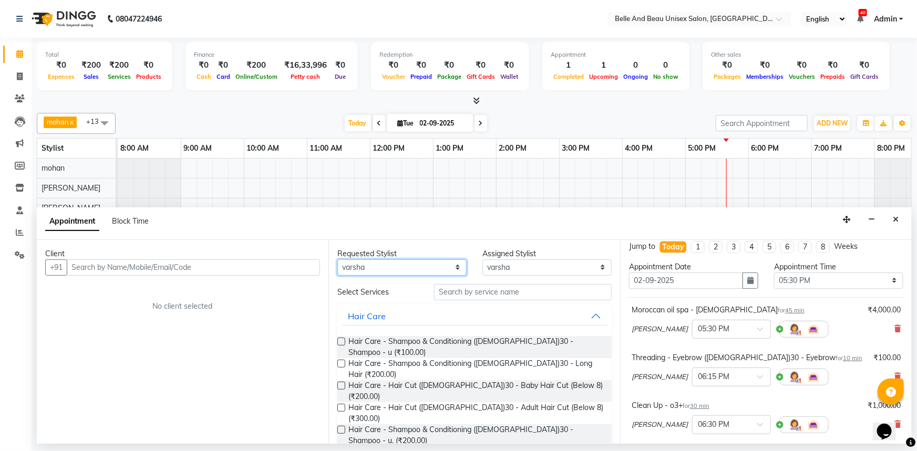
scroll to position [0, 0]
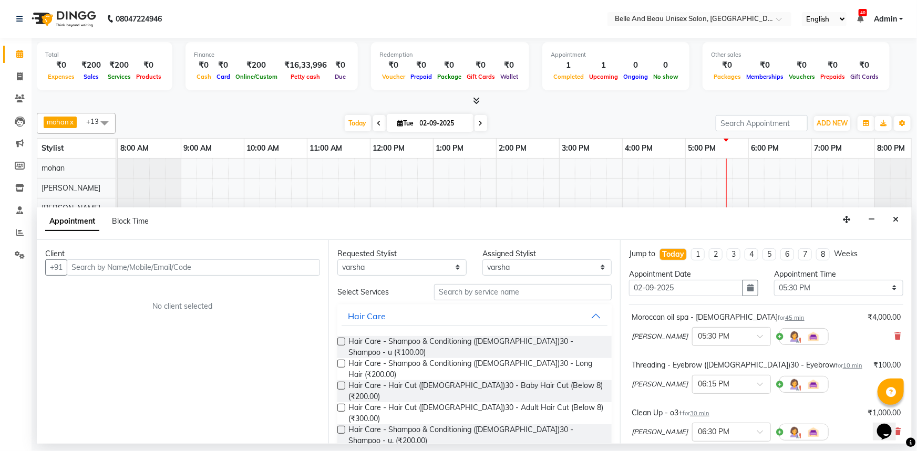
click at [657, 336] on span "[PERSON_NAME]" at bounding box center [659, 336] width 56 height 11
click at [687, 333] on div "[PERSON_NAME] × 05:30 PM" at bounding box center [729, 336] width 197 height 27
click at [683, 328] on div "[PERSON_NAME] × 05:30 PM" at bounding box center [729, 336] width 197 height 27
click at [685, 331] on div "[PERSON_NAME] × 05:30 PM" at bounding box center [729, 336] width 197 height 27
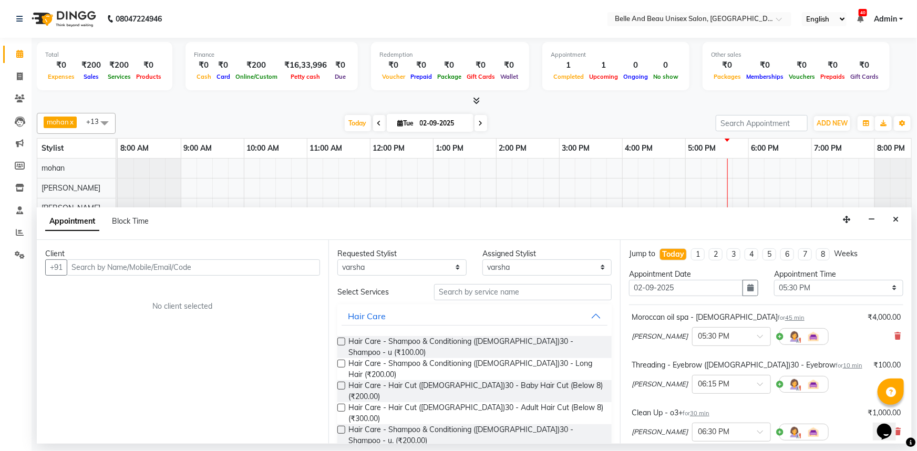
click at [685, 331] on div "[PERSON_NAME] × 05:30 PM" at bounding box center [729, 336] width 197 height 27
click at [689, 336] on div "[PERSON_NAME] × 05:30 PM" at bounding box center [729, 336] width 197 height 27
click at [757, 336] on span at bounding box center [763, 339] width 13 height 11
drag, startPoint x: 672, startPoint y: 330, endPoint x: 629, endPoint y: 336, distance: 43.5
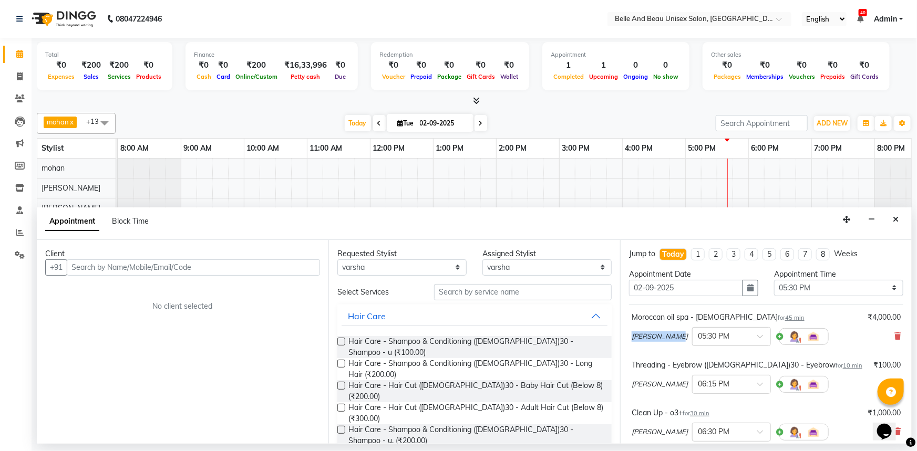
click at [629, 336] on div "Moroccan oil spa - [DEMOGRAPHIC_DATA] for 45 min ₹4,000.00 [PERSON_NAME] × 05:3…" at bounding box center [766, 331] width 274 height 44
click at [679, 327] on div "[PERSON_NAME] × 05:30 PM" at bounding box center [729, 336] width 197 height 27
drag, startPoint x: 625, startPoint y: 334, endPoint x: 696, endPoint y: 333, distance: 70.9
click at [696, 333] on div "Jump to [DATE] 1 2 3 4 5 6 7 8 Weeks Appointment Date [DATE] Appointment Time S…" at bounding box center [766, 342] width 292 height 204
click at [682, 327] on div "[PERSON_NAME] × 05:30 PM" at bounding box center [729, 336] width 197 height 27
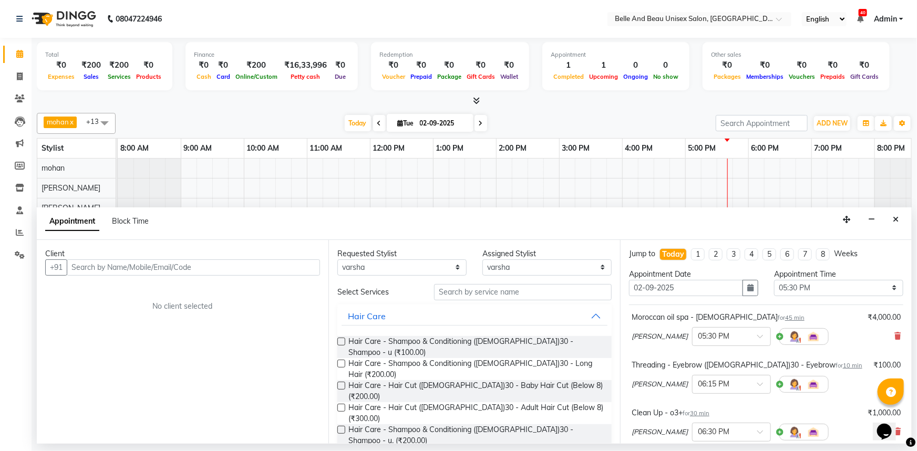
drag, startPoint x: 630, startPoint y: 336, endPoint x: 686, endPoint y: 334, distance: 55.2
click at [686, 334] on div "Moroccan oil spa - [DEMOGRAPHIC_DATA] for 45 min ₹4,000.00 [PERSON_NAME] × 05:3…" at bounding box center [766, 331] width 274 height 44
click at [672, 333] on span "[PERSON_NAME]" at bounding box center [659, 336] width 56 height 11
click at [894, 335] on icon at bounding box center [897, 336] width 6 height 7
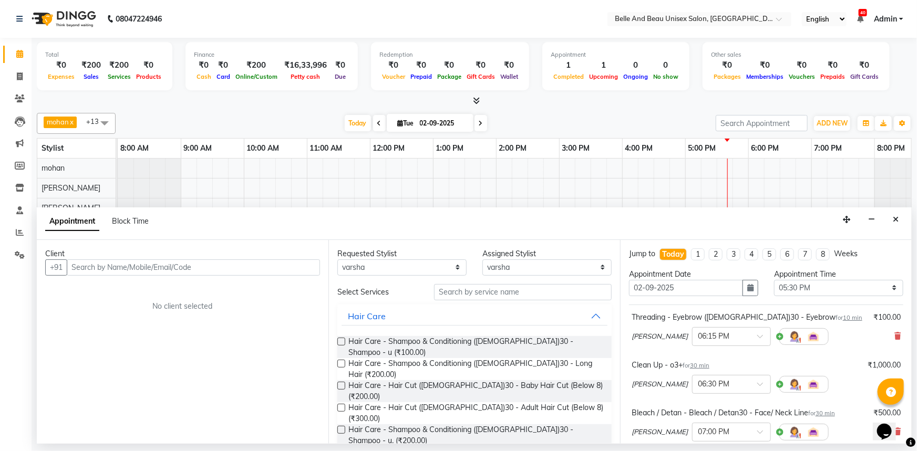
click at [894, 335] on icon at bounding box center [897, 336] width 6 height 7
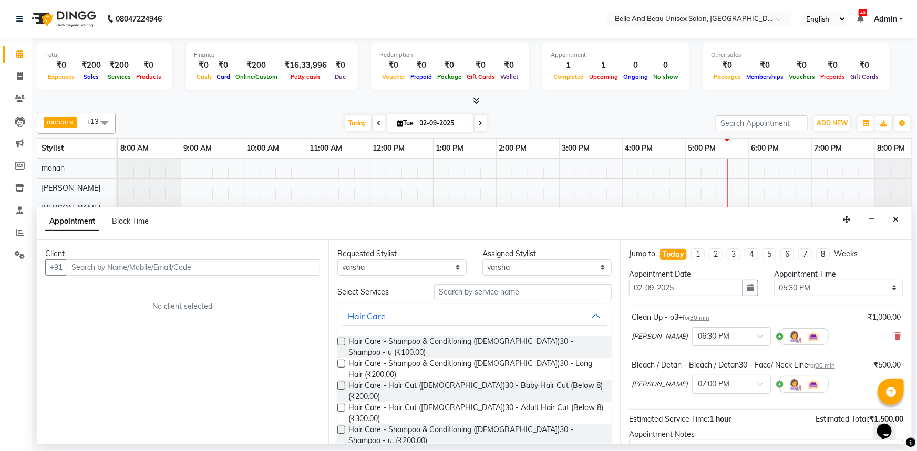
click at [894, 335] on icon at bounding box center [897, 336] width 6 height 7
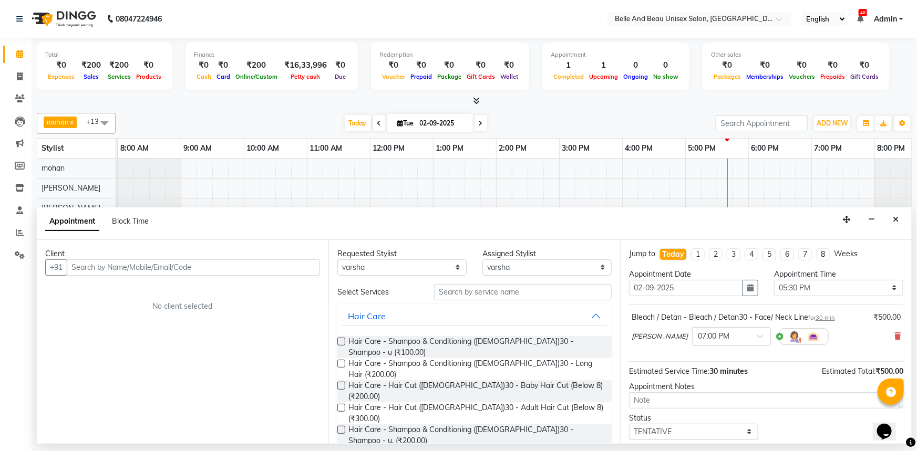
click at [894, 335] on icon at bounding box center [897, 336] width 6 height 7
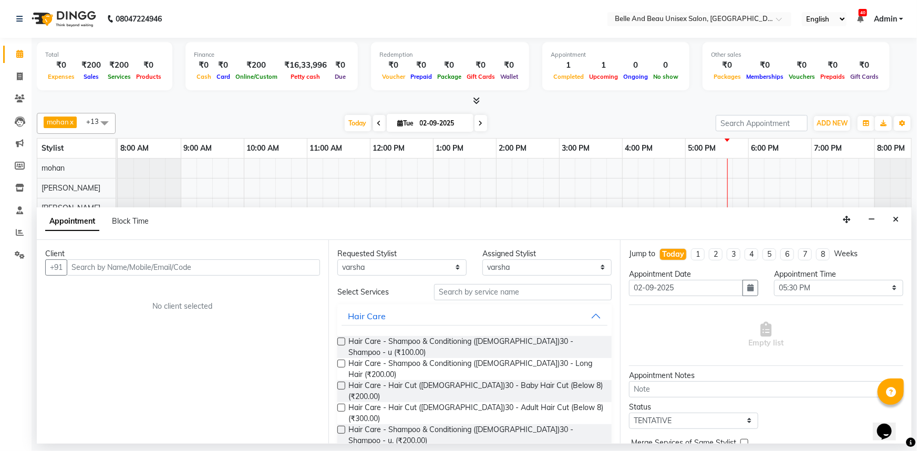
click at [888, 335] on div "Empty list" at bounding box center [766, 335] width 274 height 52
click at [464, 293] on input "text" at bounding box center [523, 292] width 178 height 16
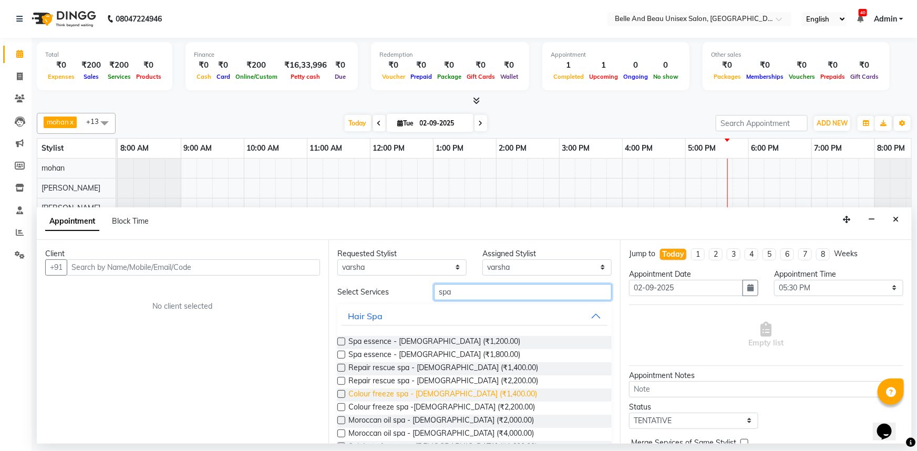
scroll to position [86, 0]
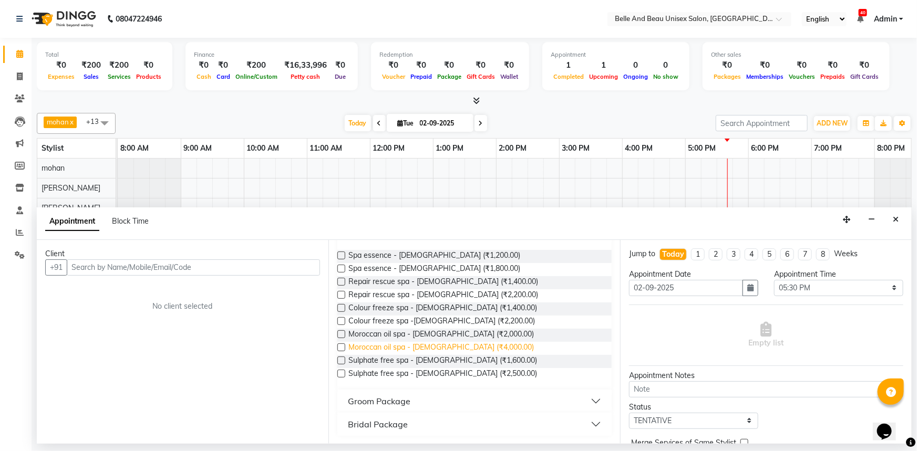
type input "spa"
click at [441, 344] on span "Moroccan oil spa - [DEMOGRAPHIC_DATA] (₹4,000.00)" at bounding box center [440, 348] width 185 height 13
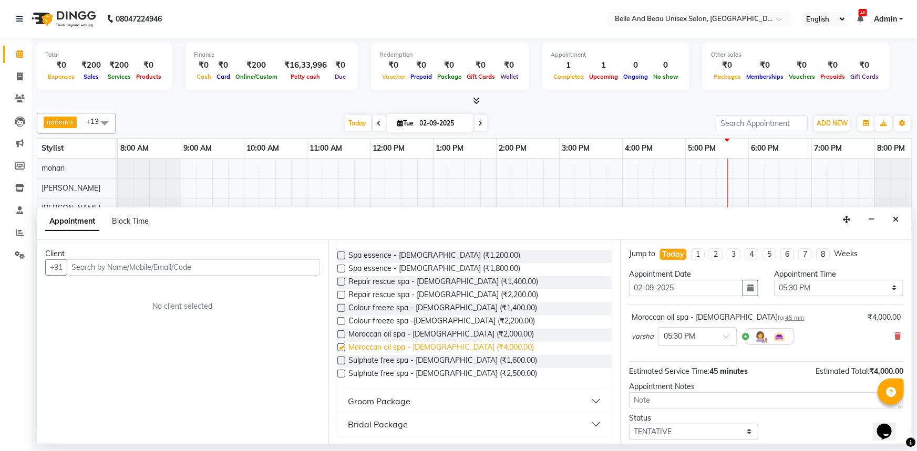
checkbox input "false"
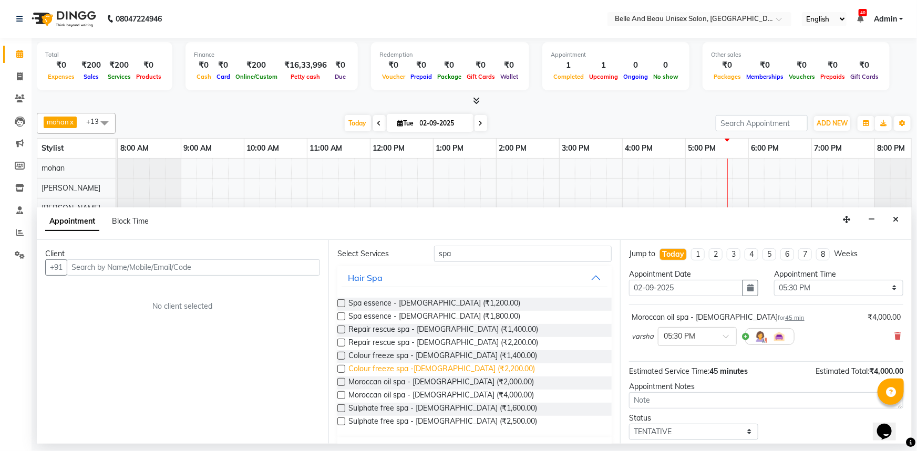
scroll to position [0, 0]
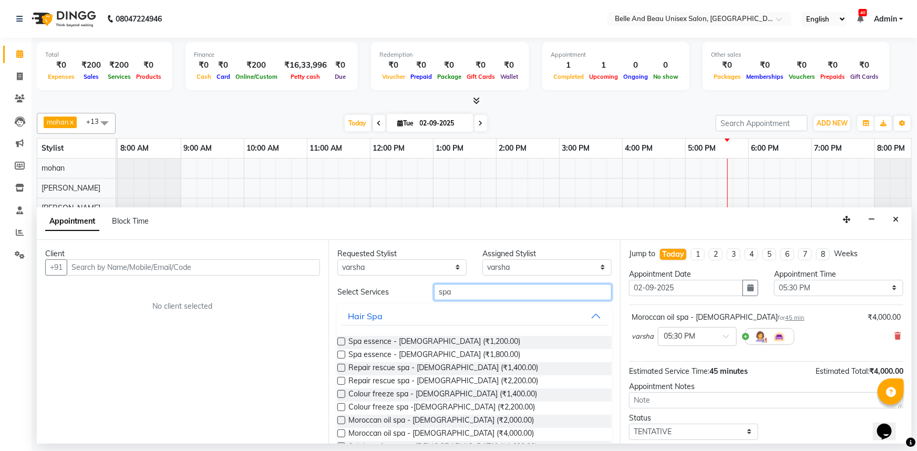
click at [463, 293] on input "spa" at bounding box center [523, 292] width 178 height 16
type input "s"
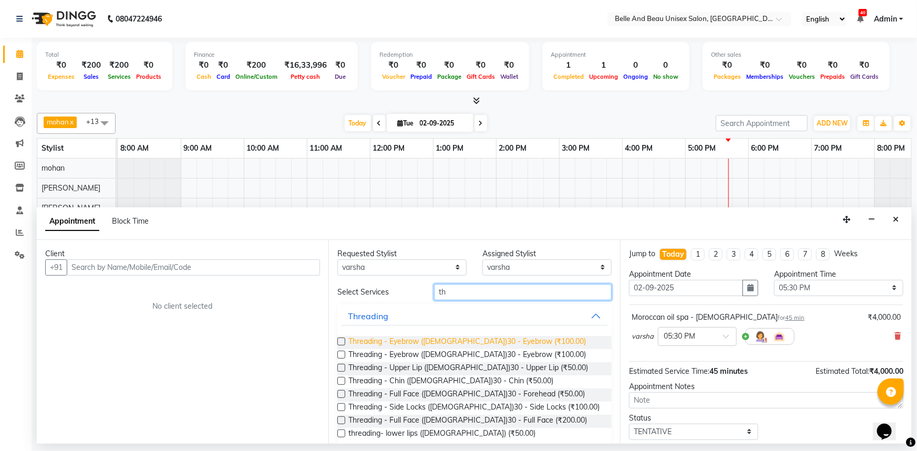
type input "th"
click at [472, 340] on span "Threading - Eyebrow ([DEMOGRAPHIC_DATA])30 - Eyebrow (₹100.00)" at bounding box center [466, 342] width 237 height 13
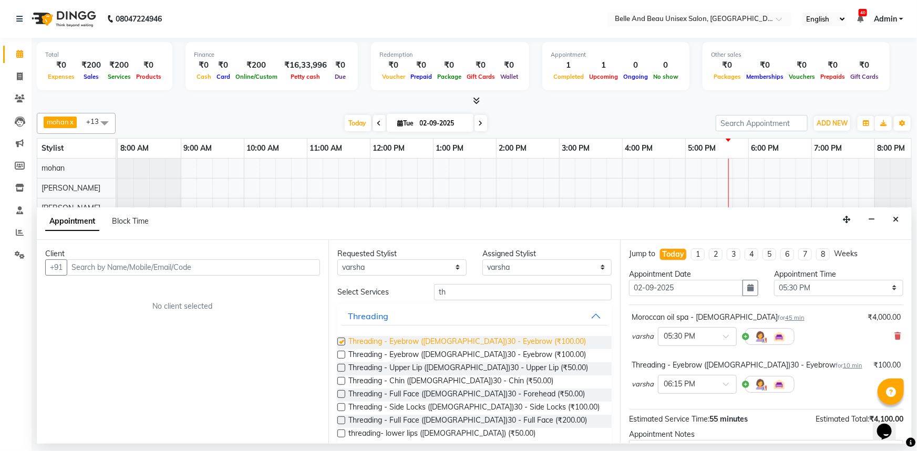
checkbox input "false"
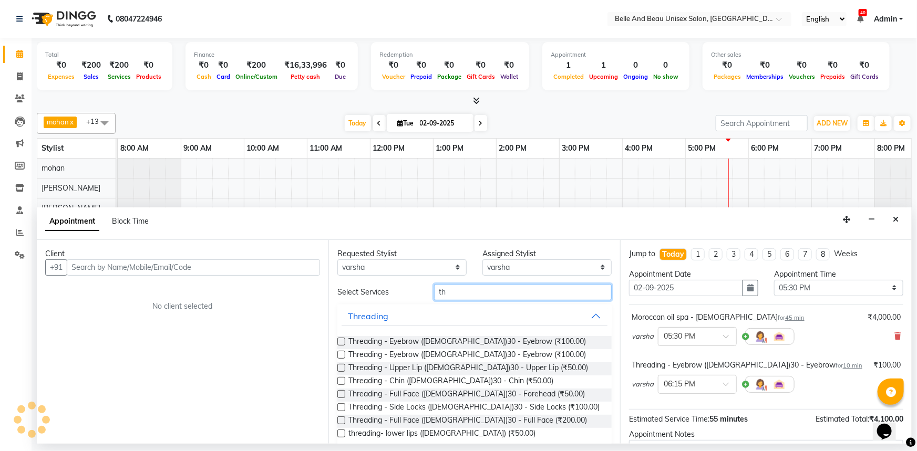
click at [450, 297] on input "th" at bounding box center [523, 292] width 178 height 16
type input "t"
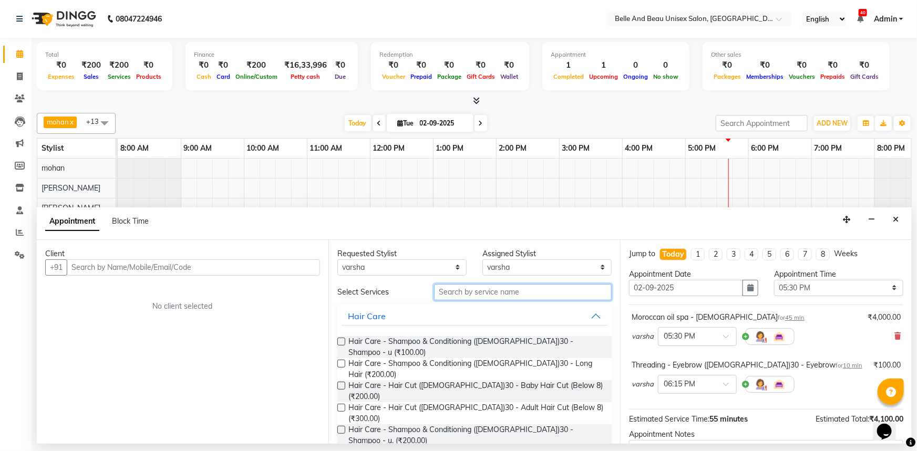
click at [489, 293] on input "text" at bounding box center [523, 292] width 178 height 16
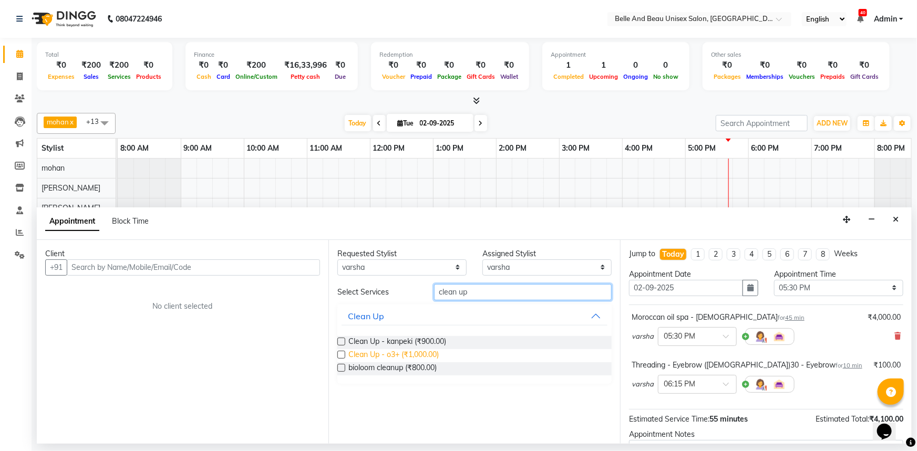
type input "clean up"
click at [428, 351] on span "Clean Up - o3+ (₹1,000.00)" at bounding box center [393, 355] width 90 height 13
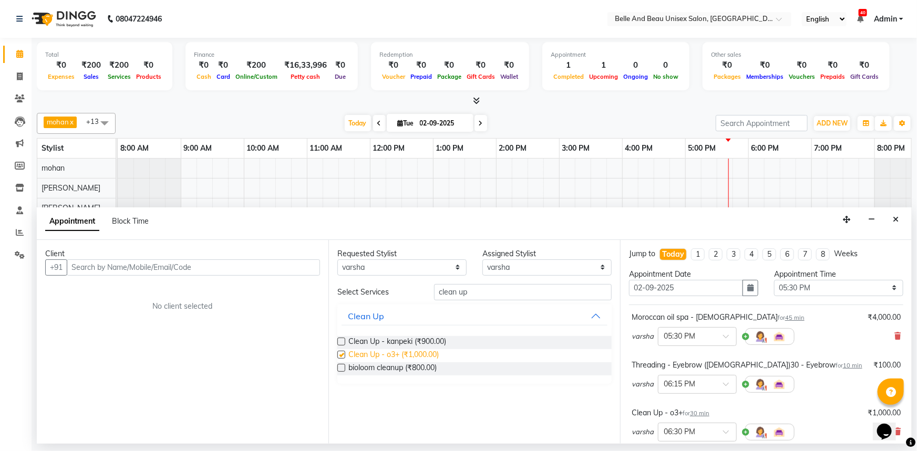
checkbox input "false"
click at [478, 291] on input "clean up" at bounding box center [523, 292] width 178 height 16
type input "c"
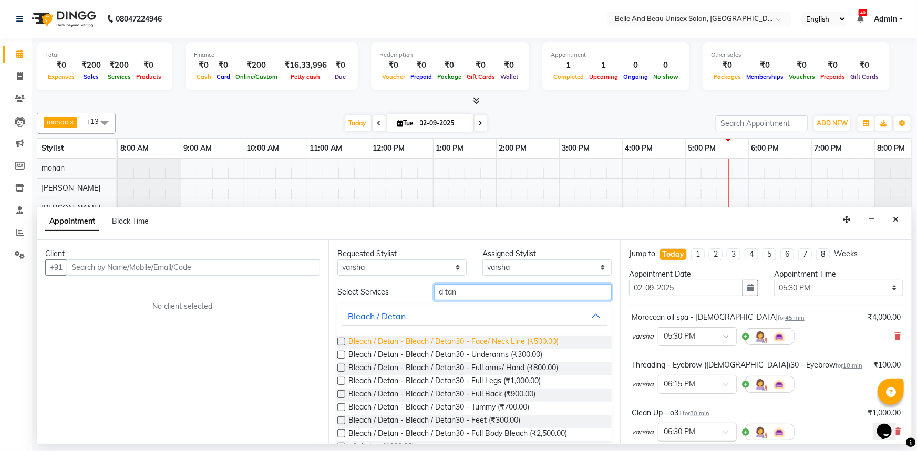
type input "d tan"
click at [514, 340] on span "Bleach / Detan - Bleach / Detan30 - Face/ Neck Line (₹500.00)" at bounding box center [453, 342] width 210 height 13
click at [340, 338] on label at bounding box center [341, 342] width 8 height 8
click at [340, 339] on input "checkbox" at bounding box center [340, 342] width 7 height 7
checkbox input "false"
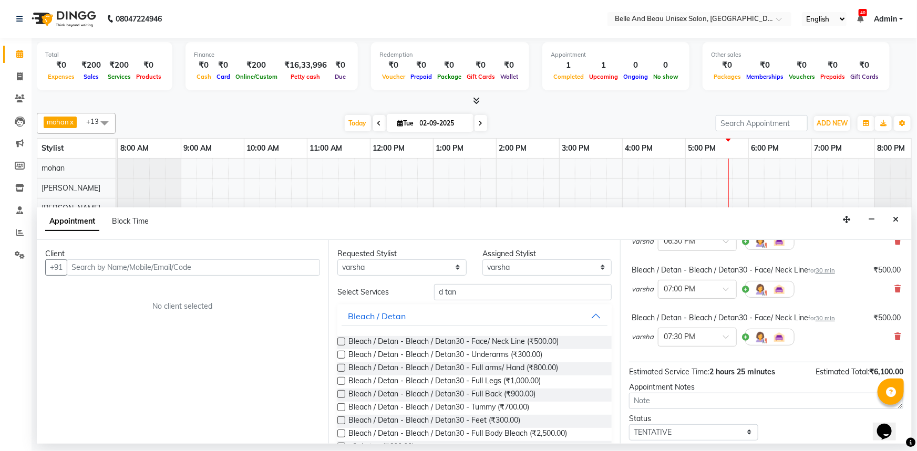
scroll to position [143, 0]
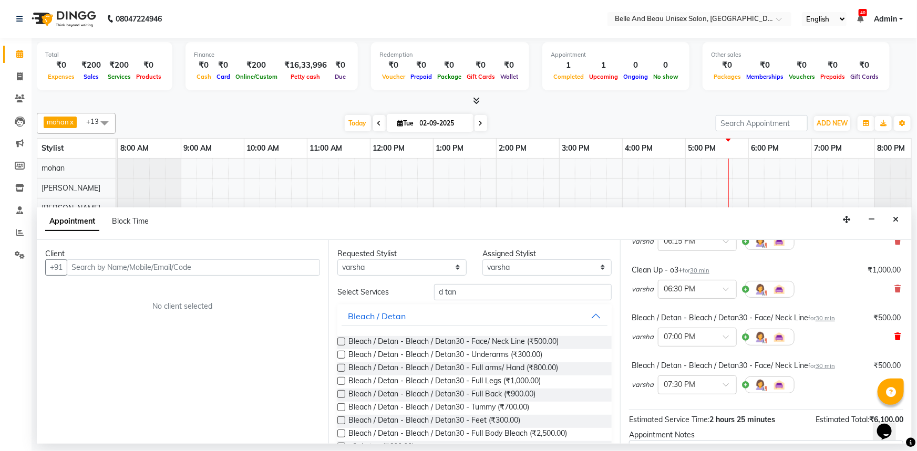
click at [894, 335] on icon at bounding box center [897, 336] width 6 height 7
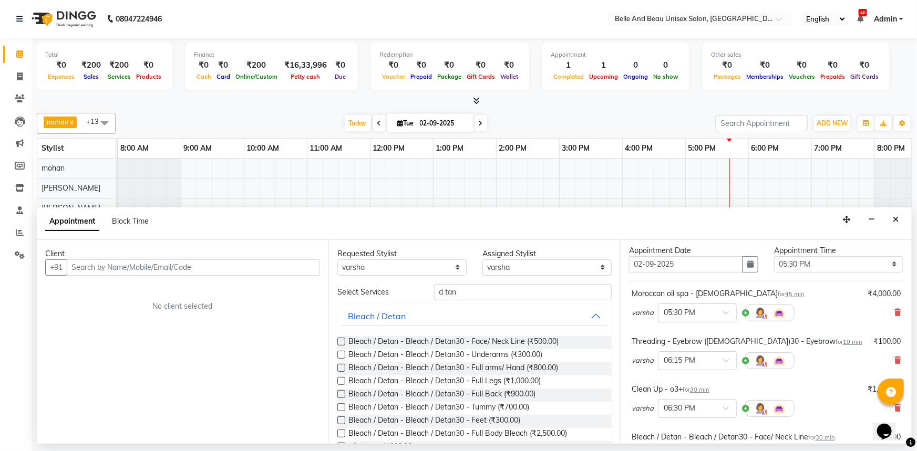
scroll to position [0, 0]
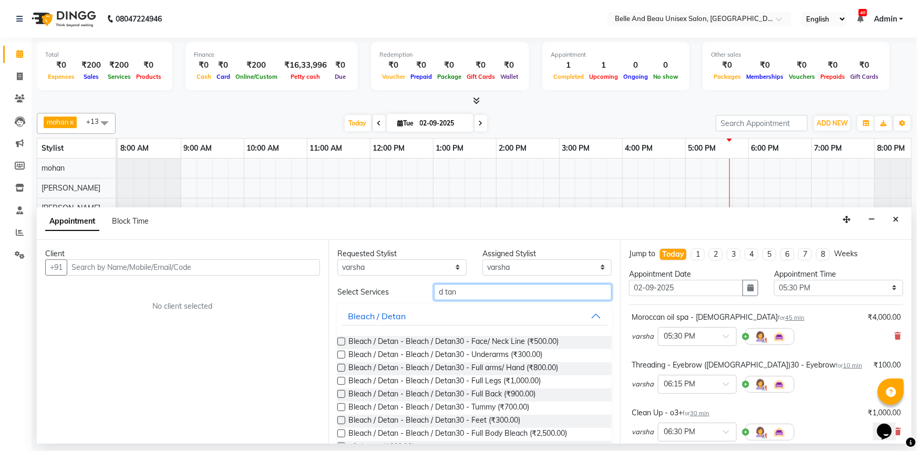
click at [473, 298] on input "d tan" at bounding box center [523, 292] width 178 height 16
type input "d"
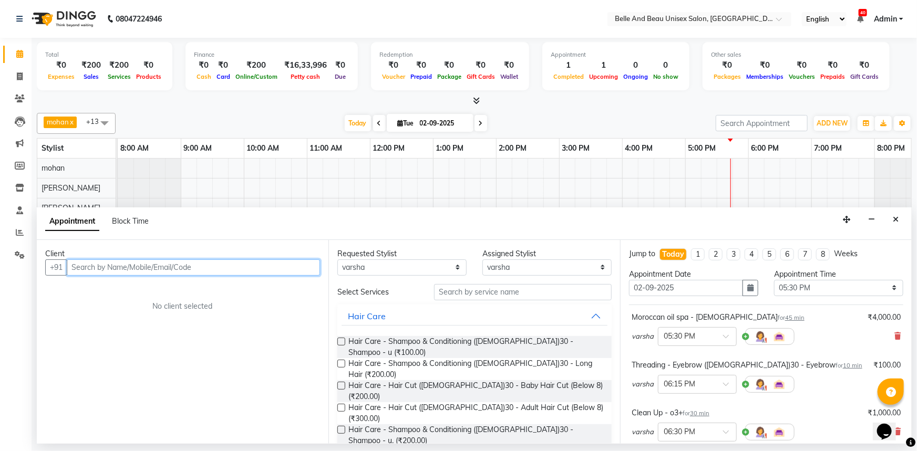
click at [263, 268] on input "text" at bounding box center [193, 268] width 253 height 16
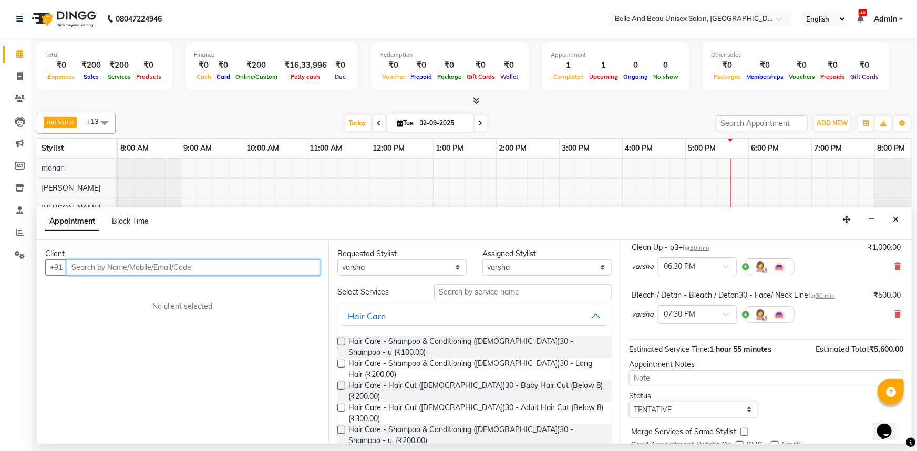
scroll to position [191, 0]
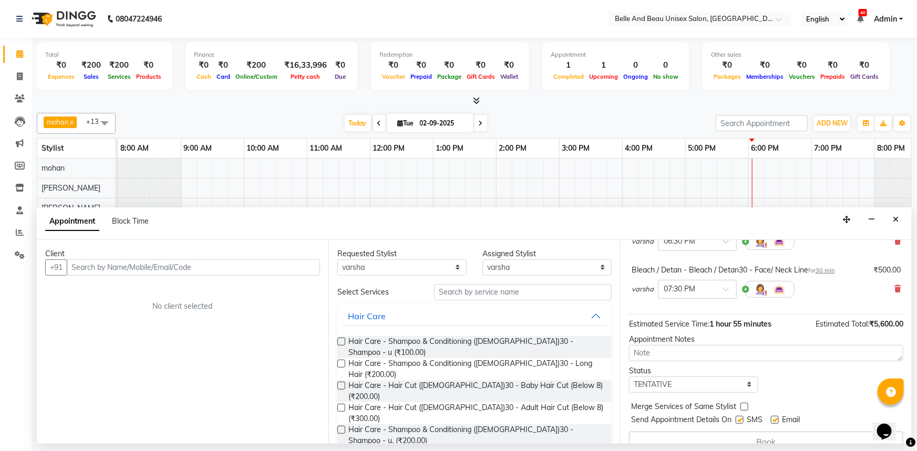
click at [32, 55] on div "Total ₹0 Expenses ₹200 Sales ₹200 Services ₹0 Products Finance ₹0 Cash ₹0 Card …" at bounding box center [474, 241] width 885 height 406
click at [142, 261] on input "text" at bounding box center [193, 268] width 253 height 16
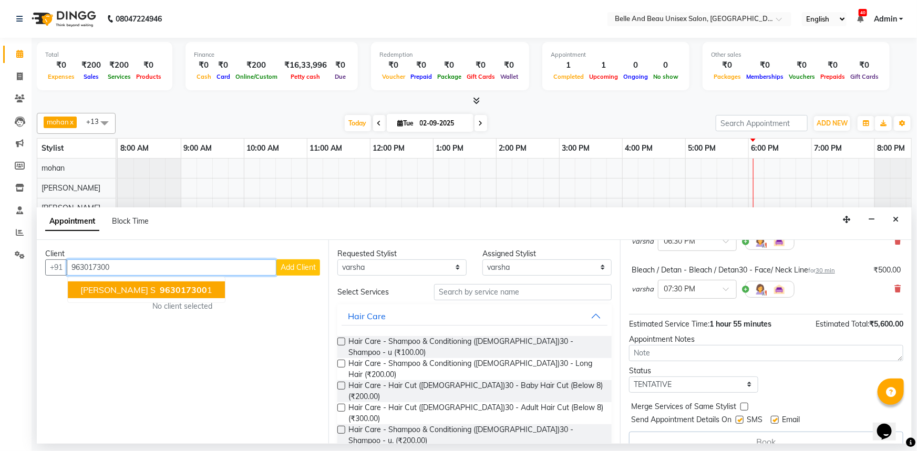
click at [100, 291] on span "[PERSON_NAME] S" at bounding box center [117, 290] width 75 height 11
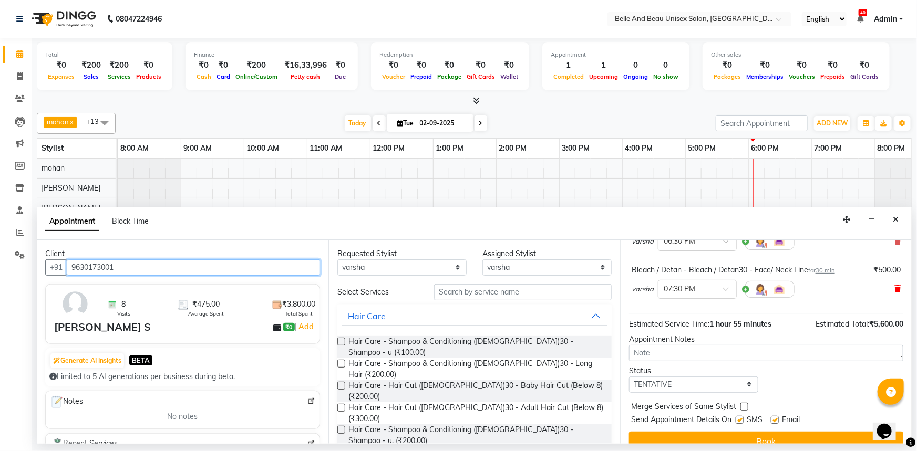
type input "9630173001"
click at [894, 289] on icon at bounding box center [897, 288] width 6 height 7
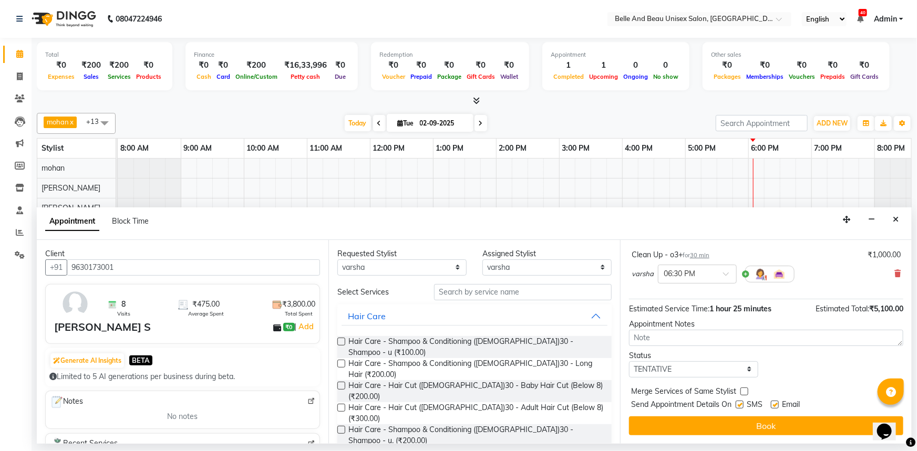
scroll to position [158, 0]
click at [894, 276] on icon at bounding box center [897, 274] width 6 height 7
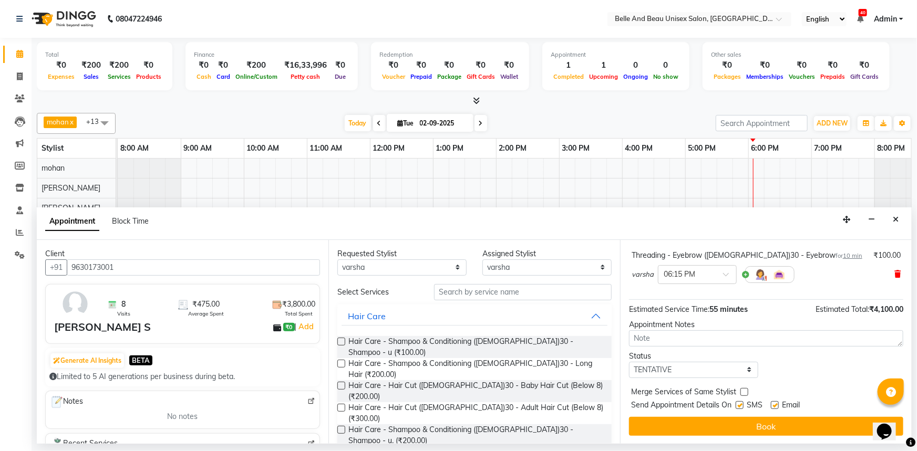
click at [894, 275] on icon at bounding box center [897, 274] width 6 height 7
click at [894, 274] on icon at bounding box center [897, 274] width 6 height 7
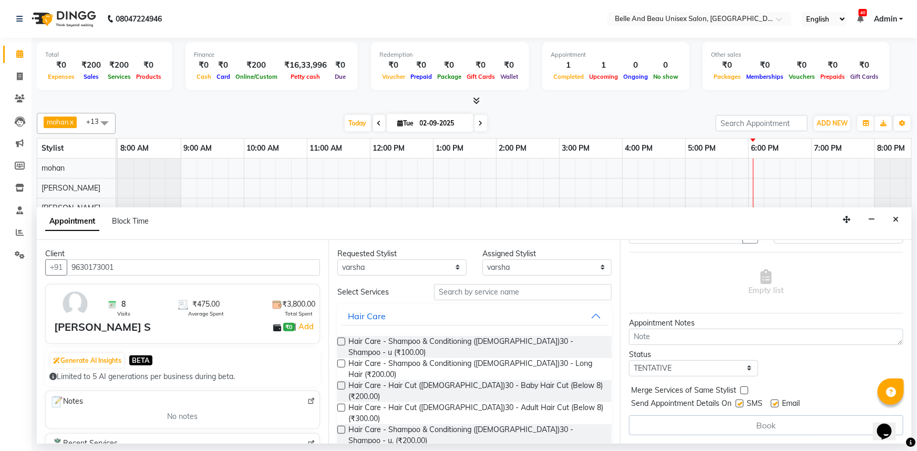
scroll to position [51, 0]
click at [889, 274] on div "Empty list" at bounding box center [766, 284] width 274 height 52
click at [488, 291] on input "text" at bounding box center [523, 292] width 178 height 16
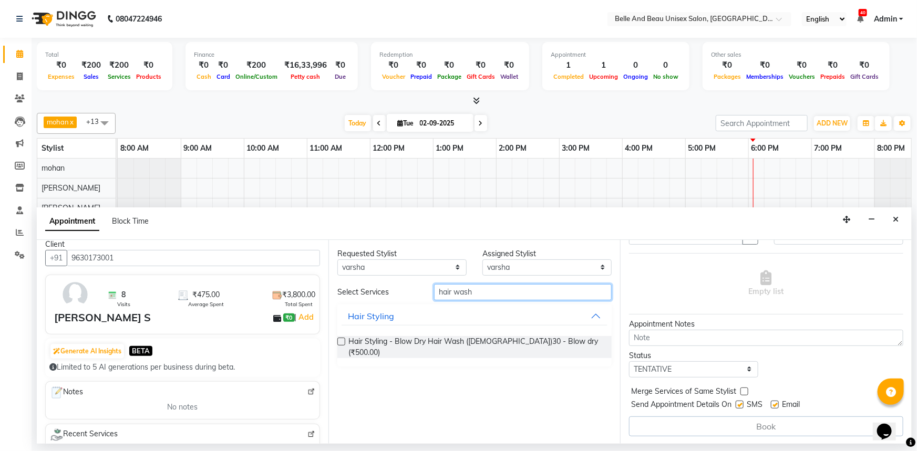
scroll to position [0, 0]
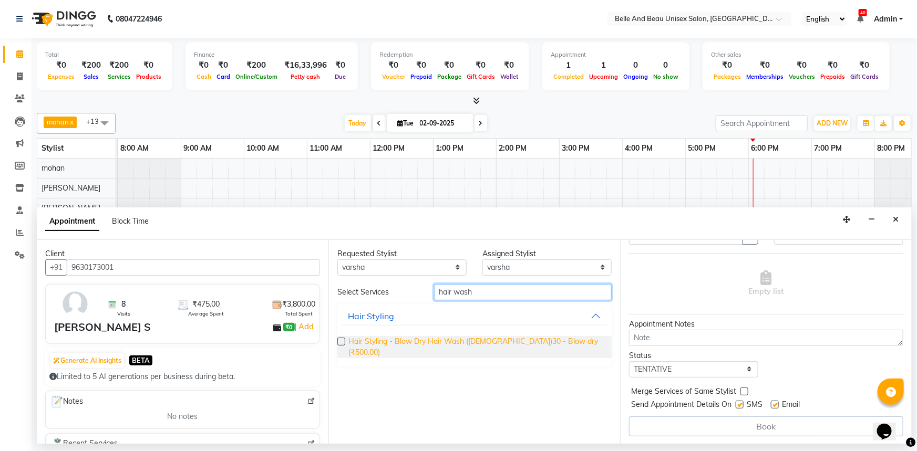
type input "hair wash"
click at [532, 343] on span "Hair Styling - Blow Dry Hair Wash ([DEMOGRAPHIC_DATA])30 - Blow dry (₹500.00)" at bounding box center [475, 347] width 255 height 22
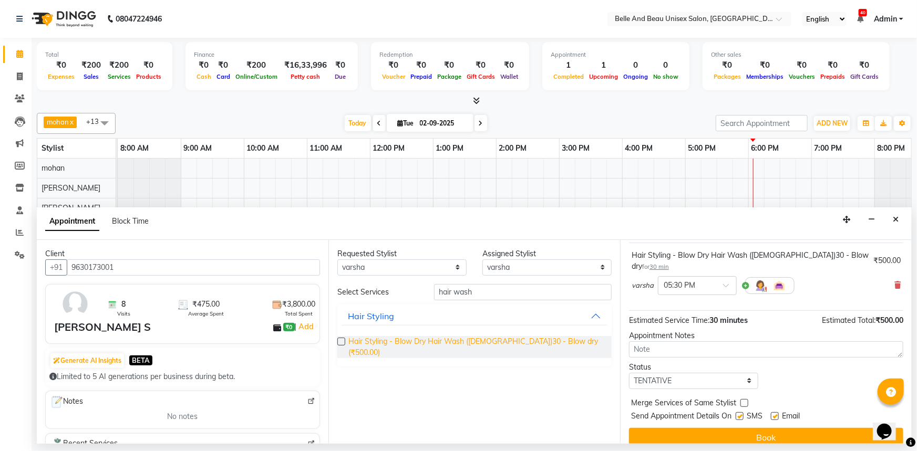
checkbox input "false"
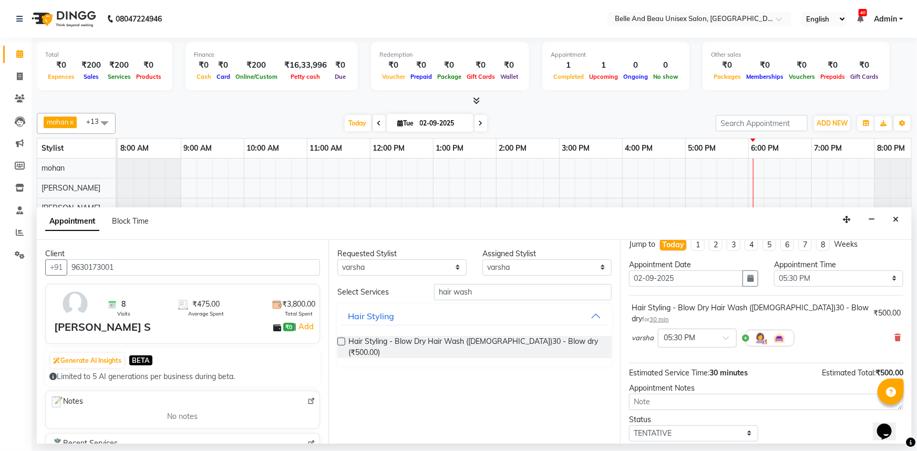
scroll to position [0, 0]
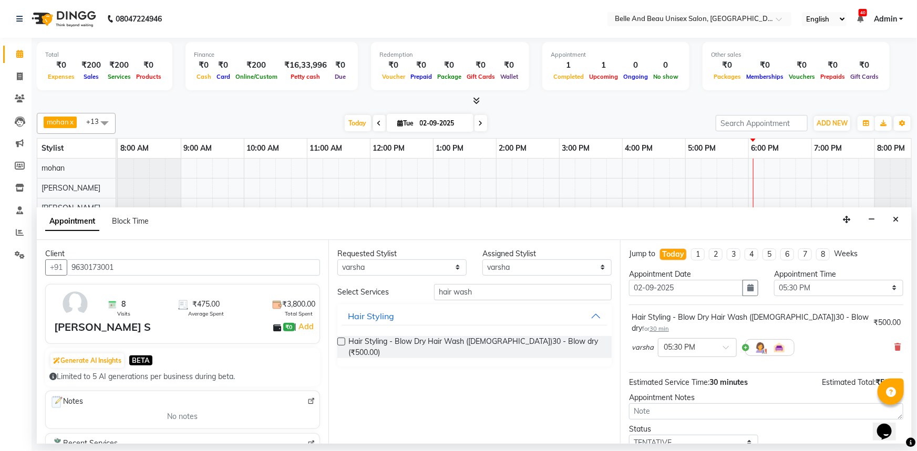
click at [884, 317] on div "₹500.00" at bounding box center [886, 322] width 27 height 11
click at [882, 317] on div "₹500.00" at bounding box center [886, 322] width 27 height 11
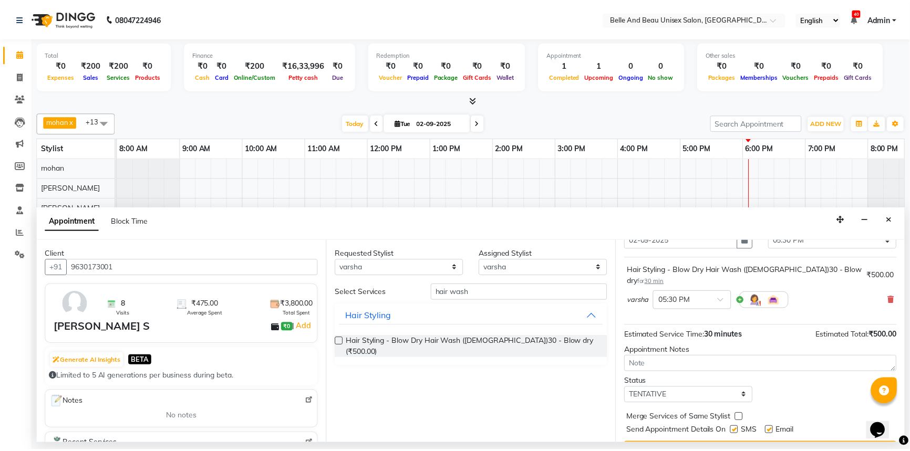
scroll to position [62, 0]
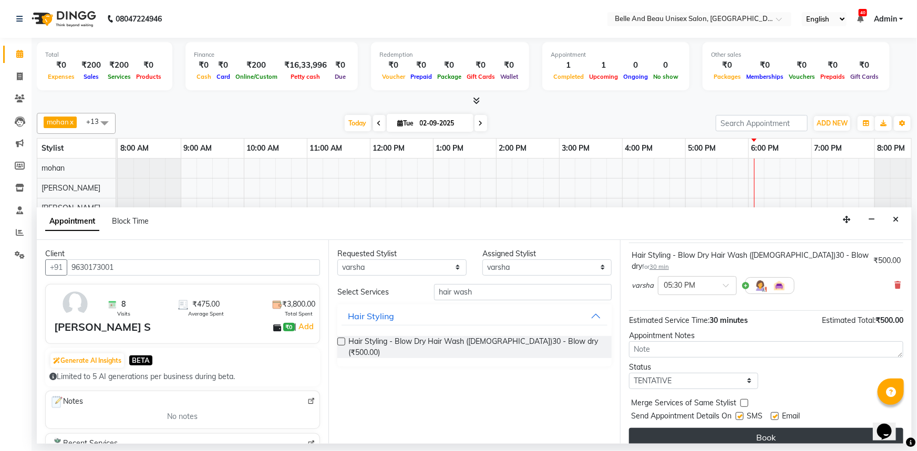
click at [756, 428] on button "Book" at bounding box center [766, 437] width 274 height 19
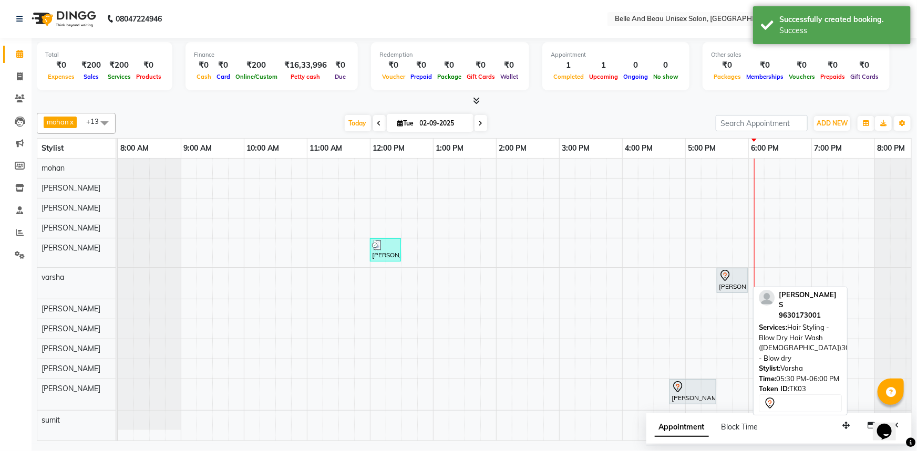
click at [732, 282] on div "[PERSON_NAME] S, TK03, 05:30 PM-06:00 PM, Hair Styling - Blow Dry Hair Wash ([D…" at bounding box center [732, 280] width 29 height 22
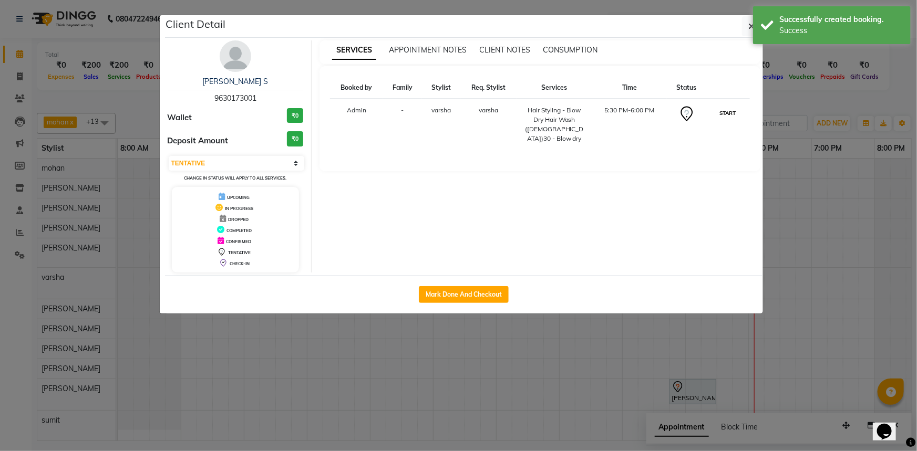
drag, startPoint x: 727, startPoint y: 114, endPoint x: 720, endPoint y: 114, distance: 6.8
click at [725, 114] on button "START" at bounding box center [728, 113] width 22 height 13
select select "1"
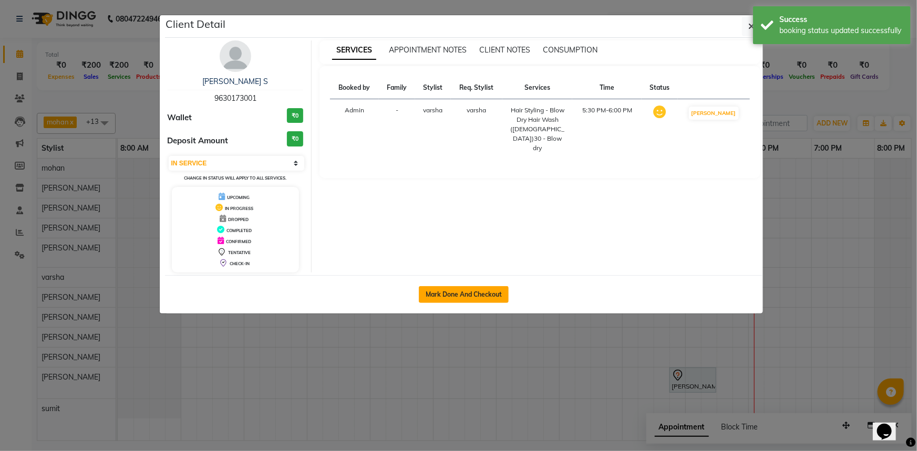
click at [471, 288] on button "Mark Done And Checkout" at bounding box center [464, 294] width 90 height 17
select select "7066"
select select "service"
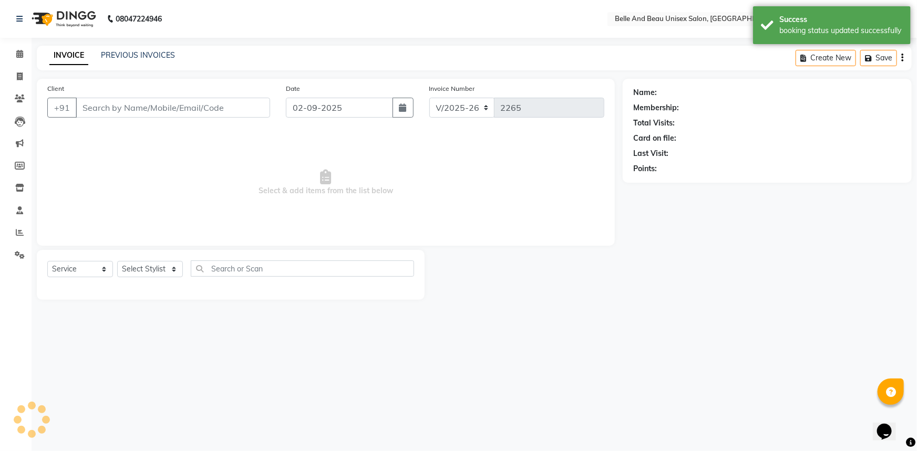
select select "3"
type input "9630173001"
select select "60511"
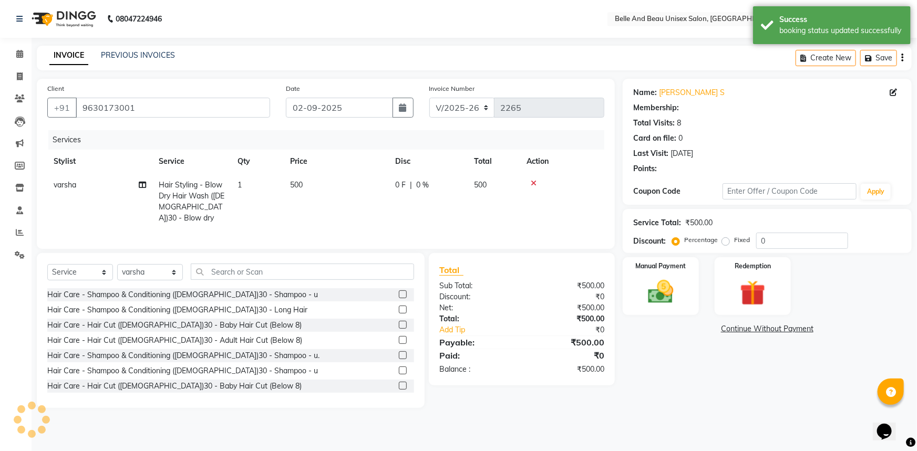
select select "1: Object"
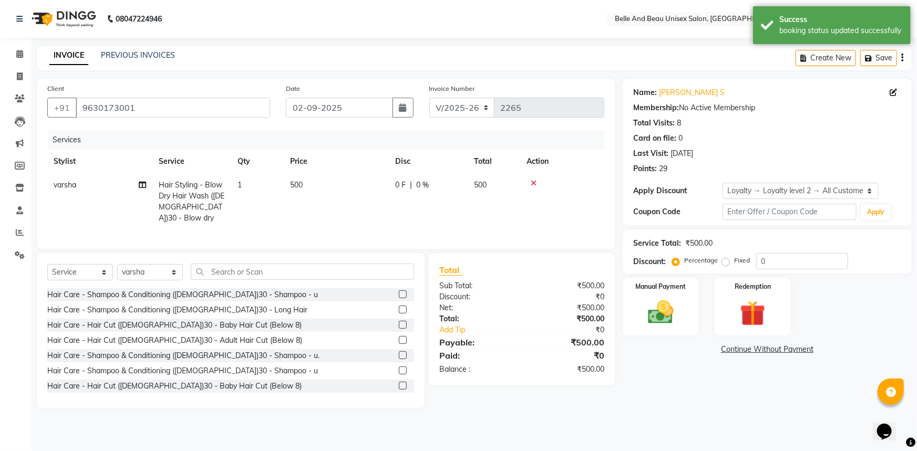
click at [307, 184] on td "500" at bounding box center [336, 201] width 105 height 57
select select "60511"
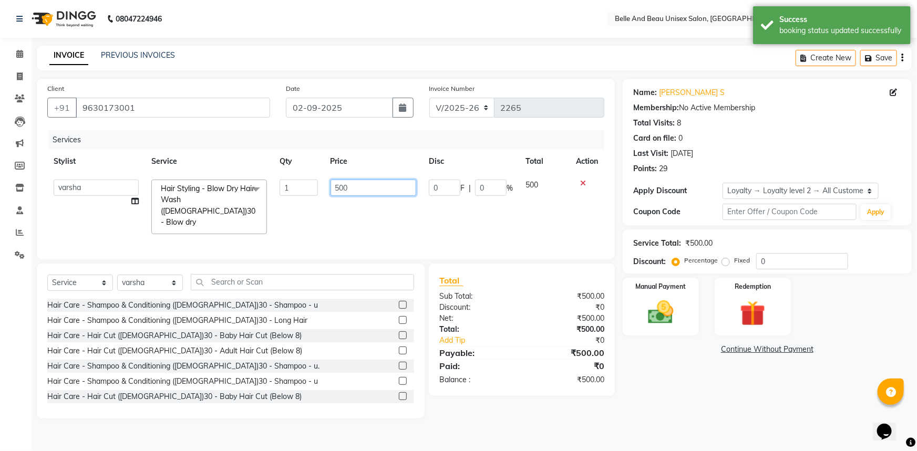
click at [357, 188] on input "500" at bounding box center [373, 188] width 86 height 16
type input "5"
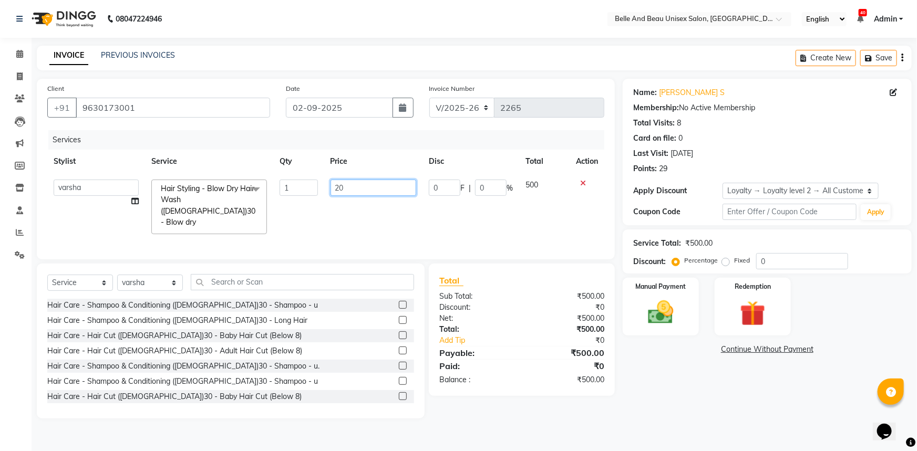
type input "200"
click at [669, 307] on img at bounding box center [660, 312] width 43 height 30
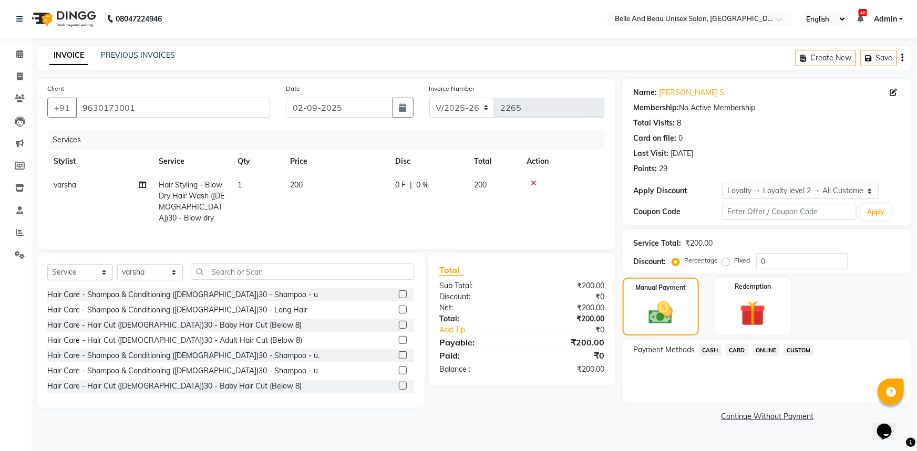
click at [713, 349] on span "CASH" at bounding box center [710, 350] width 23 height 12
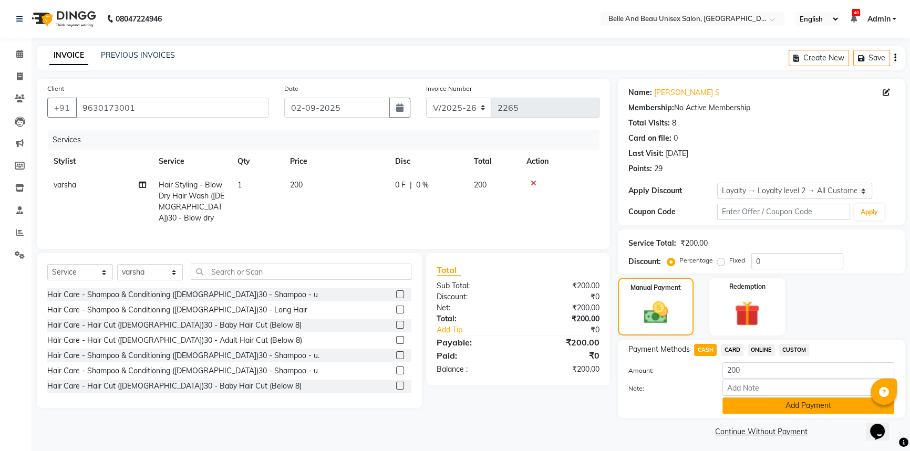
click at [769, 403] on button "Add Payment" at bounding box center [808, 406] width 172 height 16
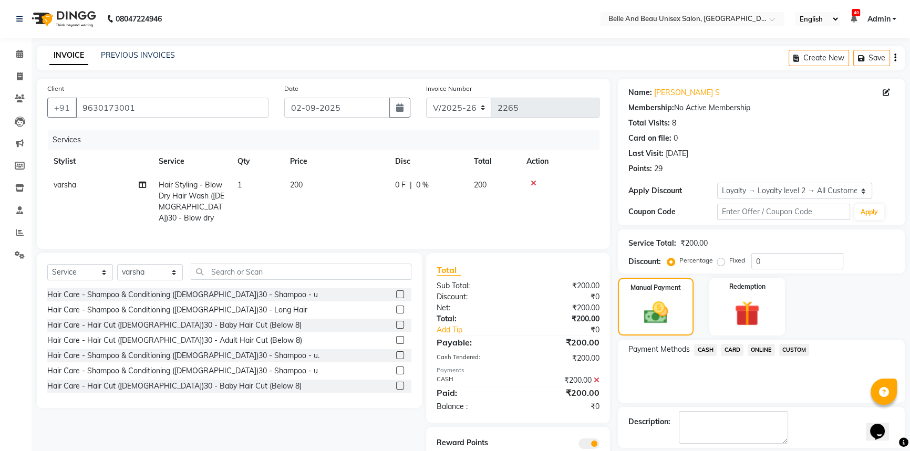
scroll to position [47, 0]
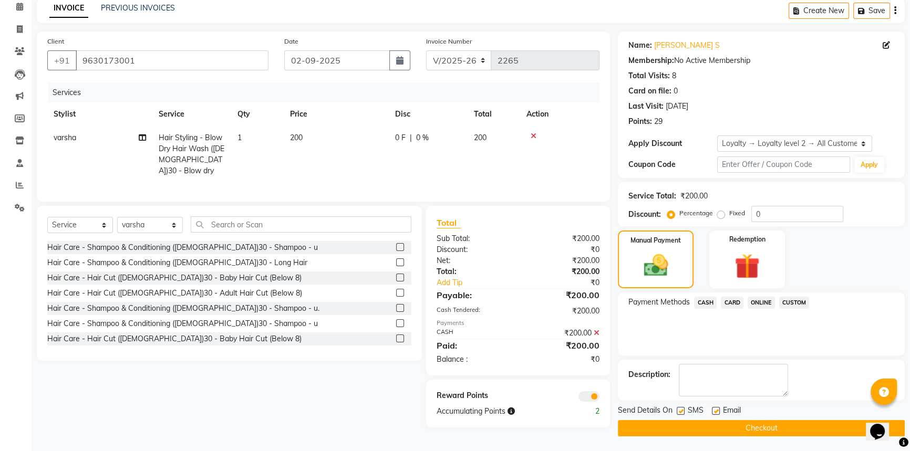
click at [735, 431] on button "Checkout" at bounding box center [761, 428] width 287 height 16
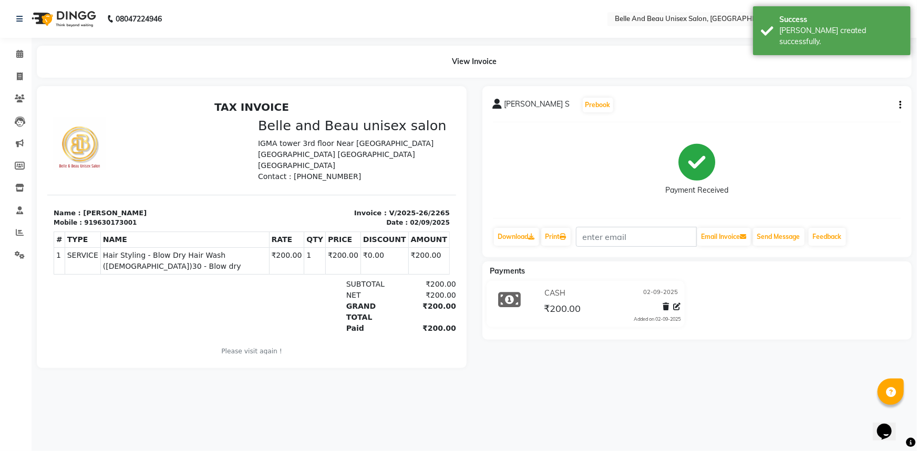
select select "service"
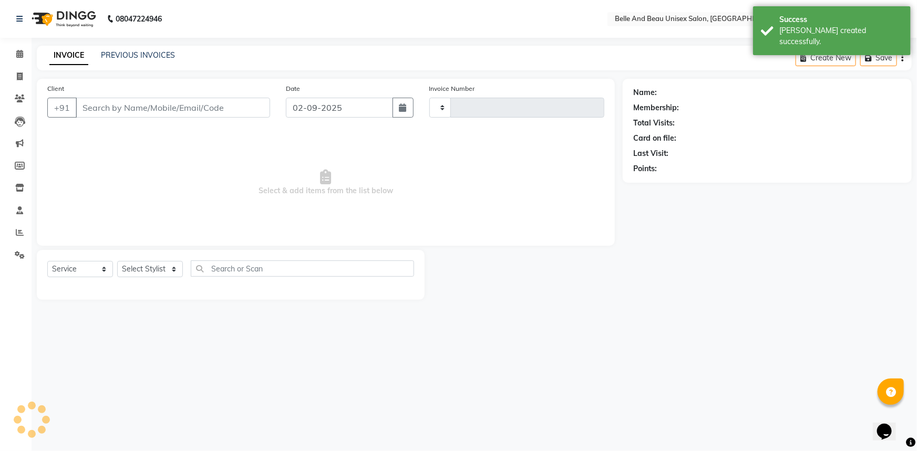
type input "2266"
select select "7066"
type input "9630173001"
select select "60511"
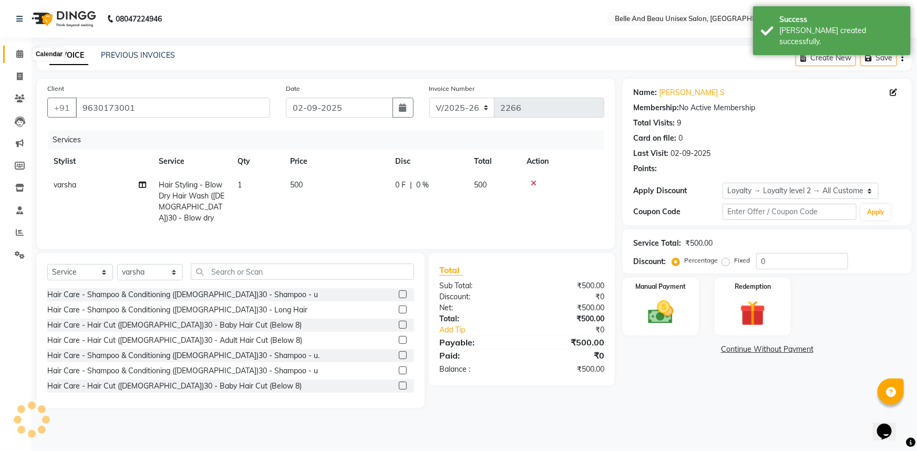
click at [20, 51] on icon at bounding box center [19, 54] width 7 height 8
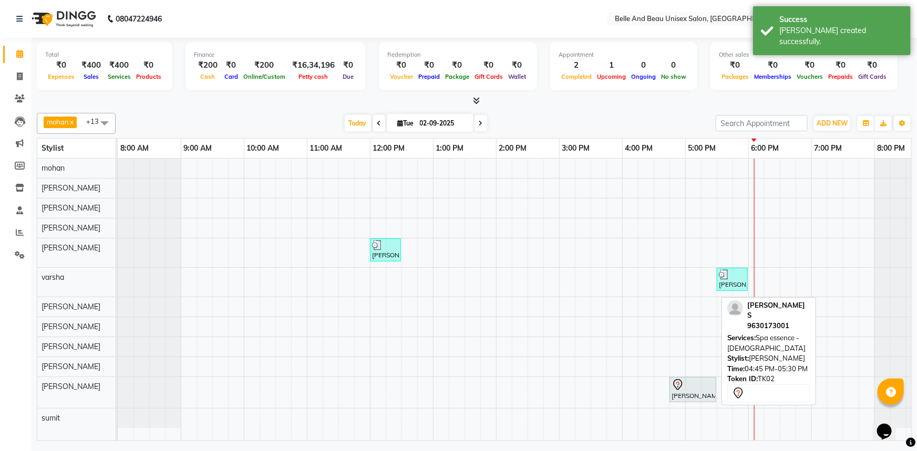
click at [697, 386] on div at bounding box center [692, 385] width 43 height 13
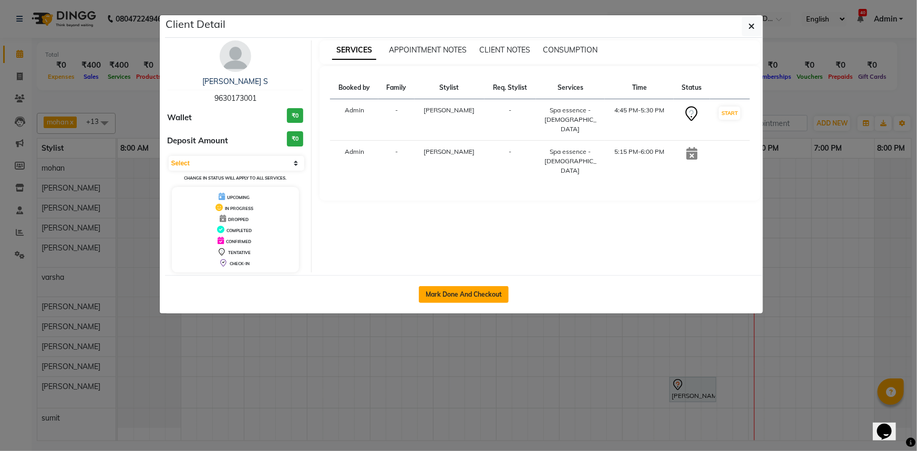
click at [448, 294] on button "Mark Done And Checkout" at bounding box center [464, 294] width 90 height 17
select select "service"
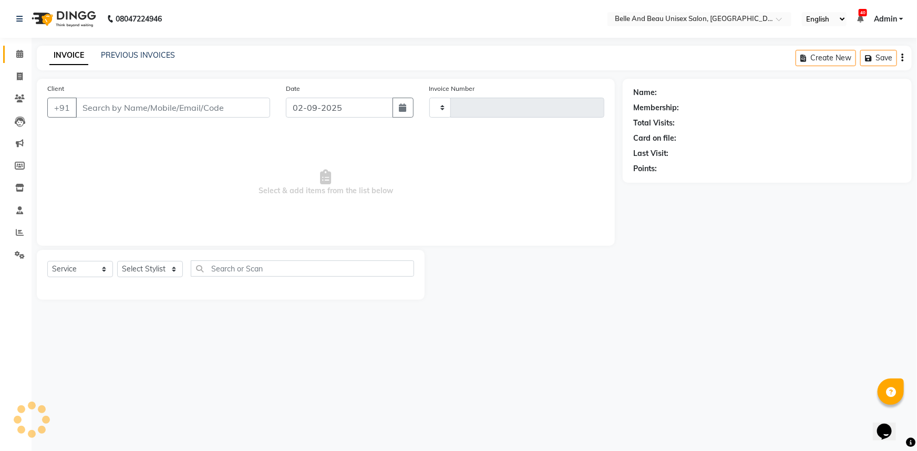
type input "2266"
select select "7066"
type input "9630173001"
select select "89706"
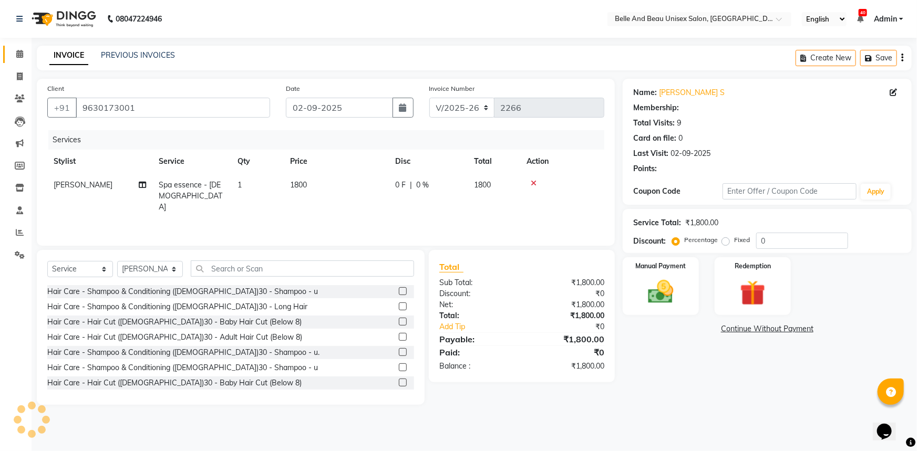
select select "1: Object"
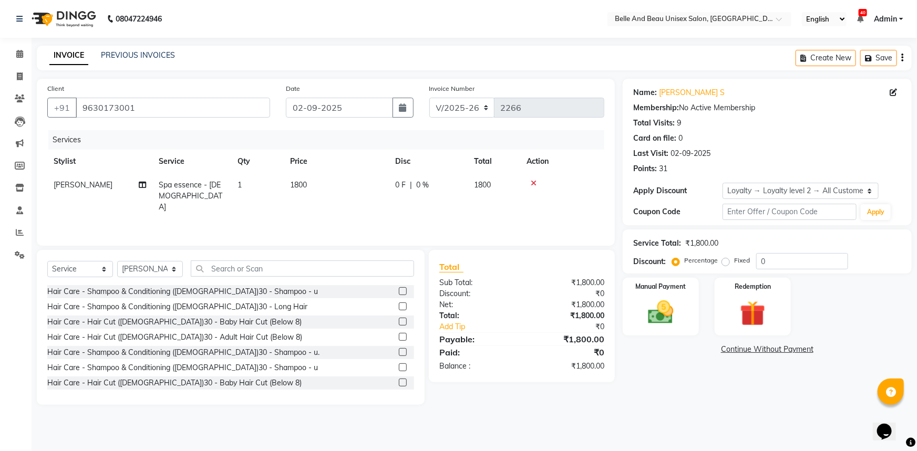
click at [314, 182] on td "1800" at bounding box center [336, 196] width 105 height 46
select select "89706"
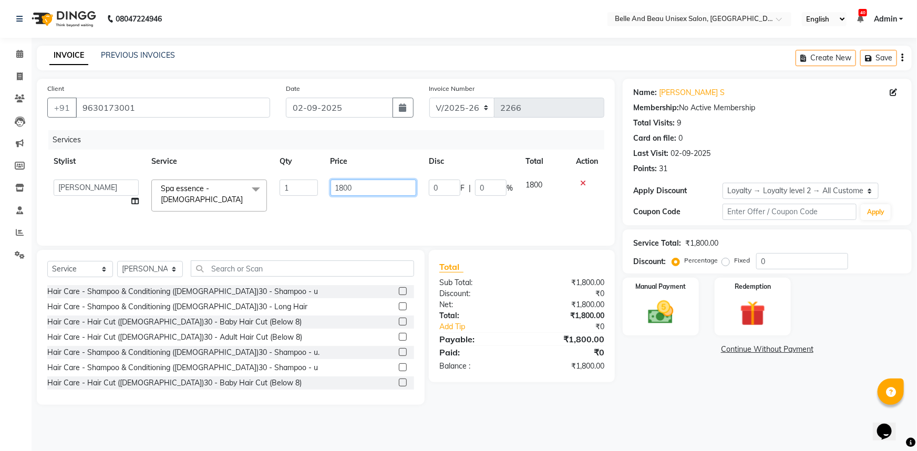
click at [353, 188] on input "1800" at bounding box center [373, 188] width 86 height 16
click at [583, 185] on div at bounding box center [587, 183] width 22 height 7
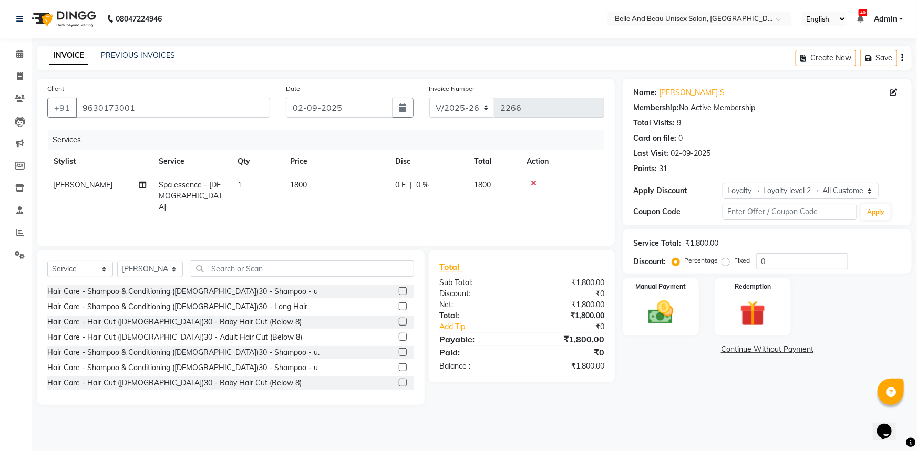
click at [533, 181] on icon at bounding box center [534, 183] width 6 height 7
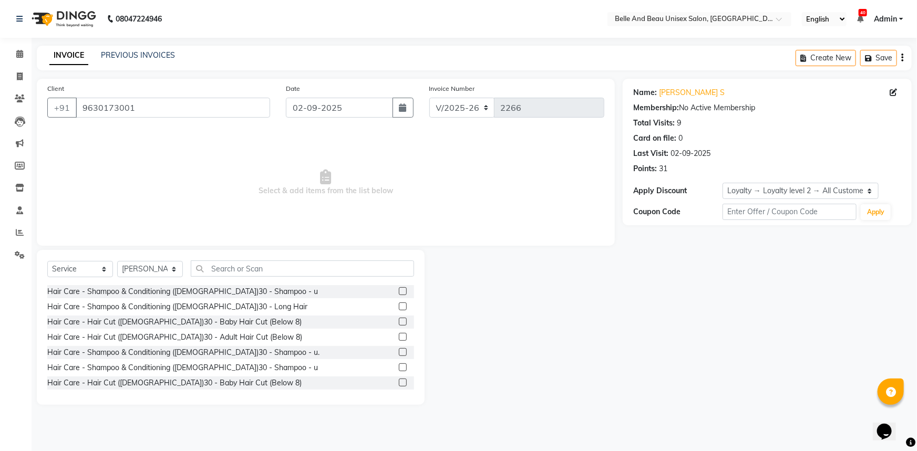
click at [901, 58] on icon "button" at bounding box center [902, 58] width 2 height 1
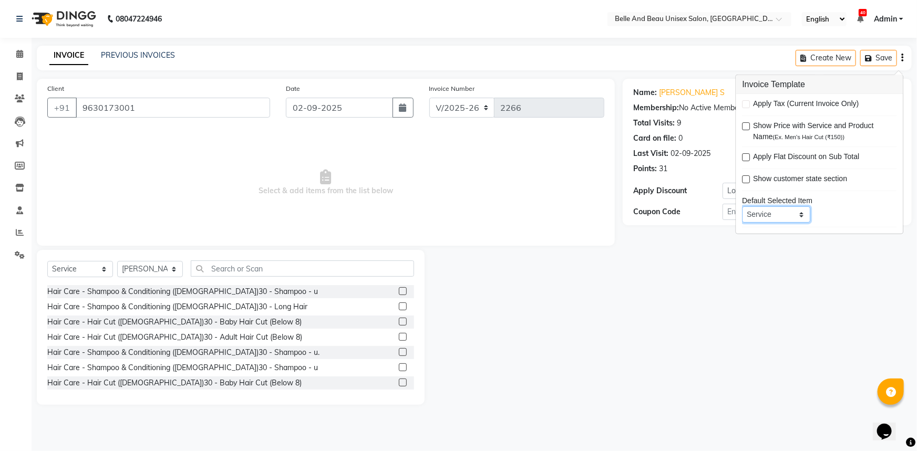
click at [755, 211] on select "Service Product Membership Package Voucher Prepaid Gift Card" at bounding box center [776, 214] width 68 height 16
click at [847, 285] on div "Name: [PERSON_NAME] S Membership: No Active Membership Total Visits: 9 Card on …" at bounding box center [771, 242] width 297 height 326
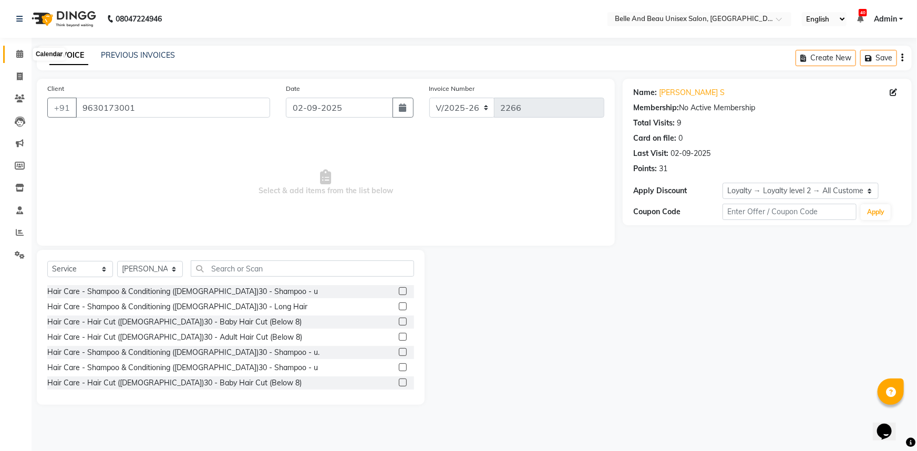
click at [15, 48] on span at bounding box center [20, 54] width 18 height 12
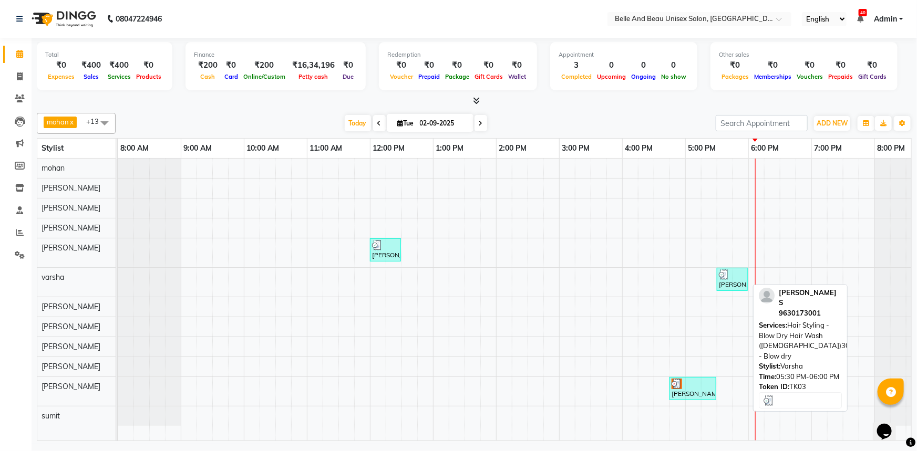
click at [729, 280] on div "[PERSON_NAME] S, TK03, 05:30 PM-06:00 PM, Hair Styling - Blow Dry Hair Wash ([D…" at bounding box center [732, 279] width 29 height 20
select select "3"
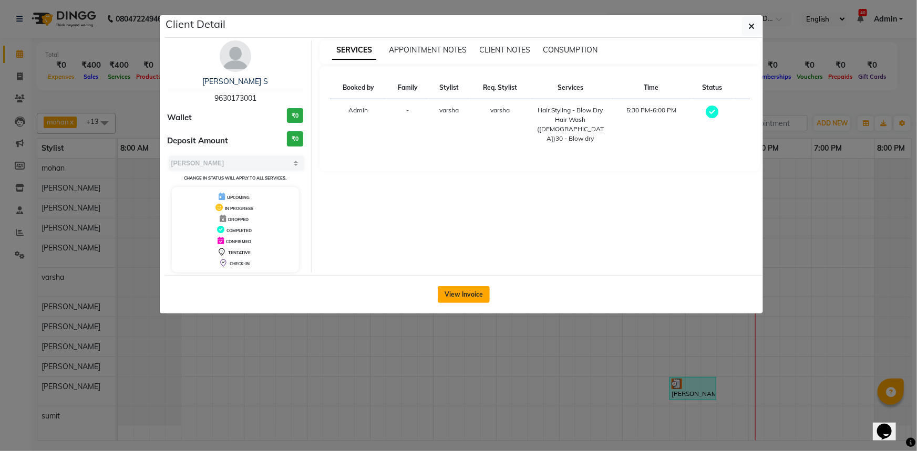
click at [467, 290] on button "View Invoice" at bounding box center [464, 294] width 52 height 17
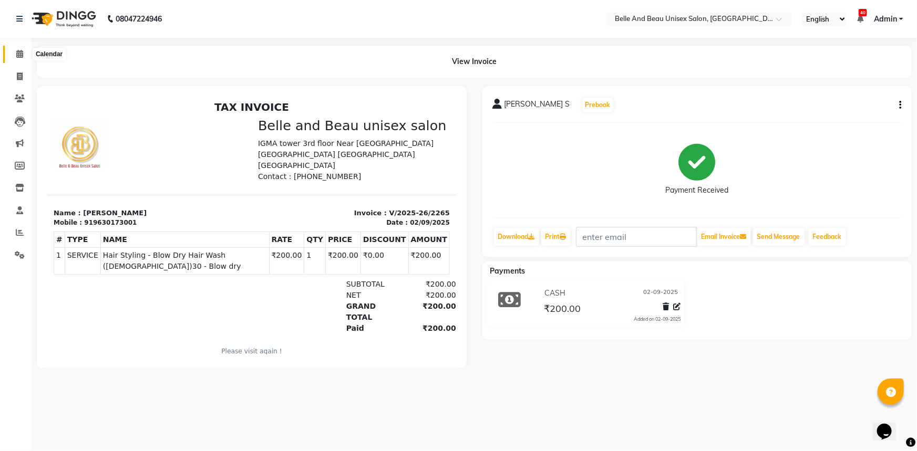
click at [28, 54] on span at bounding box center [20, 54] width 18 height 12
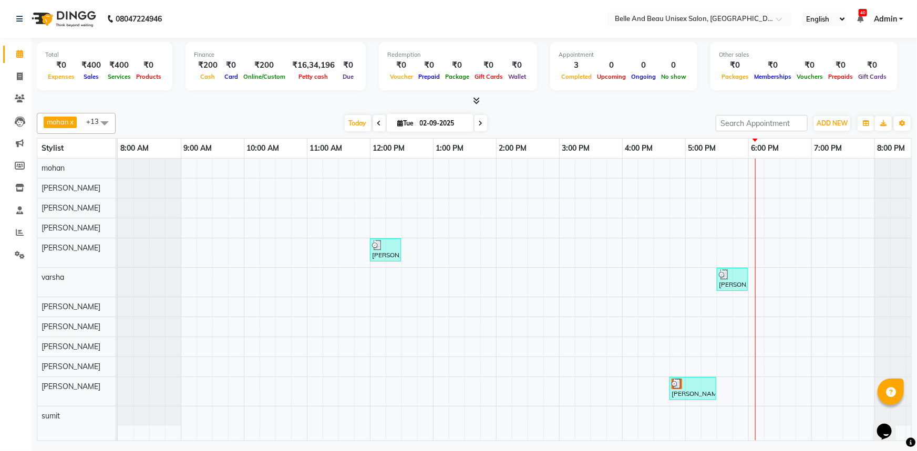
click at [779, 312] on div "[PERSON_NAME], TK01, 12:00 PM-12:30 PM, Hair Care - Hair Cut ([DEMOGRAPHIC_DATA…" at bounding box center [528, 300] width 820 height 282
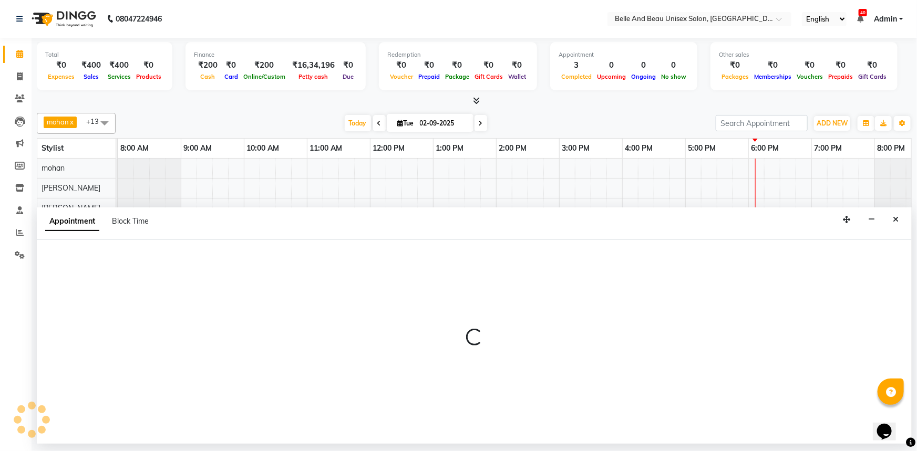
select select "59221"
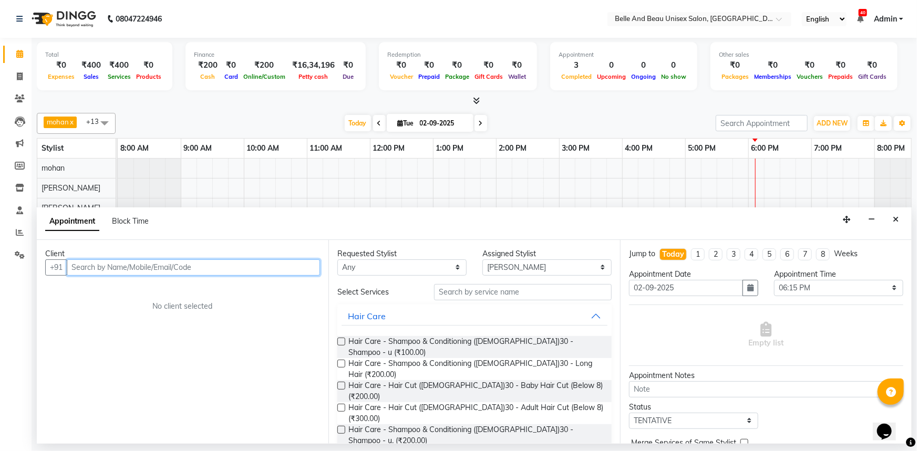
drag, startPoint x: 157, startPoint y: 264, endPoint x: 192, endPoint y: 274, distance: 35.9
click at [158, 264] on input "text" at bounding box center [193, 268] width 253 height 16
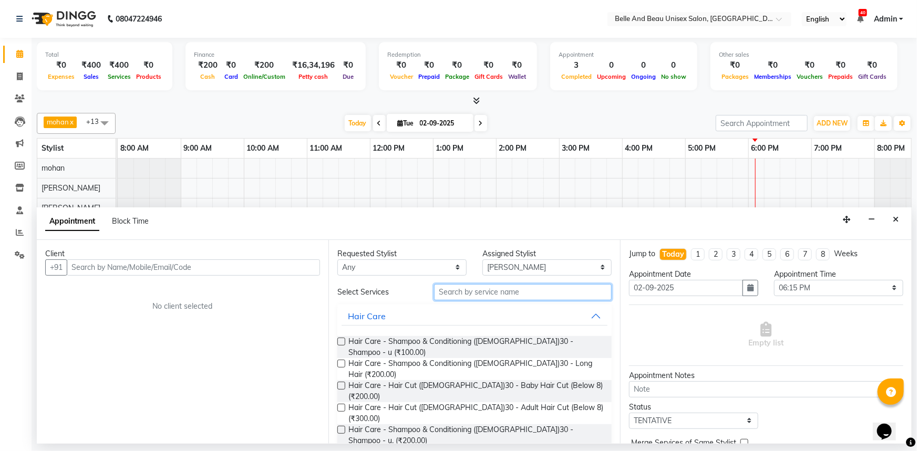
click at [456, 288] on input "text" at bounding box center [523, 292] width 178 height 16
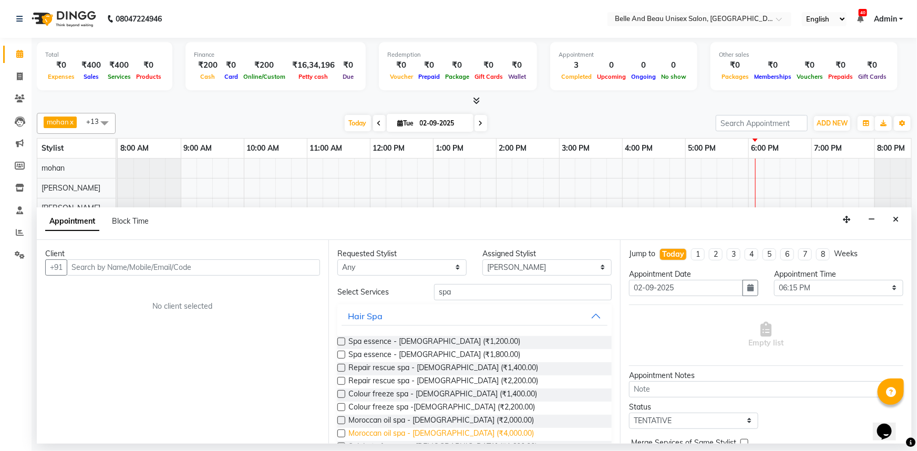
click at [452, 430] on span "Moroccan oil spa - [DEMOGRAPHIC_DATA] (₹4,000.00)" at bounding box center [440, 434] width 185 height 13
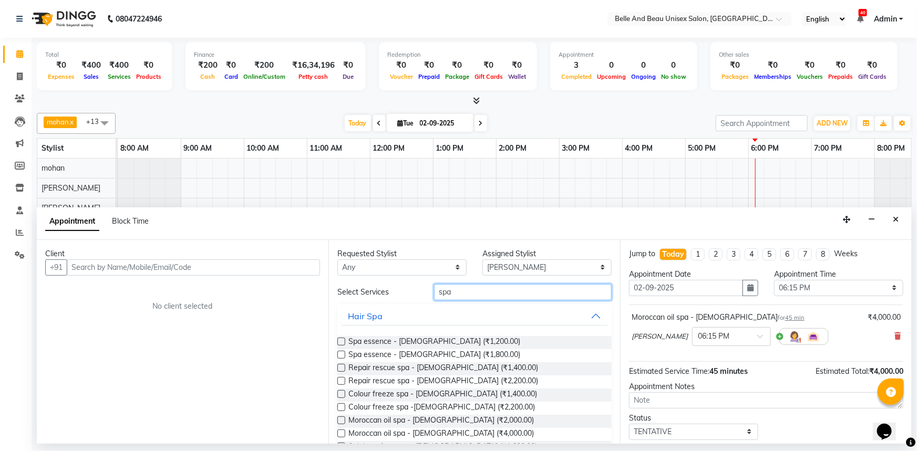
click at [495, 291] on input "spa" at bounding box center [523, 292] width 178 height 16
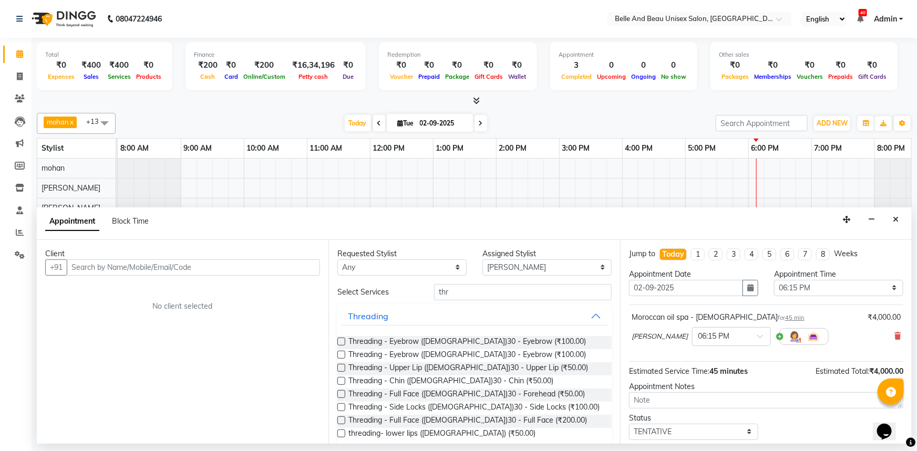
click at [347, 339] on div "Threading - Eyebrow ([DEMOGRAPHIC_DATA])30 - Eyebrow (₹100.00)" at bounding box center [474, 342] width 274 height 13
click at [342, 341] on label at bounding box center [341, 342] width 8 height 8
click at [342, 341] on input "checkbox" at bounding box center [340, 342] width 7 height 7
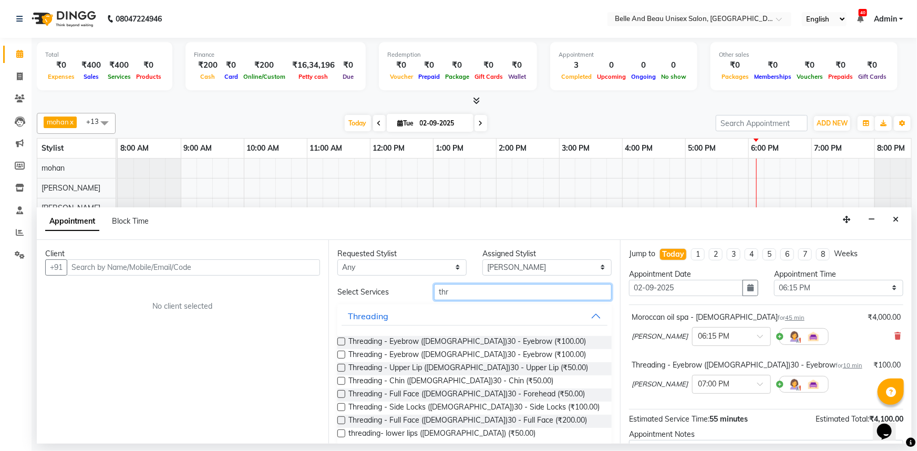
click at [475, 288] on input "thr" at bounding box center [523, 292] width 178 height 16
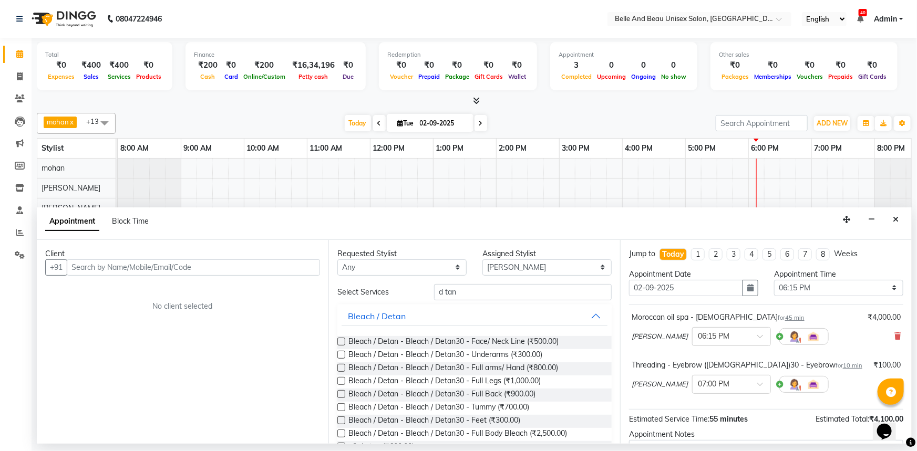
click at [339, 338] on label at bounding box center [341, 342] width 8 height 8
click at [339, 339] on input "checkbox" at bounding box center [340, 342] width 7 height 7
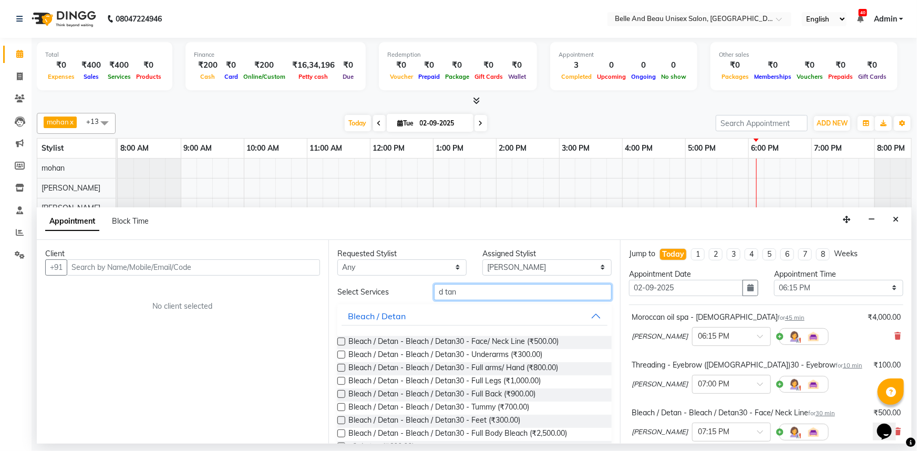
click at [483, 292] on input "d tan" at bounding box center [523, 292] width 178 height 16
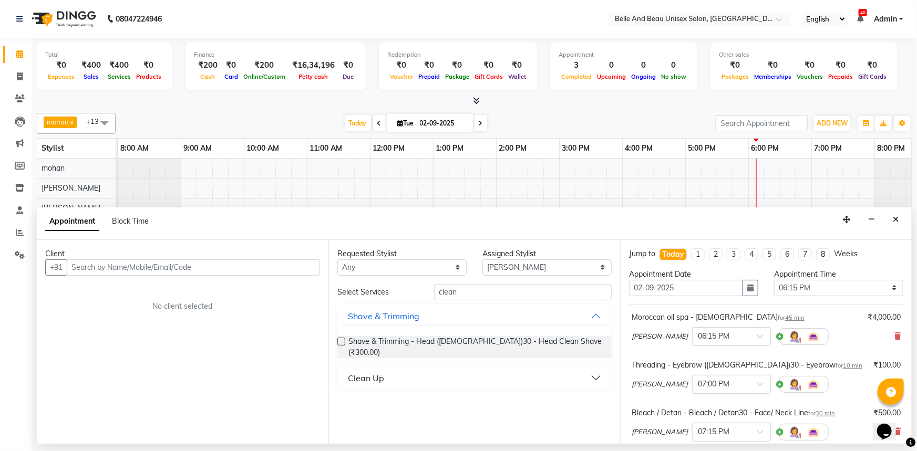
click at [469, 370] on button "Clean Up" at bounding box center [474, 378] width 266 height 19
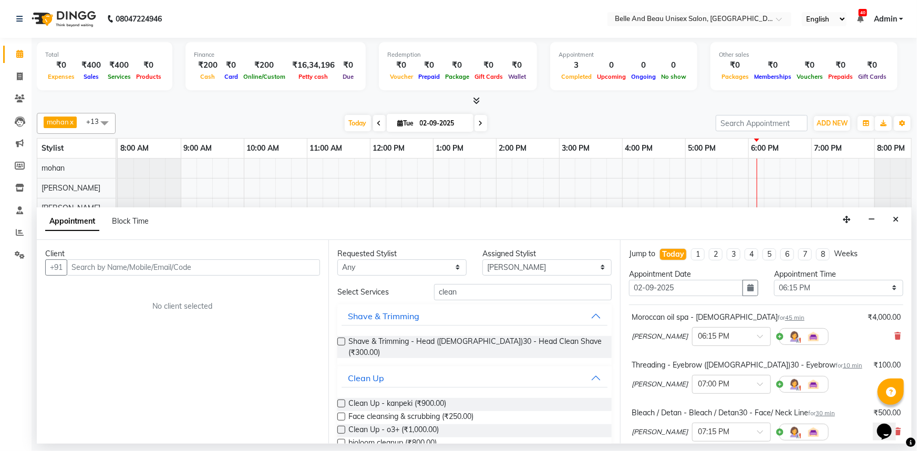
click at [341, 426] on label at bounding box center [341, 430] width 8 height 8
click at [341, 428] on input "checkbox" at bounding box center [340, 431] width 7 height 7
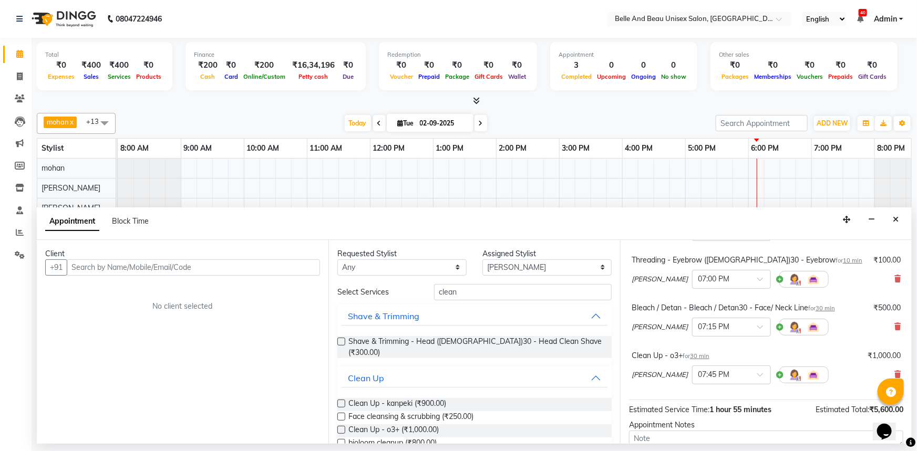
scroll to position [143, 0]
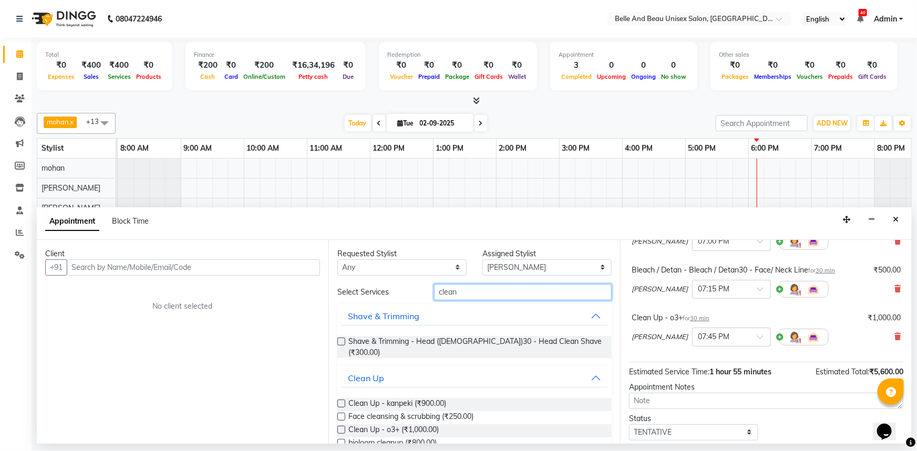
click at [486, 292] on input "clean" at bounding box center [523, 292] width 178 height 16
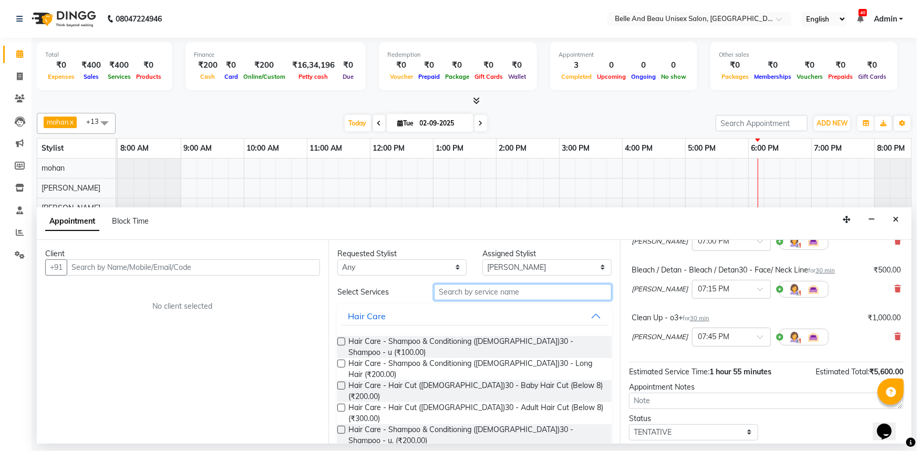
click at [473, 294] on input "text" at bounding box center [523, 292] width 178 height 16
click at [457, 290] on input "text" at bounding box center [523, 292] width 178 height 16
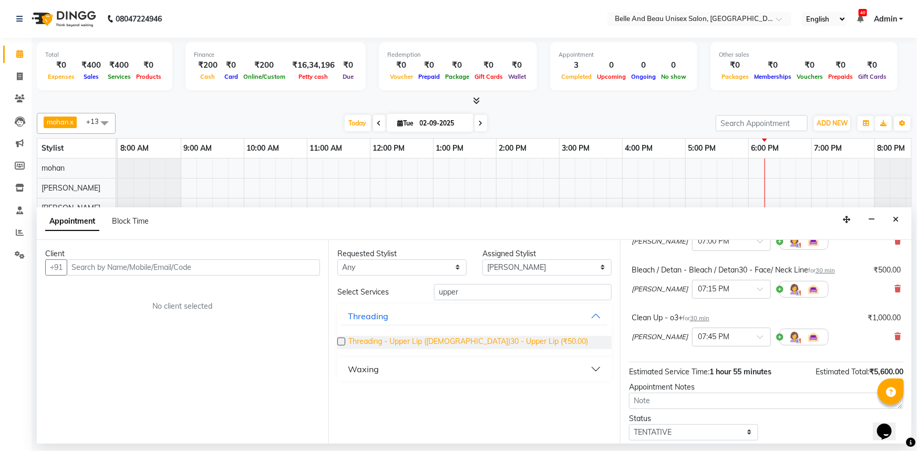
click at [460, 340] on span "Threading - Upper Lip ([DEMOGRAPHIC_DATA])30 - Upper Lip (₹50.00)" at bounding box center [468, 342] width 240 height 13
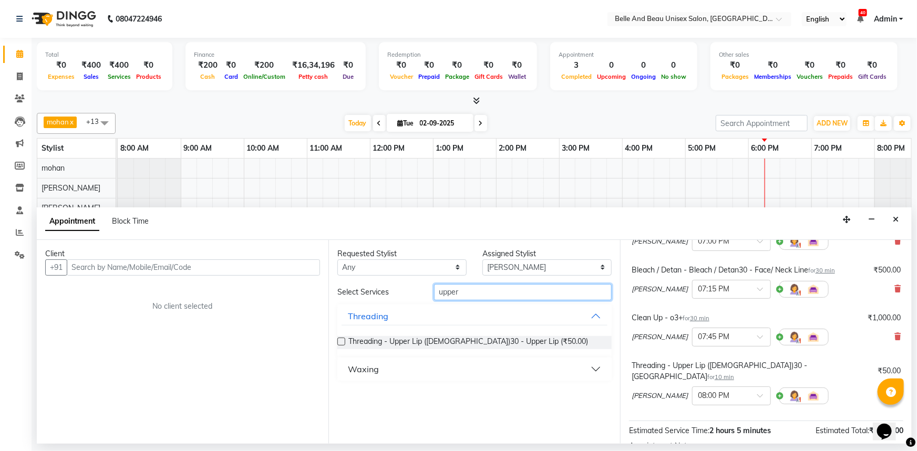
click at [466, 289] on input "upper" at bounding box center [523, 292] width 178 height 16
click at [341, 339] on label at bounding box center [341, 342] width 8 height 8
click at [341, 339] on input "checkbox" at bounding box center [340, 342] width 7 height 7
click at [468, 295] on input "chin" at bounding box center [523, 292] width 178 height 16
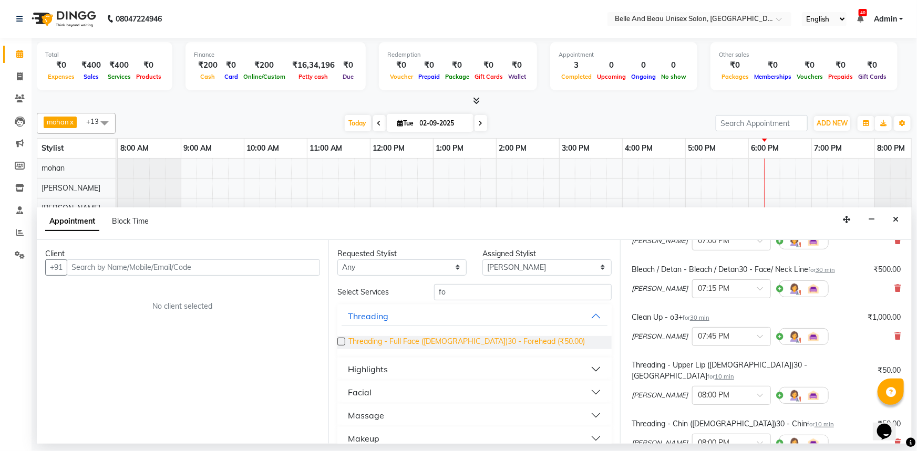
click at [483, 341] on span "Threading - Full Face ([DEMOGRAPHIC_DATA])30 - Forehead (₹50.00)" at bounding box center [466, 342] width 236 height 13
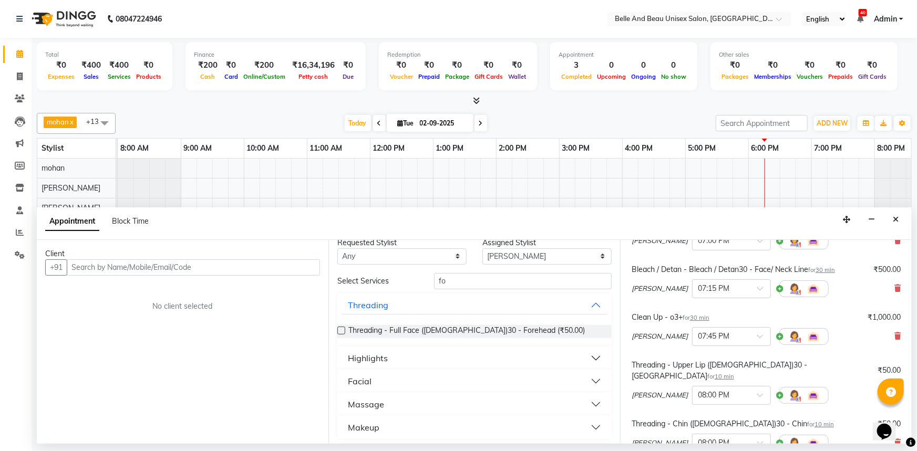
scroll to position [14, 0]
click at [341, 327] on label at bounding box center [341, 328] width 8 height 8
click at [341, 327] on input "checkbox" at bounding box center [340, 328] width 7 height 7
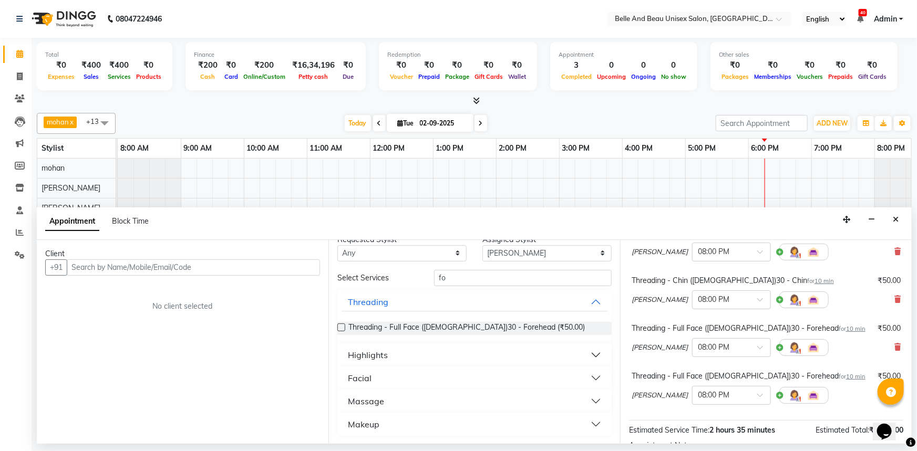
scroll to position [393, 0]
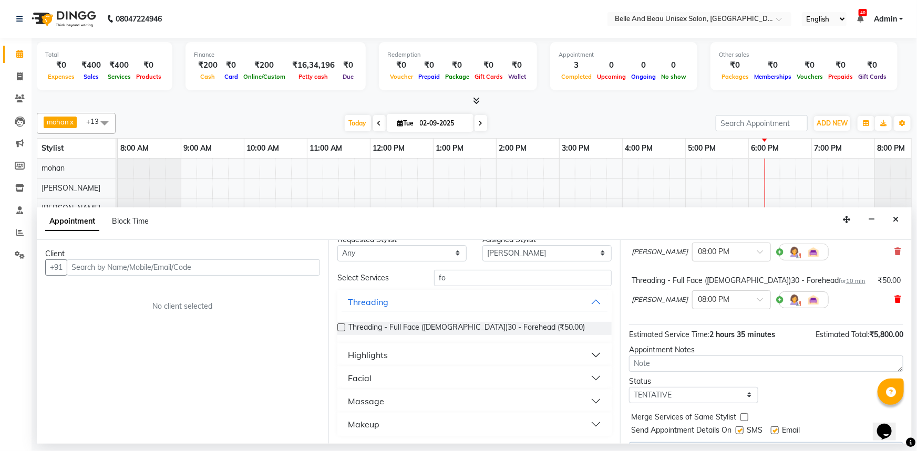
click at [894, 296] on icon at bounding box center [897, 299] width 6 height 7
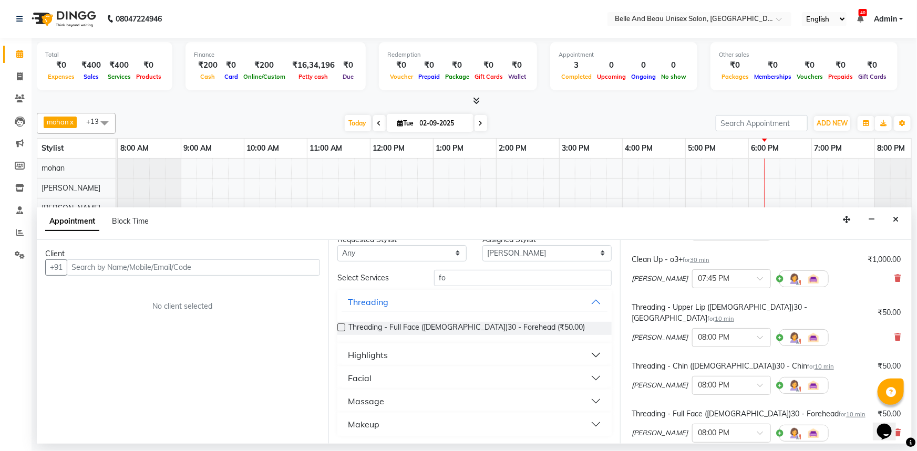
scroll to position [170, 0]
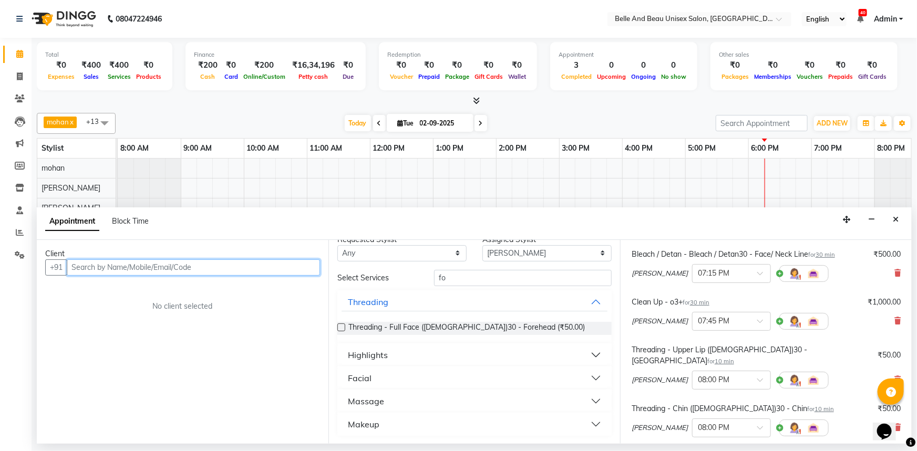
click at [120, 265] on input "text" at bounding box center [193, 268] width 253 height 16
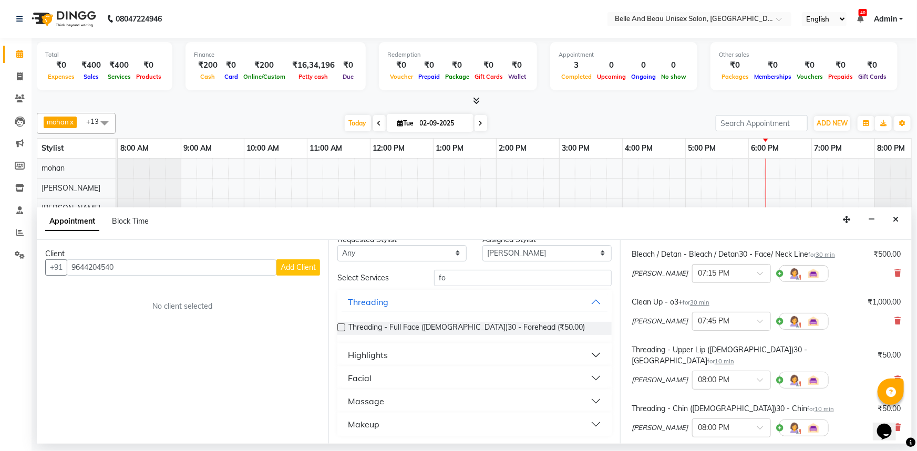
click at [297, 268] on span "Add Client" at bounding box center [298, 267] width 35 height 9
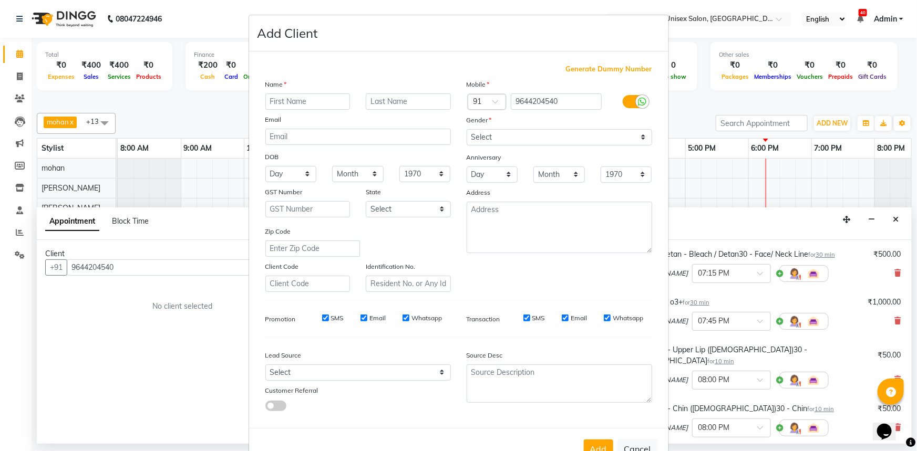
click at [297, 103] on input "text" at bounding box center [307, 102] width 85 height 16
click at [391, 98] on input "text" at bounding box center [408, 102] width 85 height 16
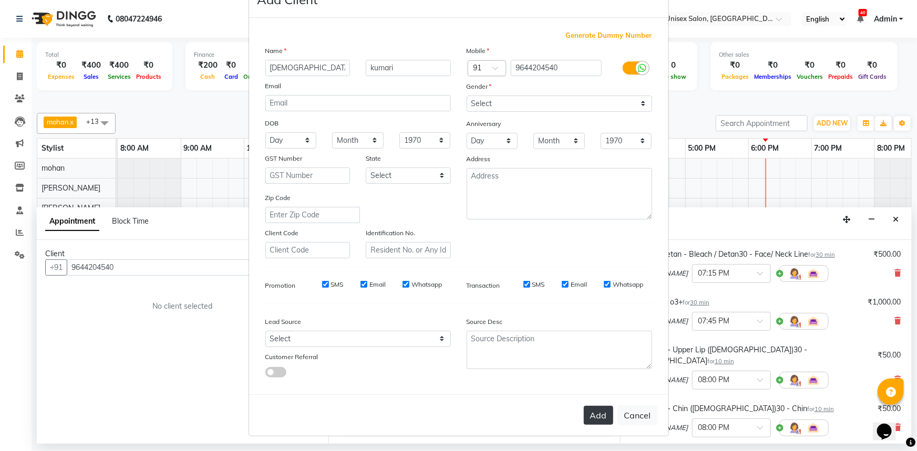
click at [599, 414] on button "Add" at bounding box center [598, 415] width 29 height 19
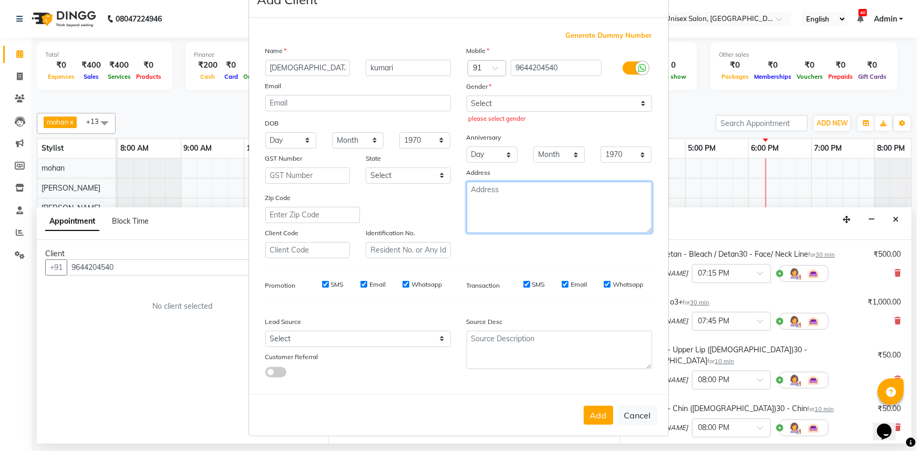
click at [502, 193] on textarea at bounding box center [558, 207] width 185 height 51
click at [587, 414] on button "Add" at bounding box center [598, 415] width 29 height 19
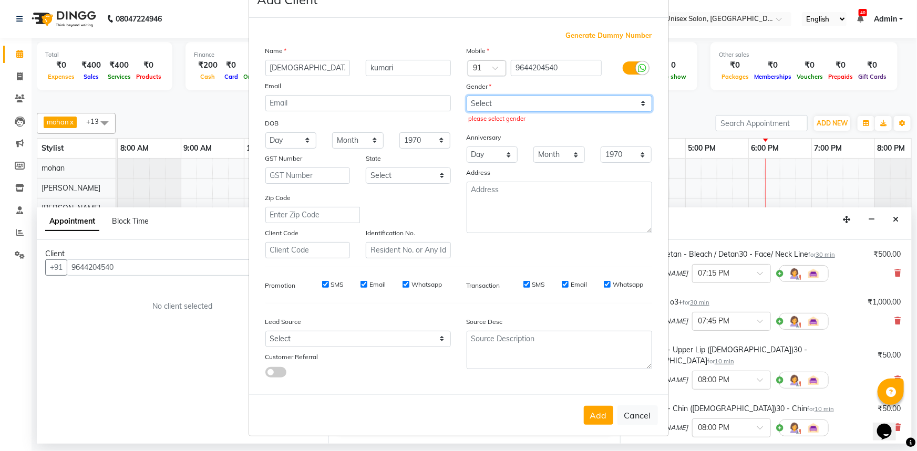
click at [512, 97] on select "Select [DEMOGRAPHIC_DATA] [DEMOGRAPHIC_DATA] Other Prefer Not To Say" at bounding box center [558, 104] width 185 height 16
click at [466, 96] on select "Select [DEMOGRAPHIC_DATA] [DEMOGRAPHIC_DATA] Other Prefer Not To Say" at bounding box center [558, 104] width 185 height 16
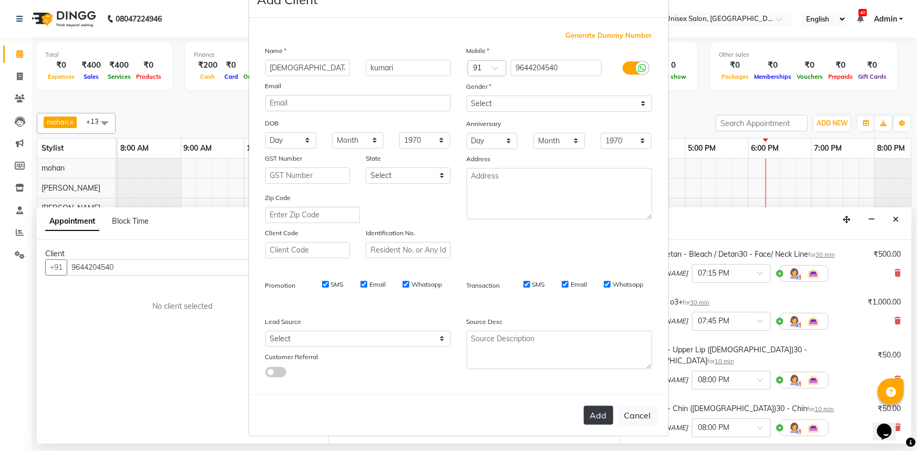
click at [604, 413] on button "Add" at bounding box center [598, 415] width 29 height 19
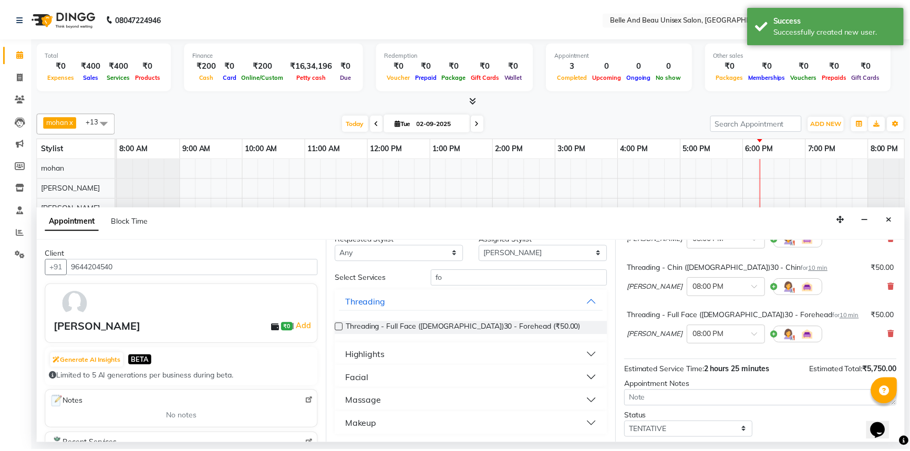
scroll to position [360, 0]
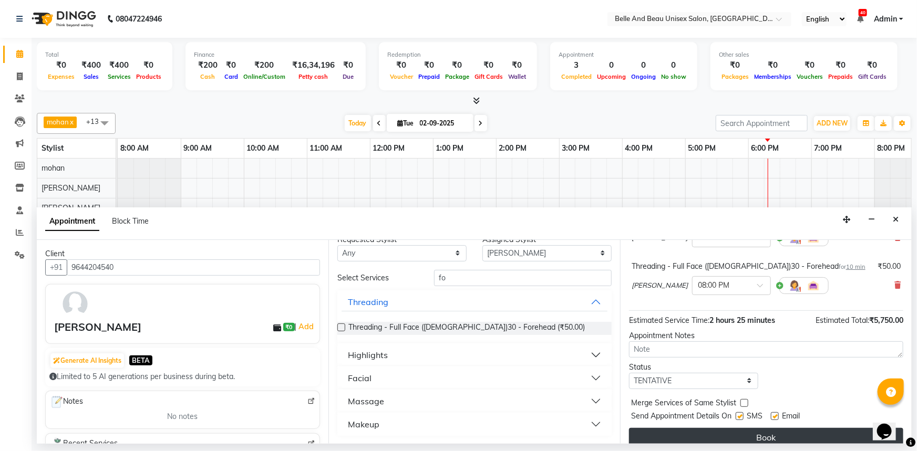
click at [774, 430] on button "Book" at bounding box center [766, 437] width 274 height 19
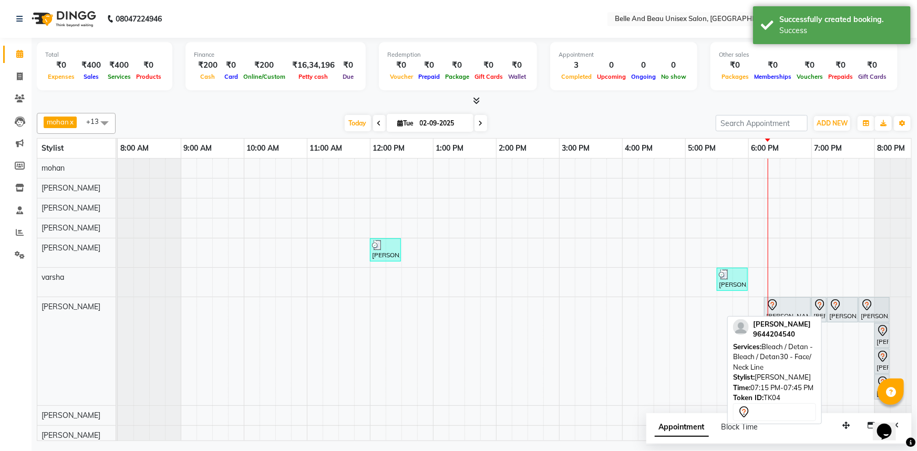
click at [842, 310] on div "[PERSON_NAME], TK04, 07:15 PM-07:45 PM, Bleach / Detan - Bleach / Detan30 - Fac…" at bounding box center [842, 310] width 29 height 22
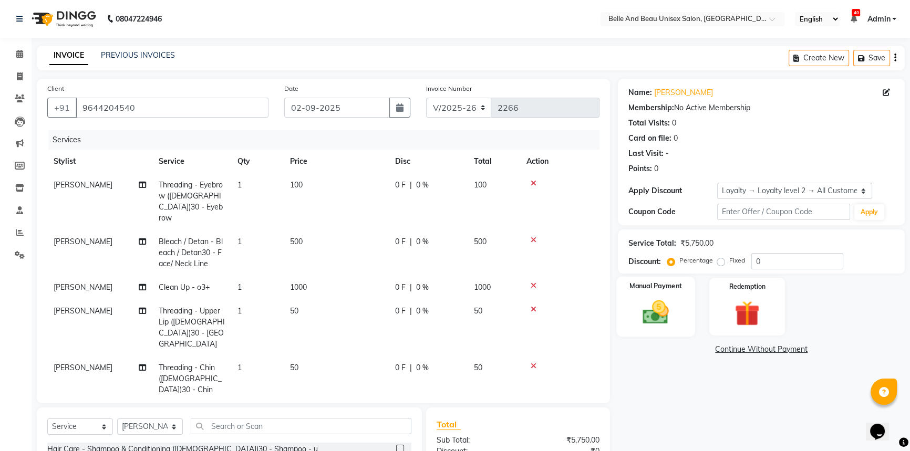
click at [632, 302] on div "Manual Payment" at bounding box center [655, 307] width 79 height 60
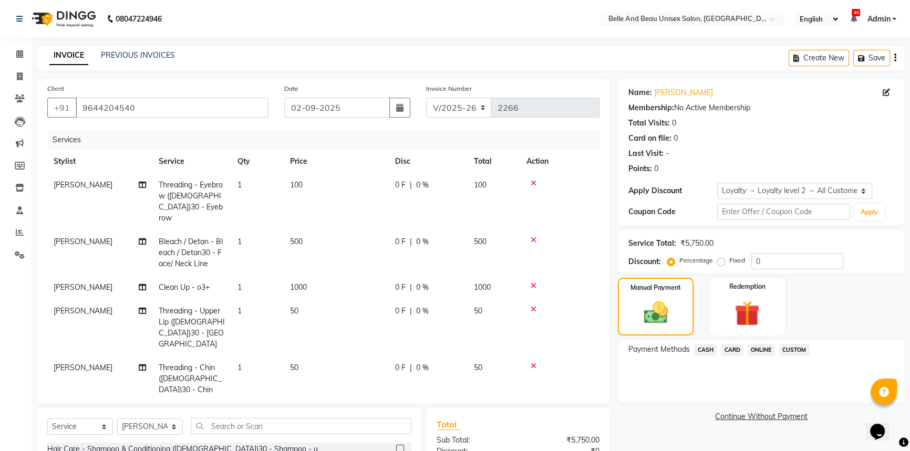
click at [755, 350] on span "ONLINE" at bounding box center [761, 350] width 27 height 12
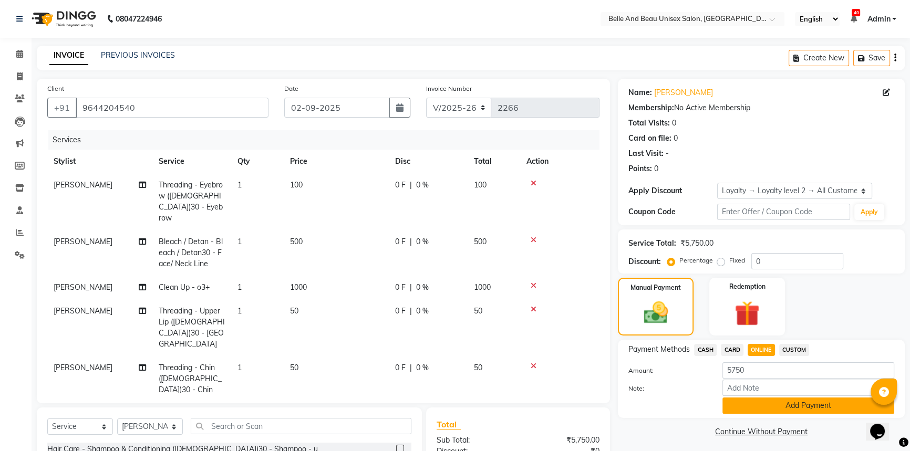
click at [753, 409] on button "Add Payment" at bounding box center [808, 406] width 172 height 16
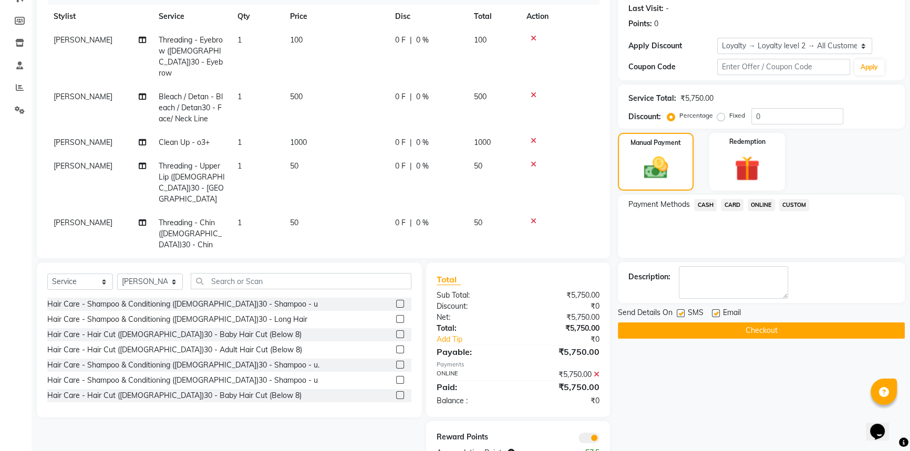
scroll to position [179, 0]
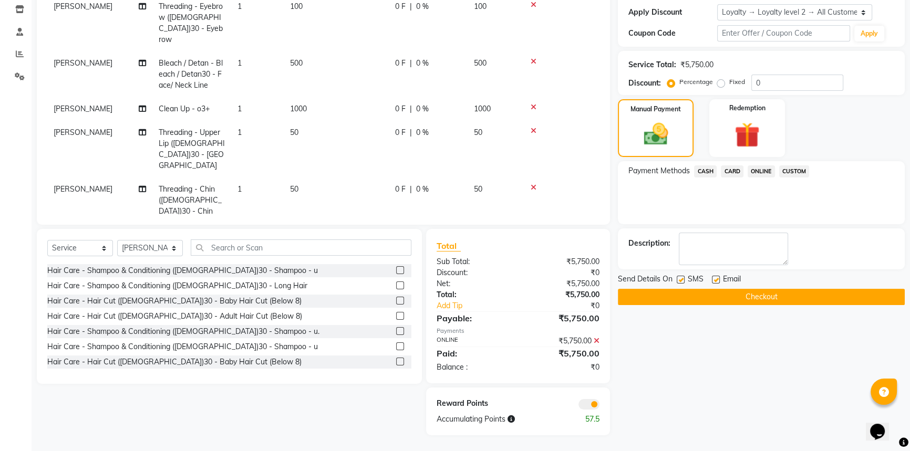
click at [699, 299] on button "Checkout" at bounding box center [761, 297] width 287 height 16
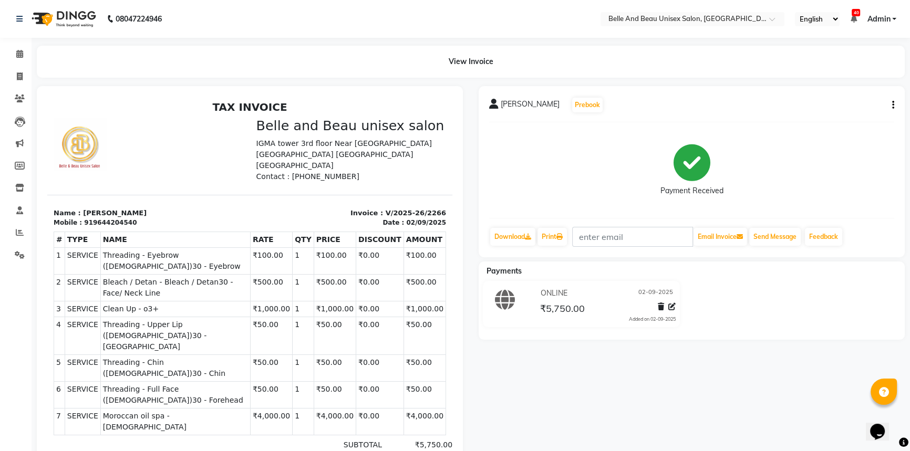
click at [194, 66] on div "View Invoice" at bounding box center [471, 62] width 868 height 32
click at [20, 55] on icon at bounding box center [19, 54] width 7 height 8
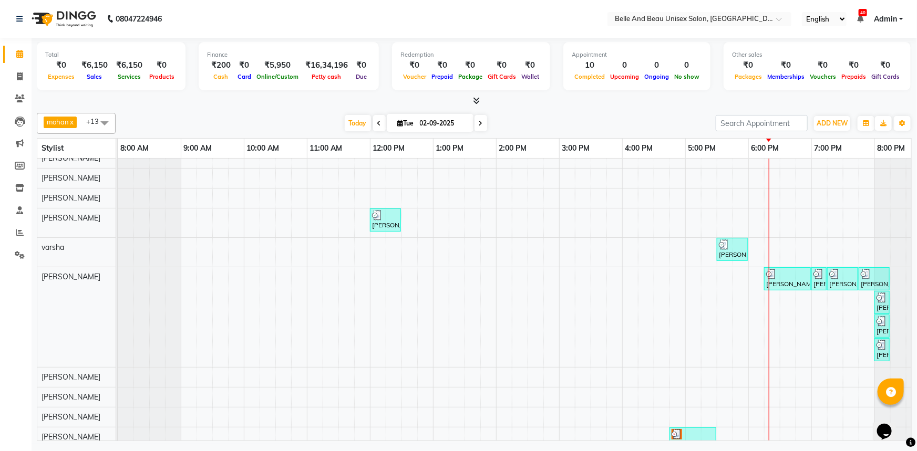
scroll to position [72, 0]
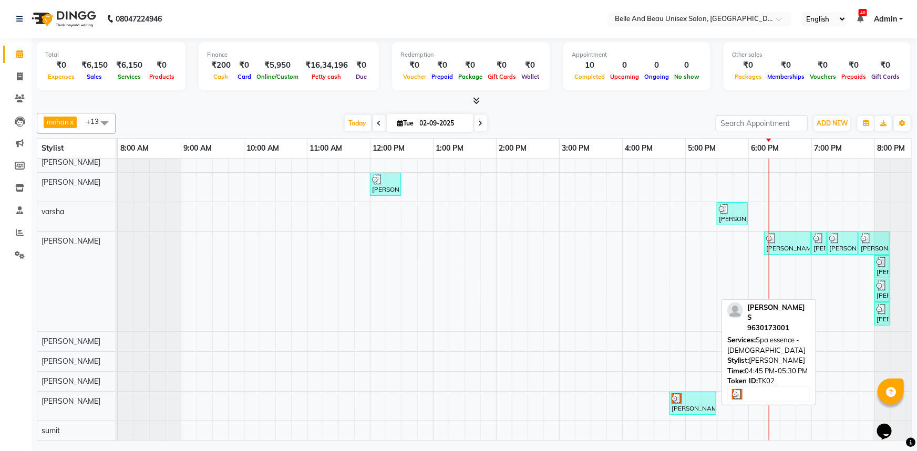
click at [681, 394] on img at bounding box center [676, 398] width 11 height 11
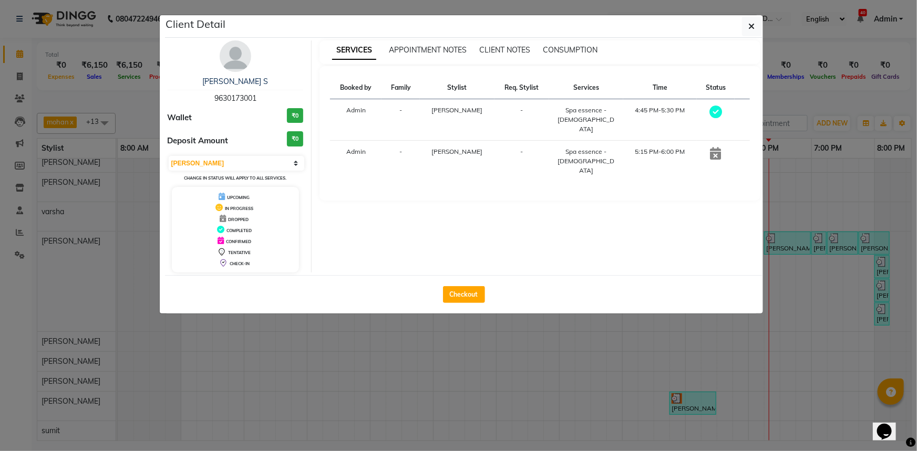
click at [717, 147] on icon at bounding box center [715, 153] width 11 height 13
click at [460, 291] on button "Checkout" at bounding box center [464, 294] width 42 height 17
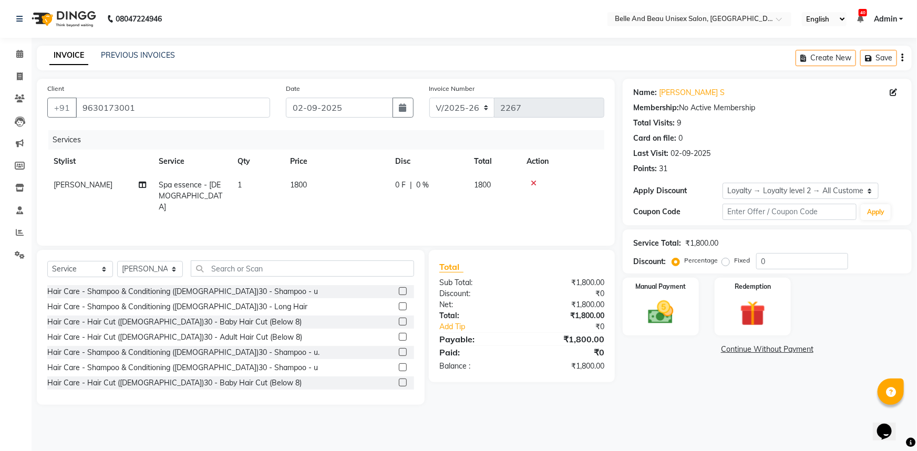
click at [529, 184] on div at bounding box center [561, 183] width 71 height 7
click at [901, 58] on icon "button" at bounding box center [902, 58] width 2 height 1
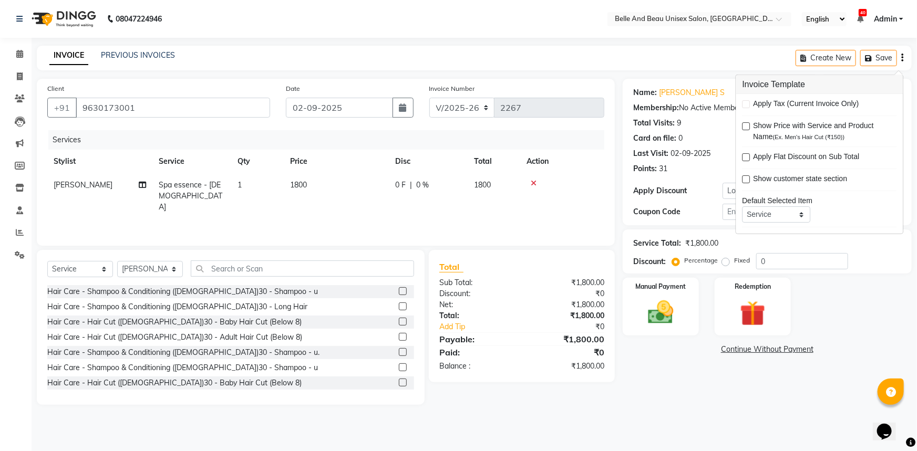
click at [678, 397] on div "Name: [PERSON_NAME] S Membership: No Active Membership Total Visits: 9 Card on …" at bounding box center [771, 242] width 297 height 326
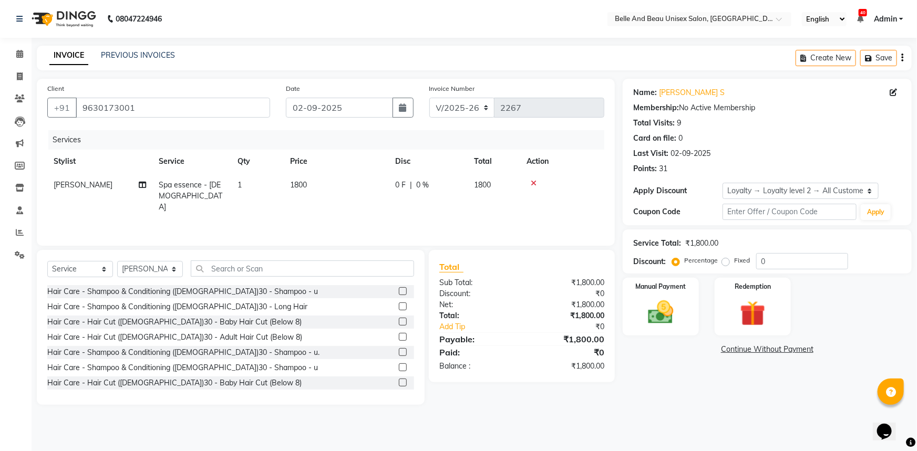
click at [884, 15] on span "Admin" at bounding box center [885, 19] width 23 height 11
click at [865, 364] on div "Name: [PERSON_NAME] S Membership: No Active Membership Total Visits: 9 Card on …" at bounding box center [771, 242] width 297 height 326
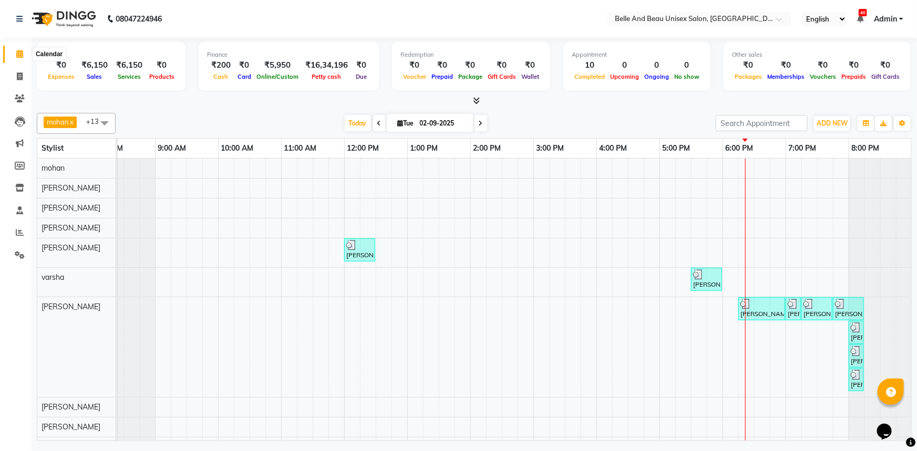
click at [27, 54] on span at bounding box center [20, 54] width 18 height 12
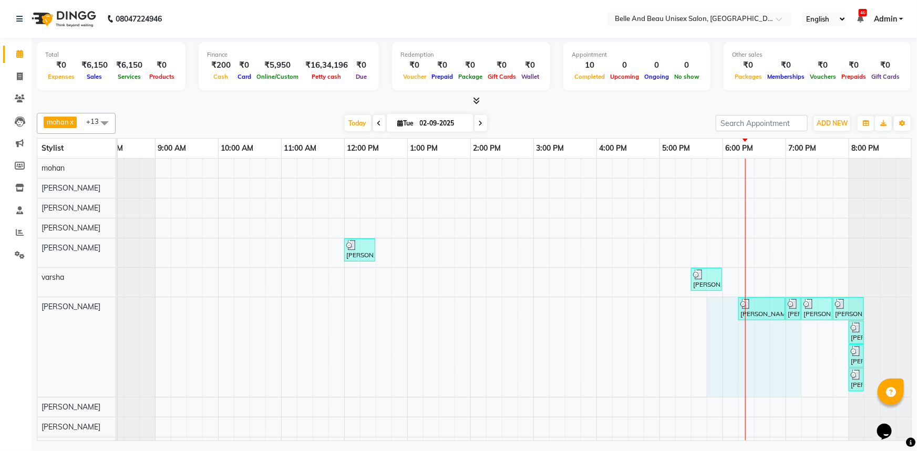
drag, startPoint x: 789, startPoint y: 378, endPoint x: 721, endPoint y: 388, distance: 67.9
click at [721, 388] on div "[PERSON_NAME], TK01, 12:00 PM-12:30 PM, Hair Care - Hair Cut ([DEMOGRAPHIC_DATA…" at bounding box center [502, 333] width 820 height 348
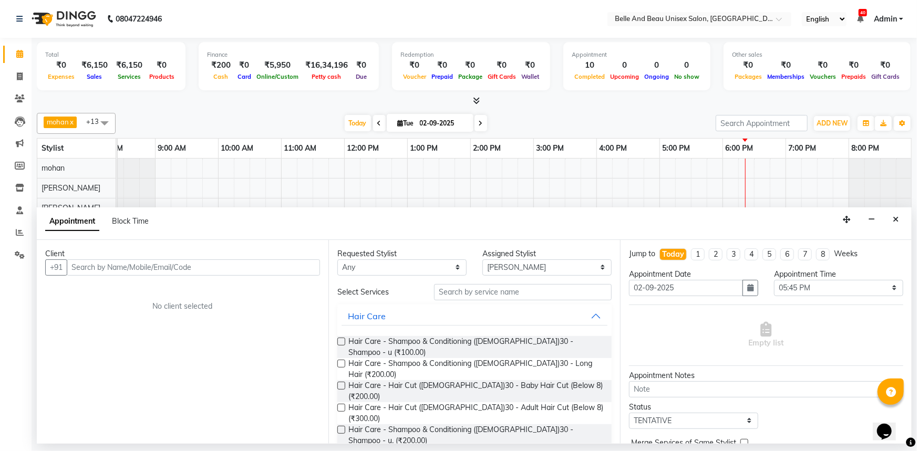
click at [168, 265] on input "text" at bounding box center [193, 268] width 253 height 16
click at [496, 294] on input "text" at bounding box center [523, 292] width 178 height 16
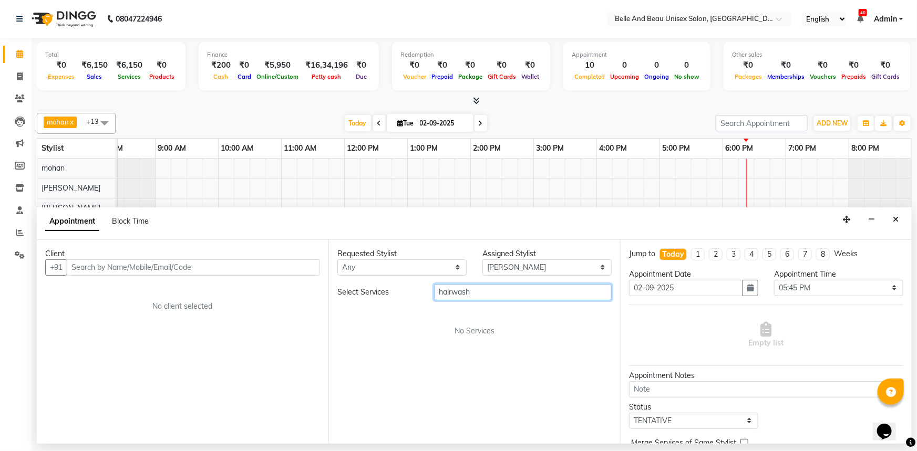
click at [449, 291] on input "hairwash" at bounding box center [523, 292] width 178 height 16
click at [451, 290] on input "hairwash" at bounding box center [523, 292] width 178 height 16
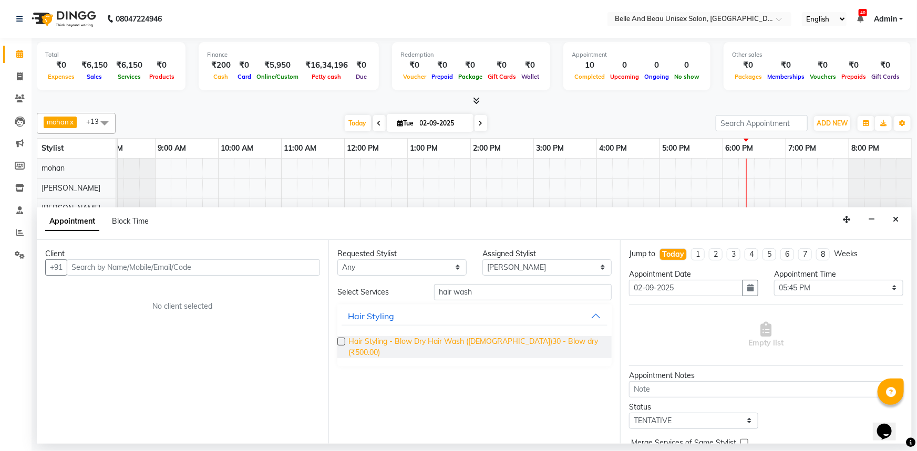
click at [503, 338] on span "Hair Styling - Blow Dry Hair Wash ([DEMOGRAPHIC_DATA])30 - Blow dry (₹500.00)" at bounding box center [475, 347] width 255 height 22
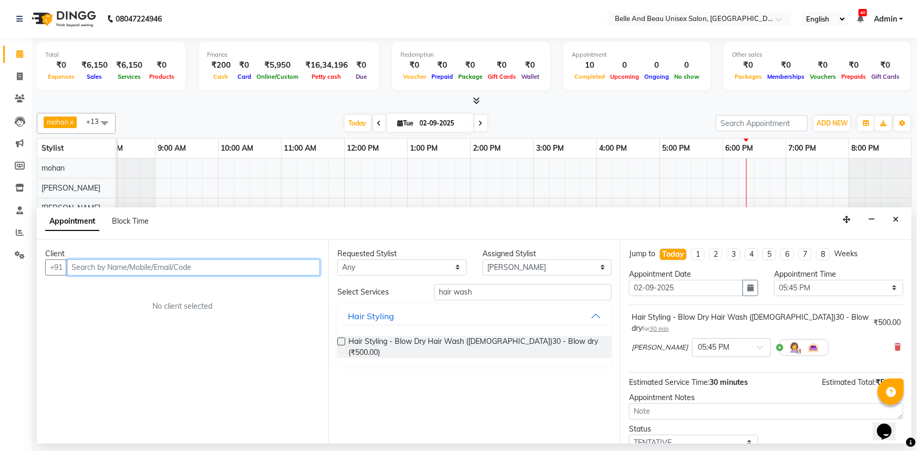
click at [223, 267] on input "text" at bounding box center [193, 268] width 253 height 16
click at [171, 265] on input "text" at bounding box center [193, 268] width 253 height 16
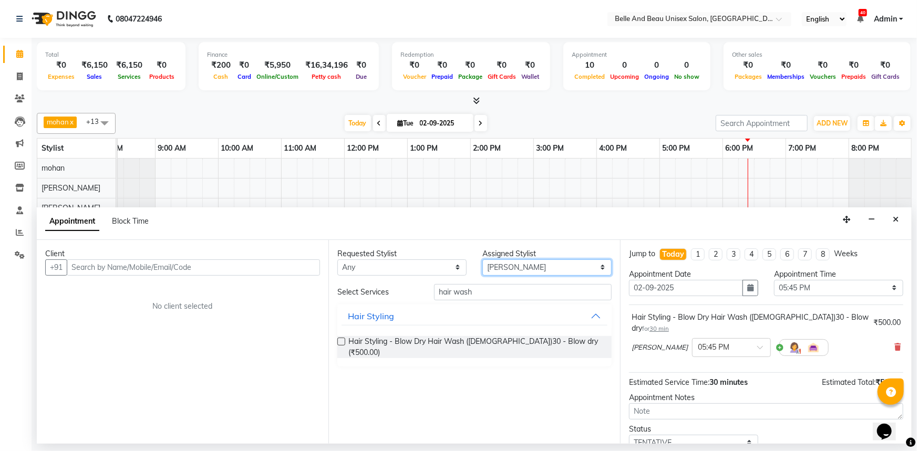
click at [567, 268] on select "Select [PERSON_NAME] [PERSON_NAME] [PERSON_NAME] [PERSON_NAME] [PERSON_NAME] [P…" at bounding box center [546, 268] width 129 height 16
click at [482, 260] on select "Select [PERSON_NAME] [PERSON_NAME] [PERSON_NAME] [PERSON_NAME] [PERSON_NAME] [P…" at bounding box center [546, 268] width 129 height 16
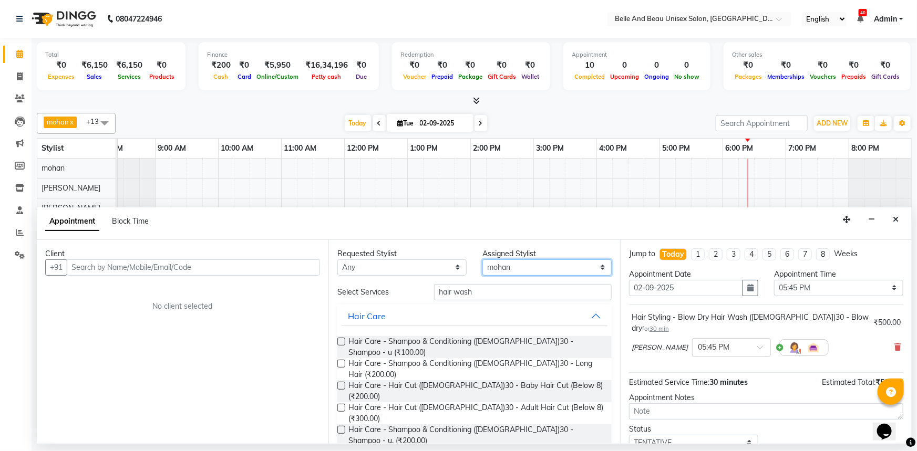
click at [526, 263] on select "Select [PERSON_NAME] [PERSON_NAME] [PERSON_NAME] [PERSON_NAME] [PERSON_NAME] [P…" at bounding box center [546, 268] width 129 height 16
click at [482, 260] on select "Select [PERSON_NAME] [PERSON_NAME] [PERSON_NAME] [PERSON_NAME] [PERSON_NAME] [P…" at bounding box center [546, 268] width 129 height 16
click at [894, 344] on icon at bounding box center [897, 347] width 6 height 7
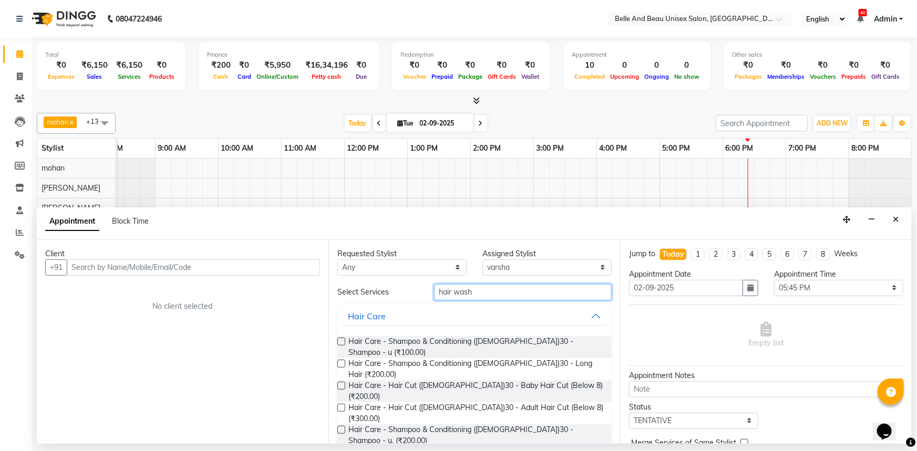
click at [492, 291] on input "hair wash" at bounding box center [523, 292] width 178 height 16
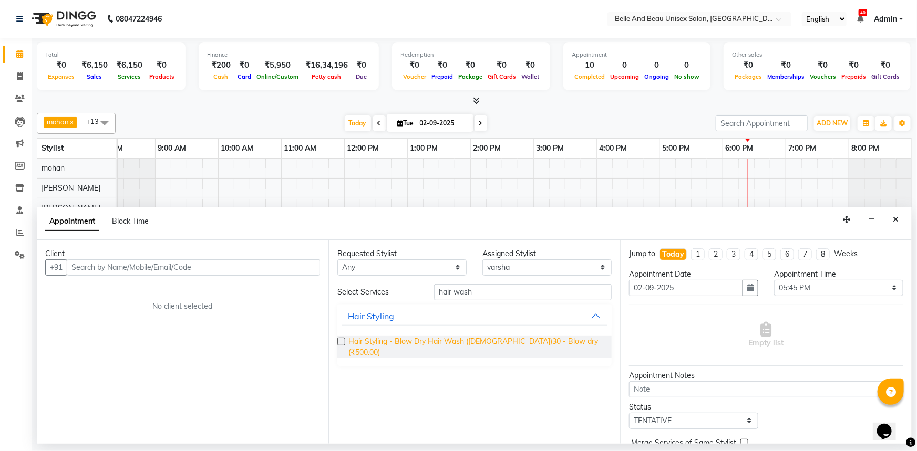
click at [349, 340] on span "Hair Styling - Blow Dry Hair Wash ([DEMOGRAPHIC_DATA])30 - Blow dry (₹500.00)" at bounding box center [475, 347] width 255 height 22
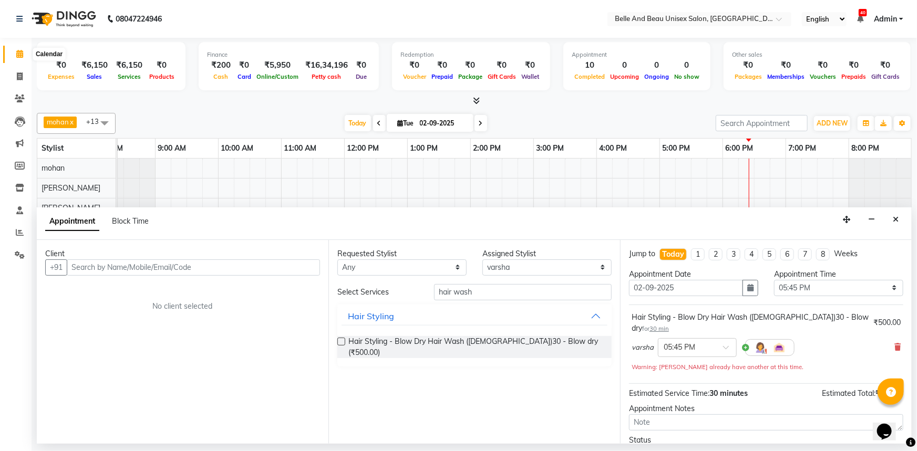
click at [14, 49] on span at bounding box center [20, 54] width 18 height 12
click at [19, 55] on icon at bounding box center [19, 54] width 7 height 8
click at [20, 54] on icon at bounding box center [19, 54] width 7 height 8
click at [19, 54] on icon at bounding box center [19, 54] width 7 height 8
click at [18, 55] on icon at bounding box center [19, 54] width 7 height 8
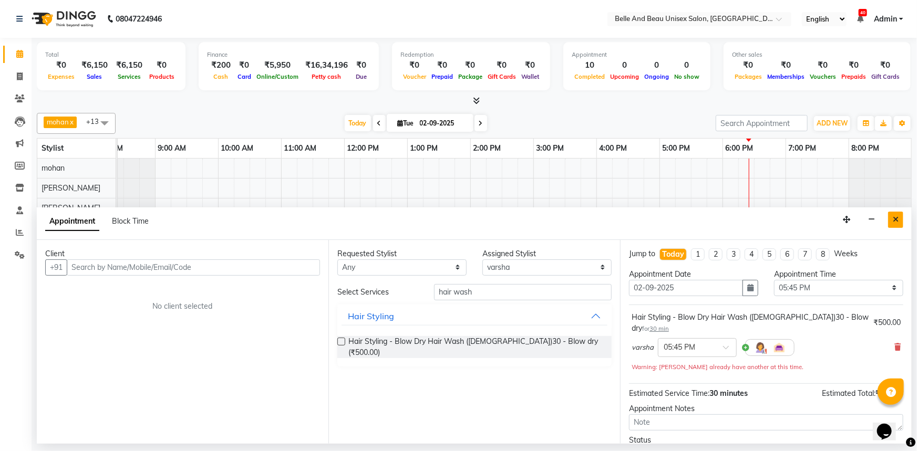
click at [900, 218] on button "Close" at bounding box center [895, 220] width 15 height 16
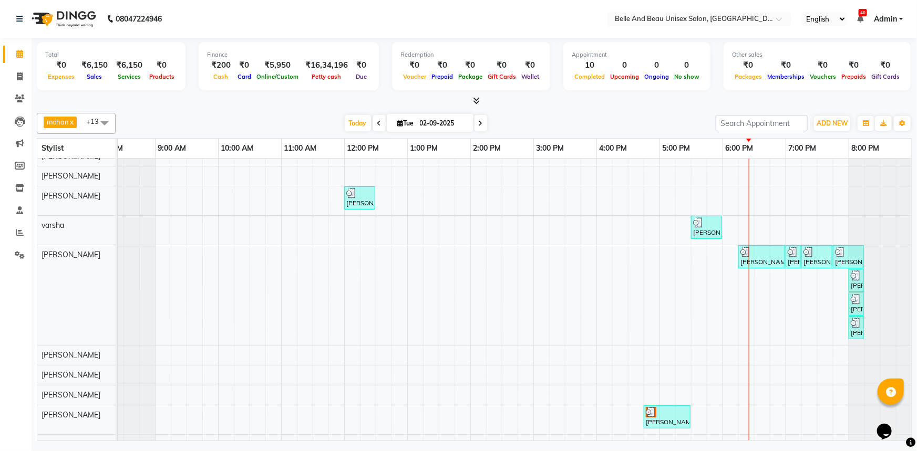
scroll to position [72, 0]
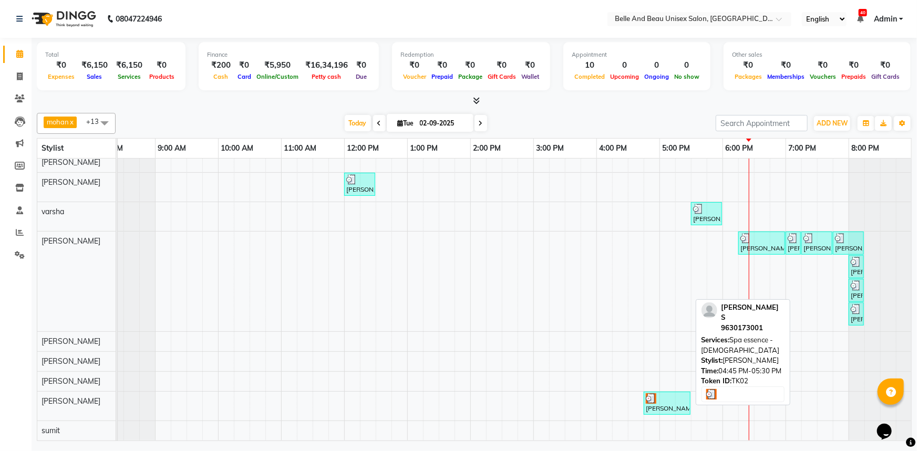
click at [670, 397] on div "[PERSON_NAME] S, TK02, 04:45 PM-05:30 PM, Spa essence - [DEMOGRAPHIC_DATA]" at bounding box center [667, 403] width 45 height 20
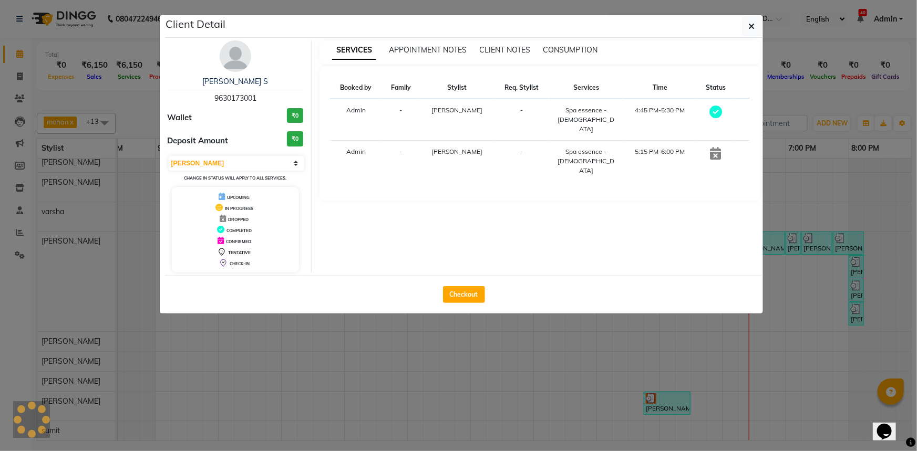
drag, startPoint x: 712, startPoint y: 142, endPoint x: 734, endPoint y: 147, distance: 22.6
click at [734, 147] on td at bounding box center [716, 162] width 38 height 42
click at [662, 177] on div "Booked by Family Stylist Req. Stylist Services Time Status Admin - [PERSON_NAME…" at bounding box center [539, 133] width 441 height 134
click at [461, 297] on button "Checkout" at bounding box center [464, 294] width 42 height 17
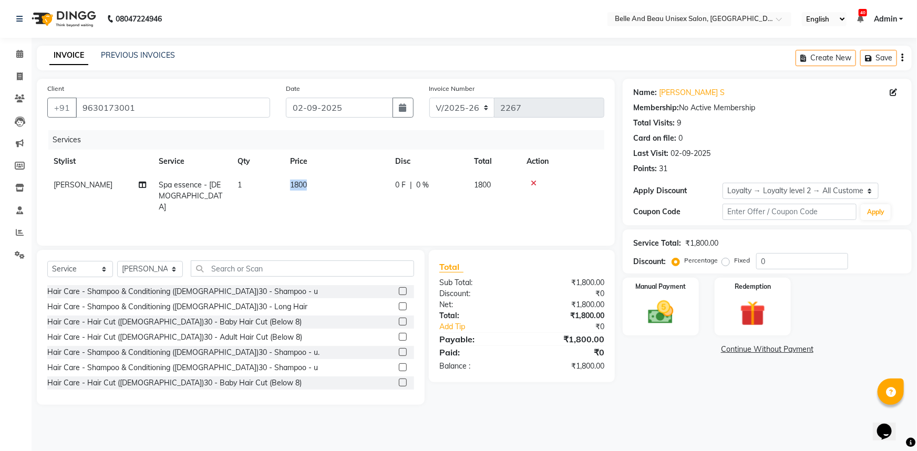
drag, startPoint x: 314, startPoint y: 185, endPoint x: 270, endPoint y: 184, distance: 43.6
click at [270, 184] on tr "[PERSON_NAME] Spa essence - [DEMOGRAPHIC_DATA] 1 1800 0 F | 0 % 1800" at bounding box center [325, 196] width 557 height 46
click at [322, 185] on td "1800" at bounding box center [336, 196] width 105 height 46
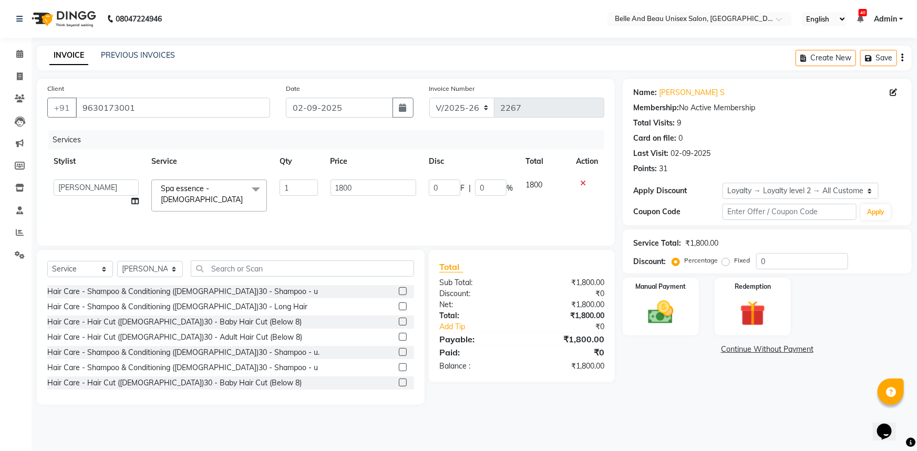
click at [583, 184] on icon at bounding box center [583, 183] width 6 height 7
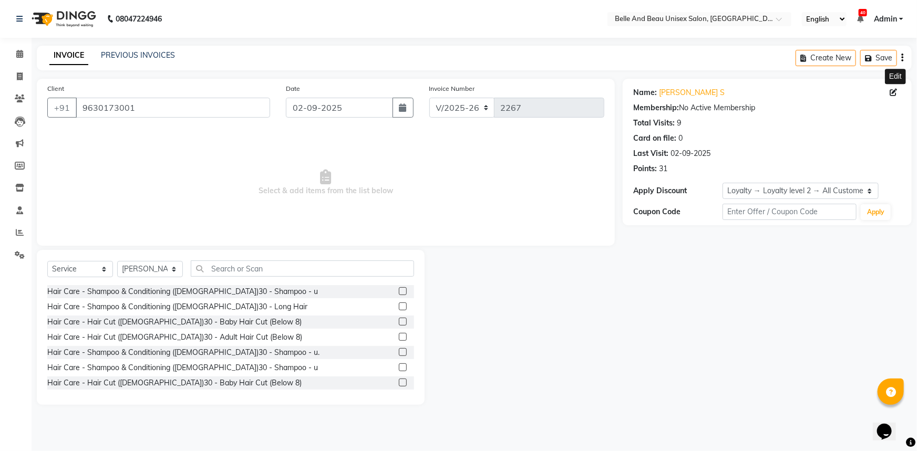
click at [897, 89] on icon at bounding box center [892, 92] width 7 height 7
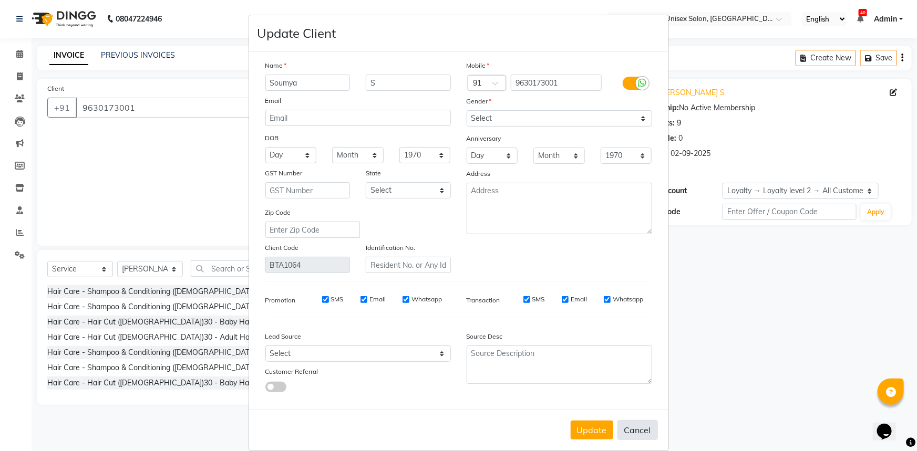
click at [626, 431] on button "Cancel" at bounding box center [637, 430] width 40 height 20
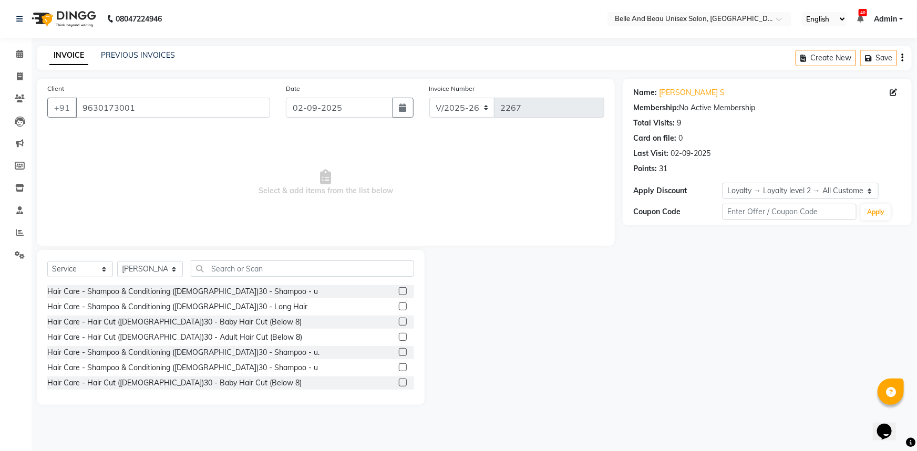
click at [904, 60] on div "Create New Save" at bounding box center [853, 58] width 116 height 25
click at [901, 58] on icon "button" at bounding box center [902, 58] width 2 height 1
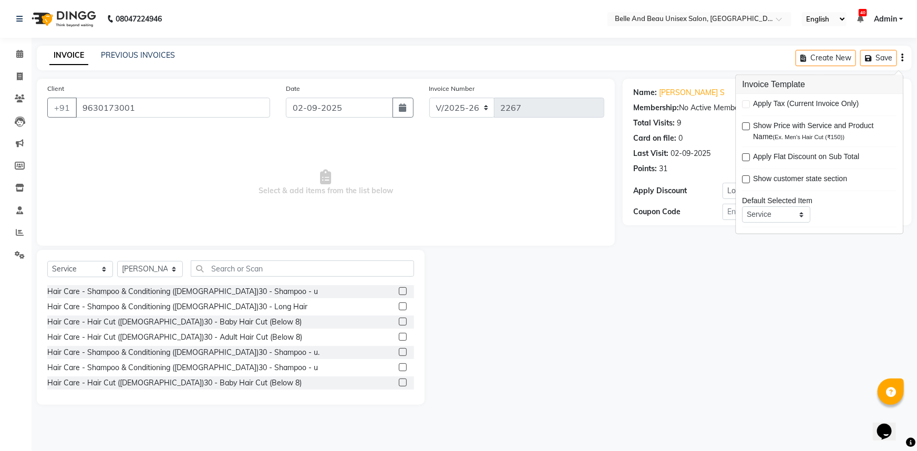
click at [901, 58] on icon "button" at bounding box center [902, 58] width 2 height 1
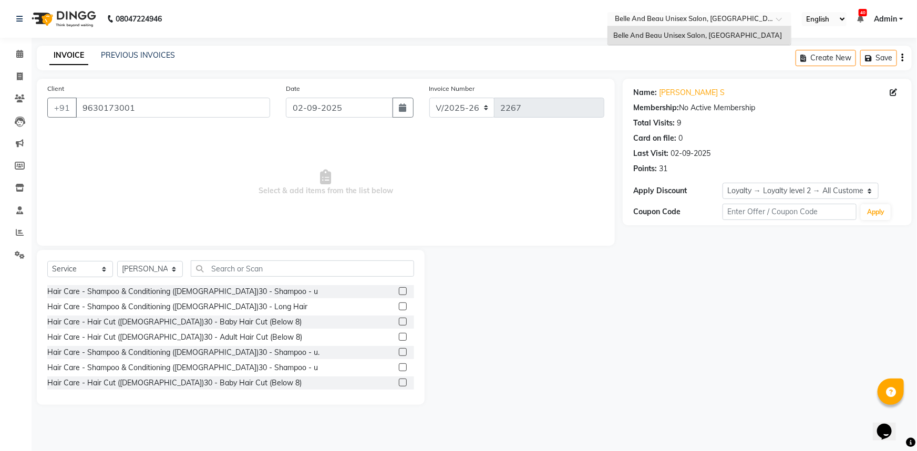
click at [754, 16] on input "text" at bounding box center [689, 20] width 152 height 11
click at [751, 37] on div "Belle And Beau Unisex Salon, [GEOGRAPHIC_DATA]" at bounding box center [699, 35] width 183 height 19
click at [127, 53] on link "PREVIOUS INVOICES" at bounding box center [138, 54] width 74 height 9
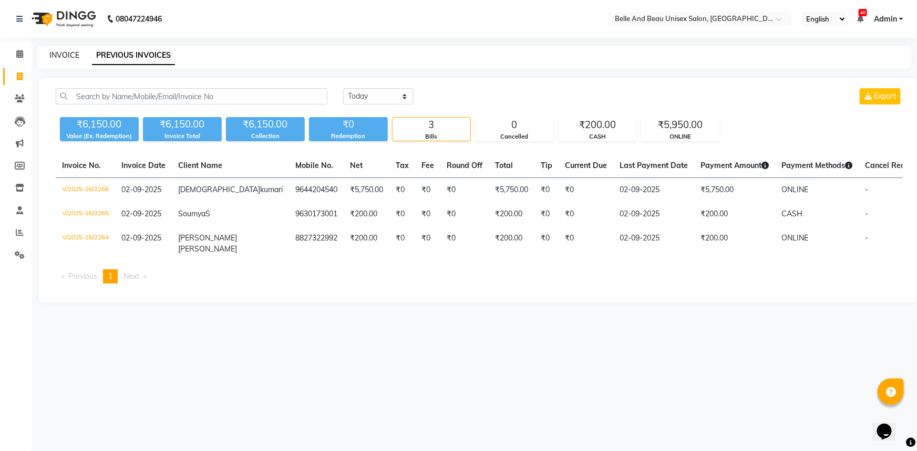
click at [53, 53] on link "INVOICE" at bounding box center [64, 54] width 30 height 9
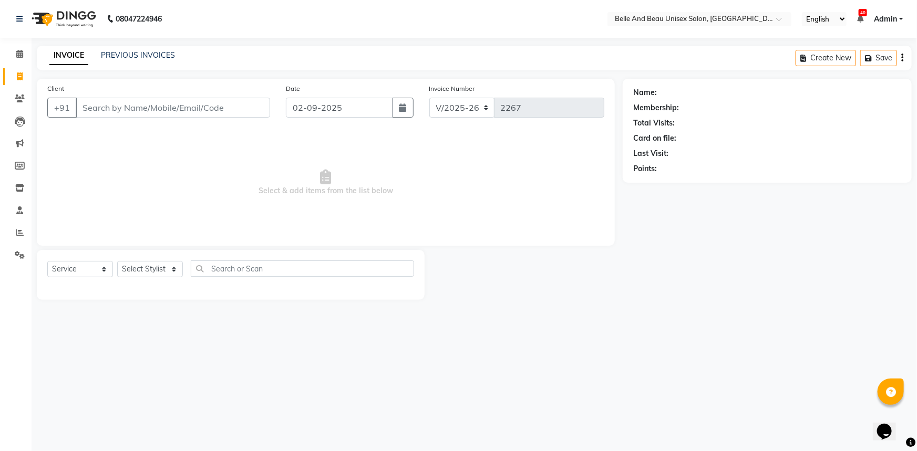
click at [879, 423] on div "Opens Chat This icon Opens the chat window." at bounding box center [883, 431] width 17 height 17
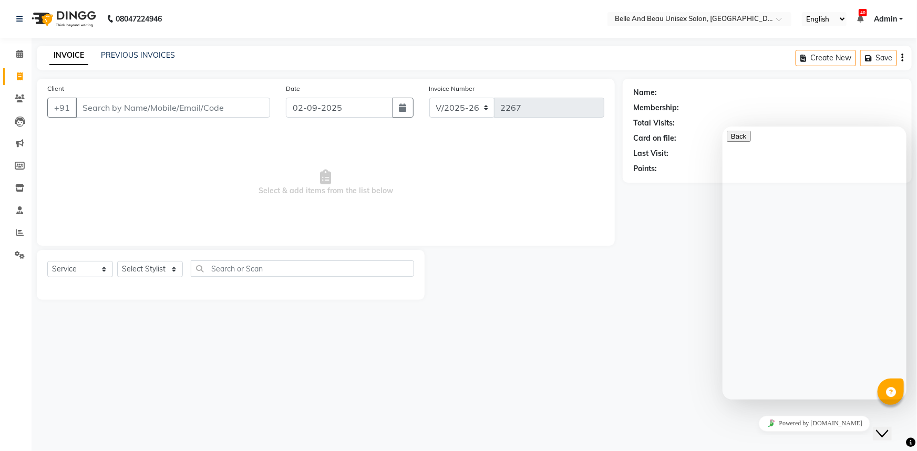
click at [882, 432] on button "Close Chat This icon closes the chat window." at bounding box center [881, 434] width 19 height 14
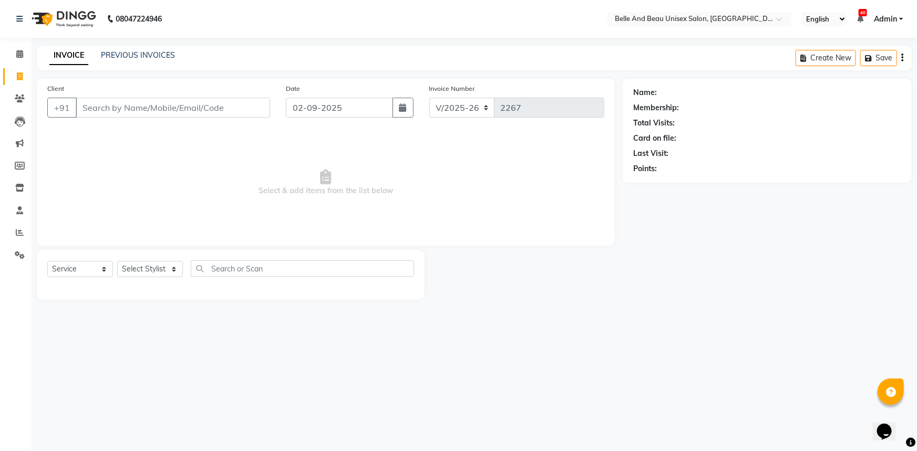
click at [887, 394] on icon at bounding box center [891, 393] width 10 height 10
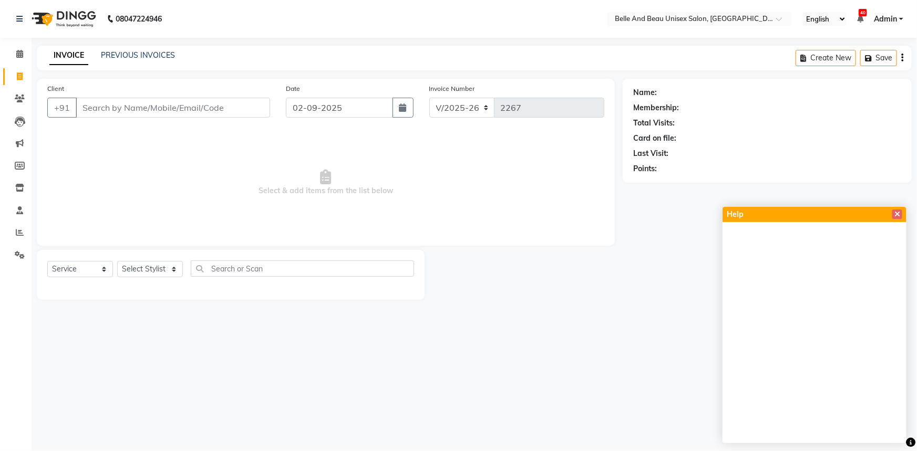
click at [903, 58] on icon "button" at bounding box center [902, 58] width 2 height 1
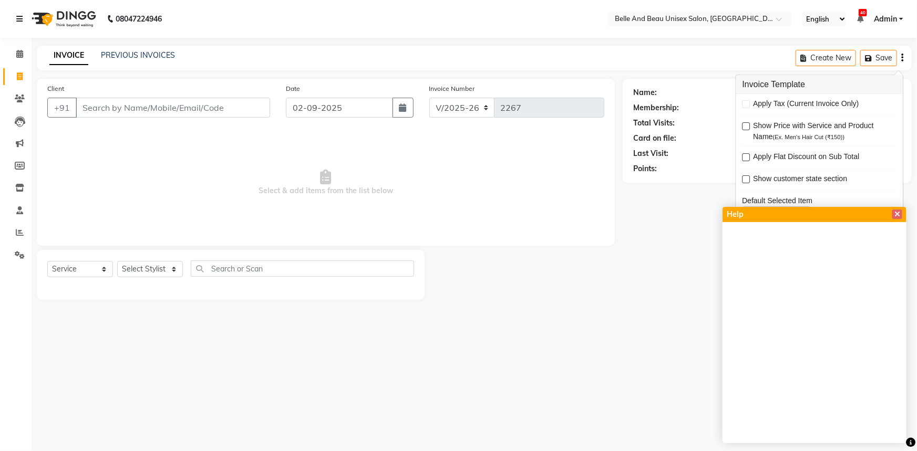
click at [22, 17] on icon at bounding box center [19, 18] width 6 height 7
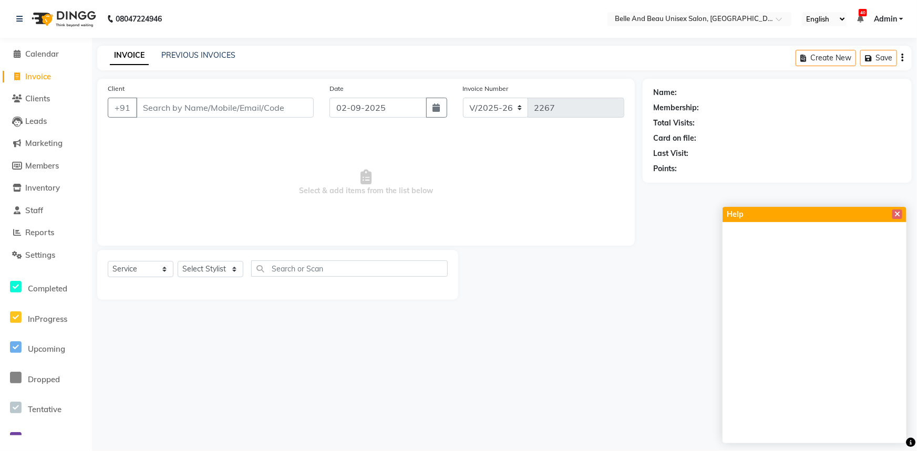
click at [38, 76] on span "Invoice" at bounding box center [38, 76] width 26 height 10
drag, startPoint x: 116, startPoint y: 13, endPoint x: 189, endPoint y: 20, distance: 73.9
click at [189, 20] on nav "08047224946 Select Location × Belle And Beau Unisex Salon, Tatibandh English EN…" at bounding box center [458, 19] width 917 height 38
copy p "08047224946"
click at [162, 110] on input "Client" at bounding box center [225, 108] width 178 height 20
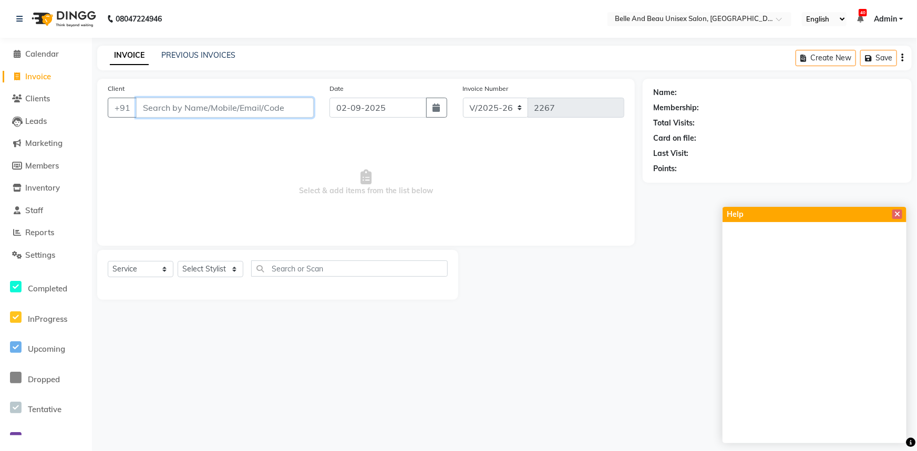
paste input "08047224946"
click at [284, 106] on span "Add Client" at bounding box center [287, 107] width 42 height 11
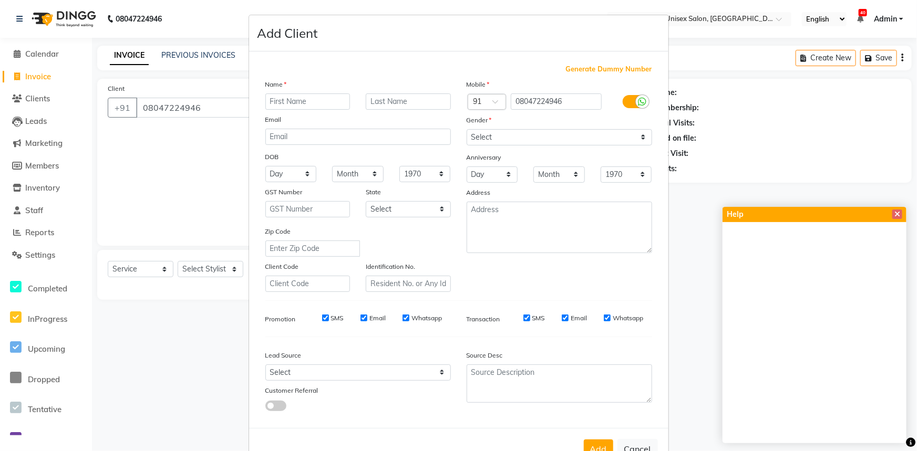
click at [316, 97] on input "text" at bounding box center [307, 102] width 85 height 16
click at [369, 100] on input "text" at bounding box center [408, 102] width 85 height 16
drag, startPoint x: 520, startPoint y: 132, endPoint x: 512, endPoint y: 136, distance: 8.5
click at [520, 132] on select "Select [DEMOGRAPHIC_DATA] [DEMOGRAPHIC_DATA] Other Prefer Not To Say" at bounding box center [558, 137] width 185 height 16
click at [466, 129] on select "Select [DEMOGRAPHIC_DATA] [DEMOGRAPHIC_DATA] Other Prefer Not To Say" at bounding box center [558, 137] width 185 height 16
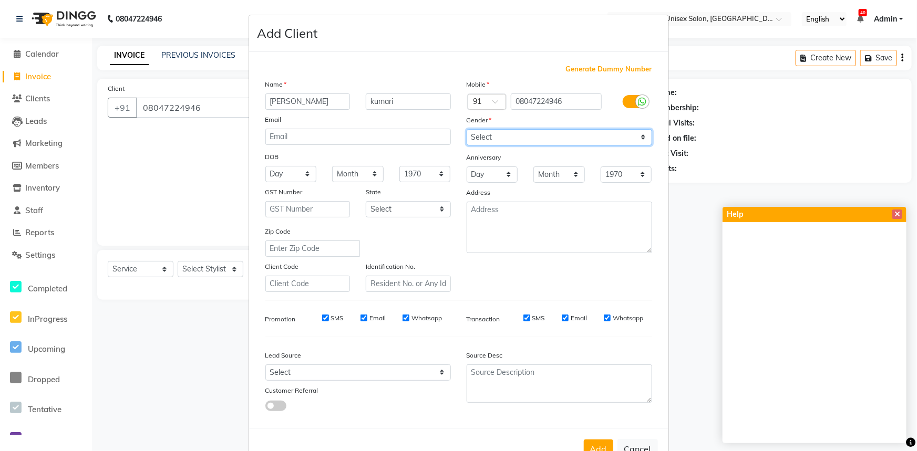
scroll to position [37, 0]
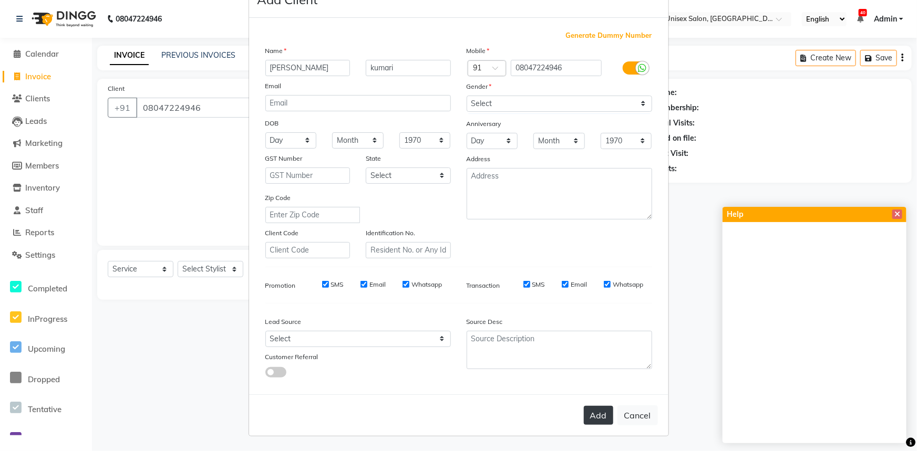
click at [596, 418] on button "Add" at bounding box center [598, 415] width 29 height 19
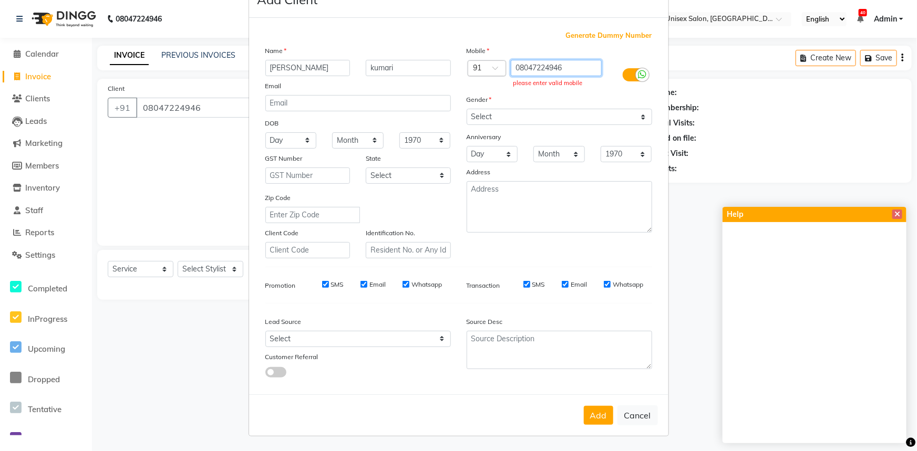
drag, startPoint x: 572, startPoint y: 65, endPoint x: 491, endPoint y: 64, distance: 80.9
click at [491, 64] on div "Country Code × 91 08047224946 please enter valid mobile" at bounding box center [559, 75] width 201 height 30
click at [39, 51] on ngb-modal-window "Add Client Generate Dummy Number Name [PERSON_NAME] Email DOB Day 01 02 03 04 0…" at bounding box center [458, 225] width 917 height 451
click at [40, 56] on ngb-modal-window "Add Client Generate Dummy Number Name [PERSON_NAME] Email DOB Day 01 02 03 04 0…" at bounding box center [458, 225] width 917 height 451
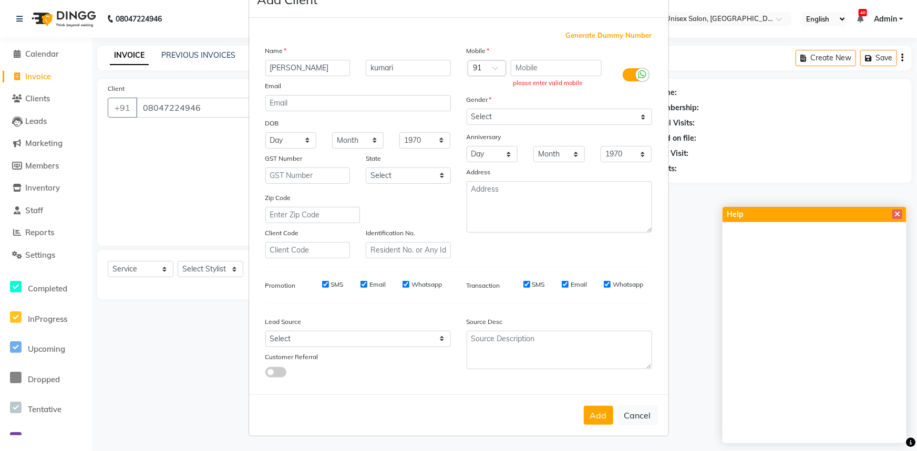
click at [40, 56] on ngb-modal-window "Add Client Generate Dummy Number Name [PERSON_NAME] Email DOB Day 01 02 03 04 0…" at bounding box center [458, 225] width 917 height 451
drag, startPoint x: 143, startPoint y: 107, endPoint x: 203, endPoint y: 110, distance: 59.4
click at [203, 110] on ngb-modal-window "Add Client Generate Dummy Number Name [PERSON_NAME] Email DOB Day 01 02 03 04 0…" at bounding box center [458, 225] width 917 height 451
drag, startPoint x: 203, startPoint y: 106, endPoint x: 171, endPoint y: 105, distance: 31.5
click at [171, 105] on ngb-modal-window "Add Client Generate Dummy Number Name [PERSON_NAME] Email DOB Day 01 02 03 04 0…" at bounding box center [458, 225] width 917 height 451
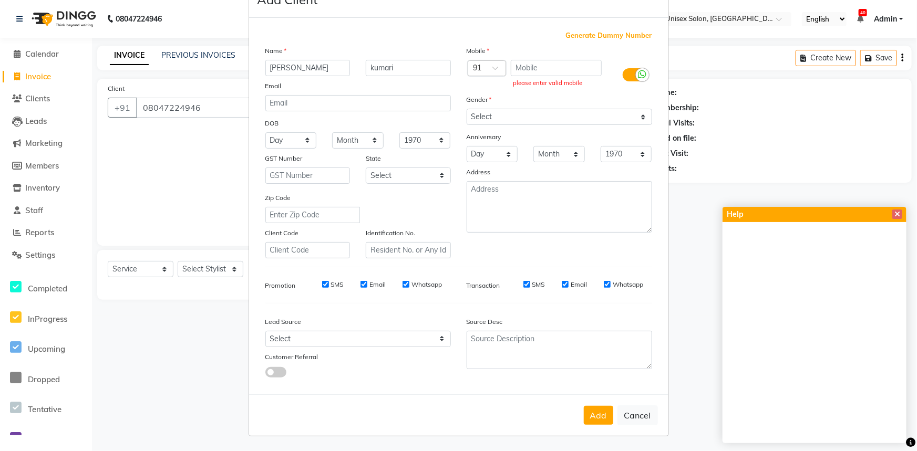
click at [14, 51] on ngb-modal-window "Add Client Generate Dummy Number Name [PERSON_NAME] Email DOB Day 01 02 03 04 0…" at bounding box center [458, 225] width 917 height 451
click at [33, 51] on ngb-modal-window "Add Client Generate Dummy Number Name [PERSON_NAME] Email DOB Day 01 02 03 04 0…" at bounding box center [458, 225] width 917 height 451
click at [57, 53] on ngb-modal-window "Add Client Generate Dummy Number Name [PERSON_NAME] Email DOB Day 01 02 03 04 0…" at bounding box center [458, 225] width 917 height 451
click at [850, 60] on ngb-modal-window "Add Client Generate Dummy Number Name [PERSON_NAME] Email DOB Day 01 02 03 04 0…" at bounding box center [458, 225] width 917 height 451
click at [847, 58] on ngb-modal-window "Add Client Generate Dummy Number Name [PERSON_NAME] Email DOB Day 01 02 03 04 0…" at bounding box center [458, 225] width 917 height 451
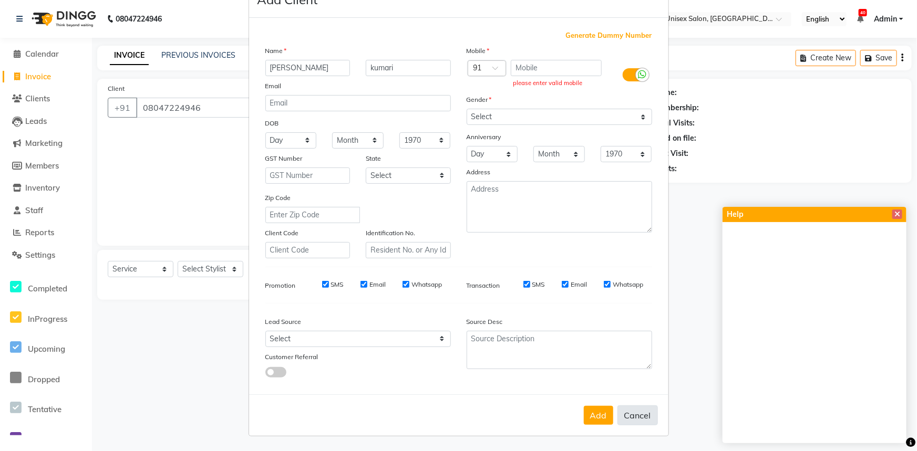
click at [631, 418] on button "Cancel" at bounding box center [637, 416] width 40 height 20
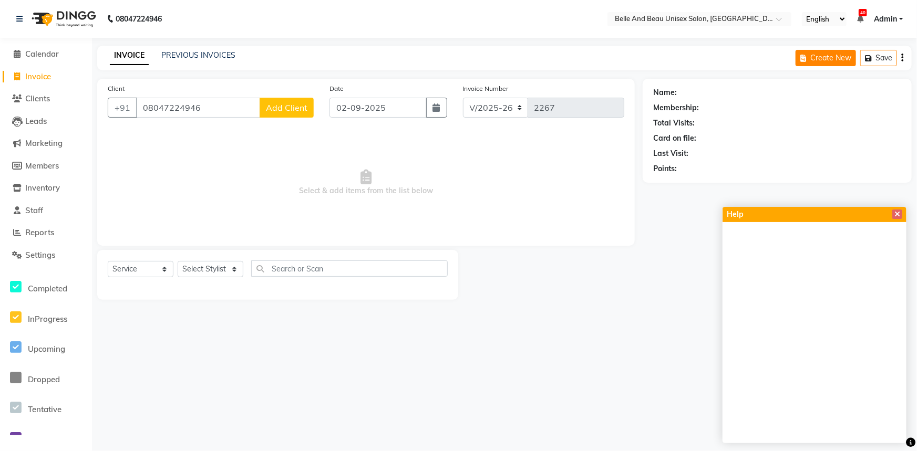
click at [846, 58] on button "Create New" at bounding box center [825, 58] width 60 height 16
click at [901, 58] on icon "button" at bounding box center [902, 58] width 2 height 1
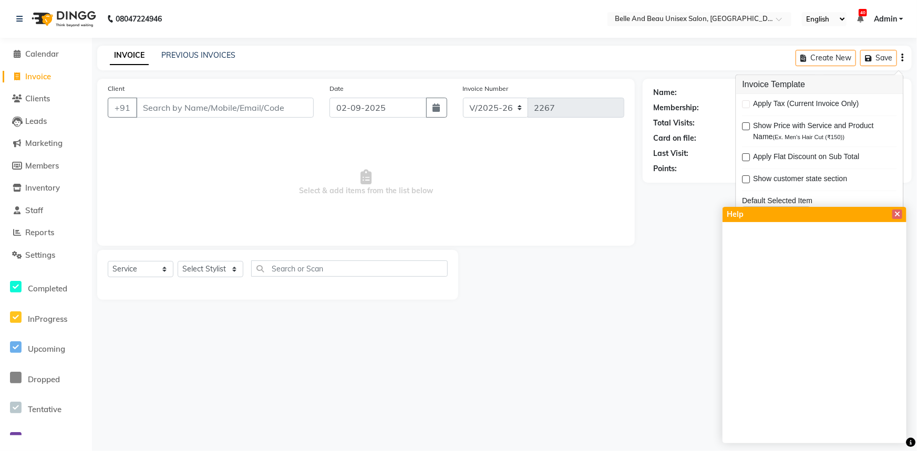
click at [901, 58] on icon "button" at bounding box center [902, 58] width 2 height 1
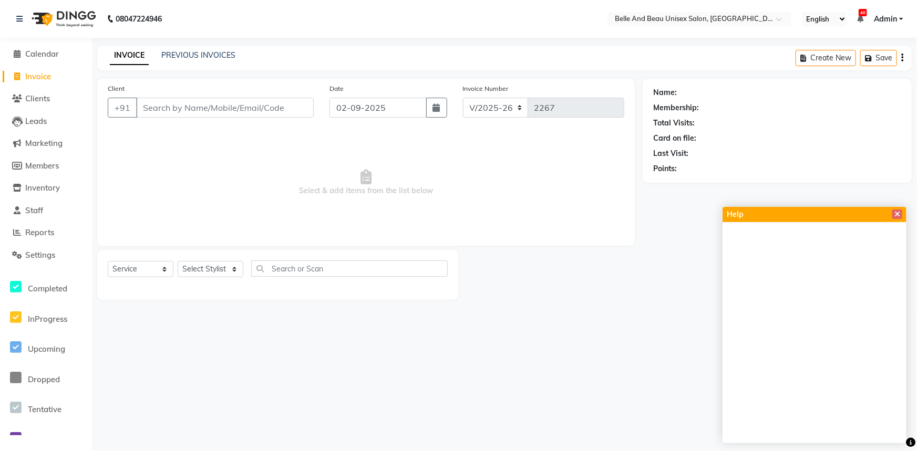
click at [901, 58] on icon "button" at bounding box center [902, 58] width 2 height 1
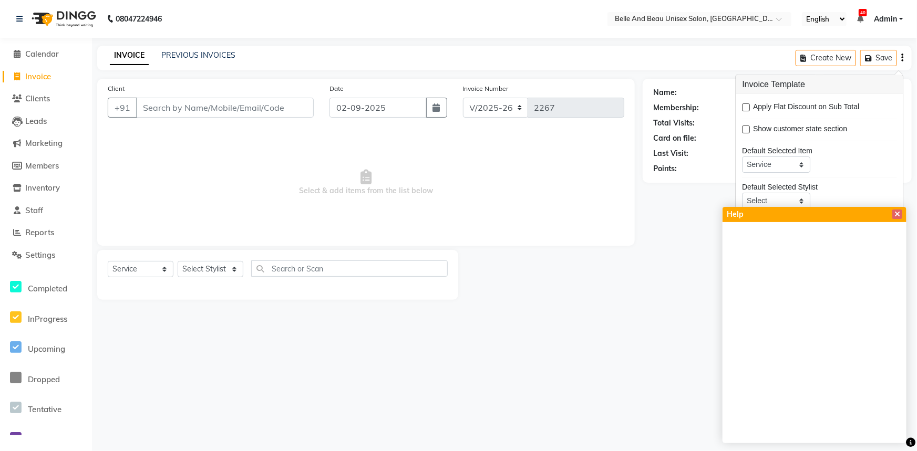
scroll to position [51, 0]
click at [779, 198] on select "Select Not Set [PERSON_NAME] [PERSON_NAME] [PERSON_NAME] [PERSON_NAME] [PERSON_…" at bounding box center [776, 200] width 68 height 16
click at [742, 192] on select "Select Not Set [PERSON_NAME] [PERSON_NAME] [PERSON_NAME] [PERSON_NAME] [PERSON_…" at bounding box center [776, 200] width 68 height 16
click at [761, 164] on select "Service Product Membership Package Voucher Prepaid Gift Card" at bounding box center [776, 163] width 68 height 16
click at [742, 155] on select "Service Product Membership Package Voucher Prepaid Gift Card" at bounding box center [776, 163] width 68 height 16
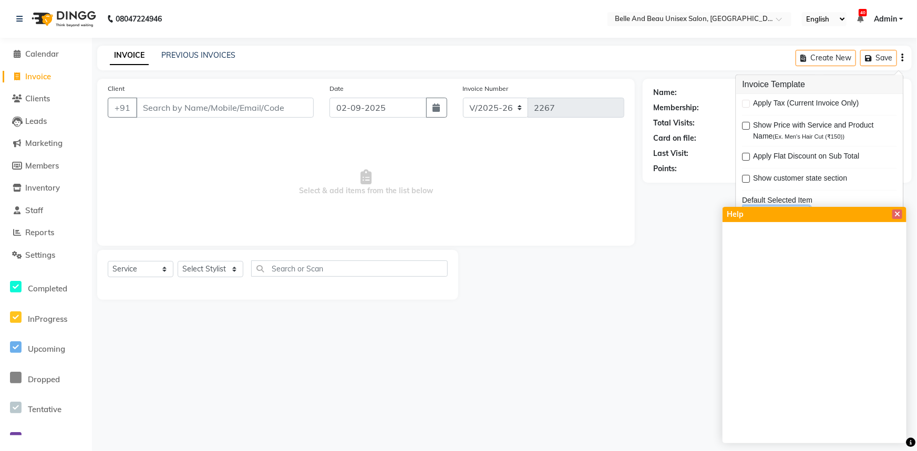
scroll to position [0, 0]
click at [903, 55] on div "Create New Save" at bounding box center [853, 58] width 116 height 25
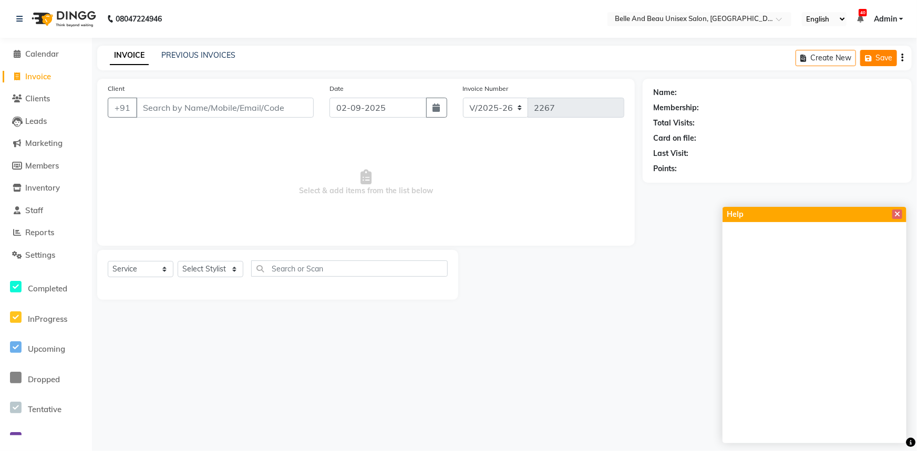
click at [878, 56] on button "Save" at bounding box center [878, 58] width 37 height 16
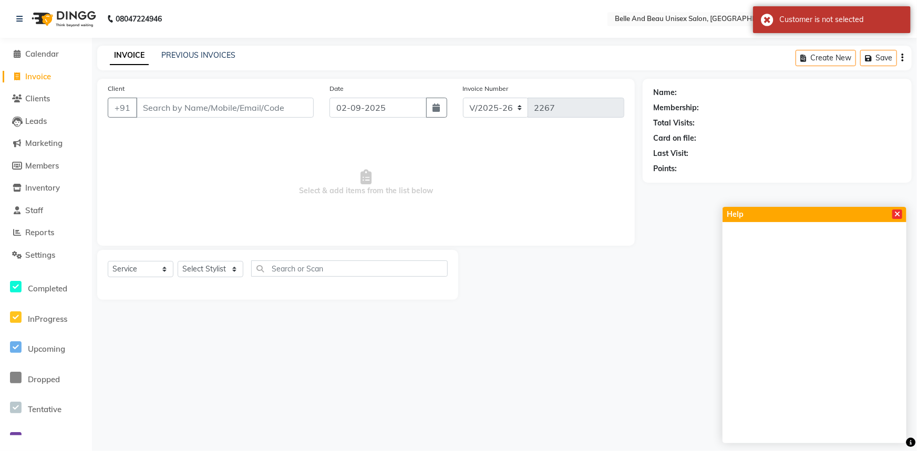
click at [897, 218] on icon at bounding box center [897, 214] width 6 height 7
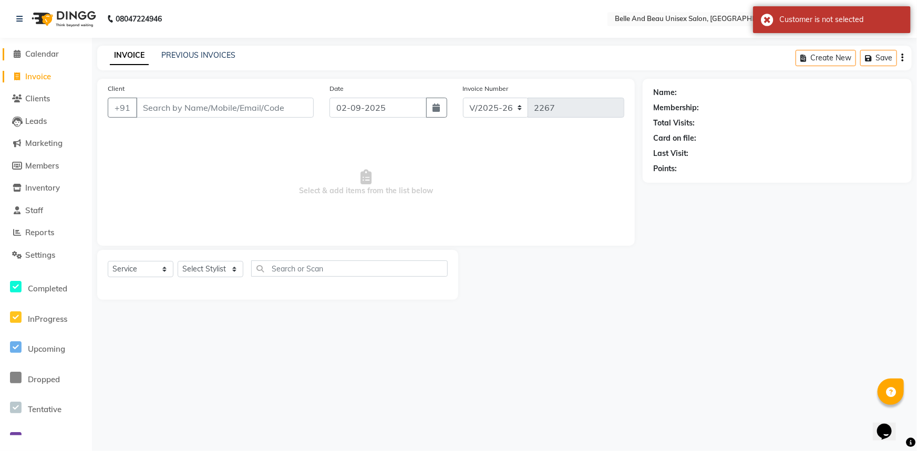
click at [30, 57] on span "Calendar" at bounding box center [42, 54] width 34 height 10
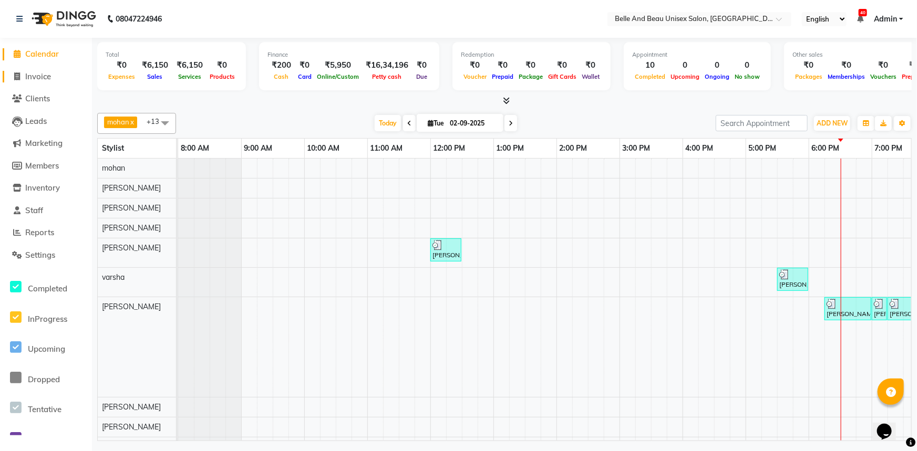
click at [35, 74] on span "Invoice" at bounding box center [38, 76] width 26 height 10
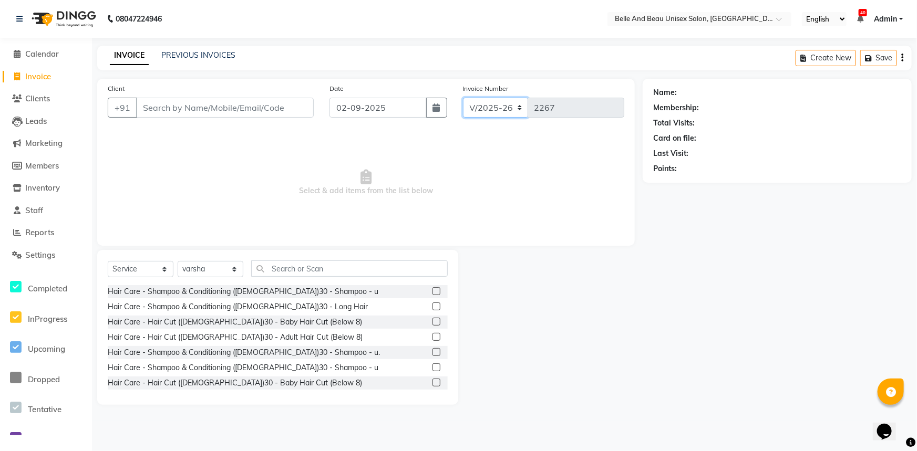
click at [488, 108] on select "V/2025 V/2025-26" at bounding box center [496, 108] width 66 height 20
click at [463, 98] on select "V/2025 V/2025-26" at bounding box center [496, 108] width 66 height 20
click at [491, 109] on select "V/2025 V/2025-26" at bounding box center [496, 108] width 66 height 20
click at [463, 98] on select "V/2025 V/2025-26" at bounding box center [496, 108] width 66 height 20
click at [402, 100] on input "02-09-2025" at bounding box center [377, 108] width 97 height 20
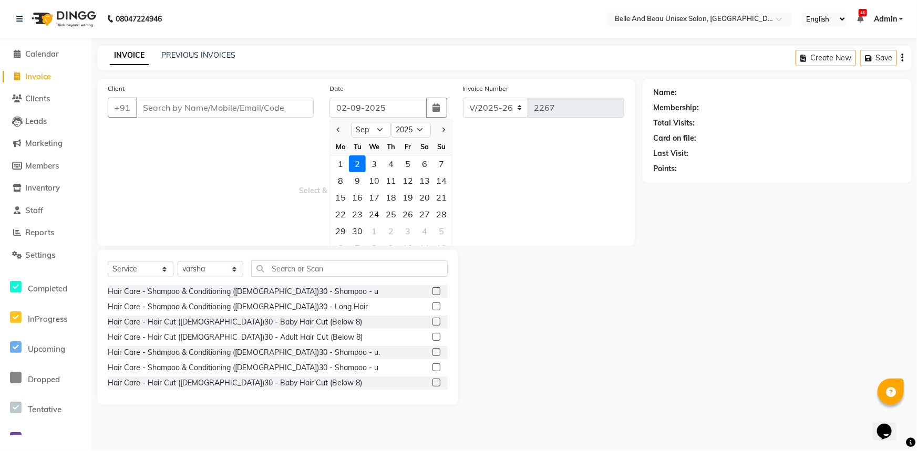
drag, startPoint x: 523, startPoint y: 161, endPoint x: 332, endPoint y: 126, distance: 193.9
click at [520, 159] on span "Select & add items from the list below" at bounding box center [366, 182] width 516 height 105
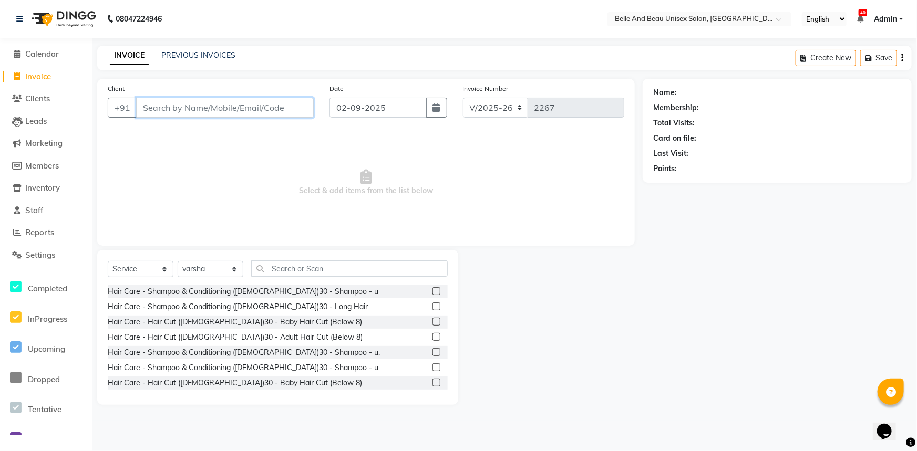
click at [216, 114] on input "Client" at bounding box center [225, 108] width 178 height 20
click at [219, 140] on span "Select & add items from the list below" at bounding box center [366, 182] width 516 height 105
click at [30, 49] on span "Calendar" at bounding box center [42, 54] width 34 height 10
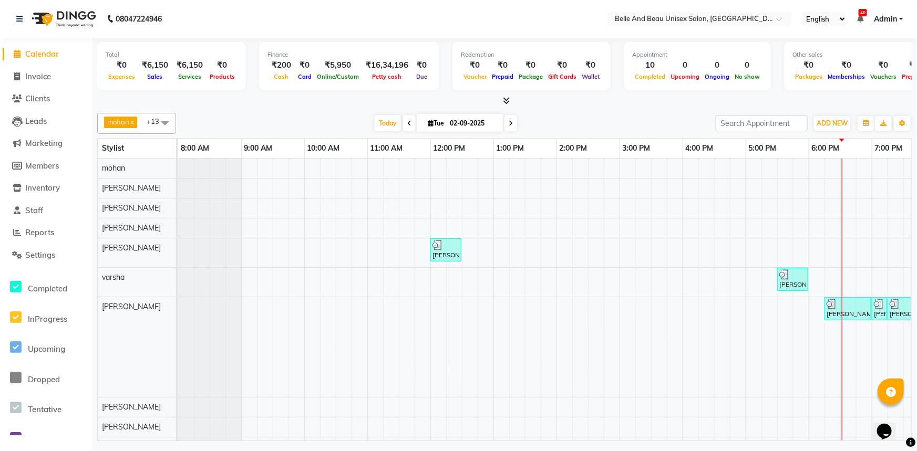
scroll to position [72, 0]
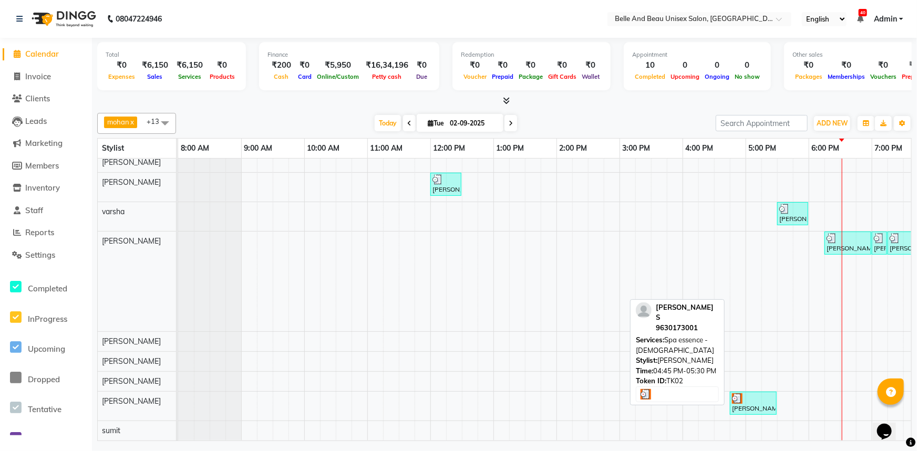
click at [752, 393] on div at bounding box center [753, 398] width 43 height 11
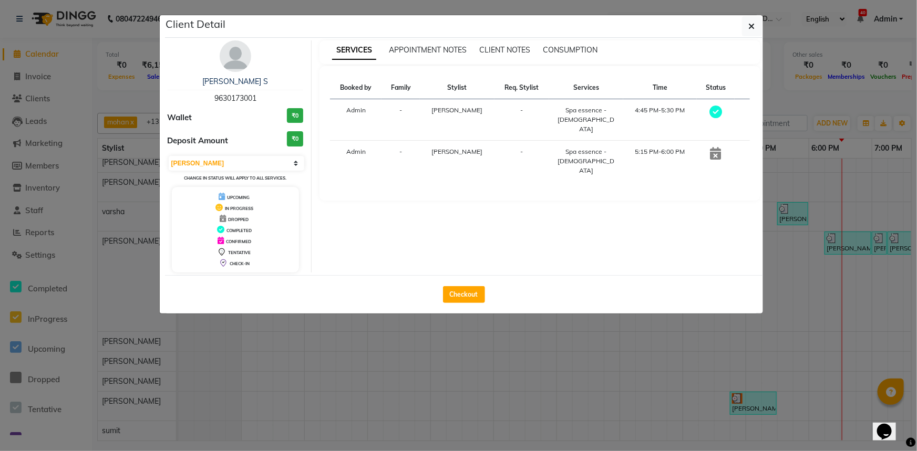
drag, startPoint x: 266, startPoint y: 93, endPoint x: 199, endPoint y: 93, distance: 66.7
click at [199, 93] on div "[PERSON_NAME] S 9630173001" at bounding box center [236, 90] width 136 height 28
copy span "9630173001"
click at [450, 297] on button "Checkout" at bounding box center [464, 294] width 42 height 17
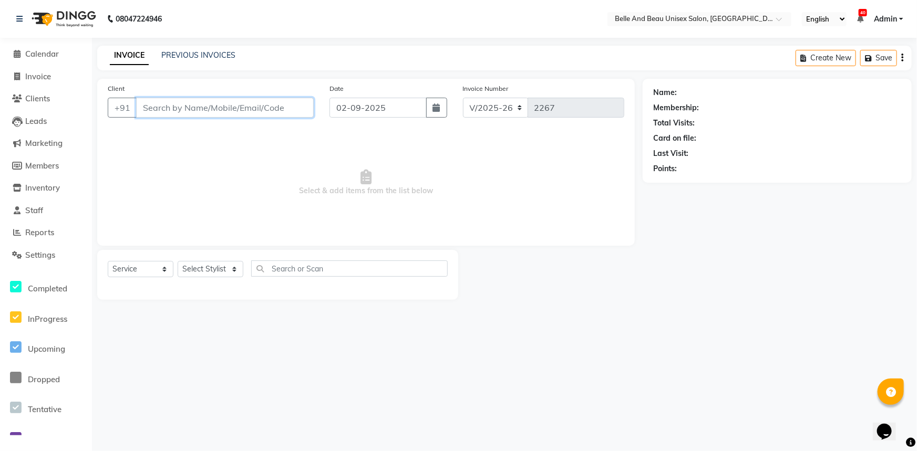
click at [256, 109] on input "Client" at bounding box center [225, 108] width 178 height 20
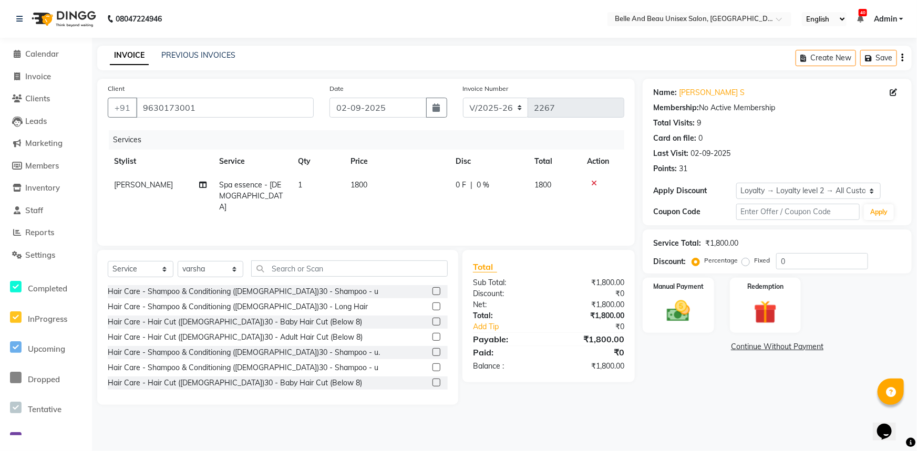
click at [593, 184] on icon at bounding box center [594, 183] width 6 height 7
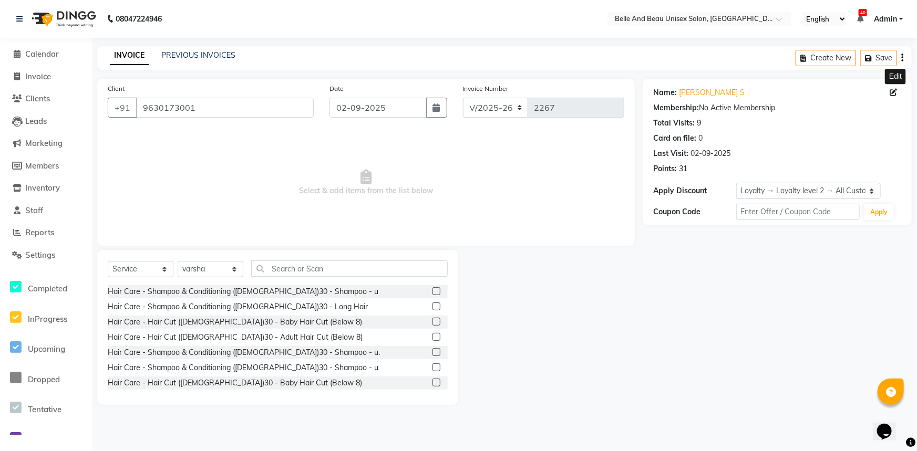
click at [893, 91] on icon at bounding box center [892, 92] width 7 height 7
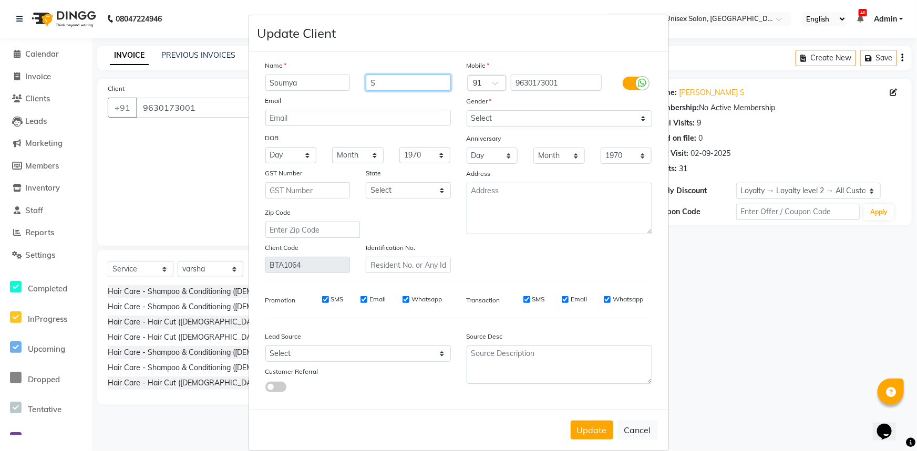
click at [376, 76] on input "S" at bounding box center [408, 83] width 85 height 16
click at [297, 82] on input "Soumya" at bounding box center [307, 83] width 85 height 16
click at [571, 76] on input "9630173001" at bounding box center [556, 83] width 91 height 16
click at [578, 428] on button "Update" at bounding box center [592, 430] width 43 height 19
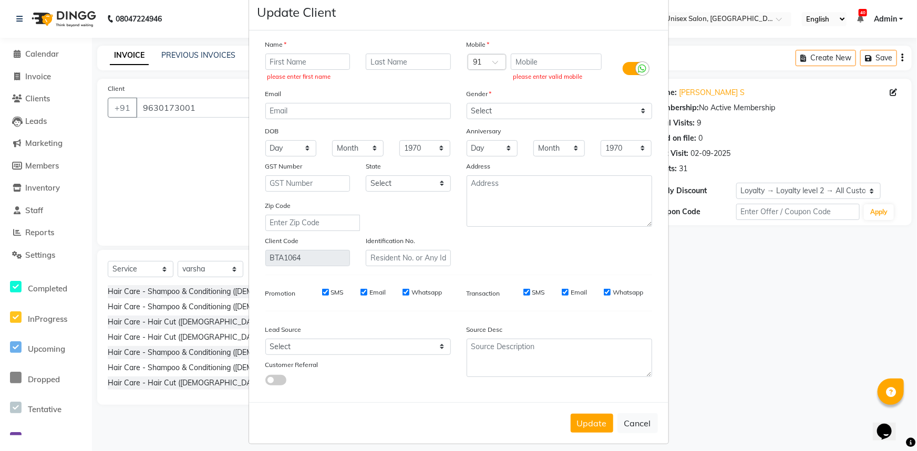
scroll to position [32, 0]
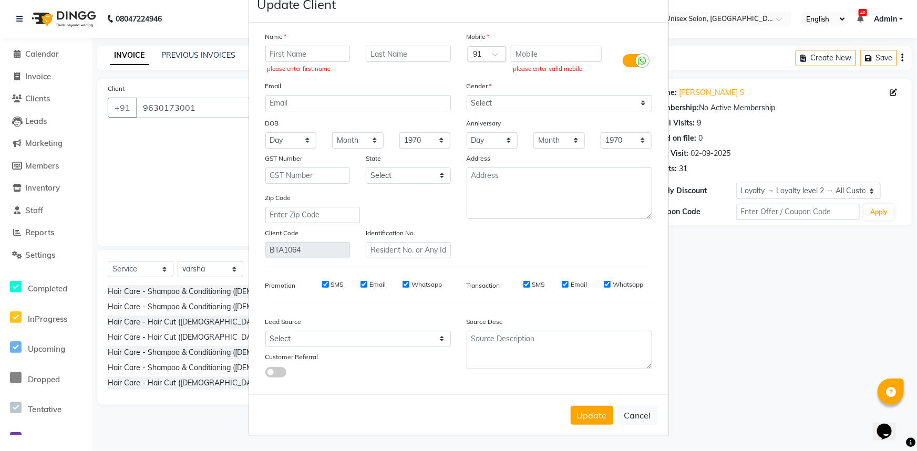
click at [629, 403] on div "Update Cancel" at bounding box center [458, 416] width 419 height 42
click at [628, 415] on button "Cancel" at bounding box center [637, 416] width 40 height 20
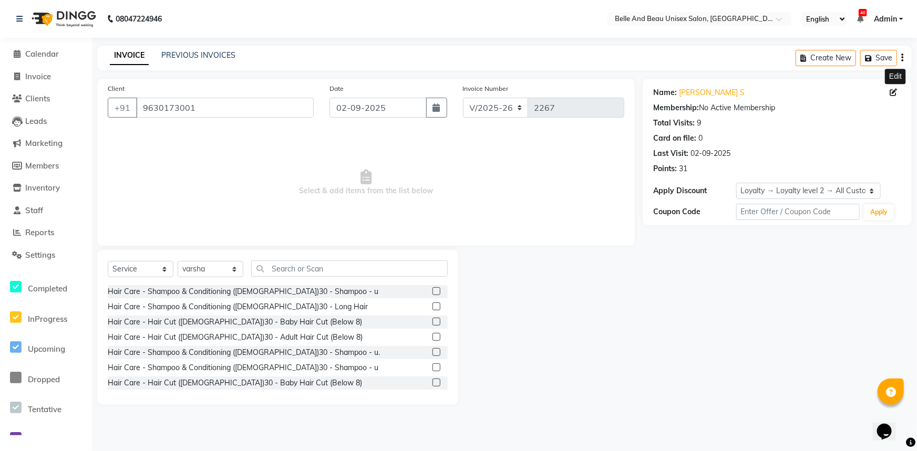
scroll to position [29, 0]
click at [201, 101] on input "9630173001" at bounding box center [225, 108] width 178 height 20
click at [279, 269] on input "text" at bounding box center [349, 269] width 196 height 16
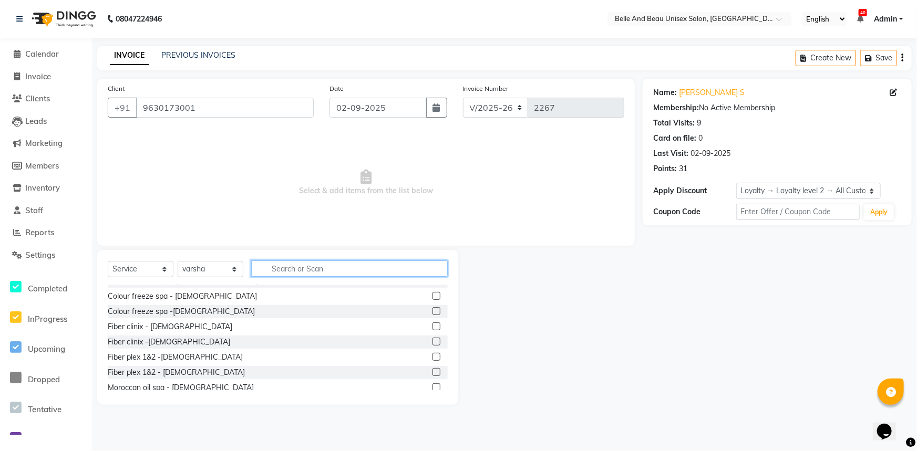
scroll to position [668, 0]
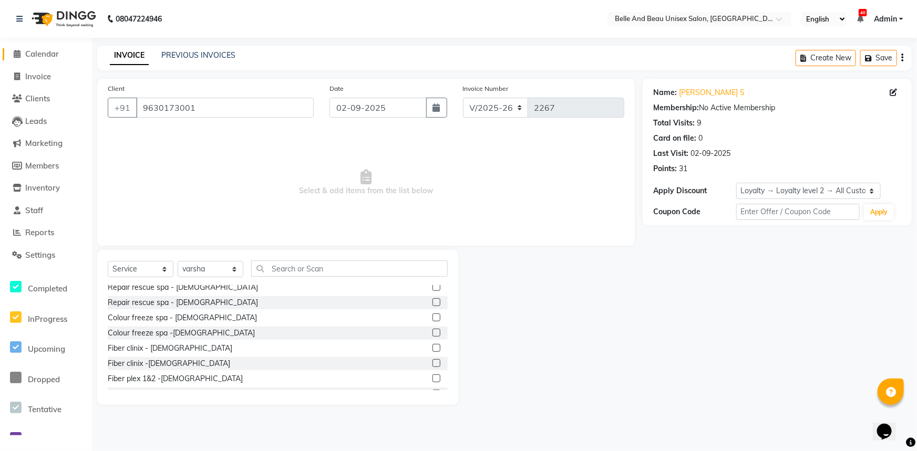
click at [25, 56] on span "Calendar" at bounding box center [42, 54] width 34 height 10
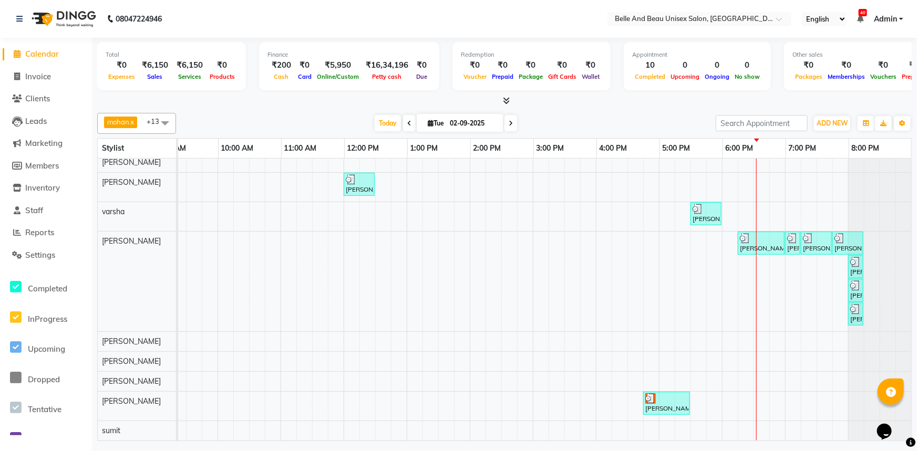
scroll to position [72, 0]
click at [44, 50] on span "Calendar" at bounding box center [42, 54] width 34 height 10
click at [34, 56] on span "Calendar" at bounding box center [42, 54] width 34 height 10
click at [373, 376] on div "[PERSON_NAME], TK01, 12:00 PM-12:30 PM, Hair Care - Hair Cut ([DEMOGRAPHIC_DATA…" at bounding box center [501, 267] width 820 height 348
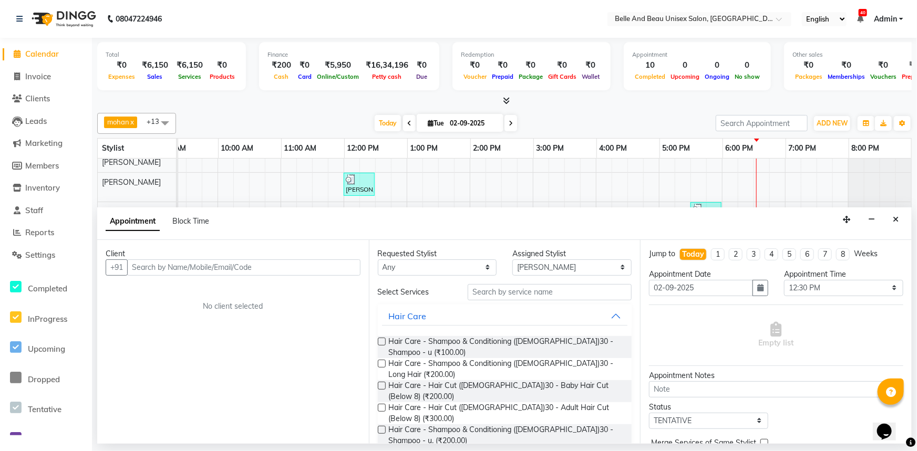
click at [32, 46] on li "Calendar" at bounding box center [46, 54] width 92 height 23
drag, startPoint x: 33, startPoint y: 48, endPoint x: 43, endPoint y: 58, distance: 14.5
click at [33, 49] on span "Calendar" at bounding box center [42, 54] width 34 height 10
click at [898, 224] on button "Close" at bounding box center [895, 220] width 15 height 16
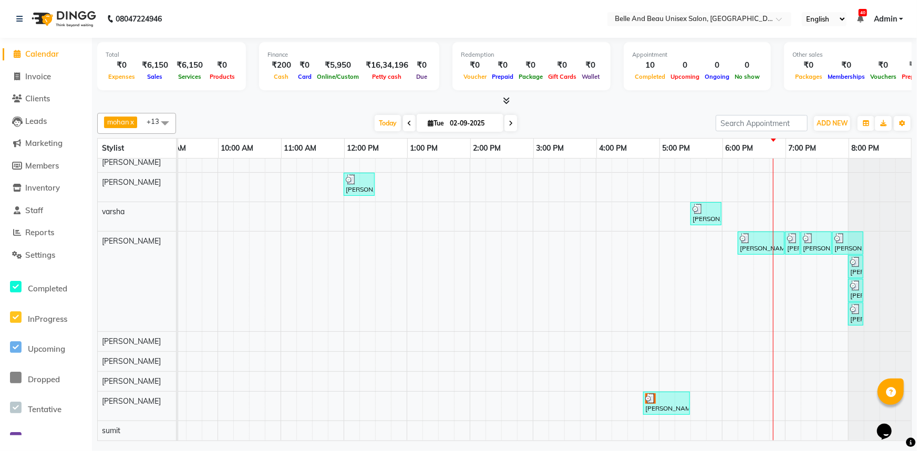
click at [816, 380] on div "[PERSON_NAME], TK01, 12:00 PM-12:30 PM, Hair Care - Hair Cut ([DEMOGRAPHIC_DATA…" at bounding box center [501, 267] width 820 height 348
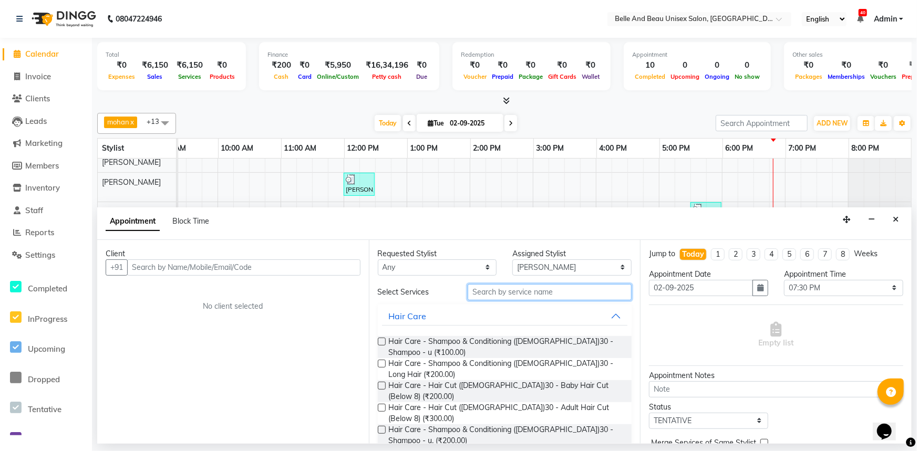
click at [534, 293] on input "text" at bounding box center [550, 292] width 164 height 16
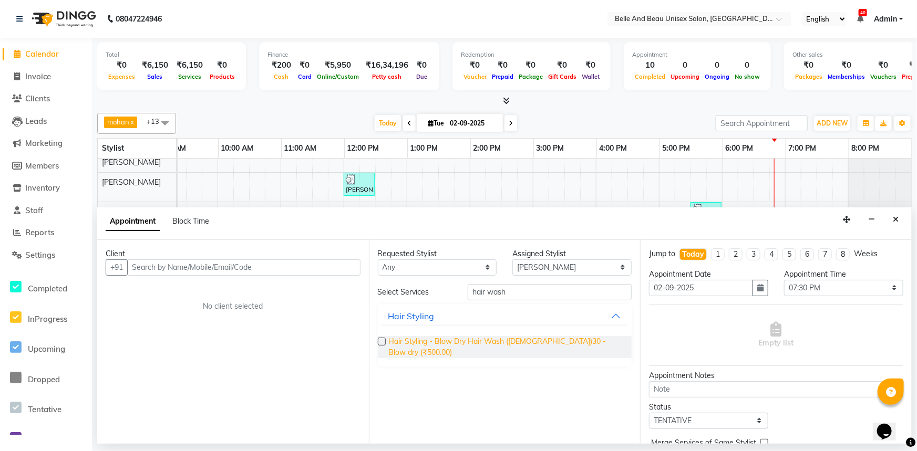
click at [414, 344] on span "Hair Styling - Blow Dry Hair Wash ([DEMOGRAPHIC_DATA])30 - Blow dry (₹500.00)" at bounding box center [506, 347] width 235 height 22
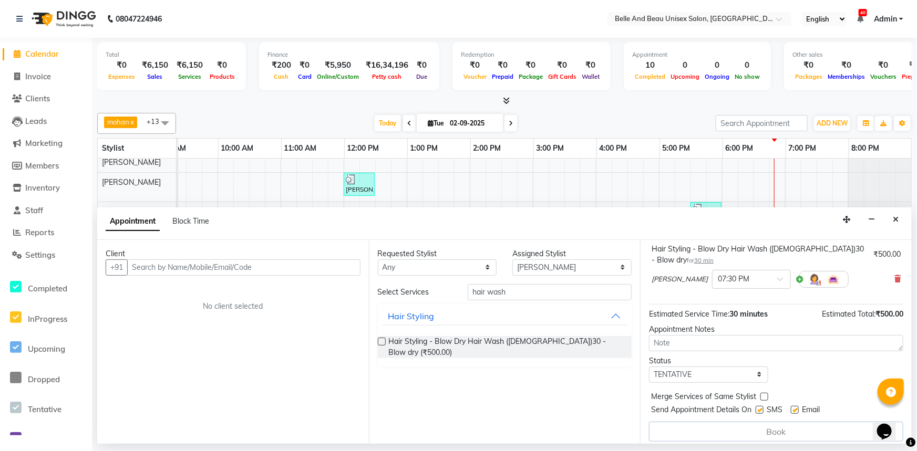
scroll to position [74, 0]
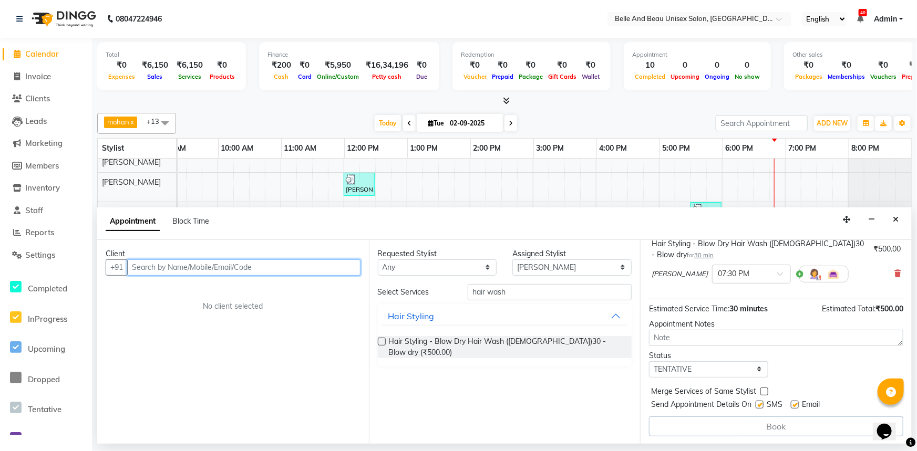
click at [173, 271] on input "text" at bounding box center [243, 268] width 233 height 16
click at [277, 267] on input "text" at bounding box center [243, 268] width 233 height 16
click at [237, 268] on input "text" at bounding box center [243, 268] width 233 height 16
click at [182, 267] on input "text" at bounding box center [243, 268] width 233 height 16
click at [210, 268] on input "8839856736" at bounding box center [222, 268] width 190 height 16
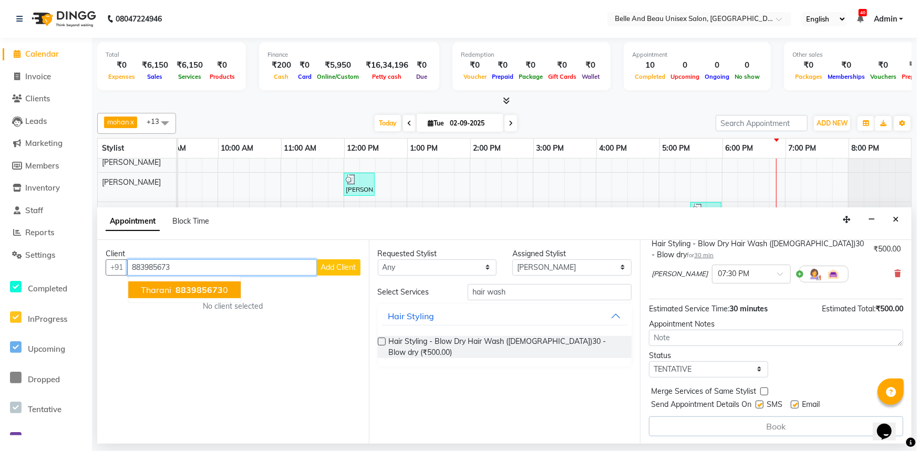
click at [173, 289] on ngb-highlight "883985673 0" at bounding box center [200, 290] width 55 height 11
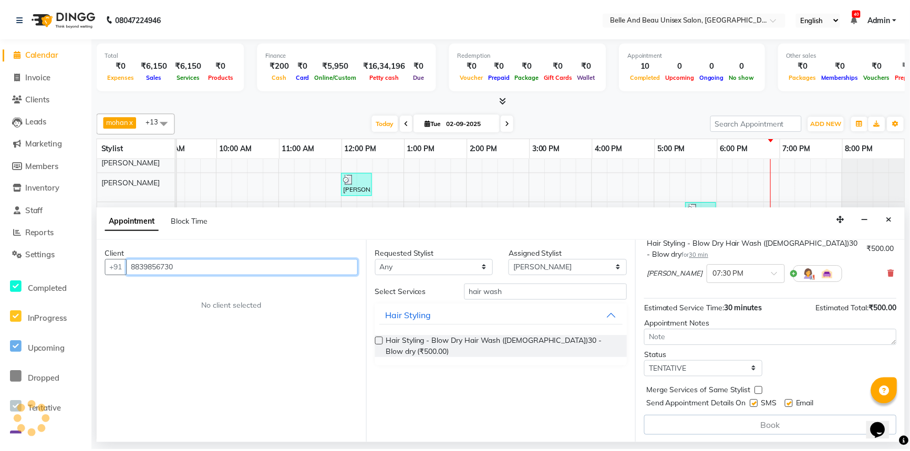
scroll to position [73, 0]
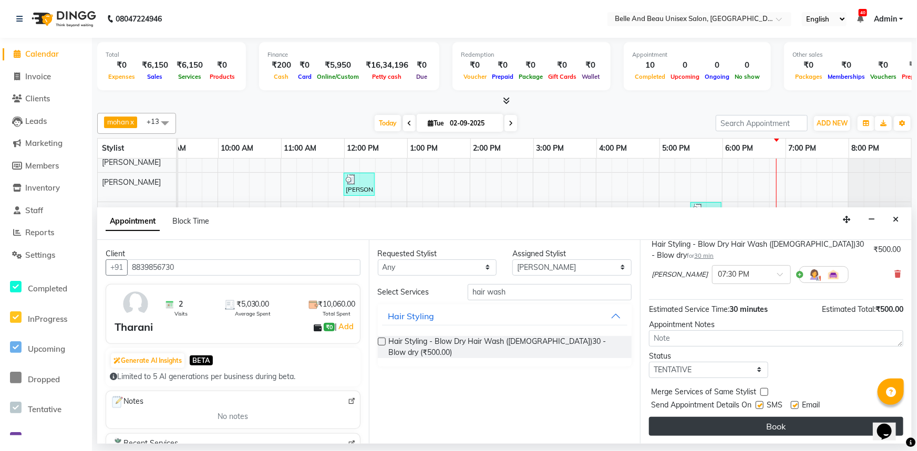
click at [776, 426] on button "Book" at bounding box center [776, 426] width 254 height 19
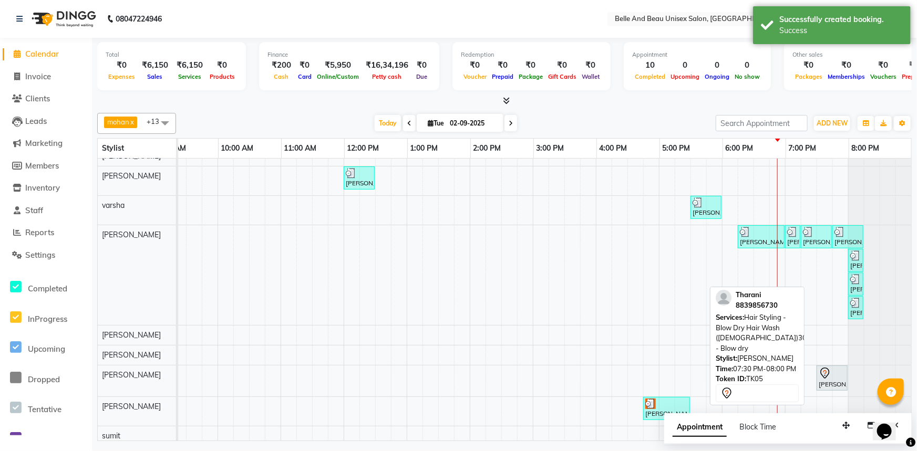
click at [820, 375] on icon at bounding box center [824, 373] width 9 height 11
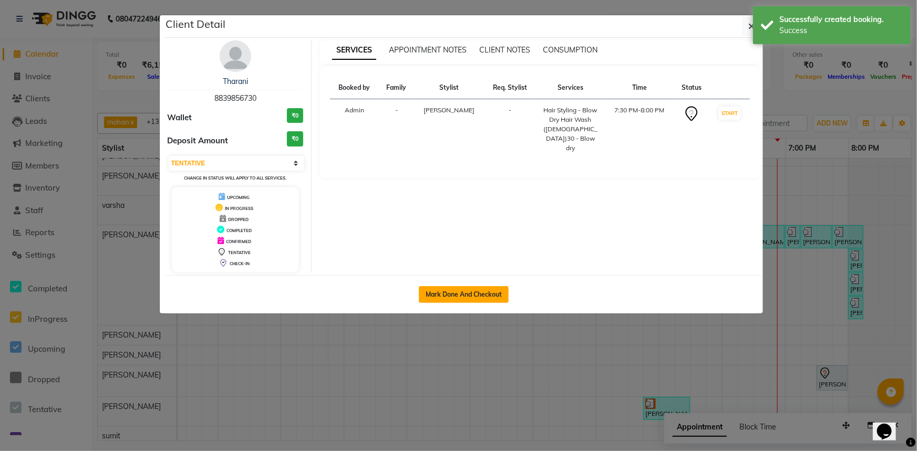
click at [448, 290] on button "Mark Done And Checkout" at bounding box center [464, 294] width 90 height 17
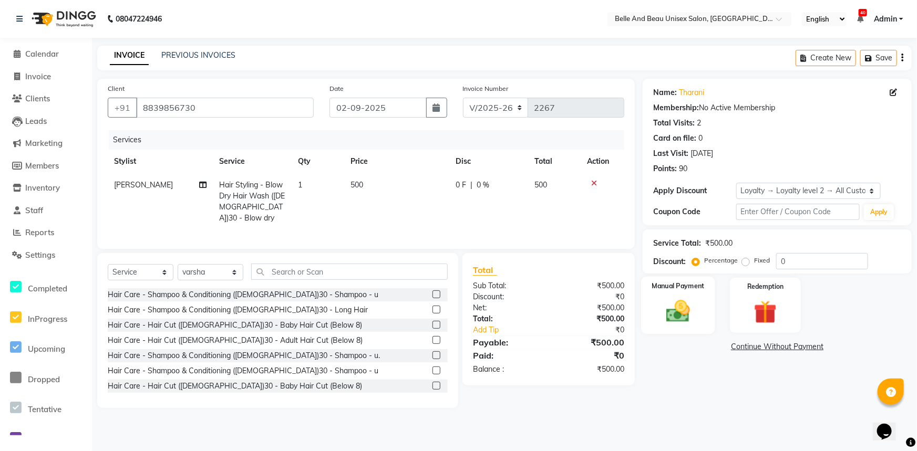
click at [681, 317] on img at bounding box center [678, 311] width 39 height 28
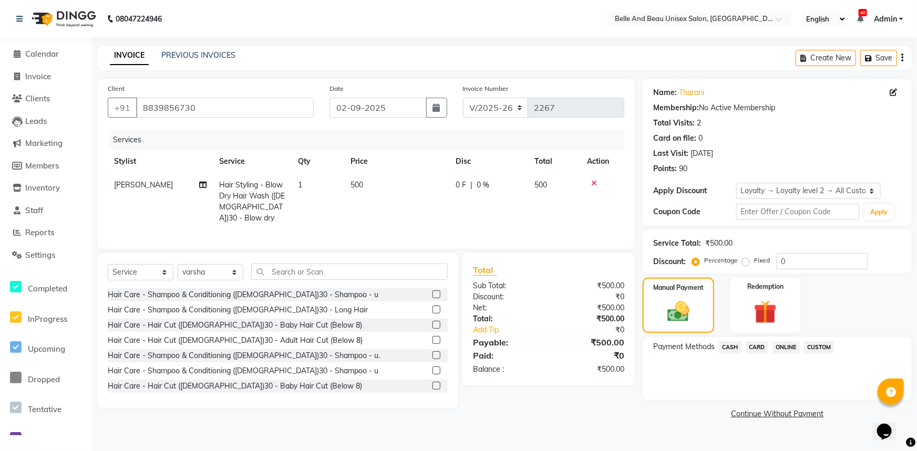
click at [777, 347] on span "ONLINE" at bounding box center [785, 347] width 27 height 12
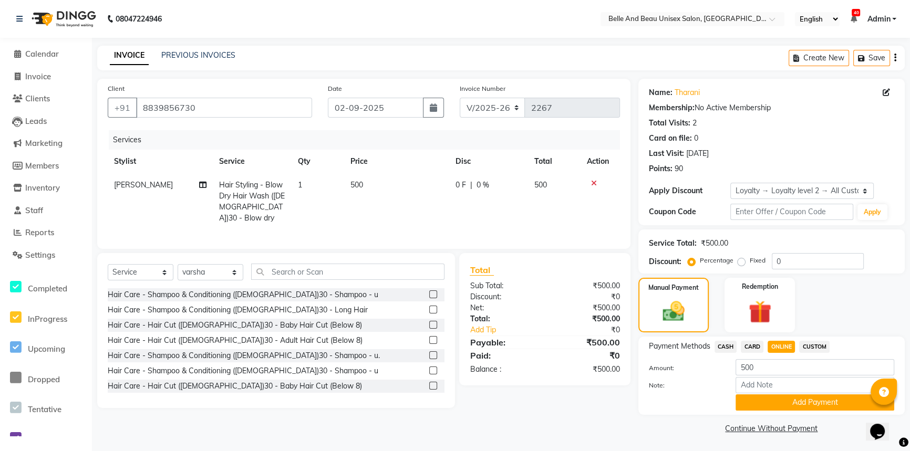
click at [727, 347] on span "CASH" at bounding box center [725, 347] width 23 height 12
click at [773, 402] on button "Add Payment" at bounding box center [814, 403] width 159 height 16
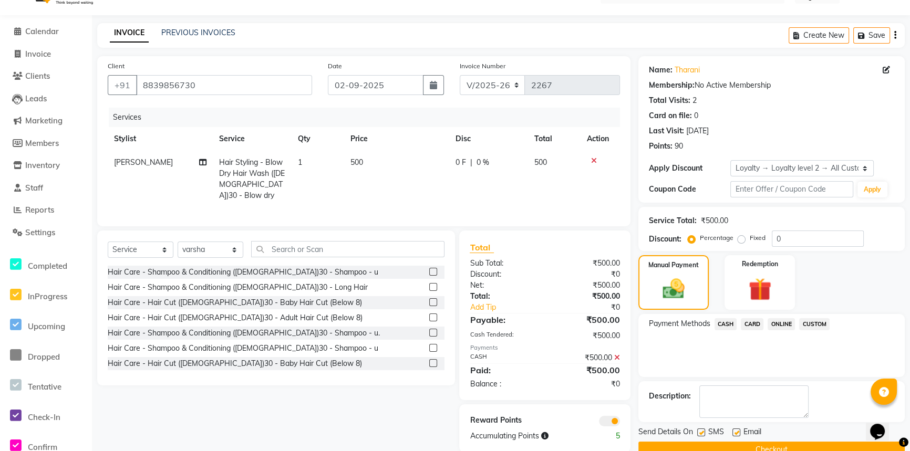
scroll to position [45, 0]
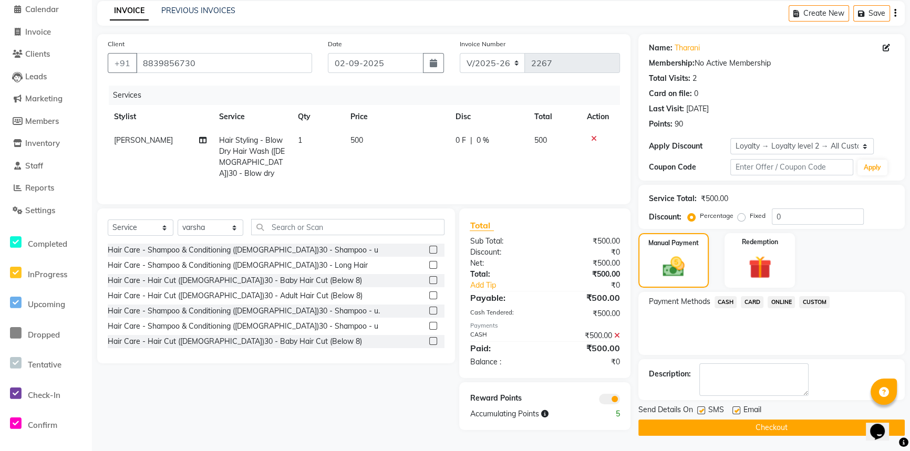
click at [749, 424] on button "Checkout" at bounding box center [771, 428] width 266 height 16
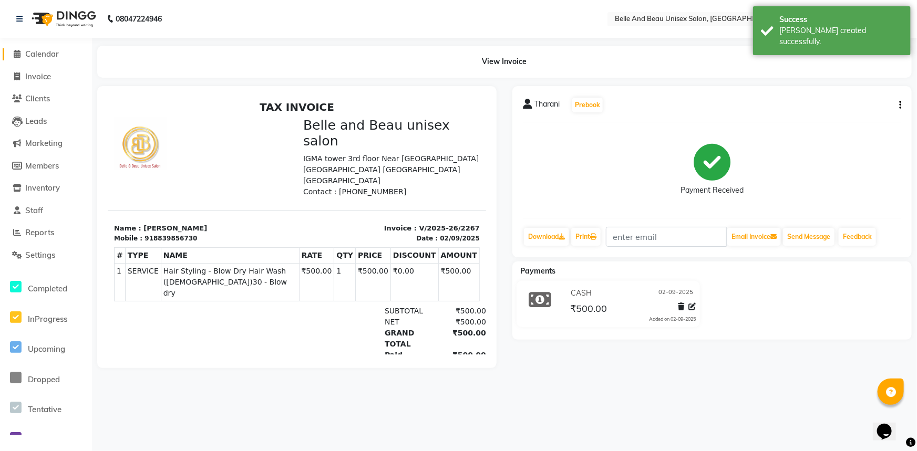
click at [39, 55] on span "Calendar" at bounding box center [42, 54] width 34 height 10
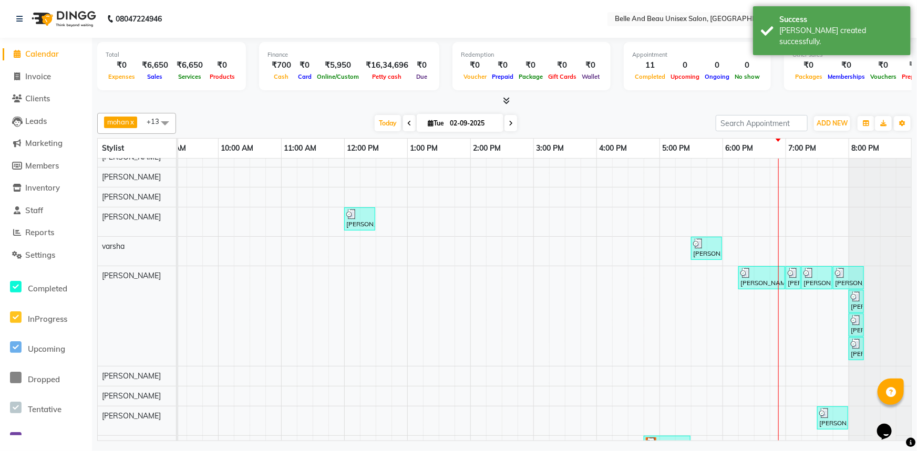
scroll to position [81, 0]
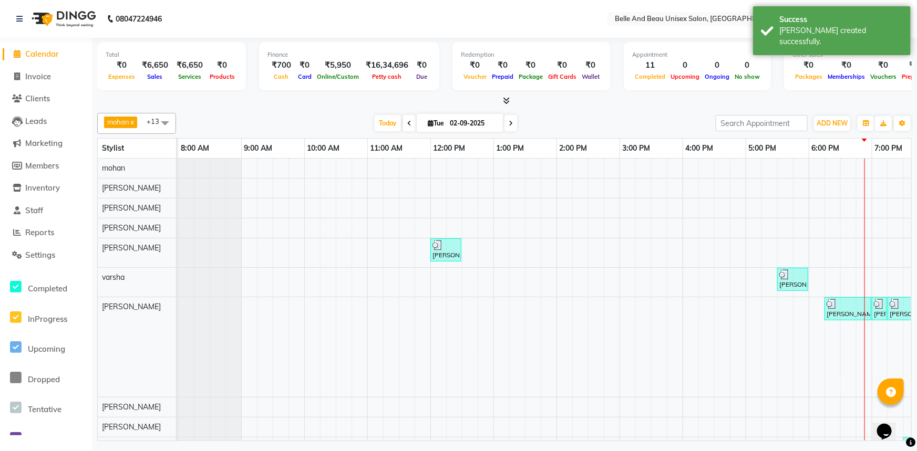
scroll to position [81, 86]
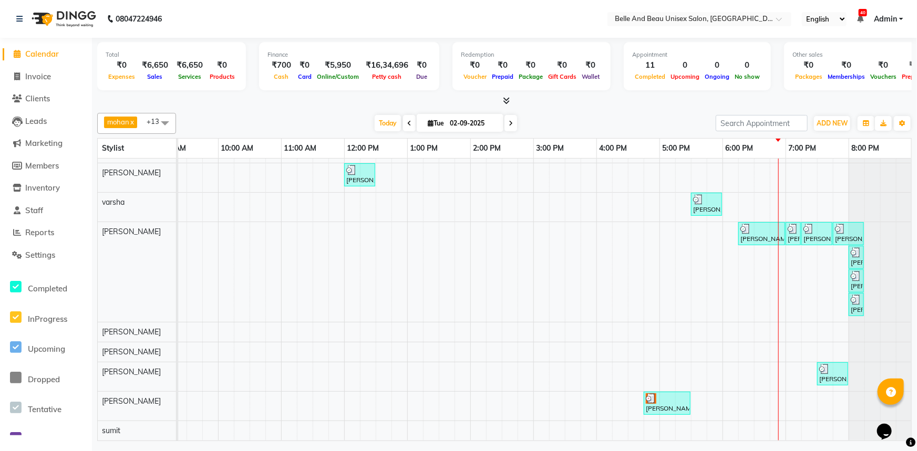
click at [846, 397] on div "yuvika chawda, TK01, 12:00 PM-12:30 PM, Hair Care - Hair Cut (Male)30 - Baby Ha…" at bounding box center [502, 262] width 820 height 357
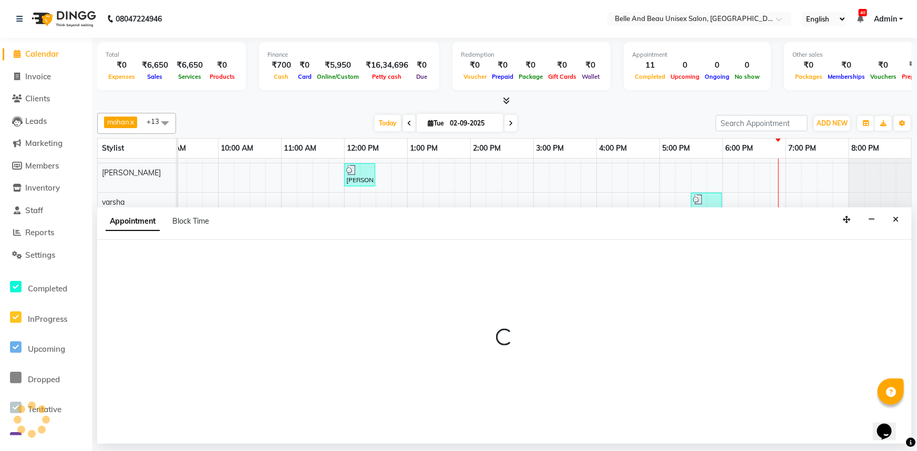
select select "89706"
select select "1185"
select select "tentative"
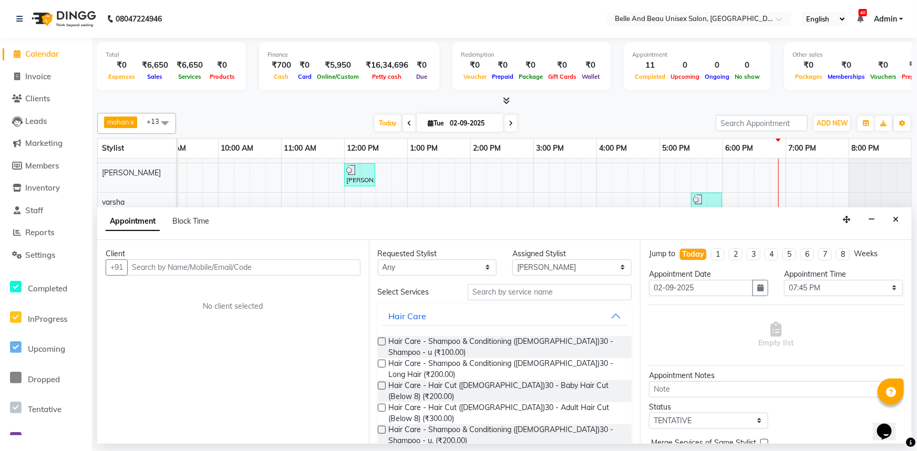
click at [332, 266] on input "text" at bounding box center [243, 268] width 233 height 16
click at [522, 290] on input "text" at bounding box center [550, 292] width 164 height 16
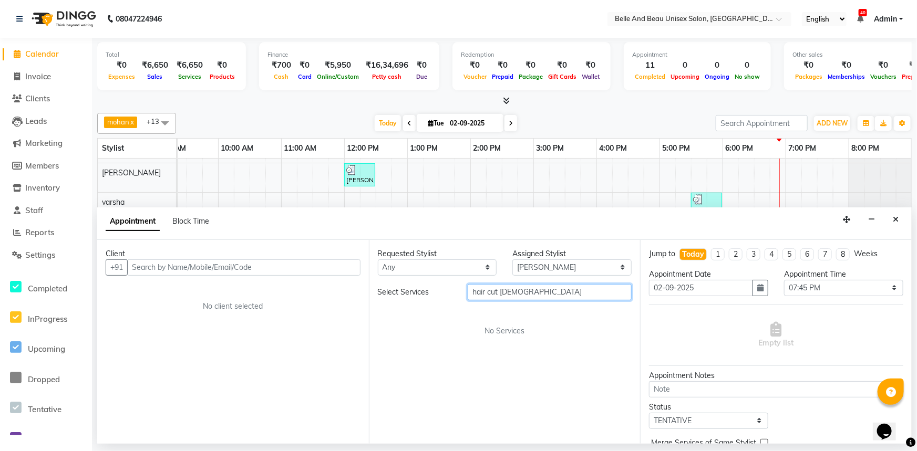
click at [487, 288] on input "hair cut male" at bounding box center [550, 292] width 164 height 16
click at [523, 292] on input "haircut male" at bounding box center [550, 292] width 164 height 16
type input "h"
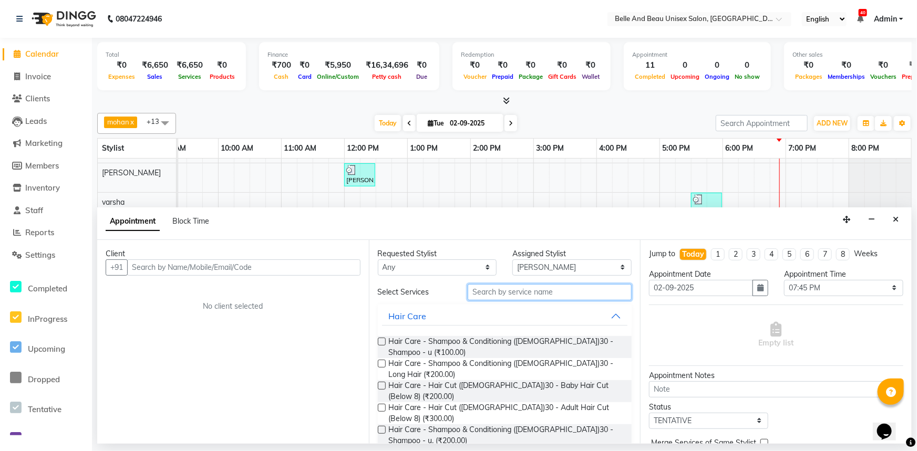
click at [514, 295] on input "text" at bounding box center [550, 292] width 164 height 16
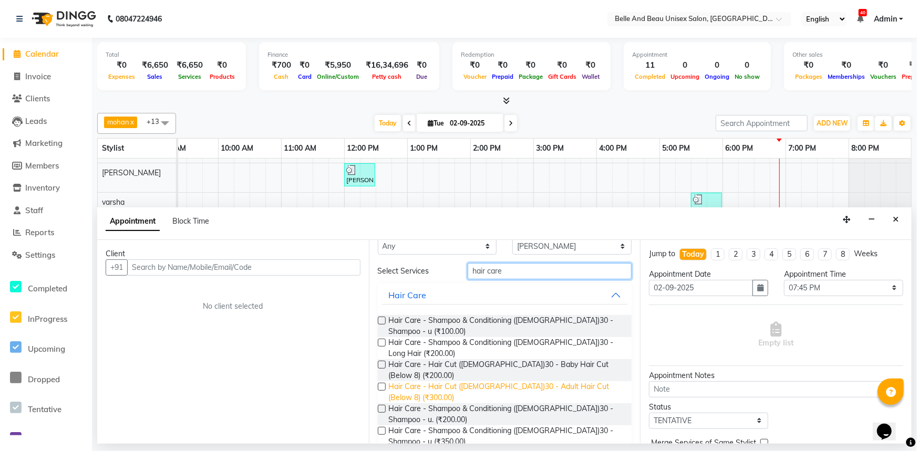
scroll to position [17, 0]
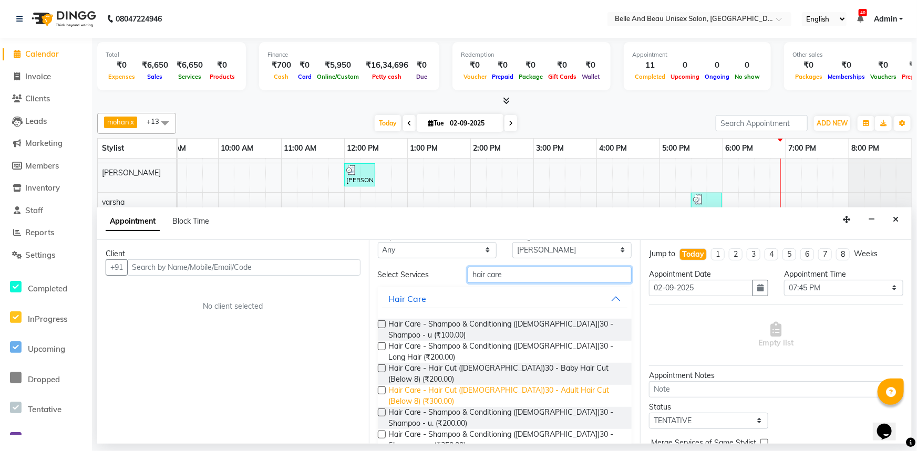
type input "hair care"
click at [548, 385] on span "Hair Care - Hair Cut ([DEMOGRAPHIC_DATA])30 - Adult Hair Cut (Below 8) (₹300.00)" at bounding box center [506, 396] width 235 height 22
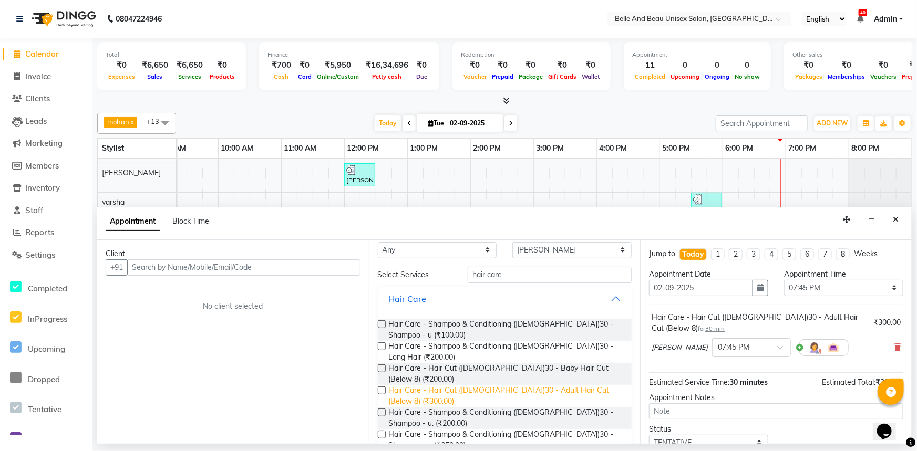
click at [590, 385] on span "Hair Care - Hair Cut ([DEMOGRAPHIC_DATA])30 - Adult Hair Cut (Below 8) (₹300.00)" at bounding box center [506, 396] width 235 height 22
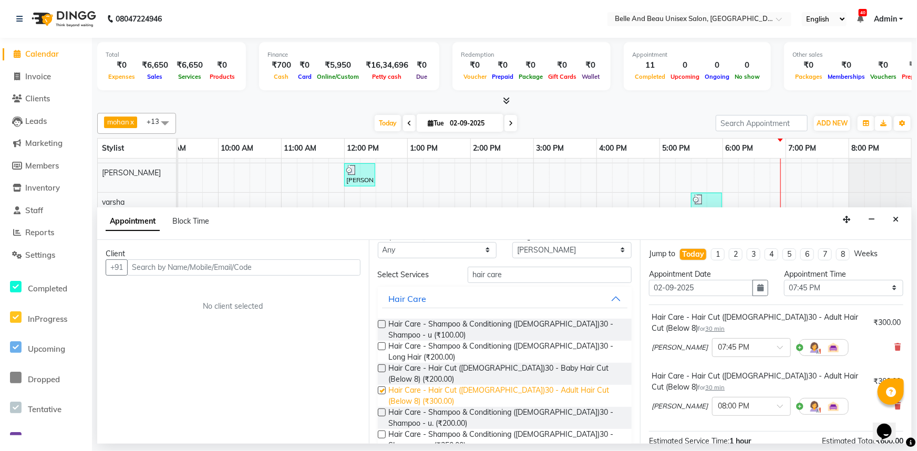
checkbox input "false"
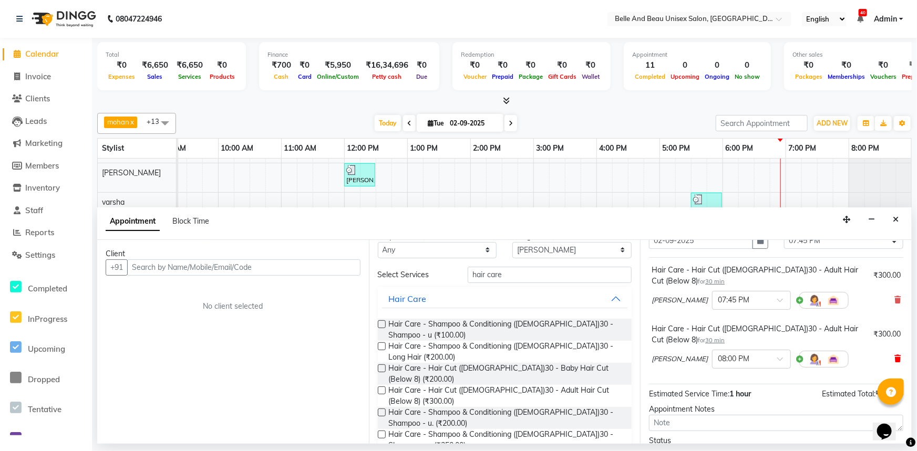
click at [894, 357] on icon at bounding box center [897, 358] width 6 height 7
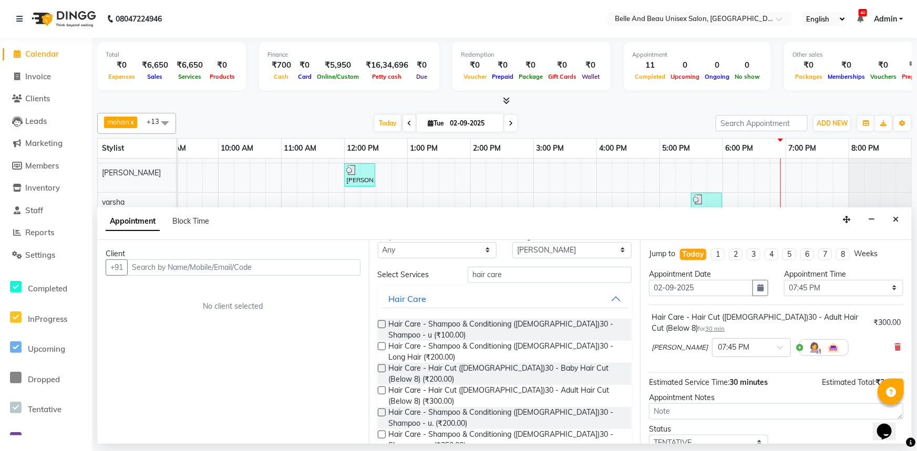
scroll to position [74, 0]
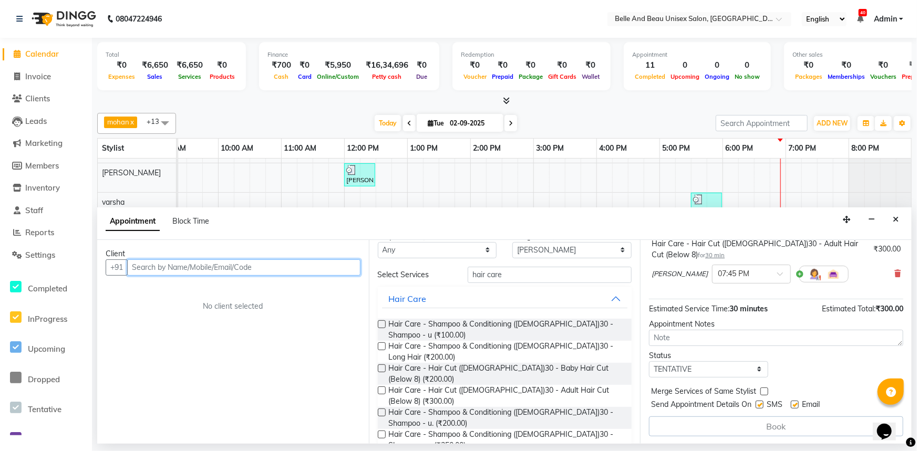
click at [293, 265] on input "text" at bounding box center [243, 268] width 233 height 16
click at [244, 268] on input "text" at bounding box center [243, 268] width 233 height 16
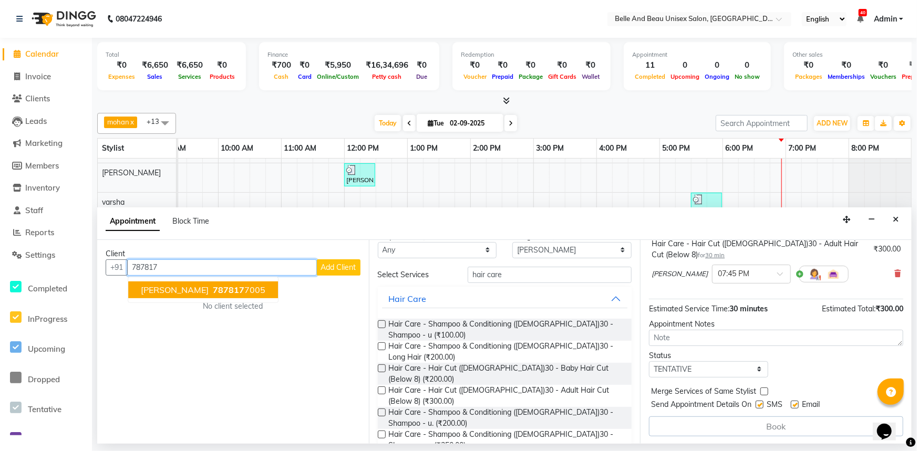
click at [198, 289] on button "yogesh kumar 787817 7005" at bounding box center [203, 290] width 150 height 17
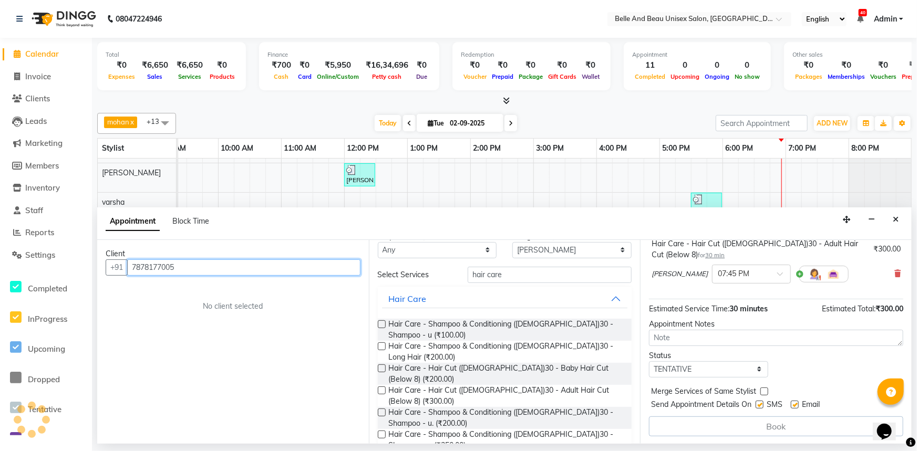
scroll to position [73, 0]
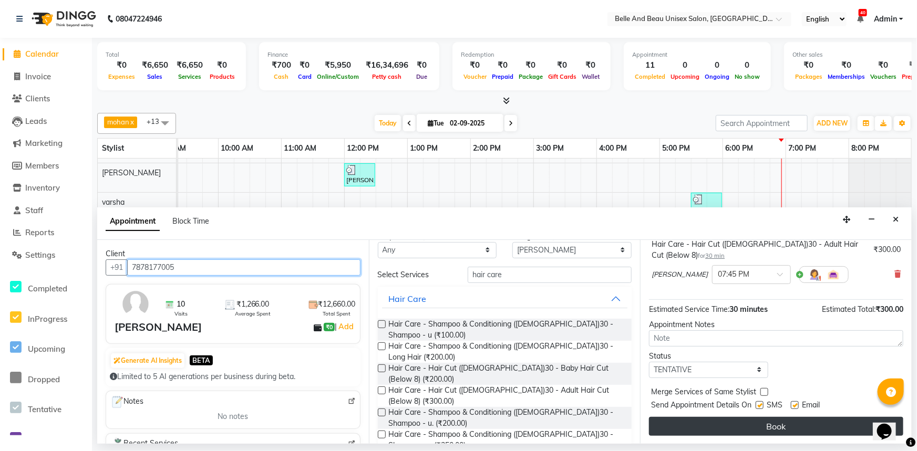
type input "7878177005"
click at [765, 421] on button "Book" at bounding box center [776, 426] width 254 height 19
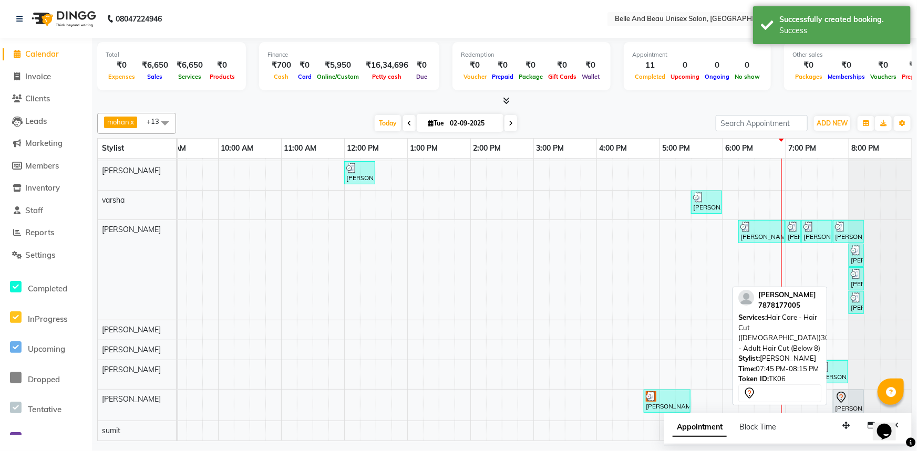
click at [838, 401] on div "yogesh kumar, TK06, 07:45 PM-08:15 PM, Hair Care - Hair Cut (Male)30 - Adult Ha…" at bounding box center [848, 402] width 29 height 22
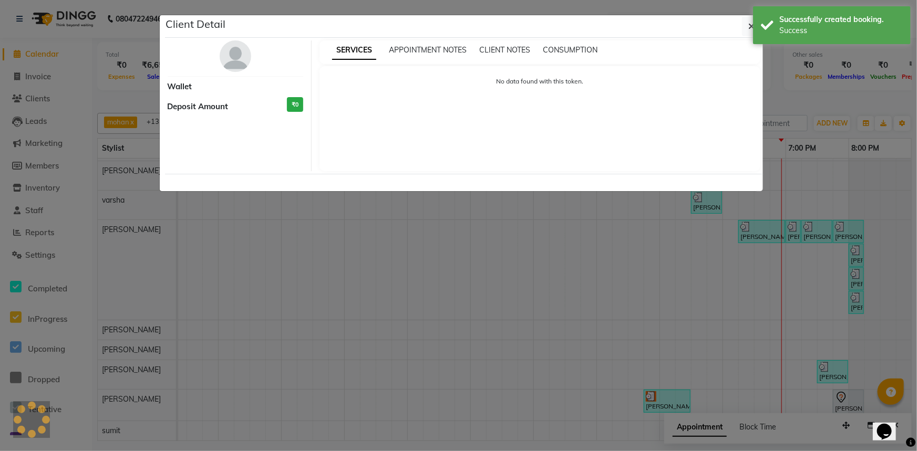
select select "7"
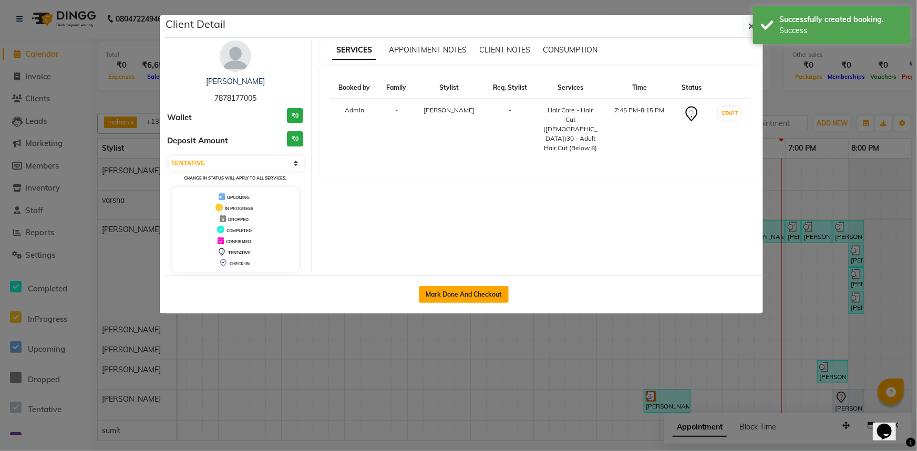
click at [478, 296] on button "Mark Done And Checkout" at bounding box center [464, 294] width 90 height 17
select select "service"
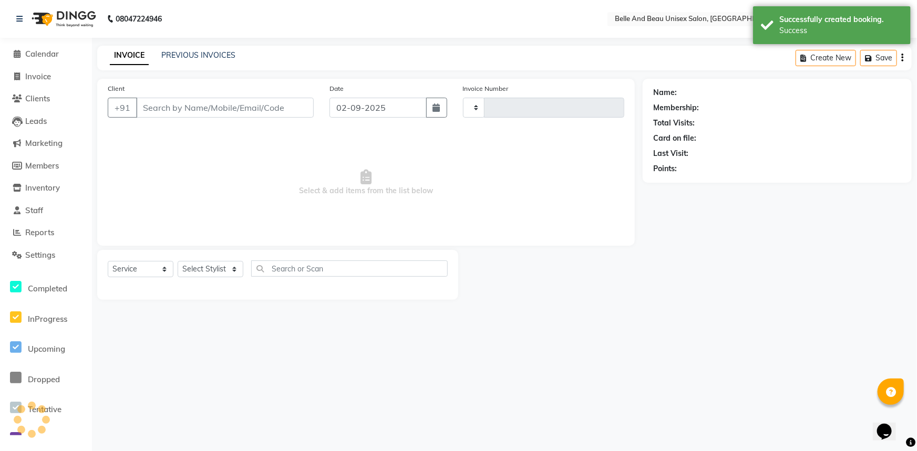
type input "2268"
select select "7066"
select select "60511"
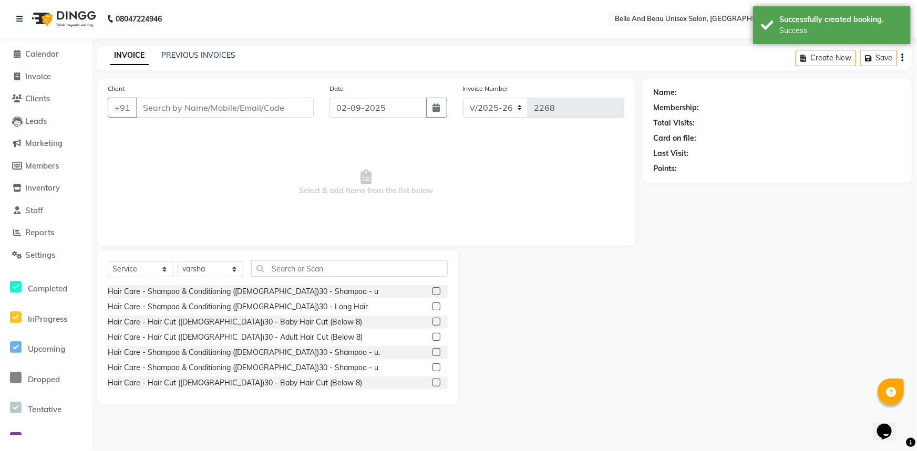
type input "7878177005"
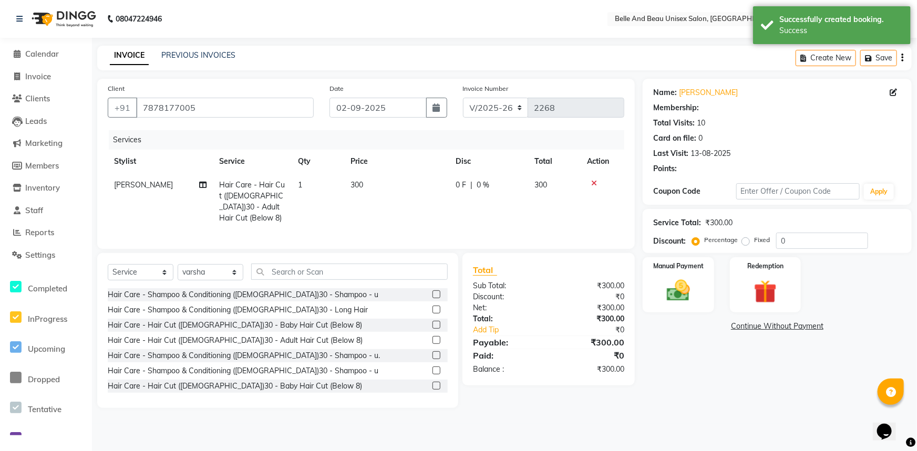
select select "1: Object"
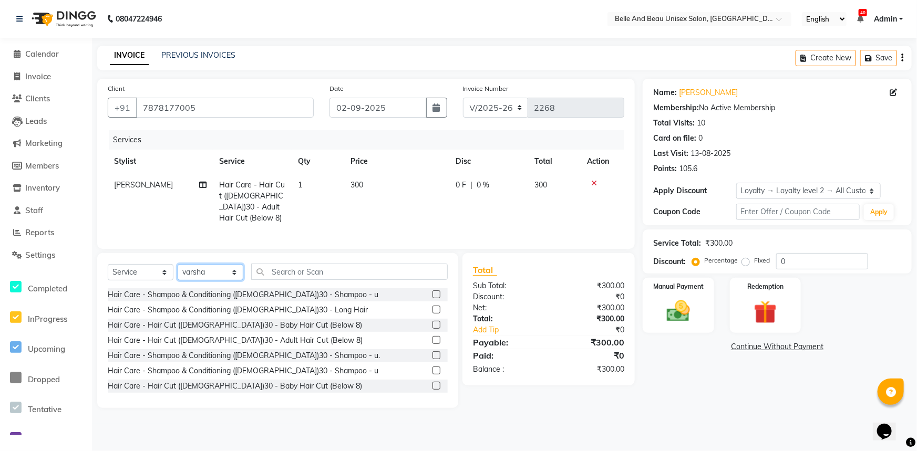
click at [216, 272] on select "Select Stylist Gaurav Mandavgane mohan Mukesh Shrivas Nibha Rahul Sen Rekha Aga…" at bounding box center [211, 272] width 66 height 16
select select "65137"
click at [178, 264] on select "Select Stylist Gaurav Mandavgane mohan Mukesh Shrivas Nibha Rahul Sen Rekha Aga…" at bounding box center [211, 272] width 66 height 16
click at [750, 109] on div "Membership: No Active Membership" at bounding box center [777, 107] width 248 height 11
click at [676, 309] on img at bounding box center [678, 311] width 39 height 28
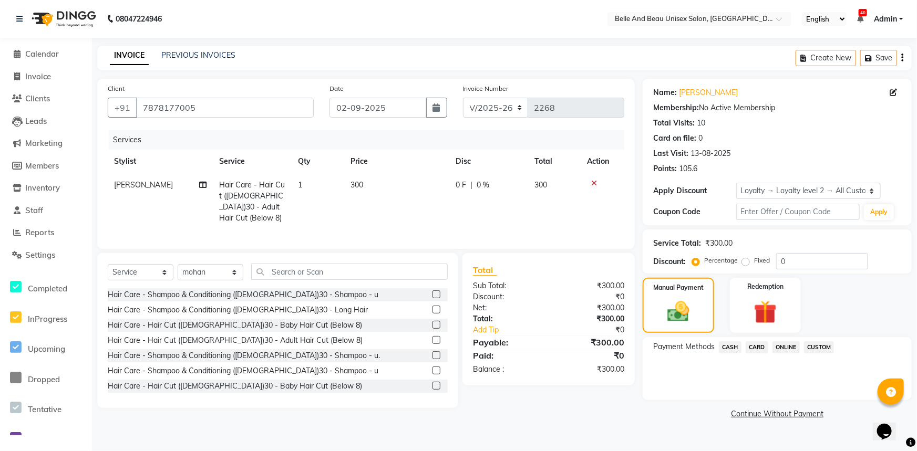
click at [785, 346] on span "ONLINE" at bounding box center [785, 347] width 27 height 12
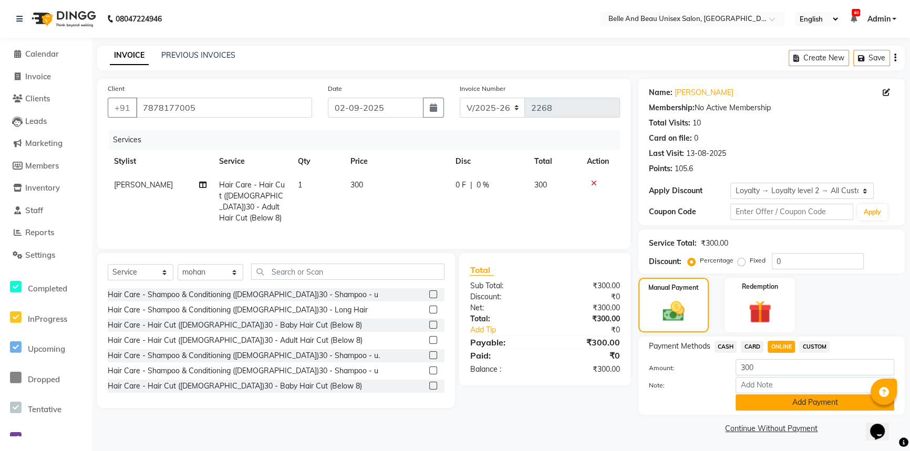
click at [767, 403] on button "Add Payment" at bounding box center [814, 403] width 159 height 16
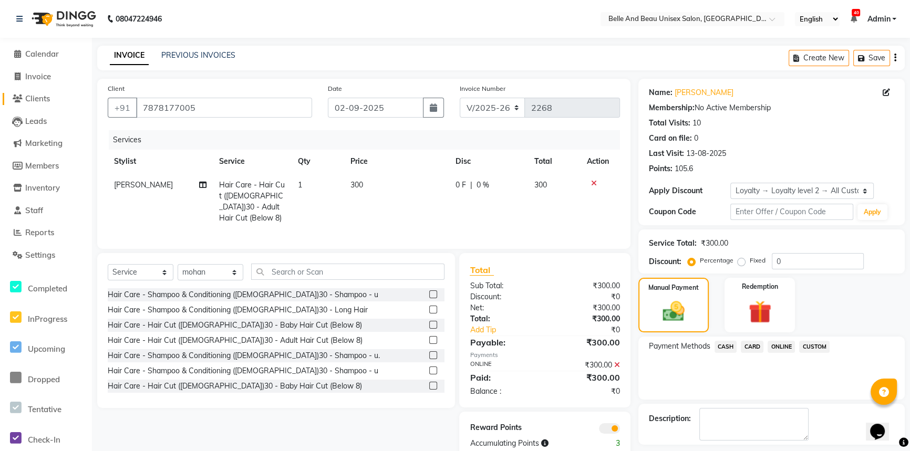
click at [36, 100] on span "Clients" at bounding box center [37, 99] width 25 height 10
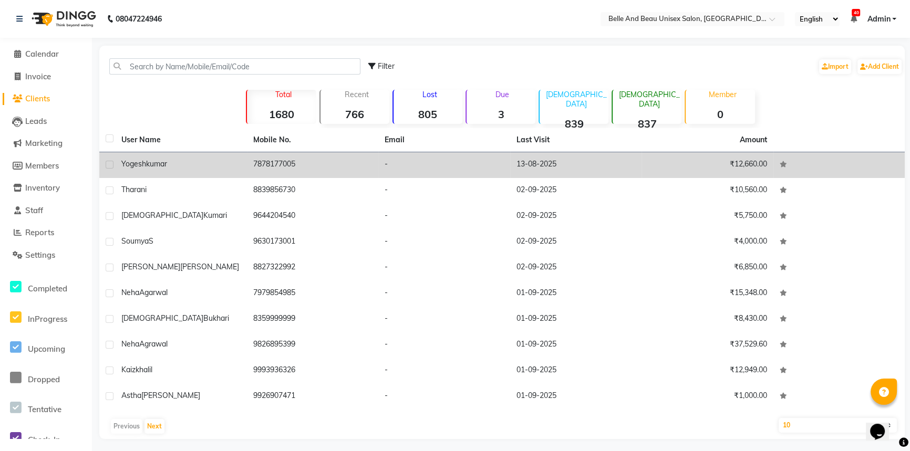
click at [162, 166] on span "kumar" at bounding box center [156, 163] width 21 height 9
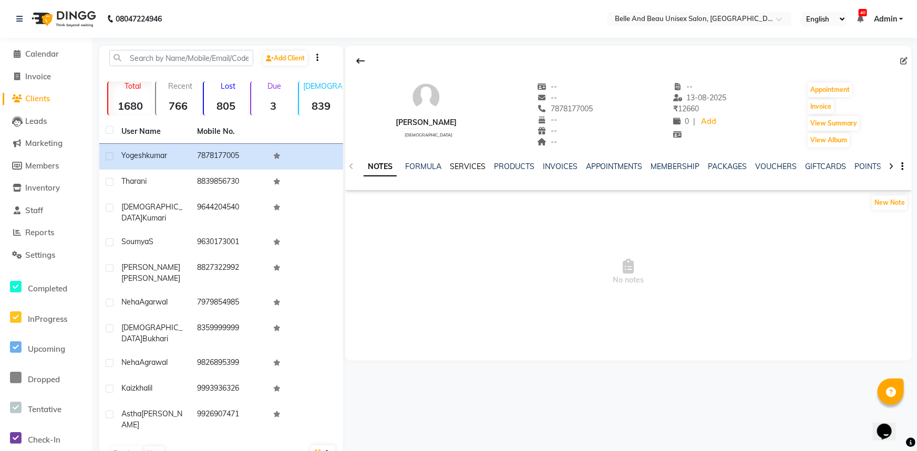
click at [463, 166] on link "SERVICES" at bounding box center [468, 166] width 36 height 9
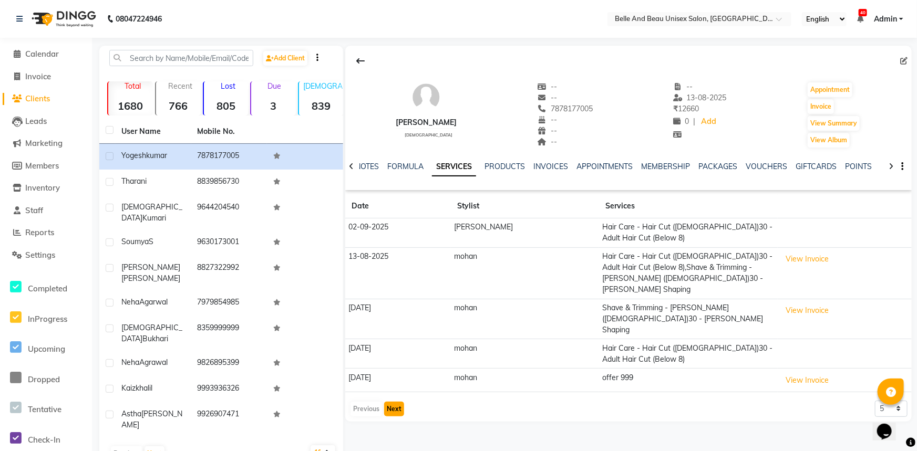
click at [386, 402] on button "Next" at bounding box center [394, 409] width 20 height 15
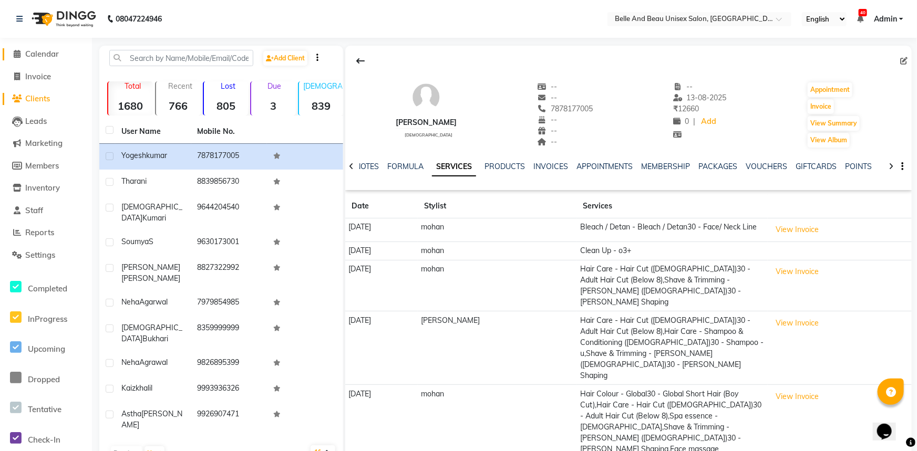
click at [42, 56] on span "Calendar" at bounding box center [42, 54] width 34 height 10
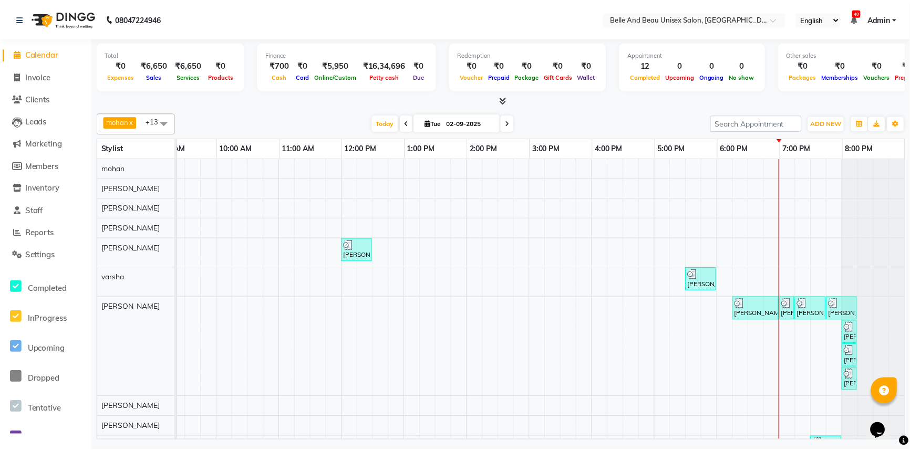
scroll to position [81, 0]
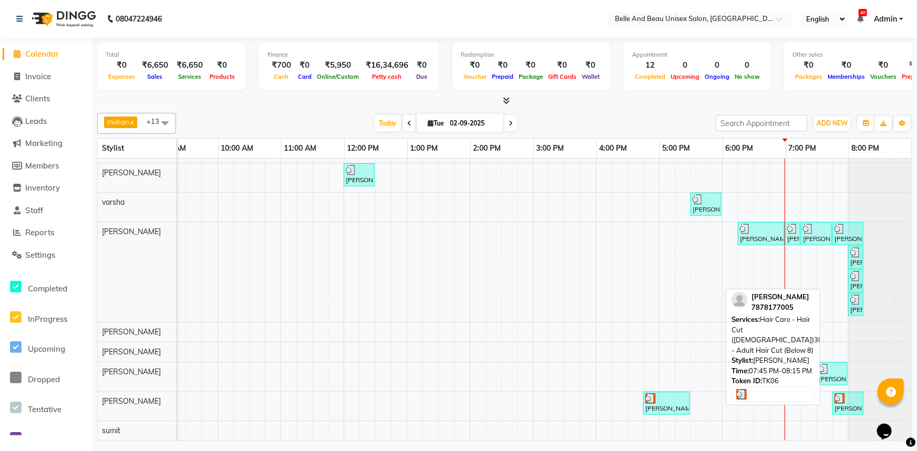
click at [835, 396] on div "yogesh kumar, TK06, 07:45 PM-08:15 PM, Hair Care - Hair Cut (Male)30 - Adult Ha…" at bounding box center [847, 403] width 29 height 20
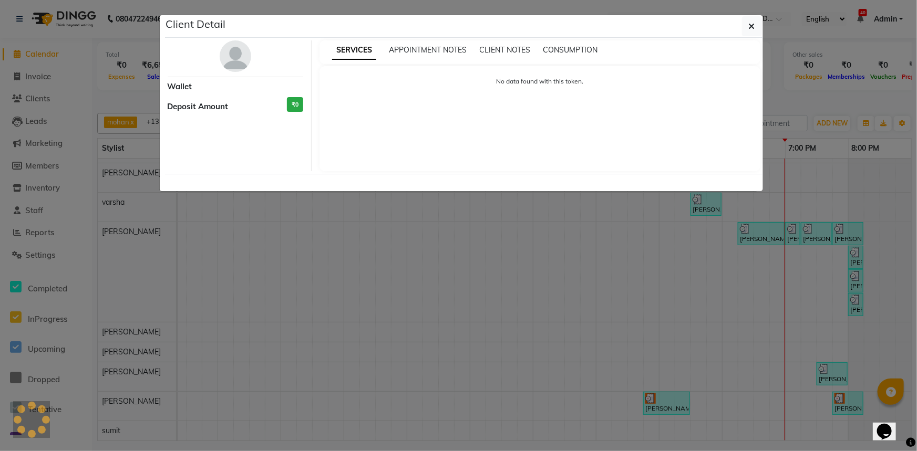
select select "3"
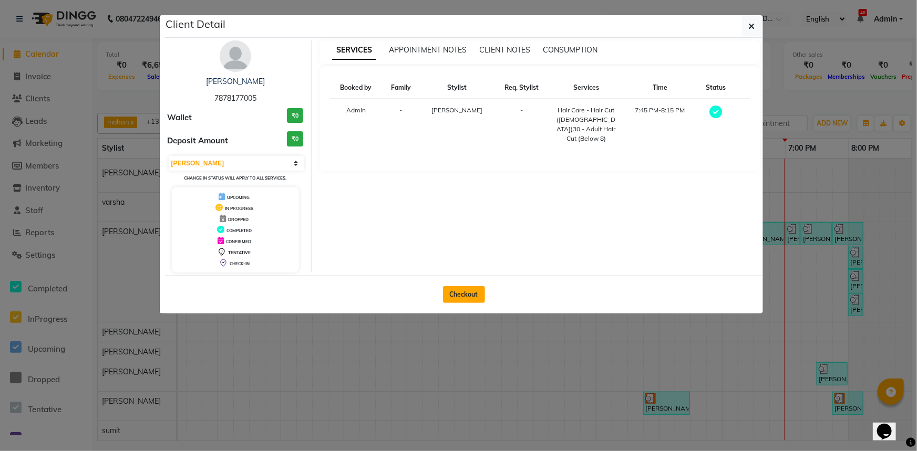
click at [458, 293] on button "Checkout" at bounding box center [464, 294] width 42 height 17
select select "service"
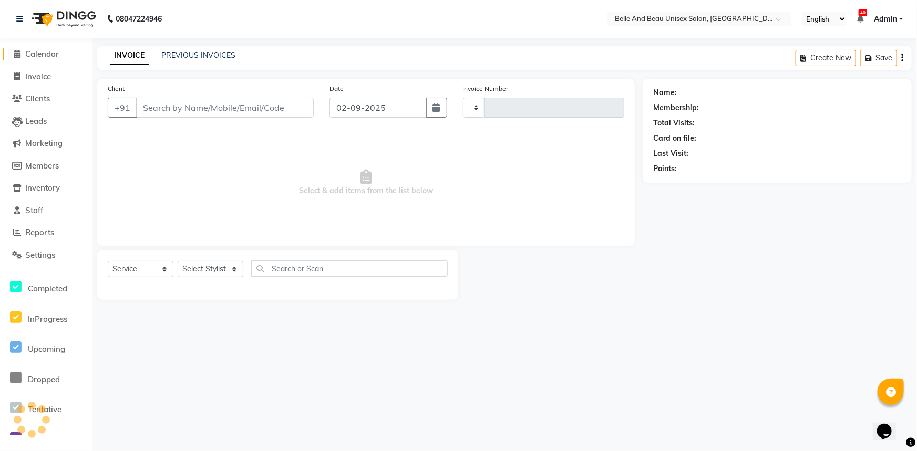
type input "2268"
select select "7066"
select select "60511"
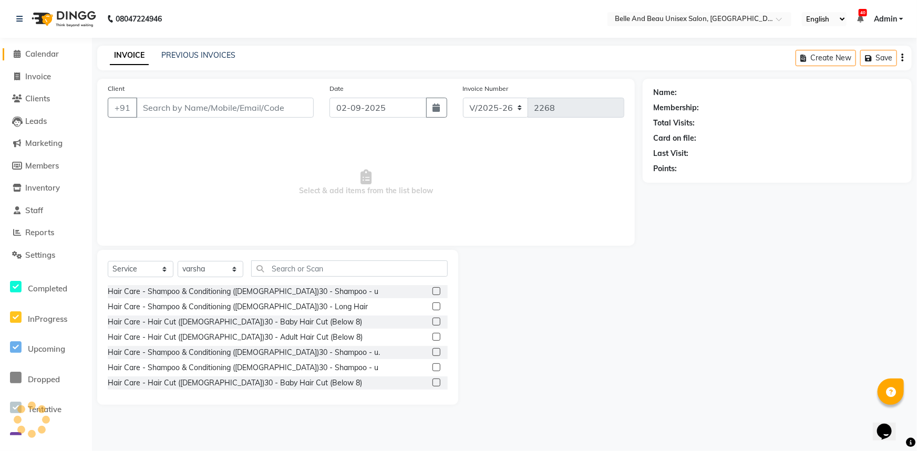
type input "7878177005"
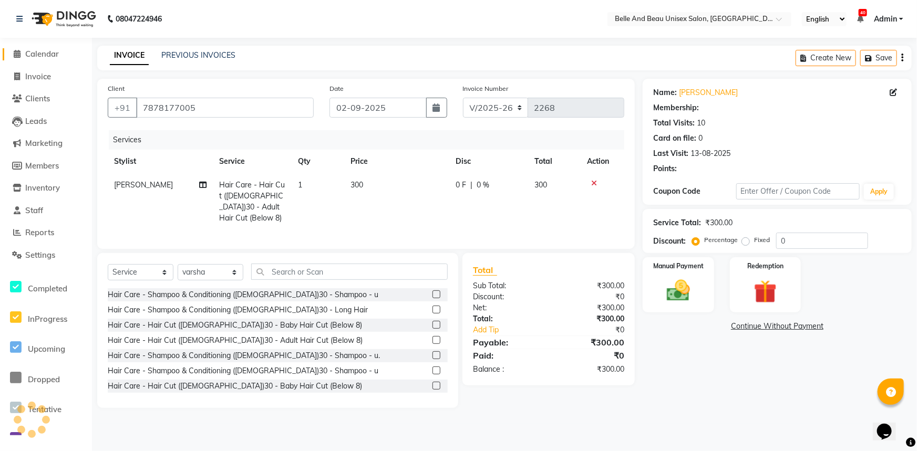
select select "1: Object"
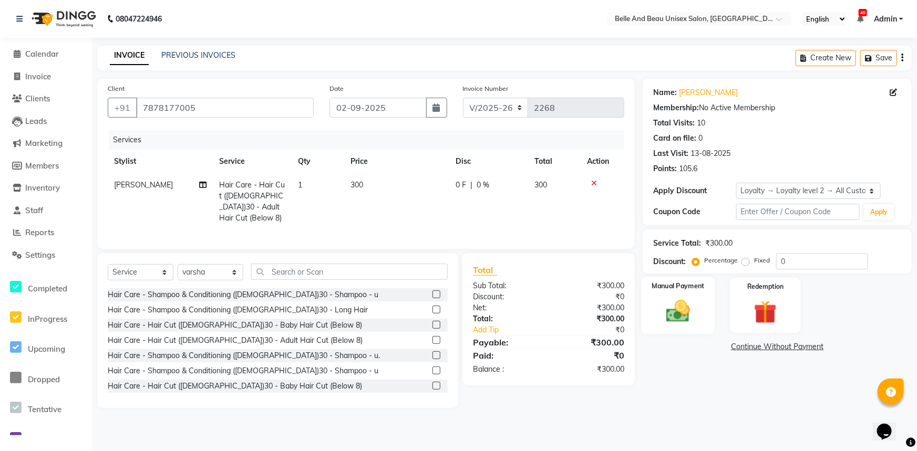
click at [659, 305] on img at bounding box center [678, 311] width 39 height 28
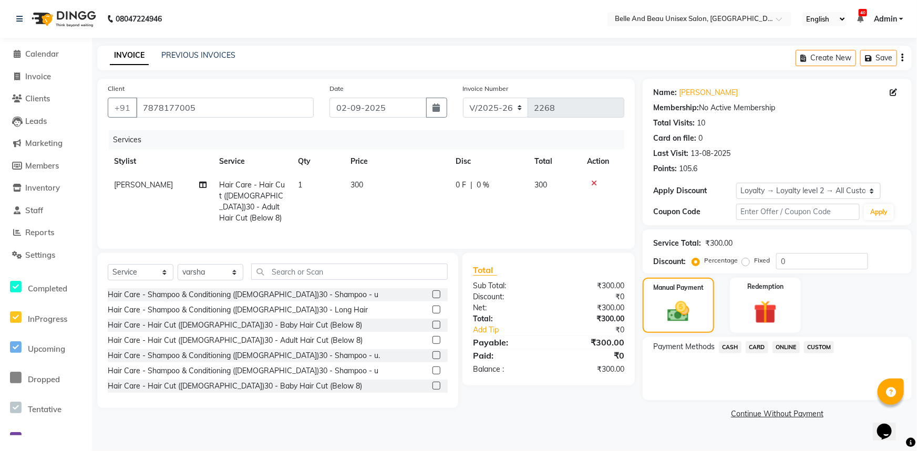
click at [783, 347] on span "ONLINE" at bounding box center [785, 347] width 27 height 12
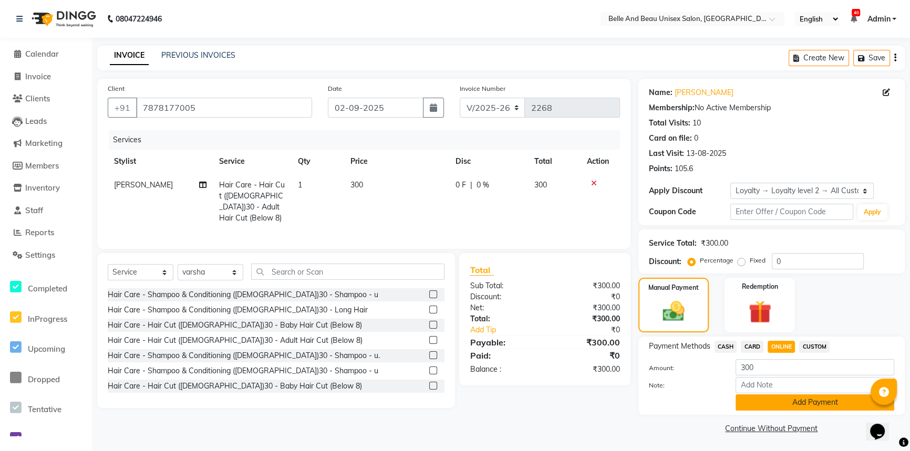
click at [779, 406] on button "Add Payment" at bounding box center [814, 403] width 159 height 16
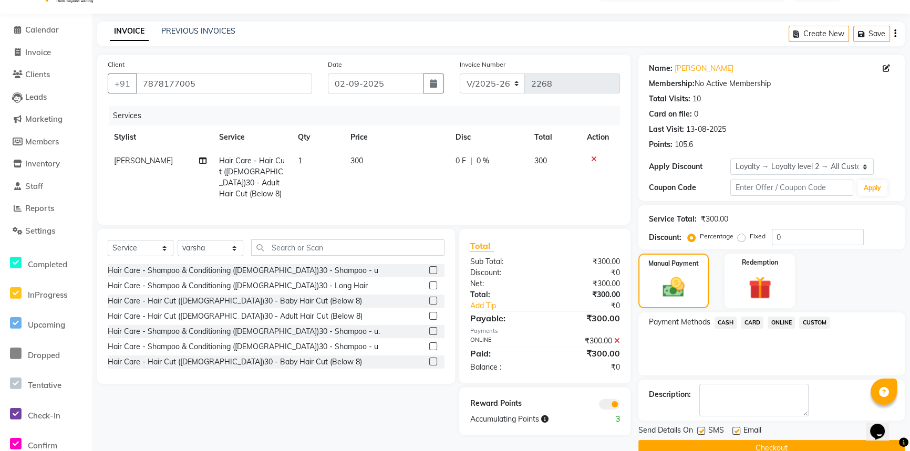
scroll to position [45, 0]
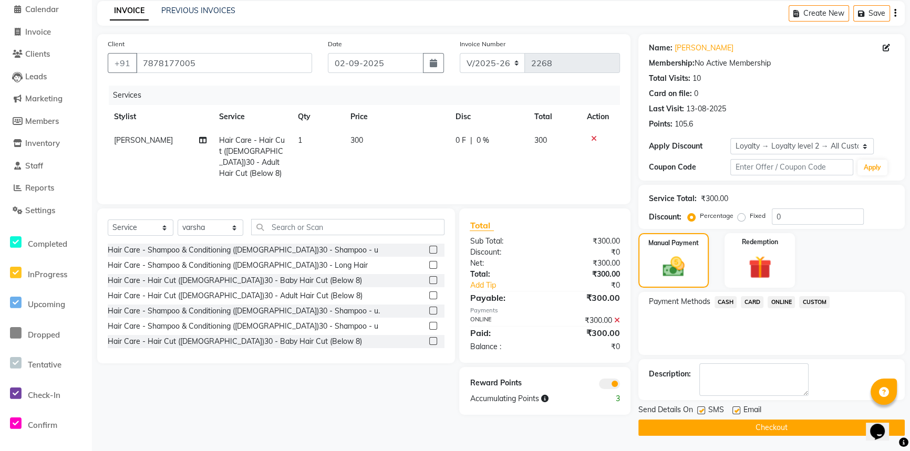
click at [743, 422] on button "Checkout" at bounding box center [771, 428] width 266 height 16
